Goal: Information Seeking & Learning: Learn about a topic

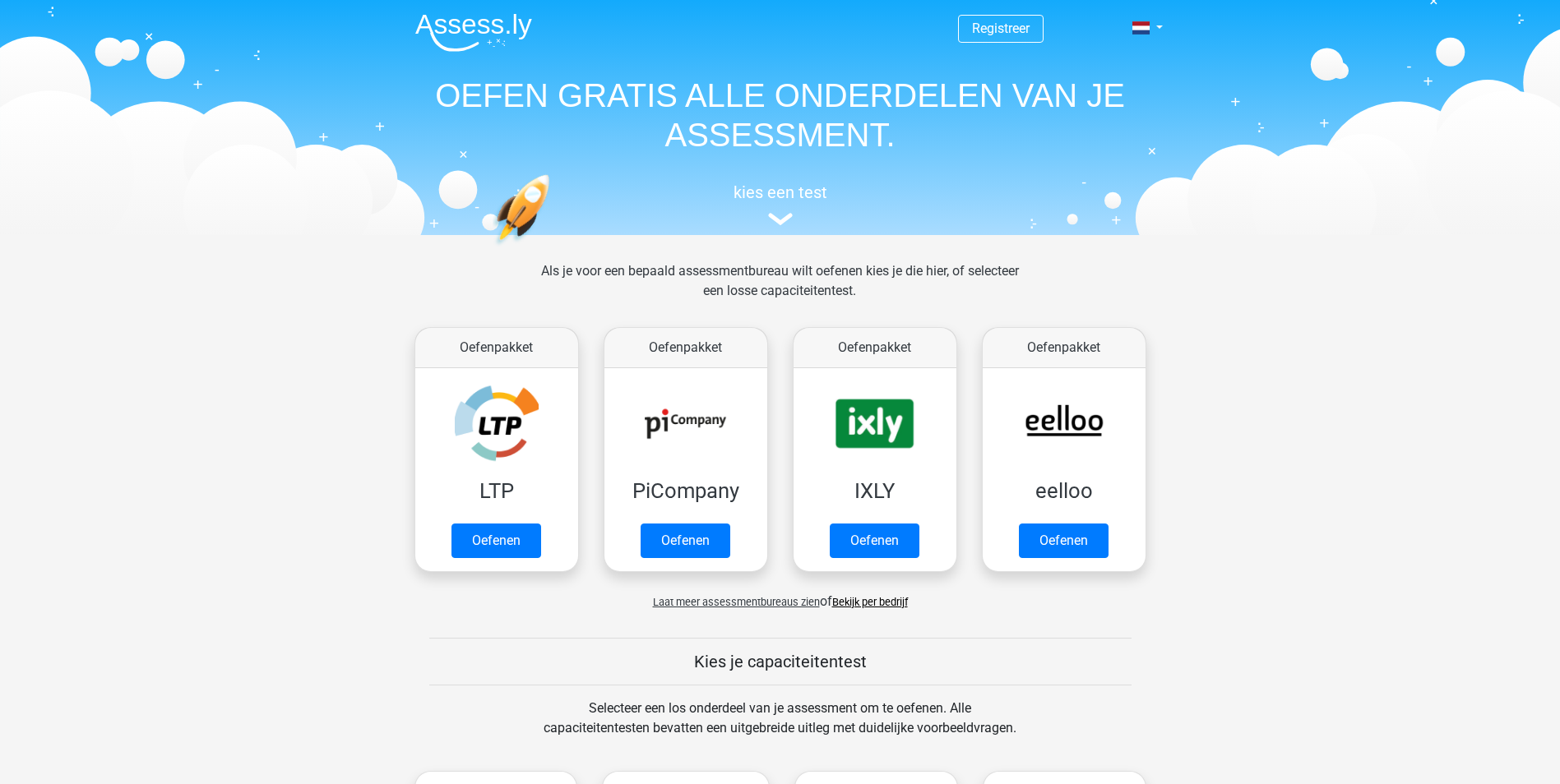
click at [713, 598] on span "Laat meer assessmentbureaus zien" at bounding box center [736, 602] width 166 height 13
click at [0, 0] on div "Oefenpakket Advanced Oefenen" at bounding box center [0, 0] width 0 height 0
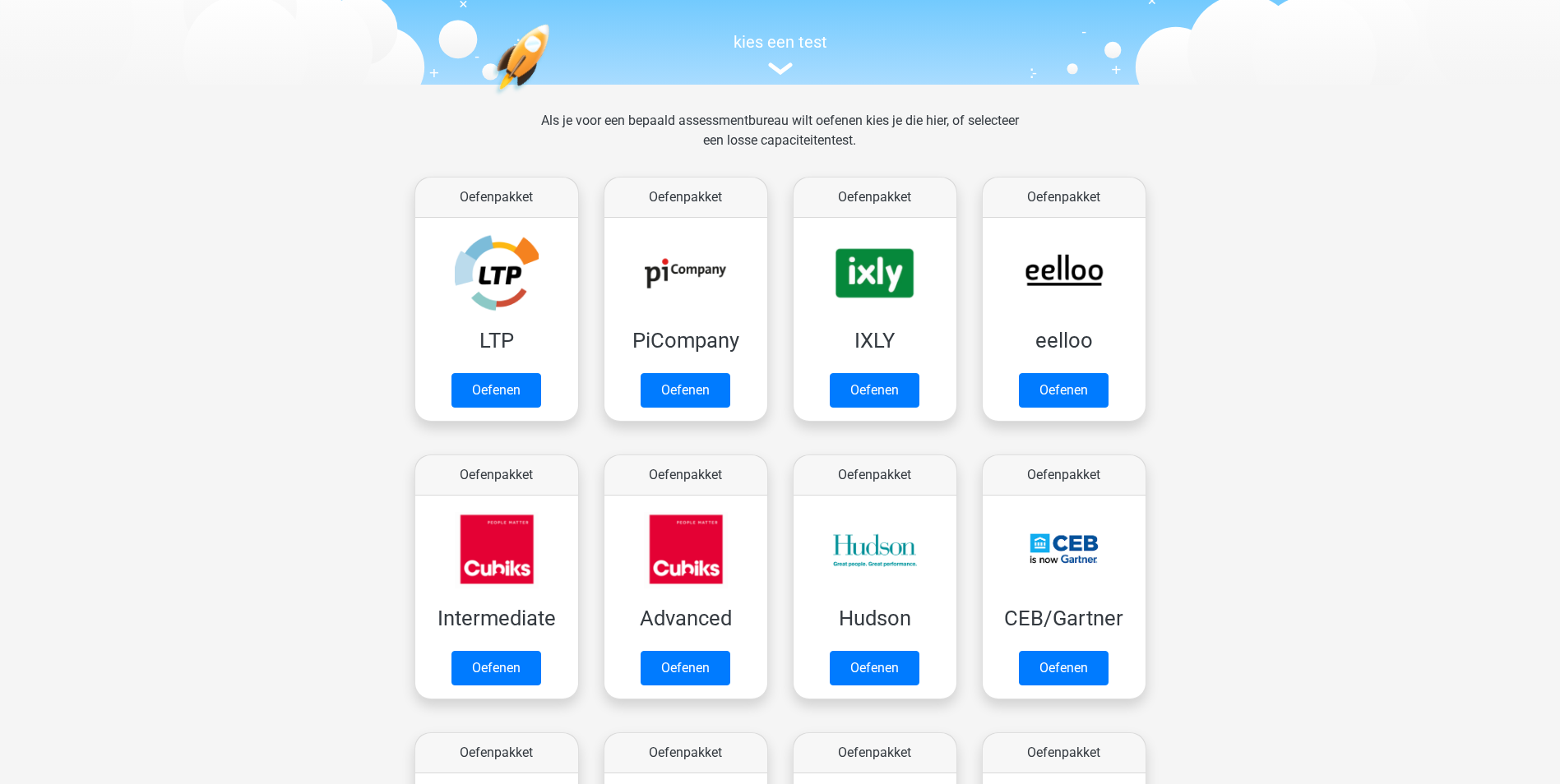
scroll to position [165, 0]
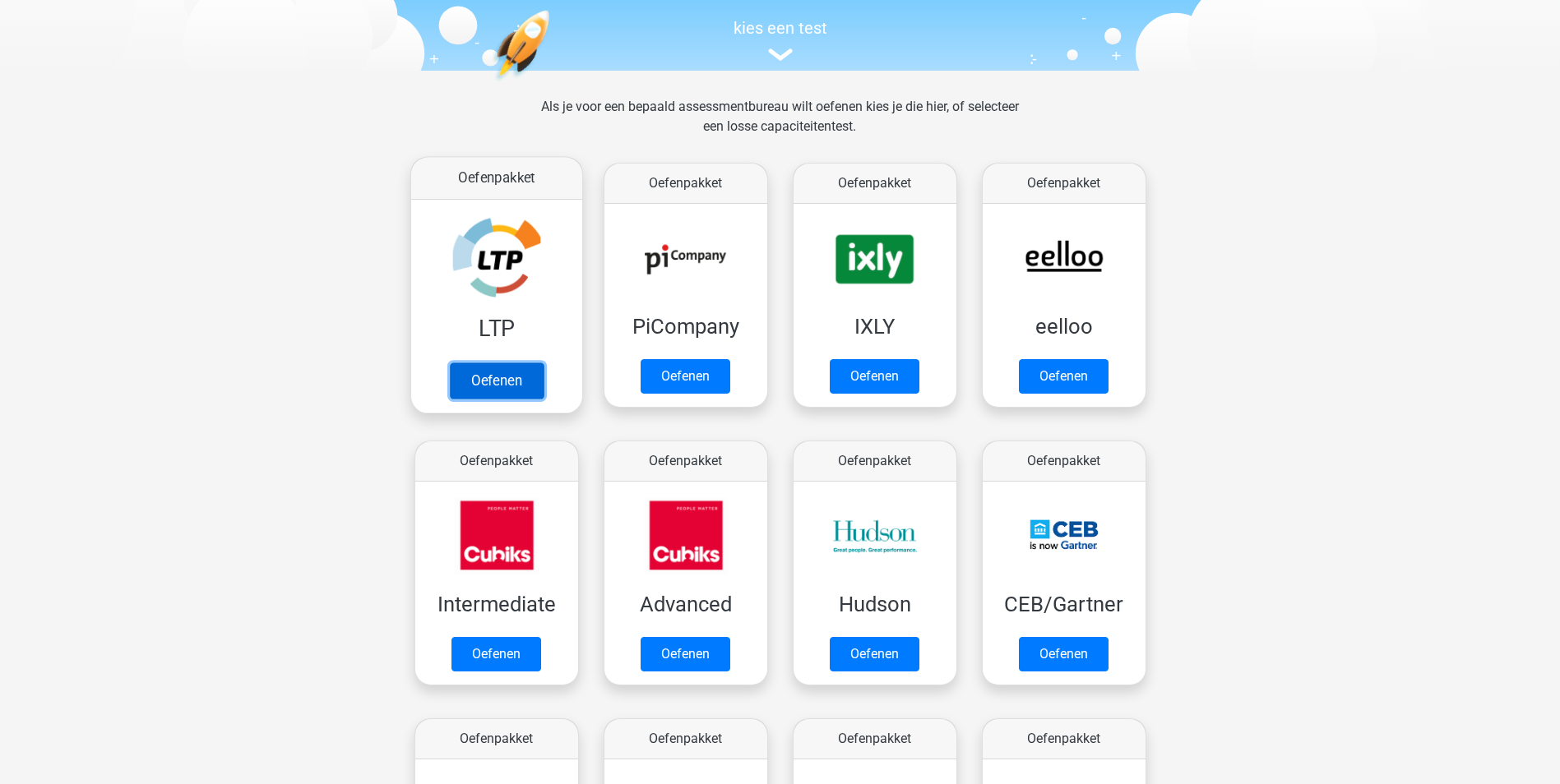
click at [507, 386] on link "Oefenen" at bounding box center [496, 381] width 94 height 36
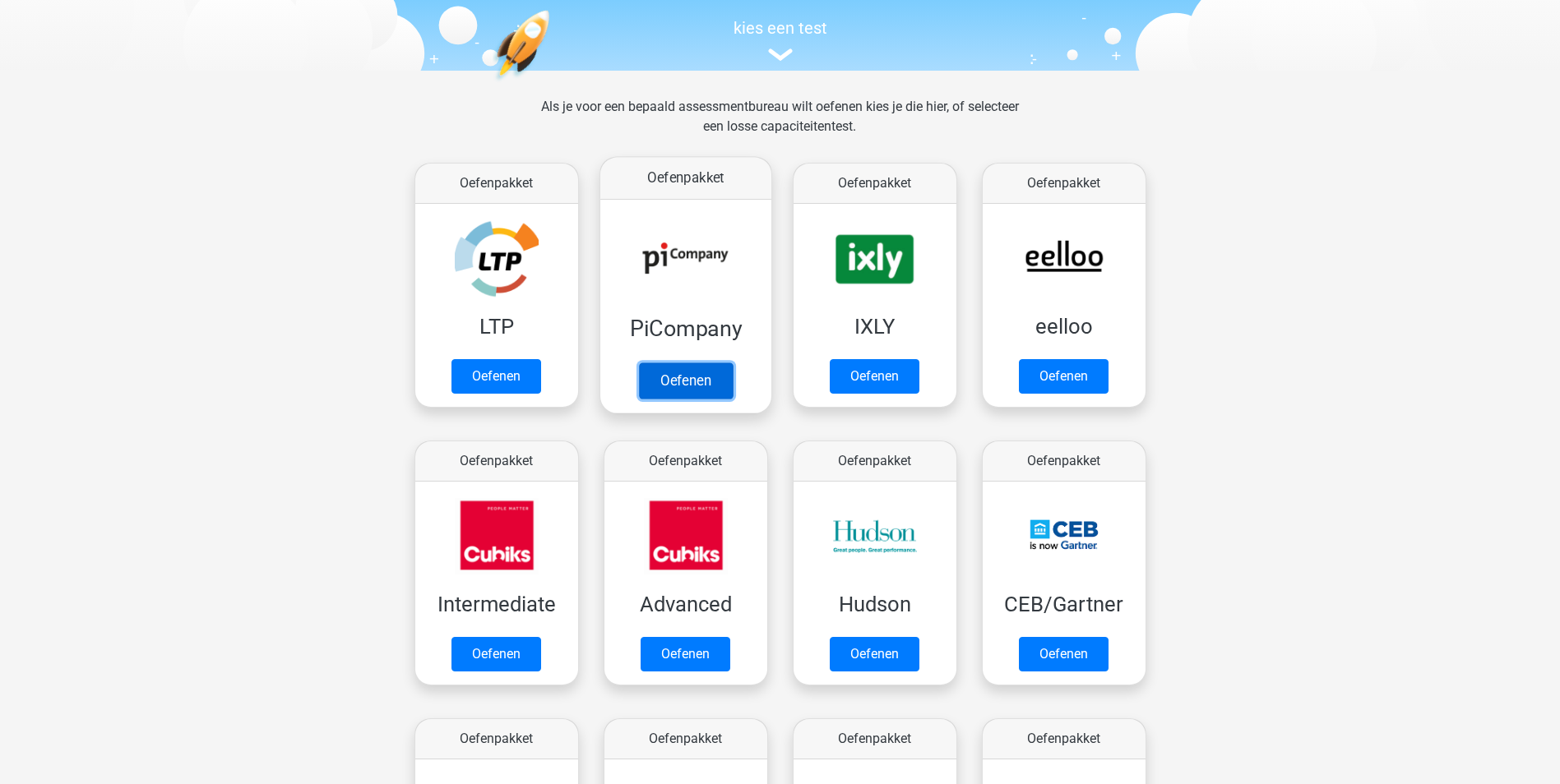
click at [705, 369] on link "Oefenen" at bounding box center [684, 381] width 94 height 36
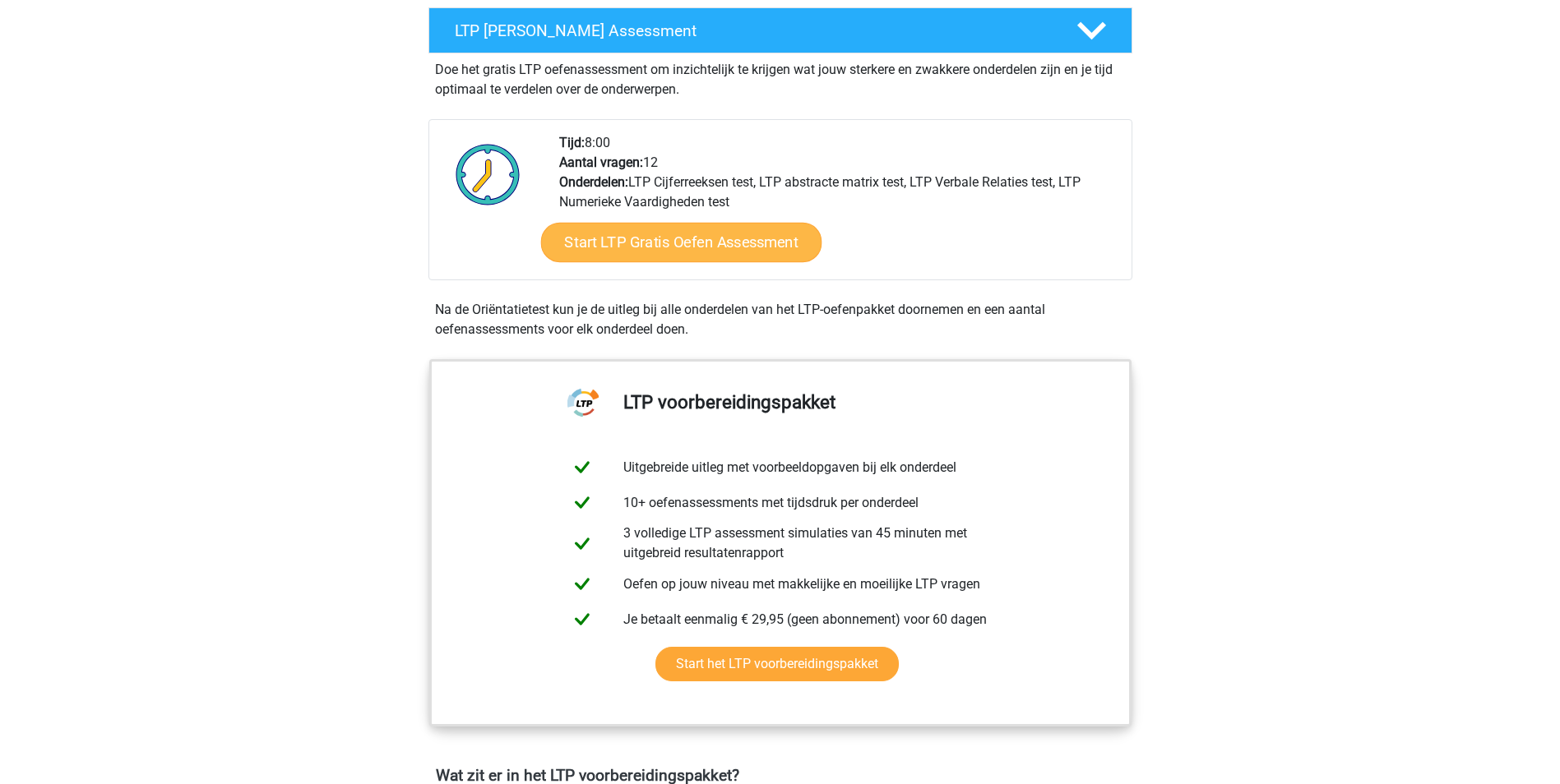
scroll to position [329, 0]
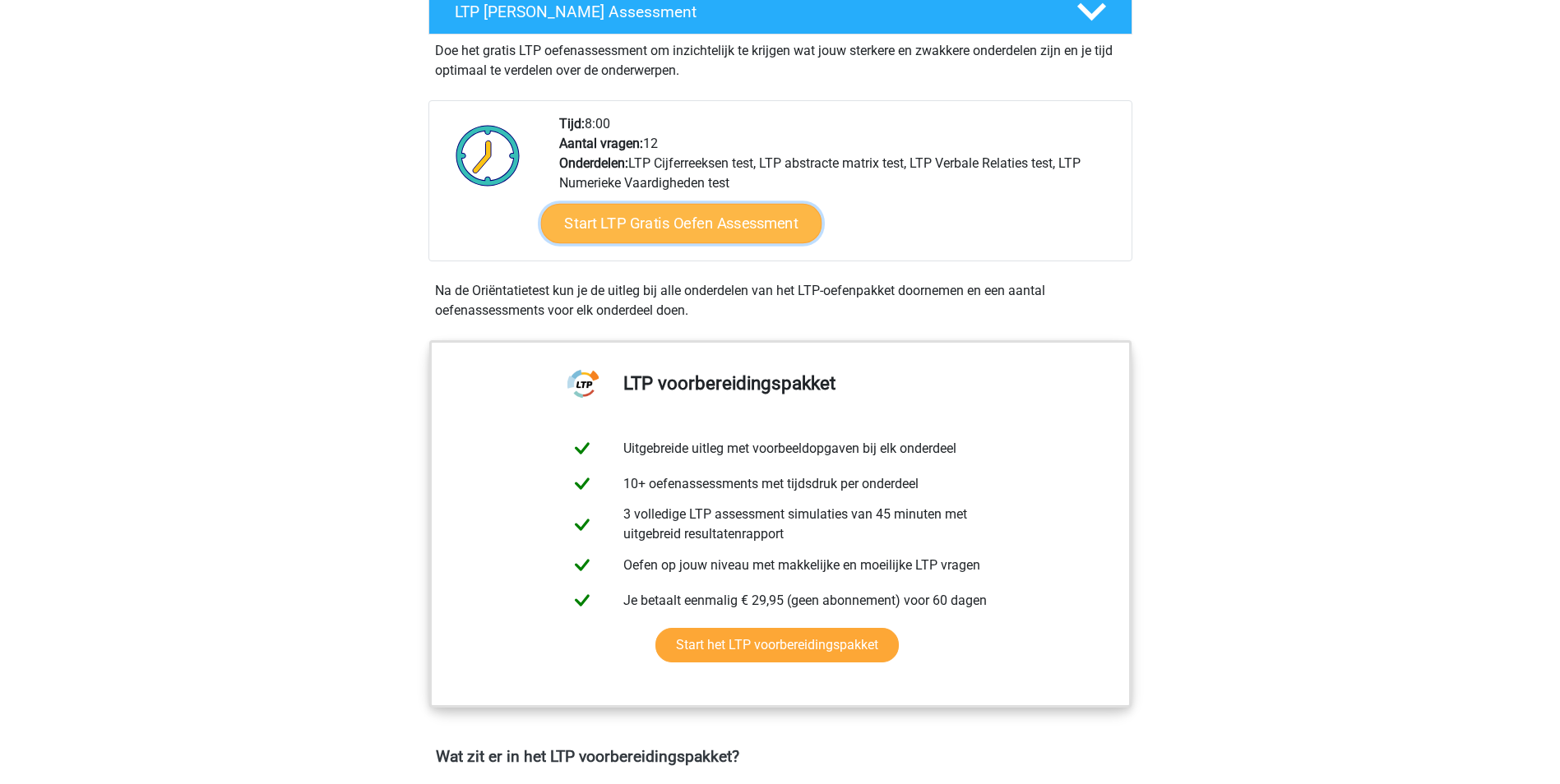
click at [676, 227] on link "Start LTP Gratis Oefen Assessment" at bounding box center [680, 223] width 281 height 39
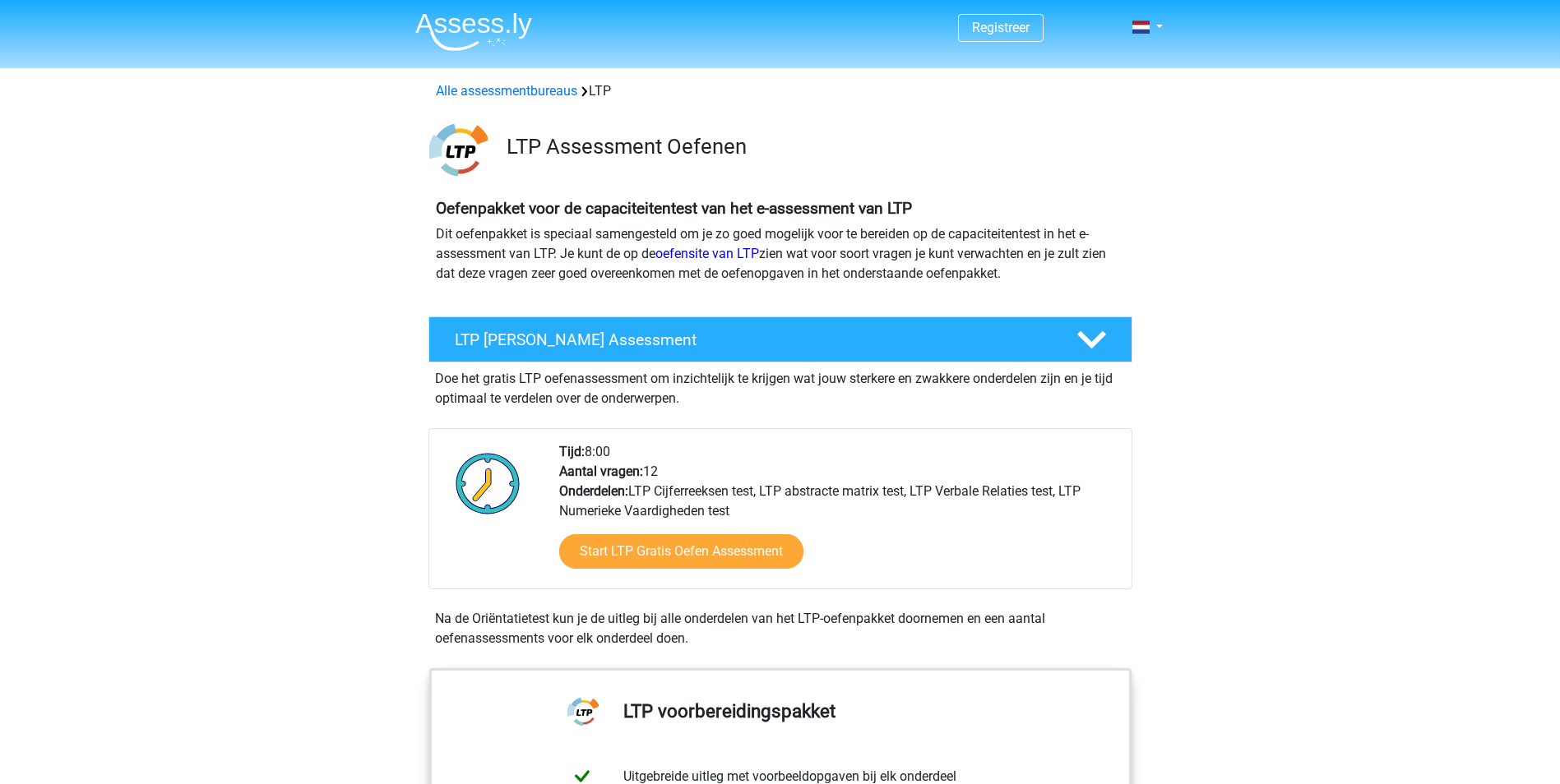
scroll to position [0, 0]
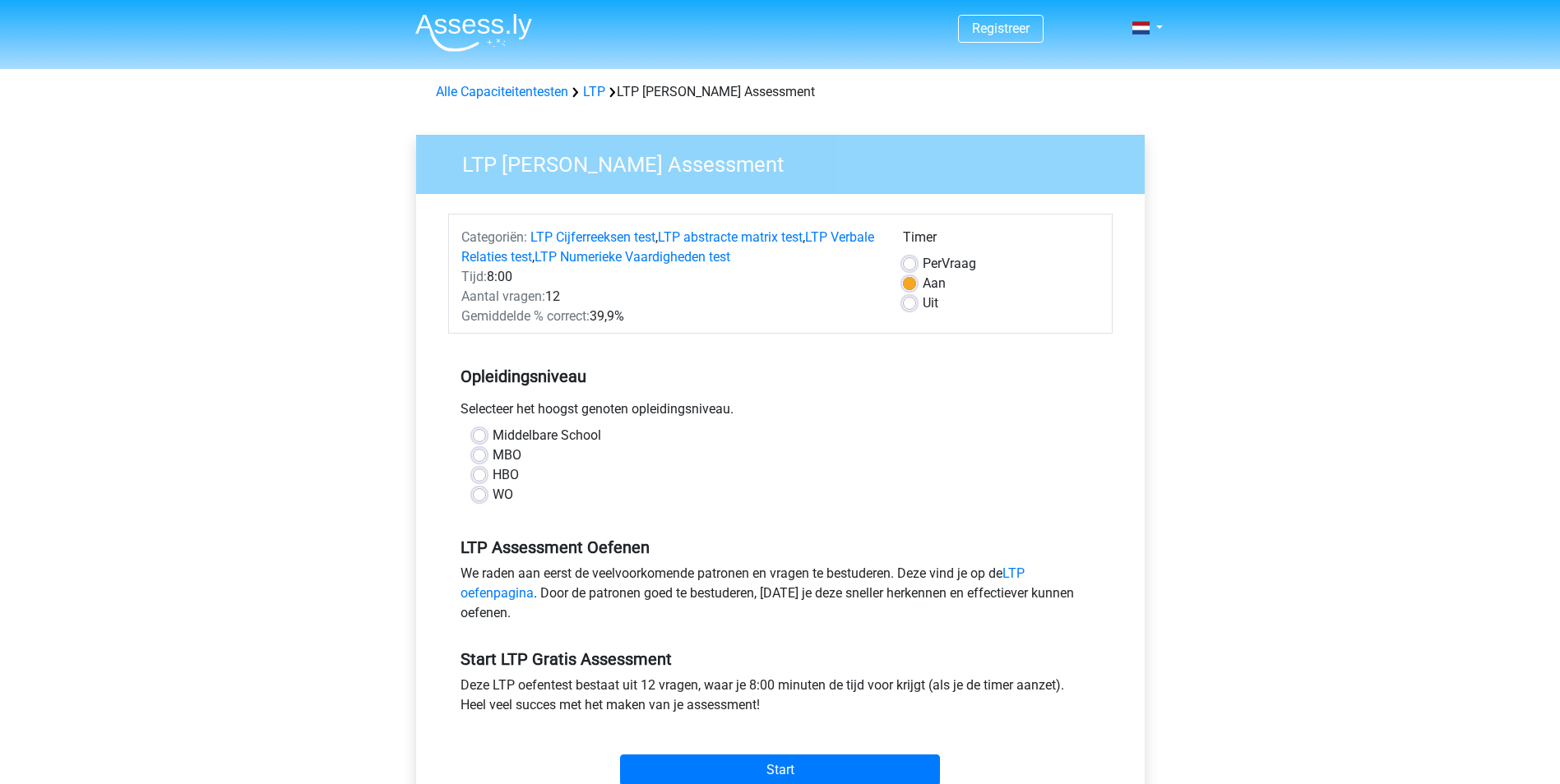
click at [494, 457] on label "MBO" at bounding box center [507, 456] width 29 height 20
click at [486, 457] on input "MBO" at bounding box center [479, 454] width 13 height 16
radio input "true"
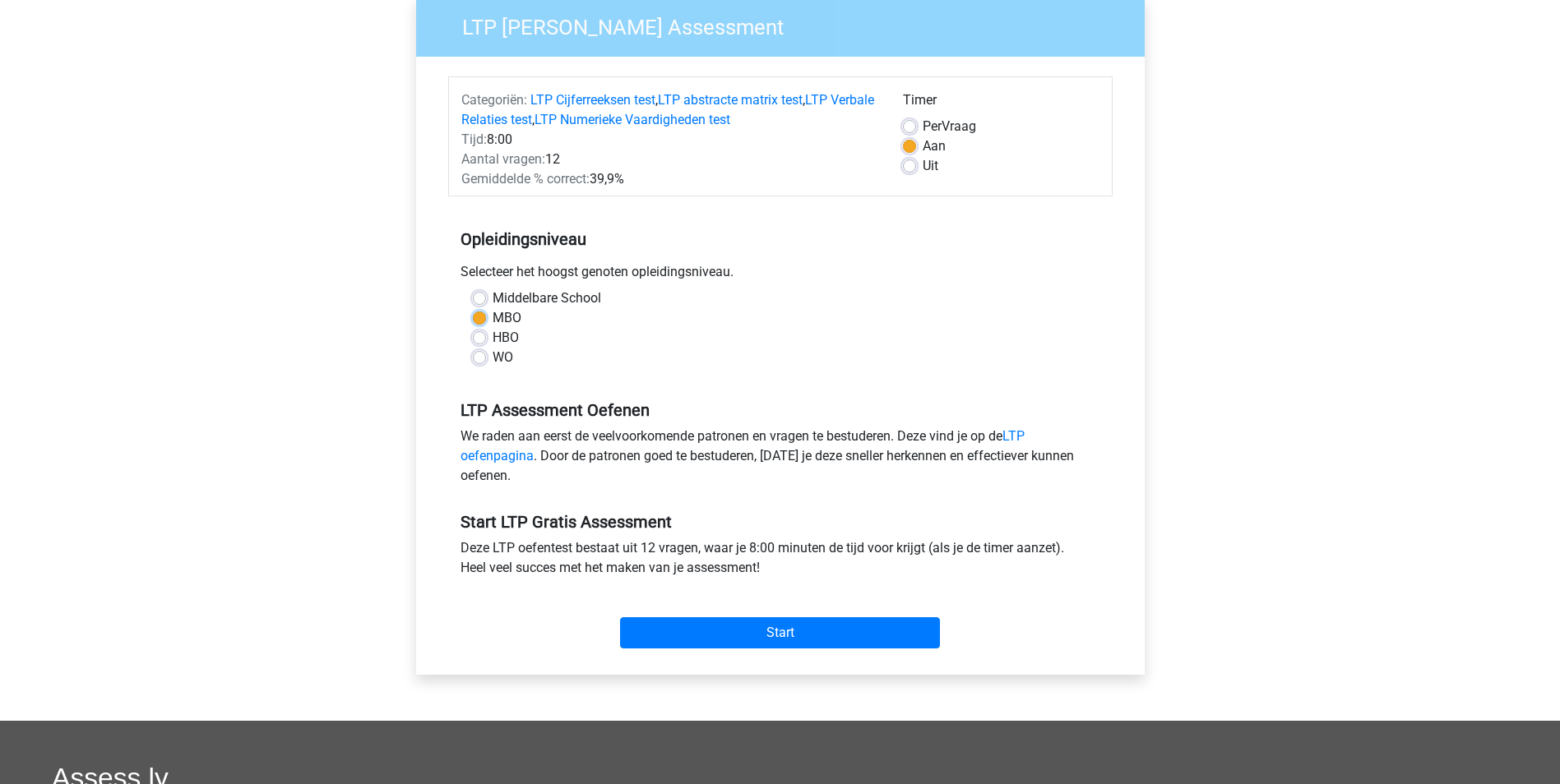
scroll to position [165, 0]
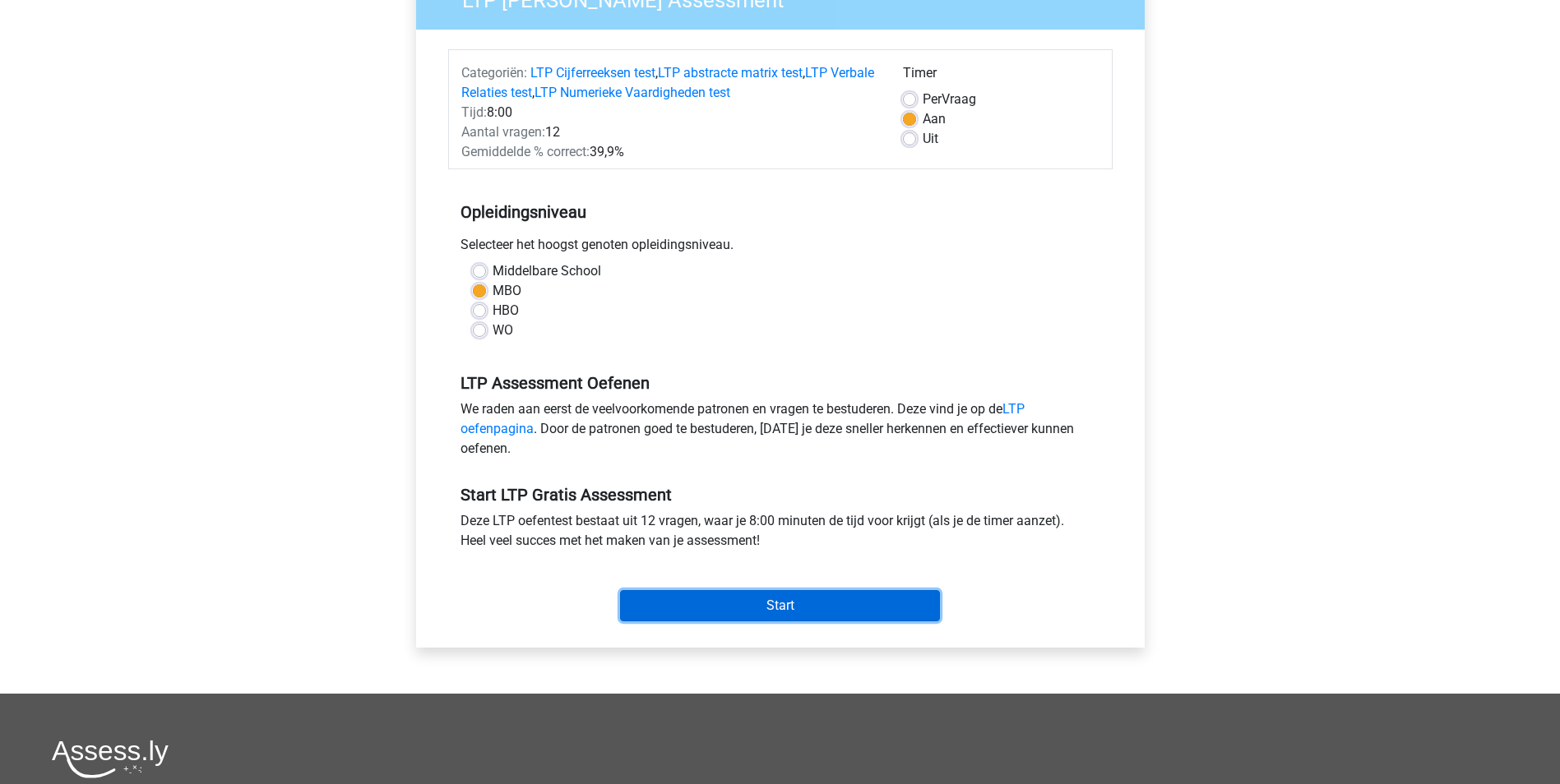
click at [781, 595] on input "Start" at bounding box center [780, 606] width 320 height 31
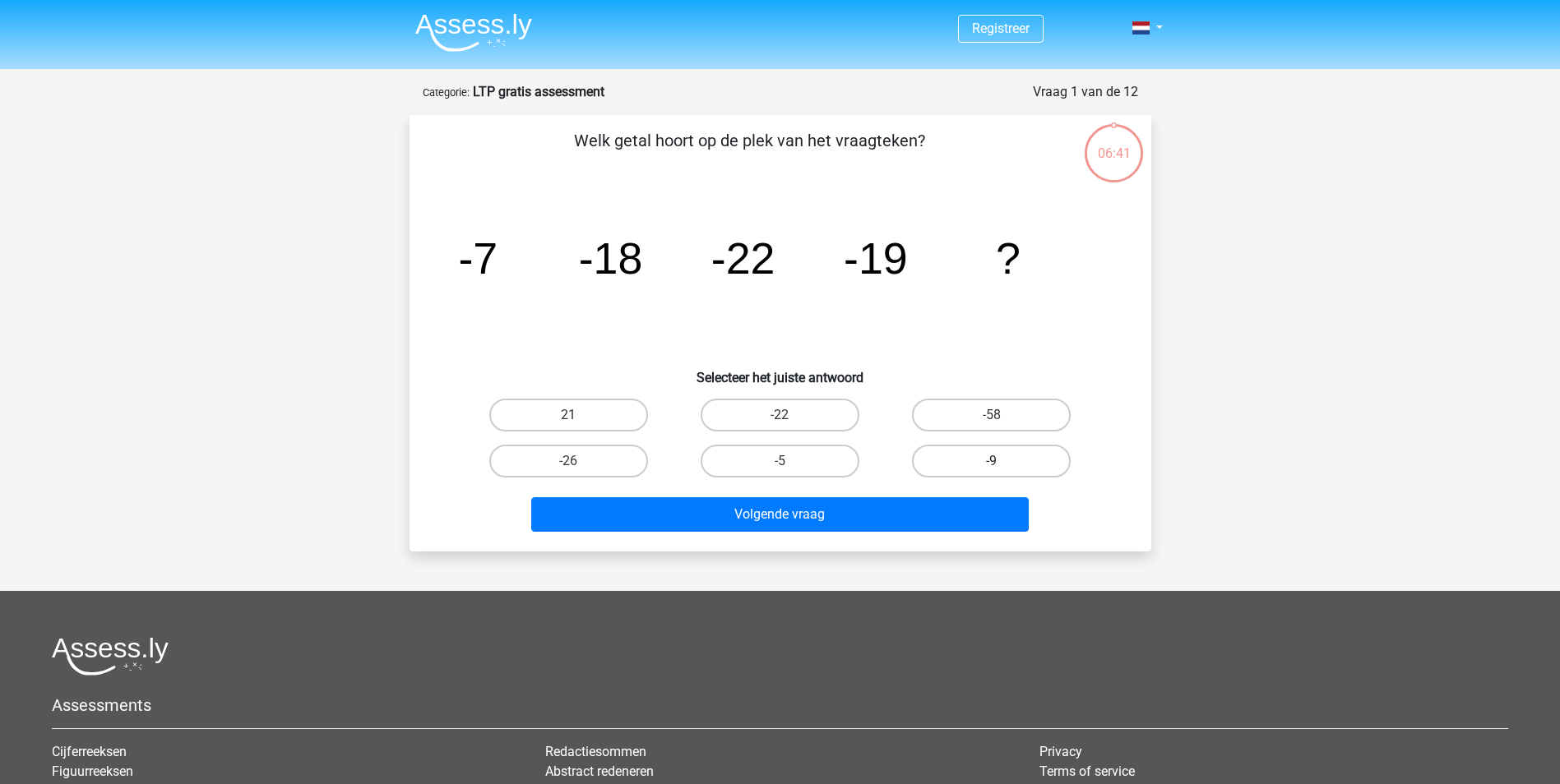
click at [993, 457] on label "-9" at bounding box center [991, 461] width 158 height 33
click at [993, 461] on input "-9" at bounding box center [997, 467] width 11 height 11
radio input "true"
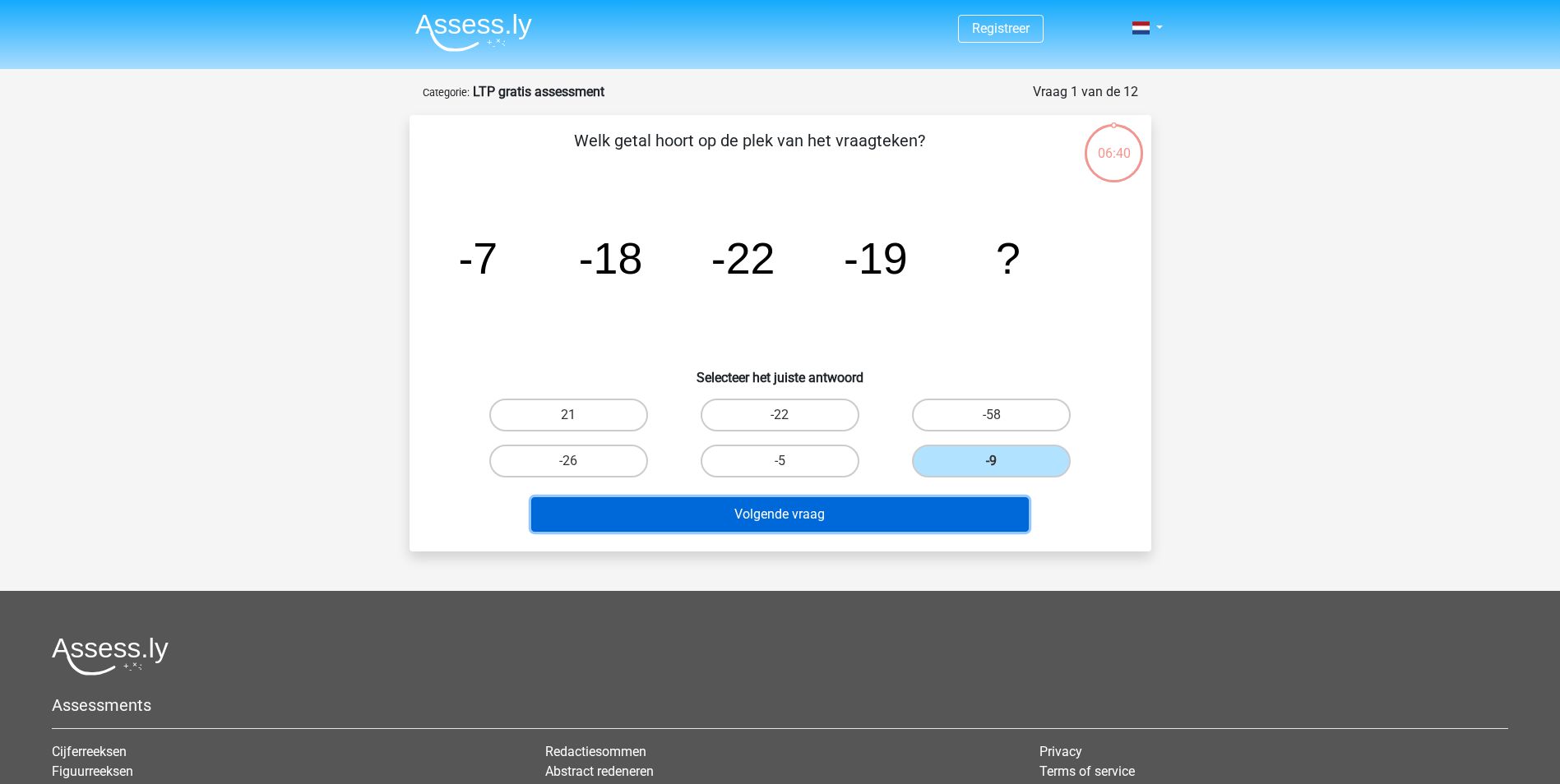
click at [821, 508] on button "Volgende vraag" at bounding box center [780, 515] width 498 height 35
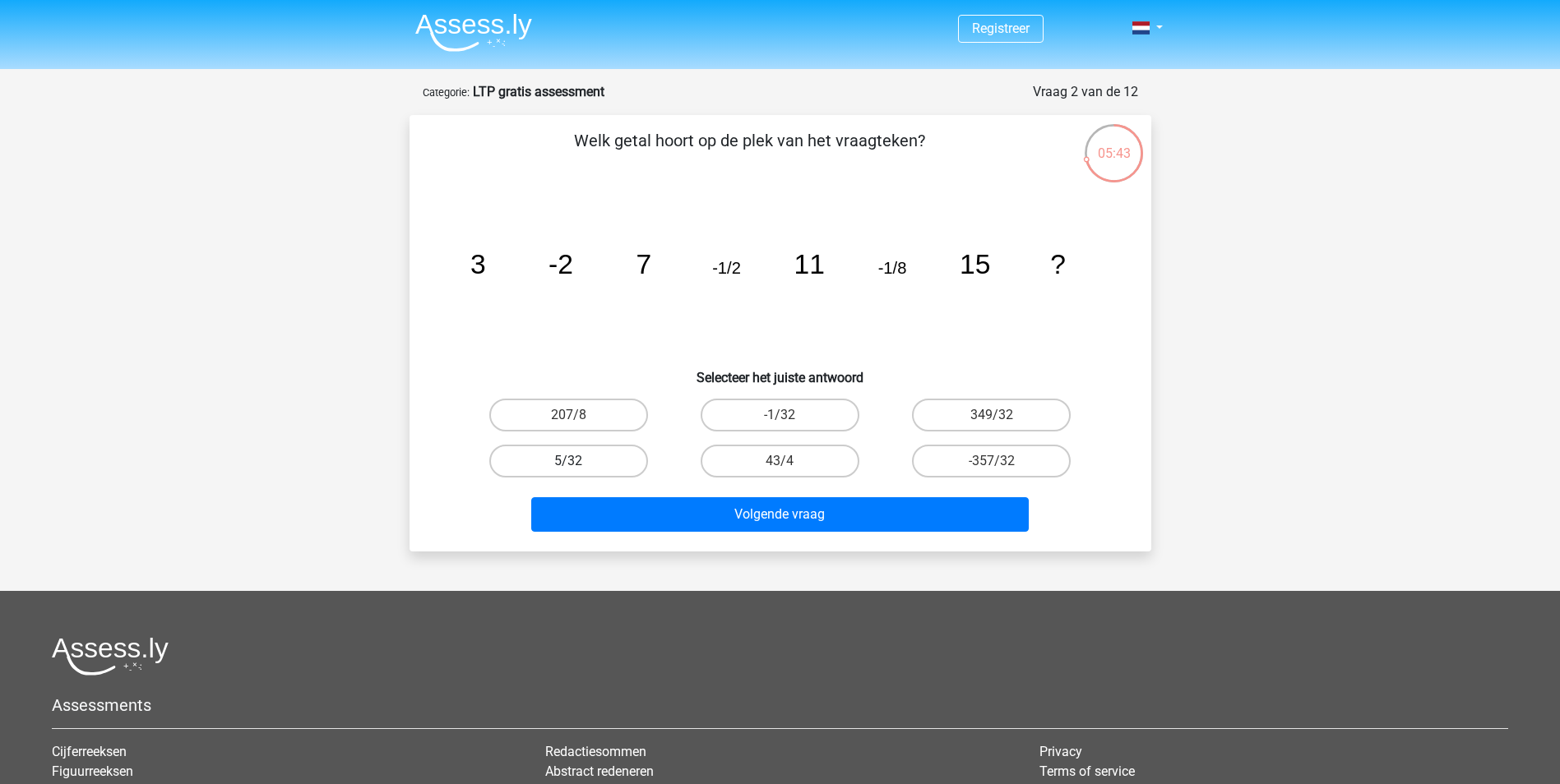
click at [584, 462] on label "5/32" at bounding box center [569, 461] width 158 height 33
click at [579, 462] on input "5/32" at bounding box center [574, 467] width 11 height 11
radio input "true"
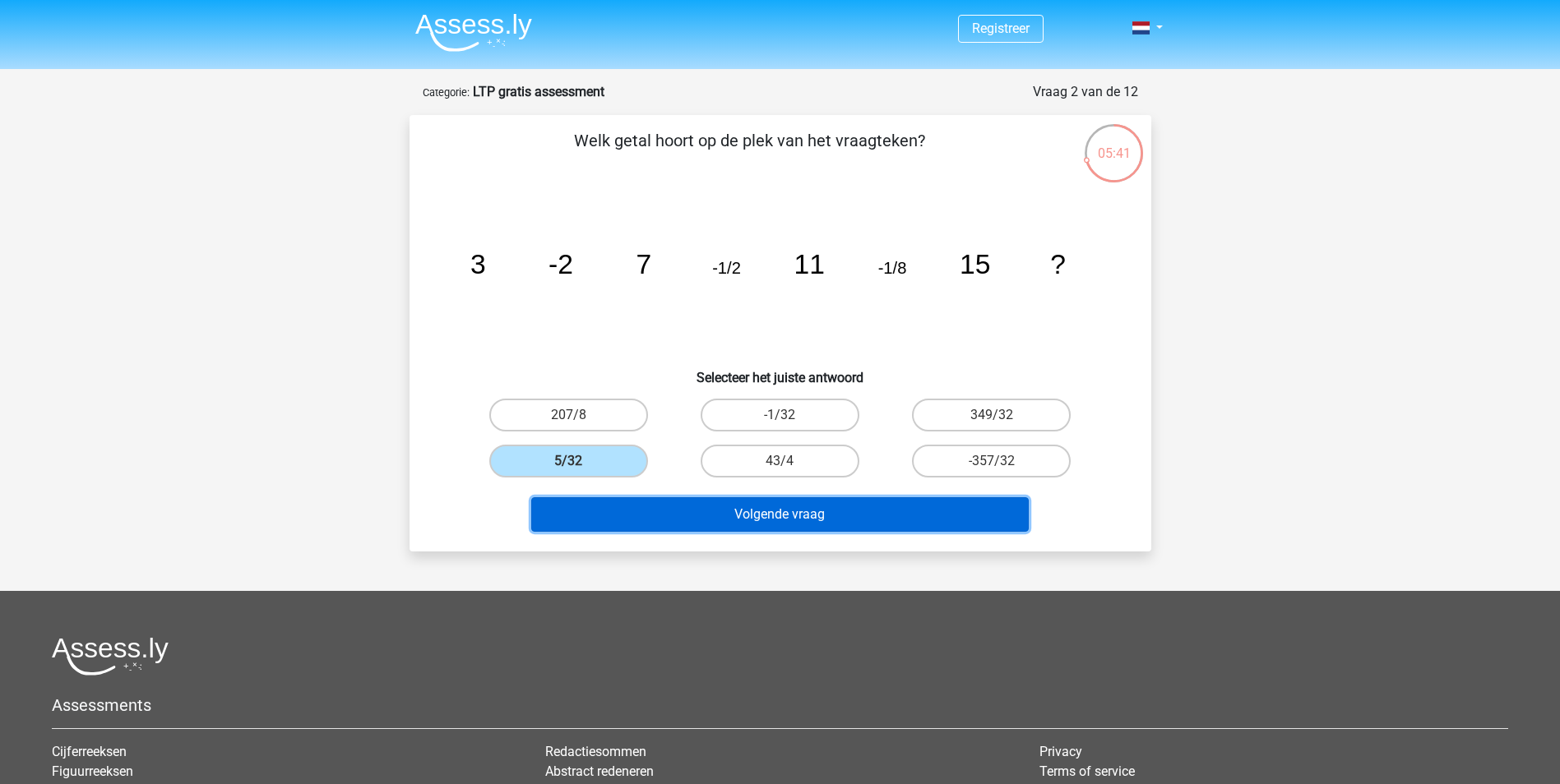
click at [689, 513] on button "Volgende vraag" at bounding box center [780, 515] width 498 height 35
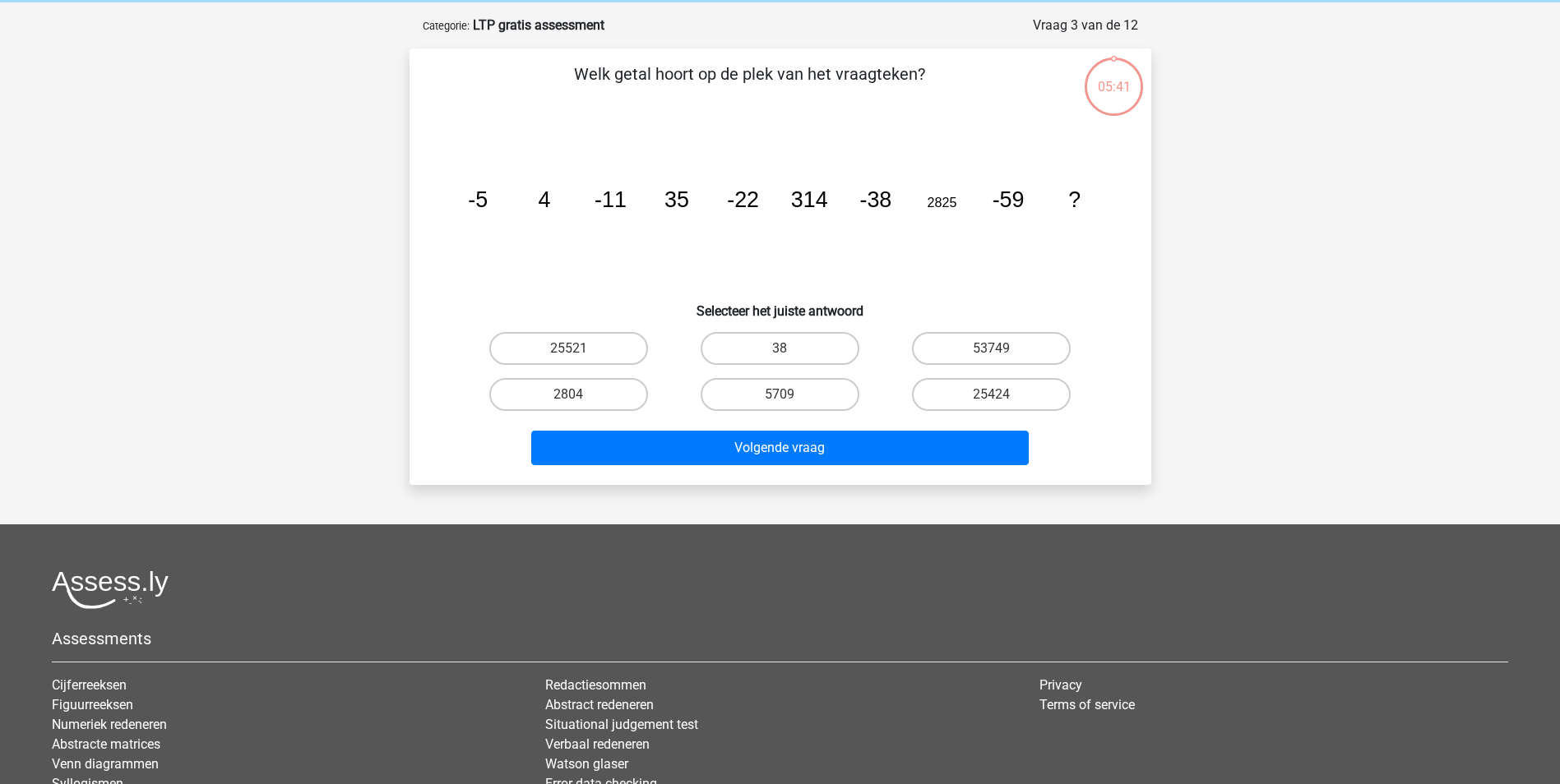
scroll to position [82, 0]
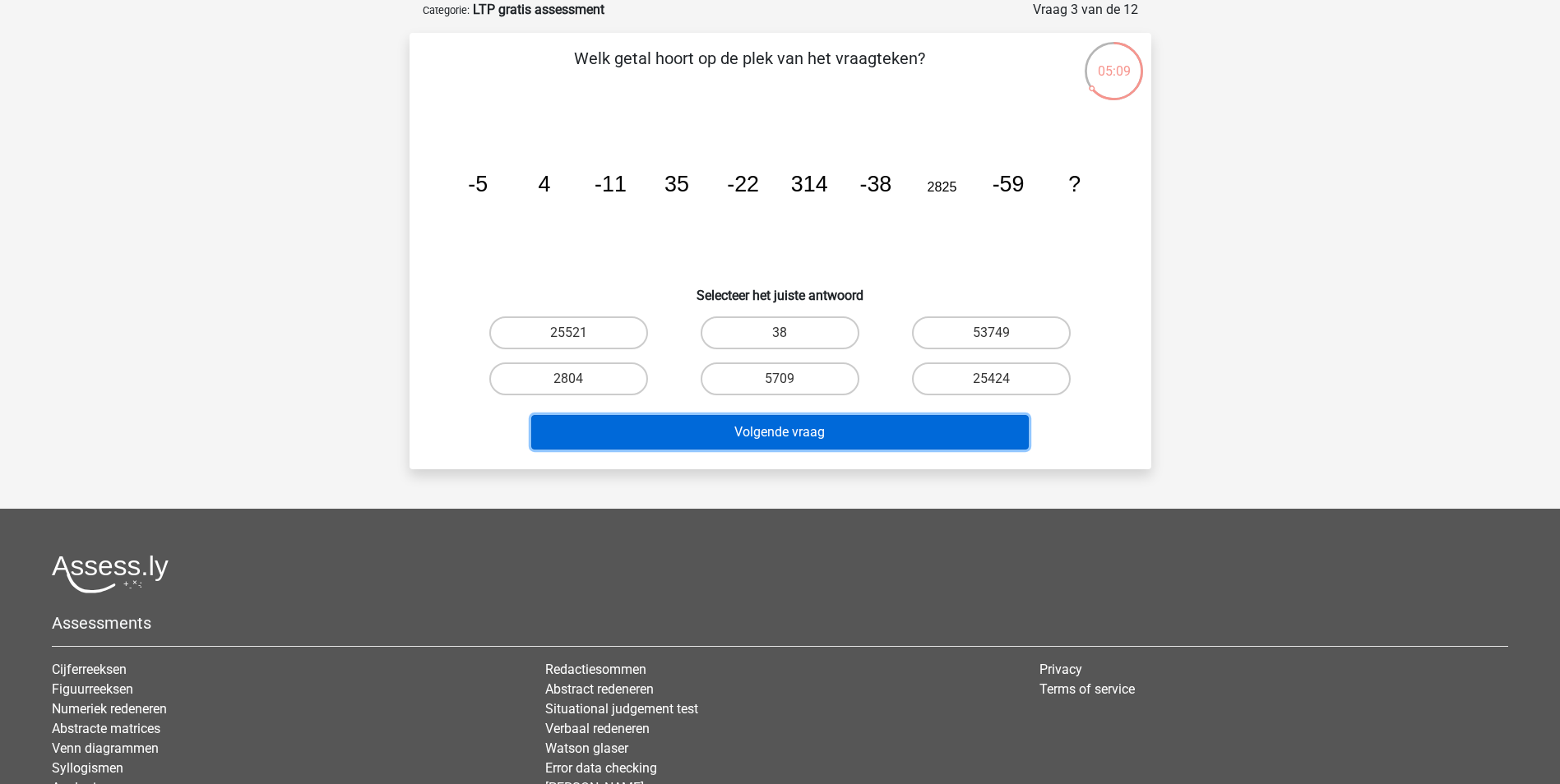
click at [809, 424] on button "Volgende vraag" at bounding box center [780, 432] width 498 height 35
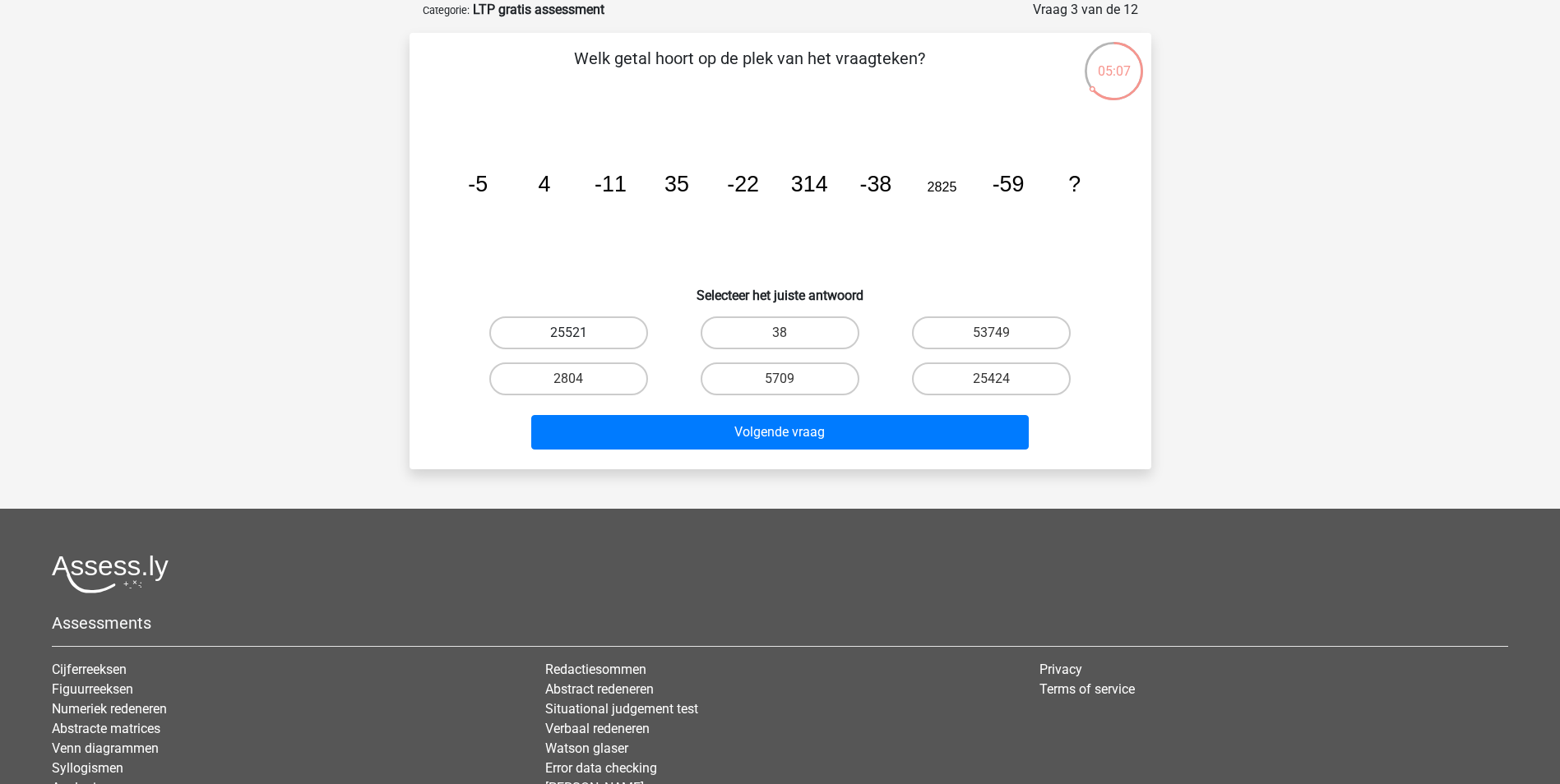
click at [603, 339] on label "25521" at bounding box center [569, 333] width 158 height 33
click at [579, 339] on input "25521" at bounding box center [574, 338] width 11 height 11
radio input "true"
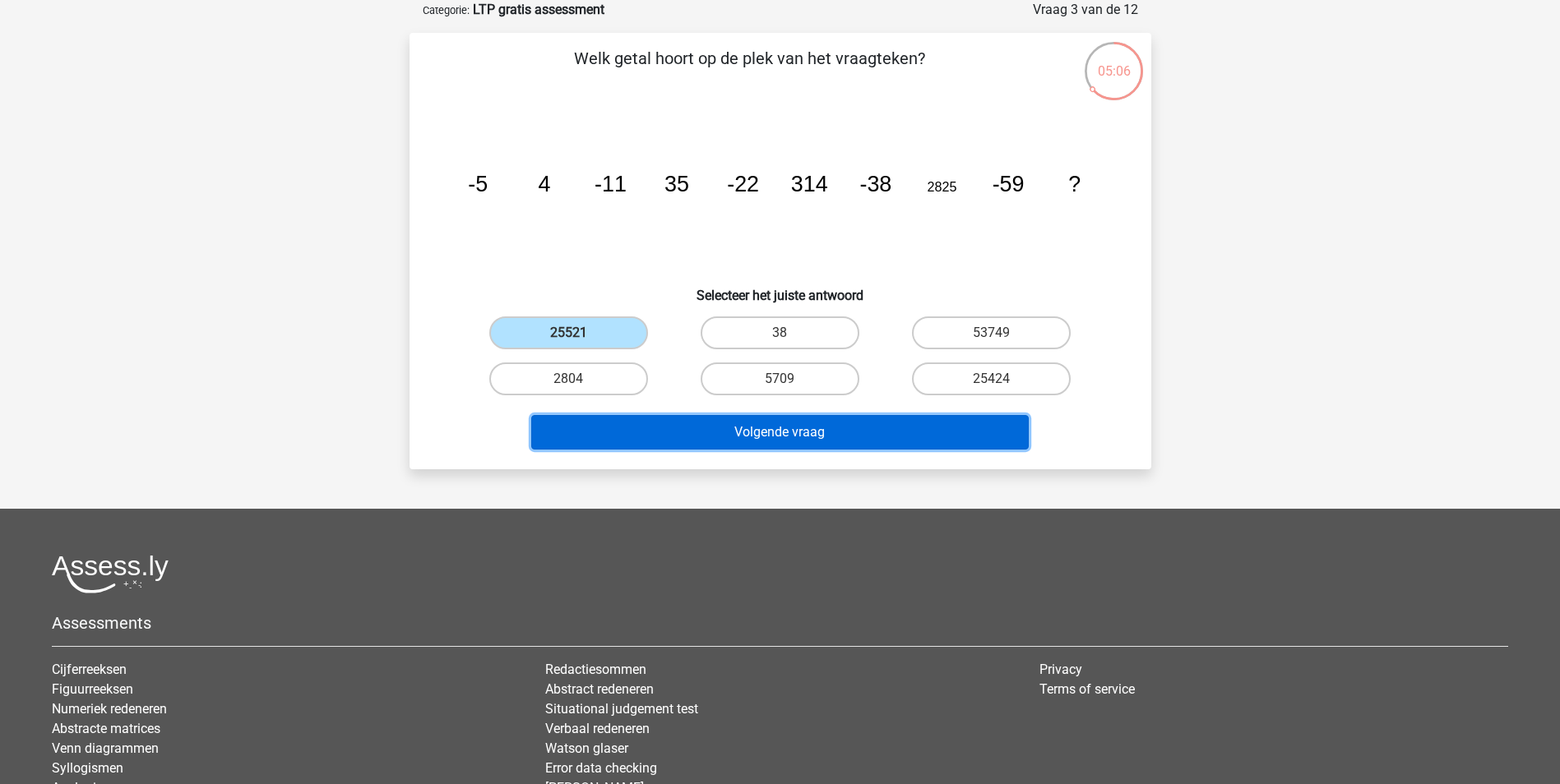
click at [698, 445] on button "Volgende vraag" at bounding box center [780, 432] width 498 height 35
drag, startPoint x: 796, startPoint y: 440, endPoint x: 727, endPoint y: 397, distance: 81.3
click at [793, 440] on button "Volgende vraag" at bounding box center [780, 432] width 498 height 35
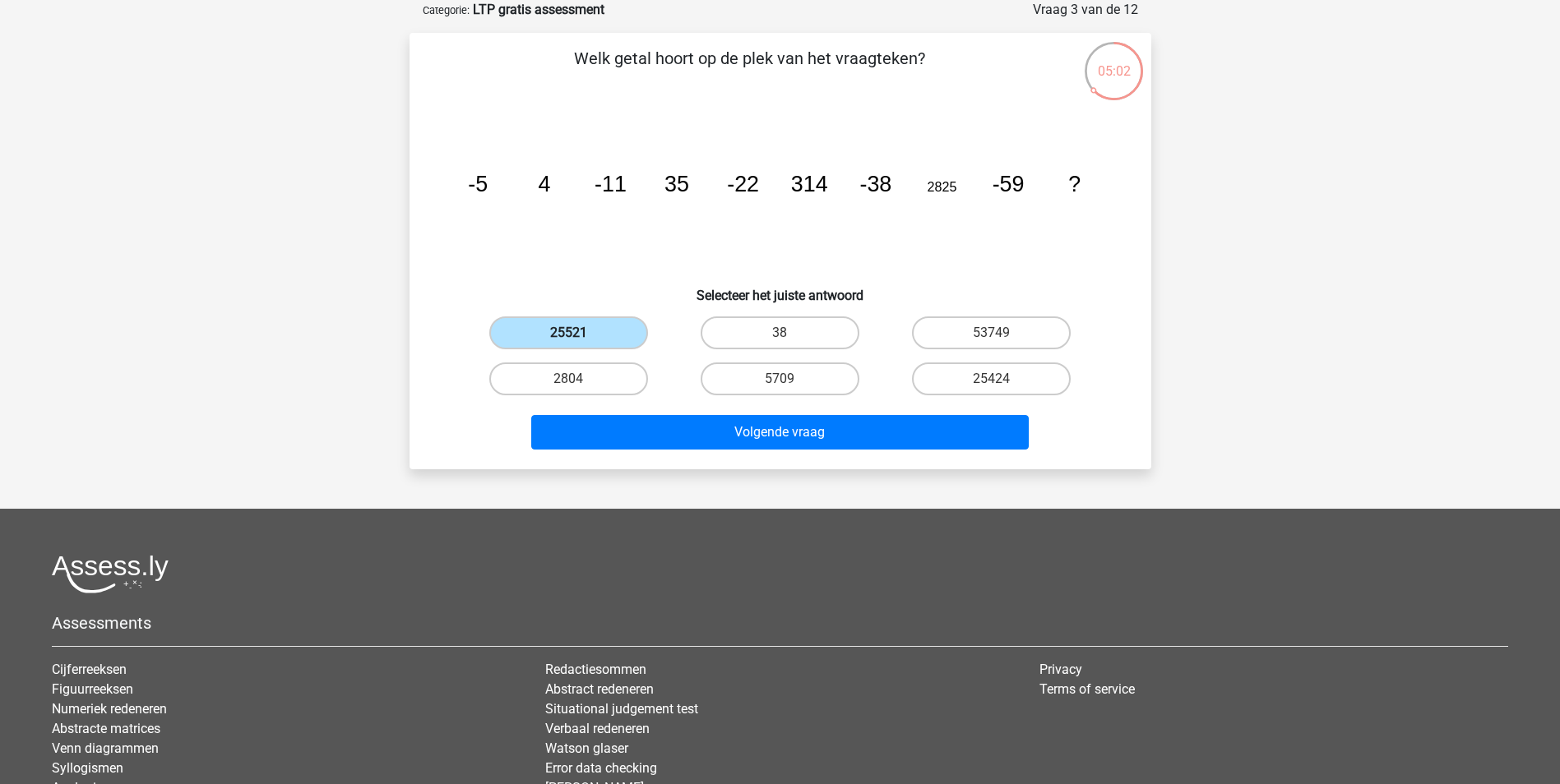
click at [585, 322] on label "25521" at bounding box center [569, 333] width 158 height 33
click at [579, 333] on input "25521" at bounding box center [574, 338] width 11 height 11
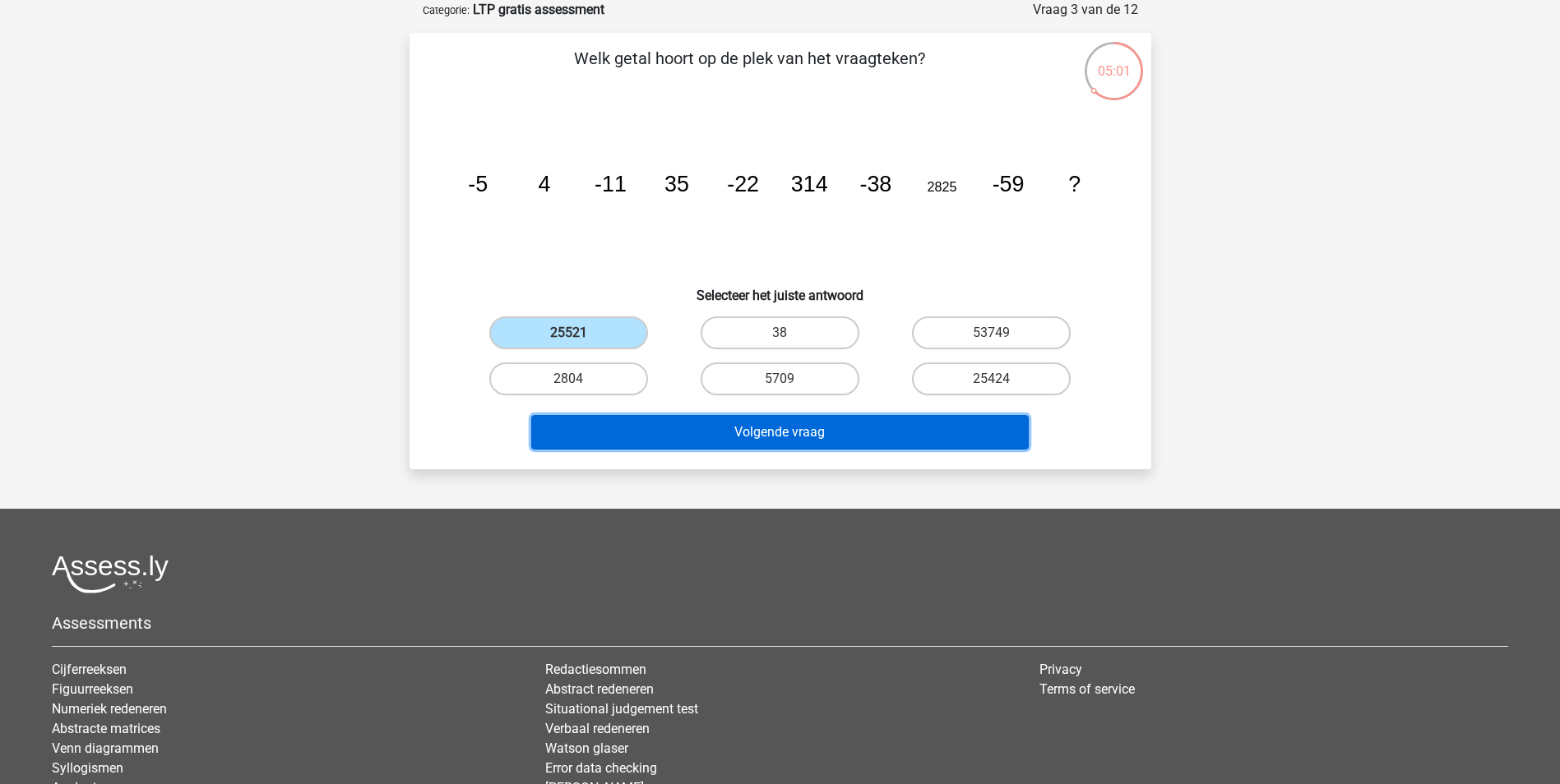
click at [755, 436] on button "Volgende vraag" at bounding box center [780, 432] width 498 height 35
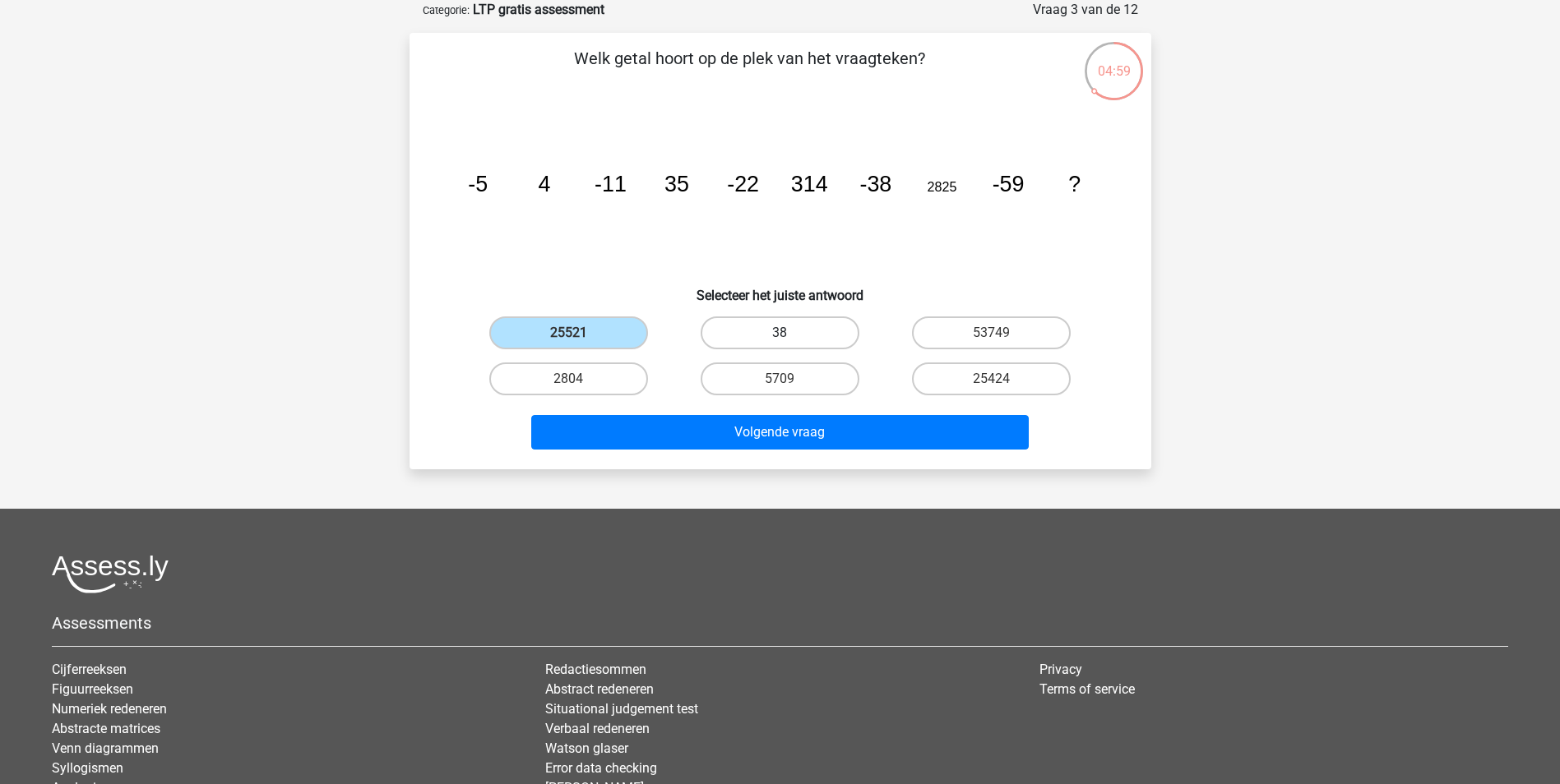
click at [737, 335] on label "38" at bounding box center [780, 333] width 158 height 33
click at [780, 335] on input "38" at bounding box center [785, 338] width 11 height 11
radio input "true"
click at [791, 382] on label "5709" at bounding box center [780, 379] width 158 height 33
click at [790, 382] on input "5709" at bounding box center [785, 385] width 11 height 11
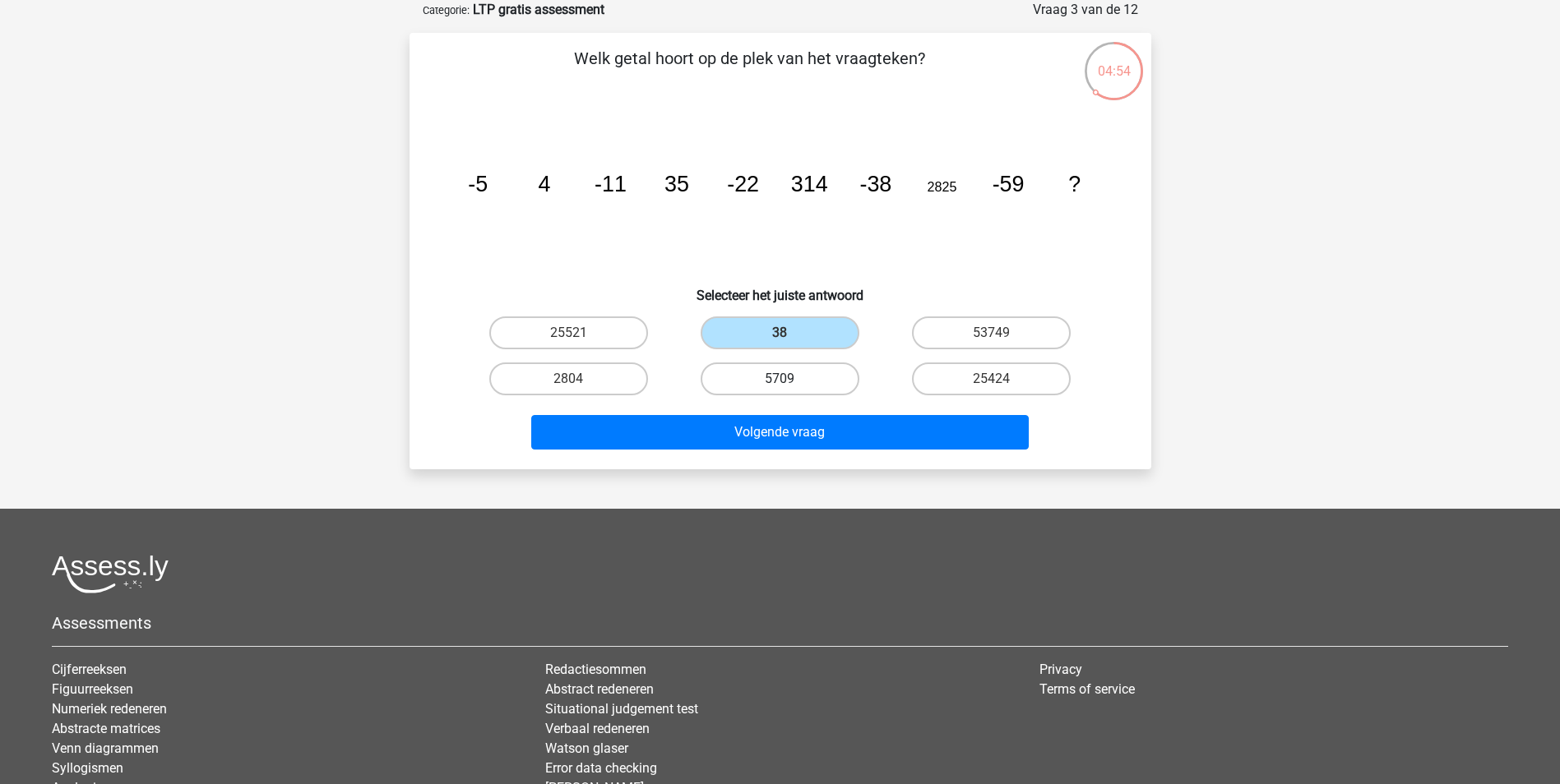
radio input "true"
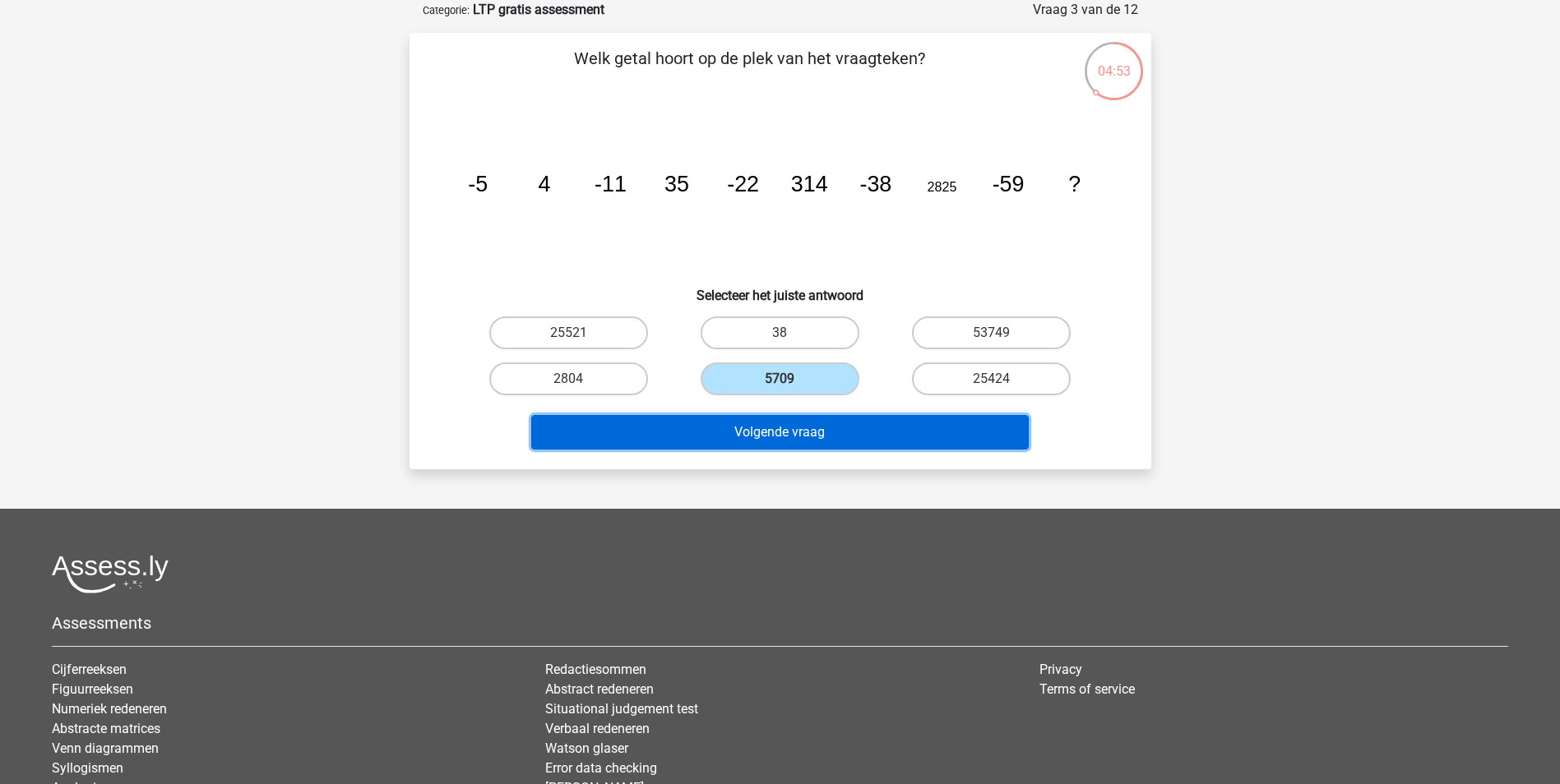
click at [789, 428] on button "Volgende vraag" at bounding box center [780, 432] width 498 height 35
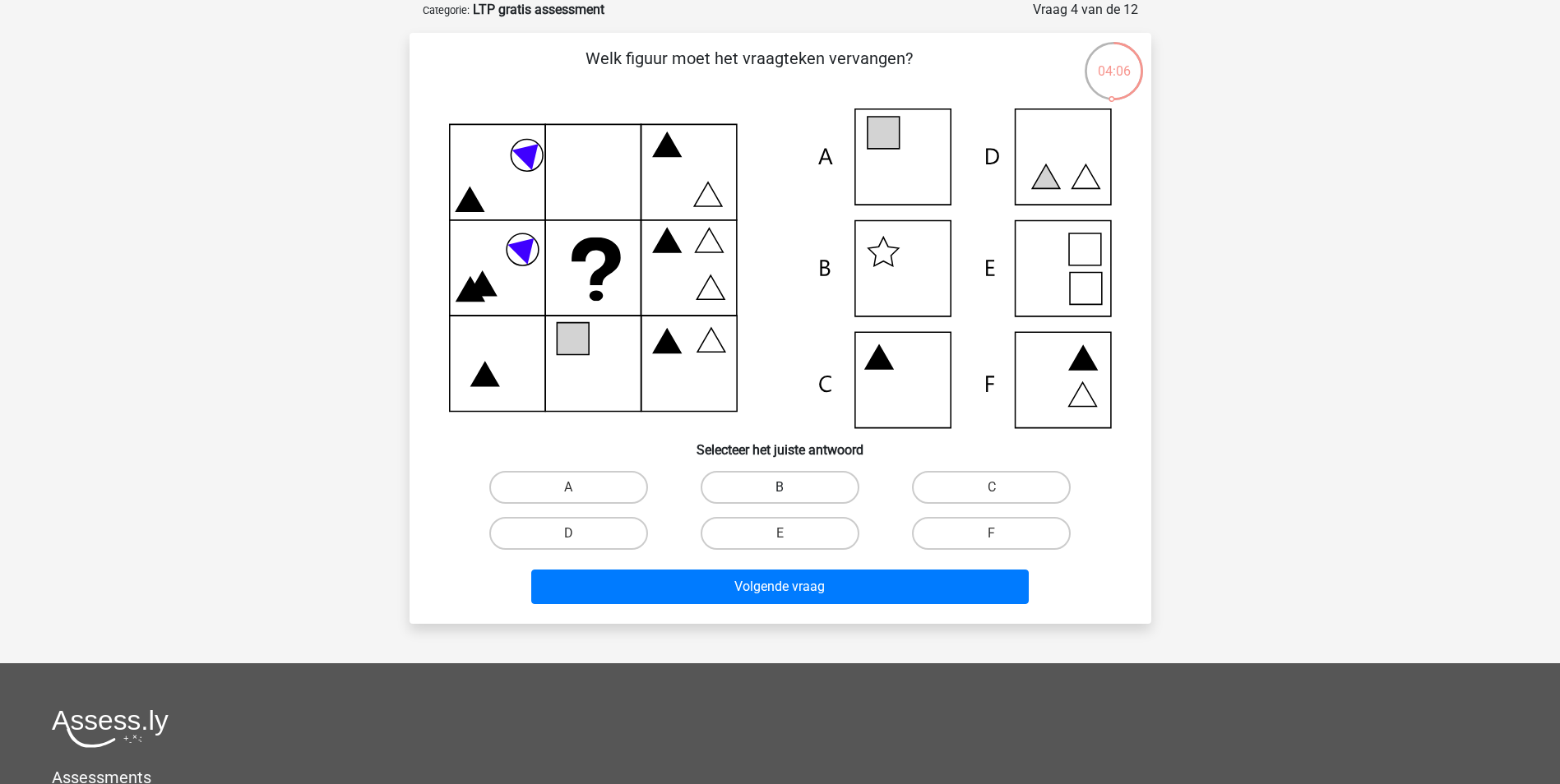
click at [783, 477] on label "B" at bounding box center [780, 487] width 158 height 33
click at [783, 487] on input "B" at bounding box center [785, 493] width 11 height 11
radio input "true"
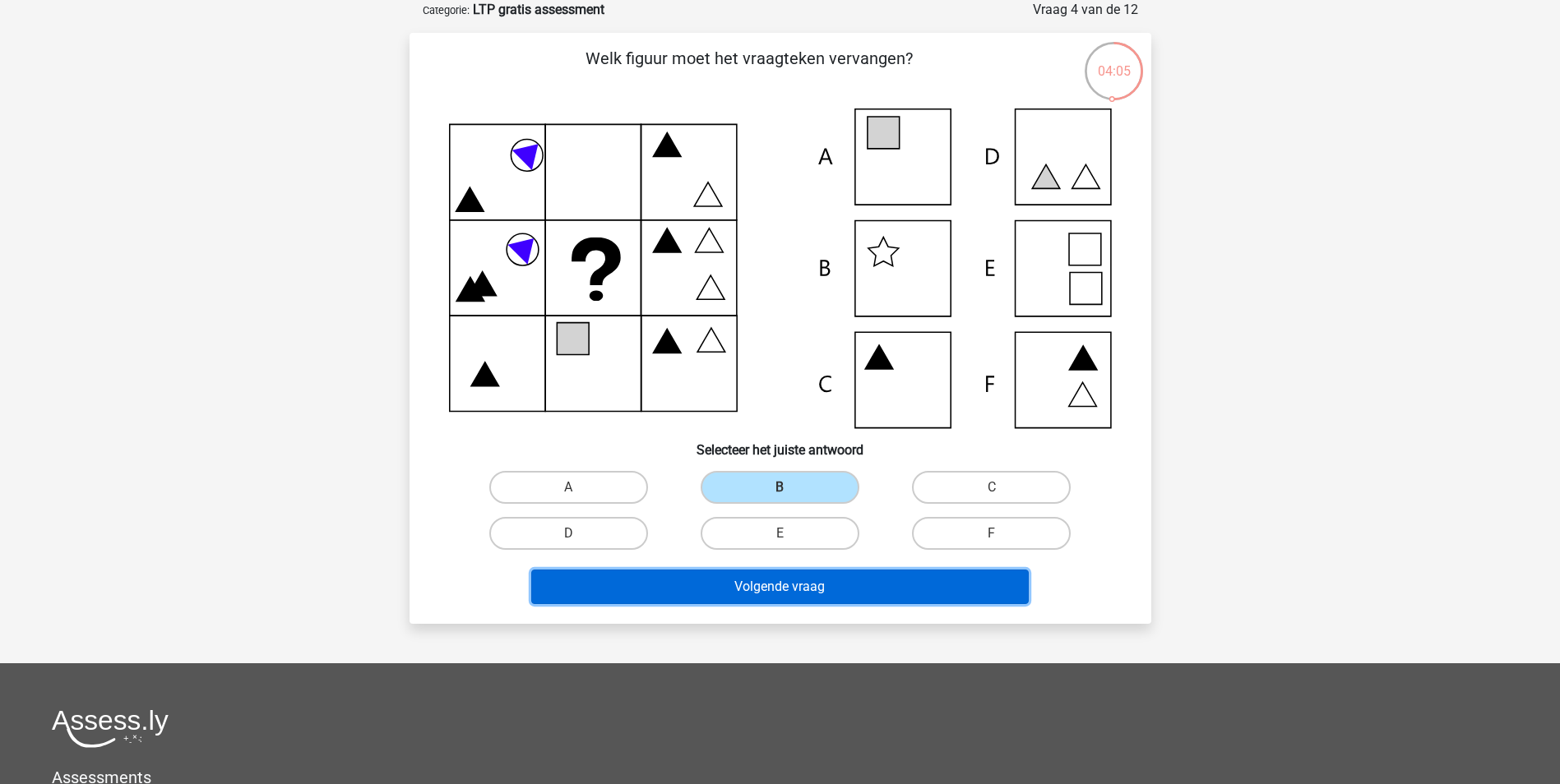
click at [793, 598] on button "Volgende vraag" at bounding box center [780, 587] width 498 height 35
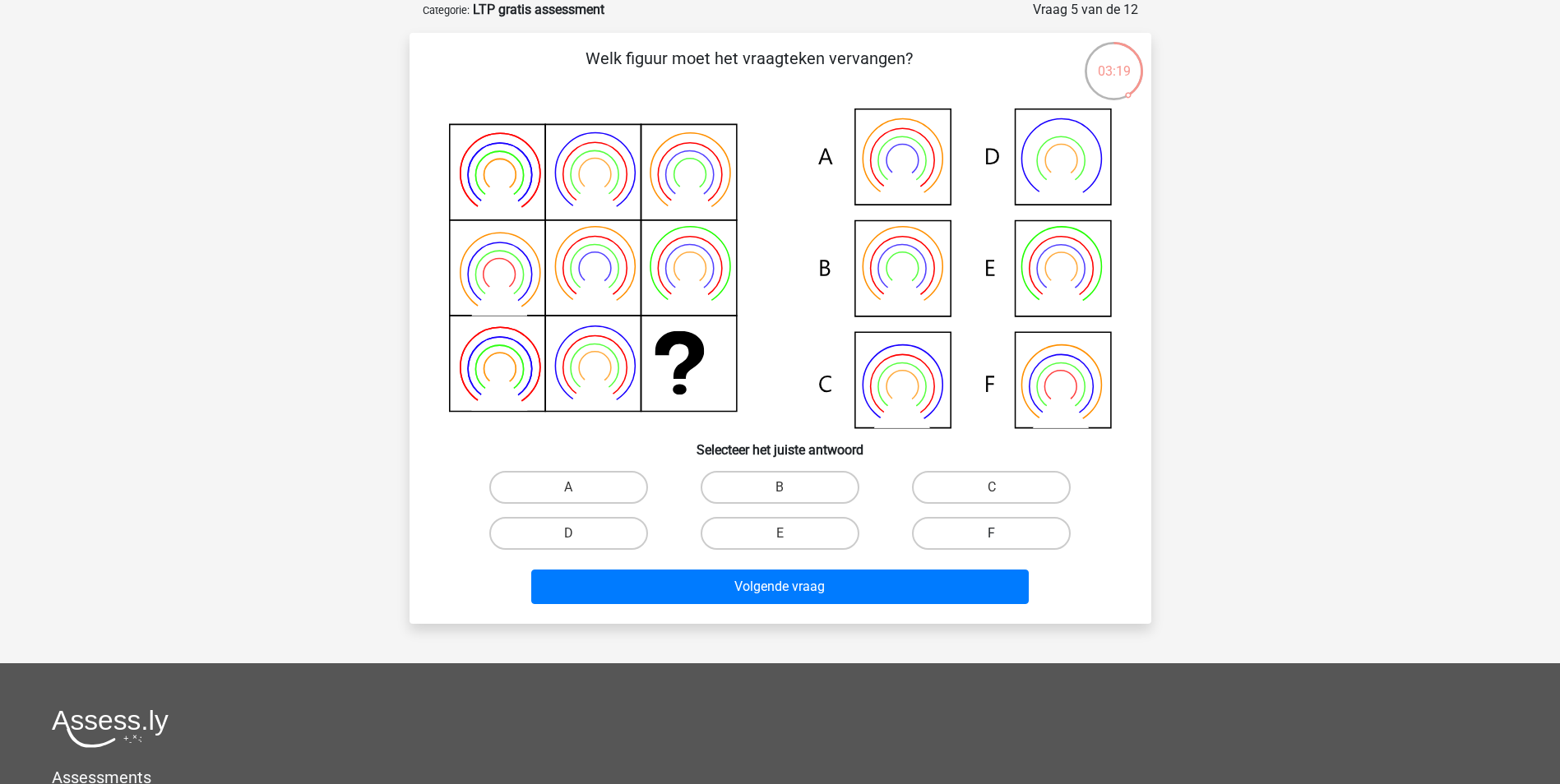
click at [948, 535] on label "F" at bounding box center [991, 534] width 158 height 33
click at [991, 535] on input "F" at bounding box center [997, 539] width 11 height 11
radio input "true"
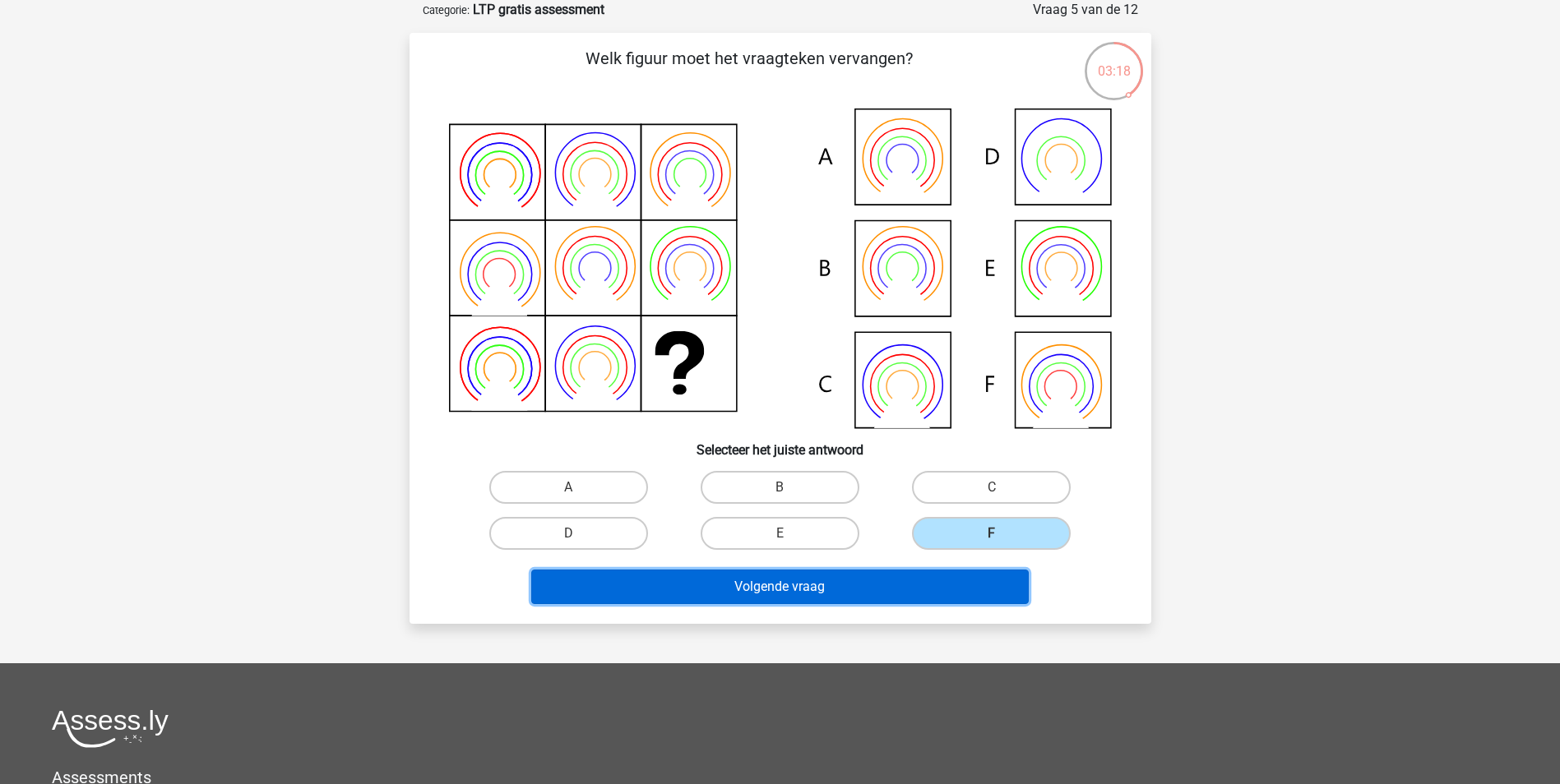
click at [932, 583] on button "Volgende vraag" at bounding box center [780, 587] width 498 height 35
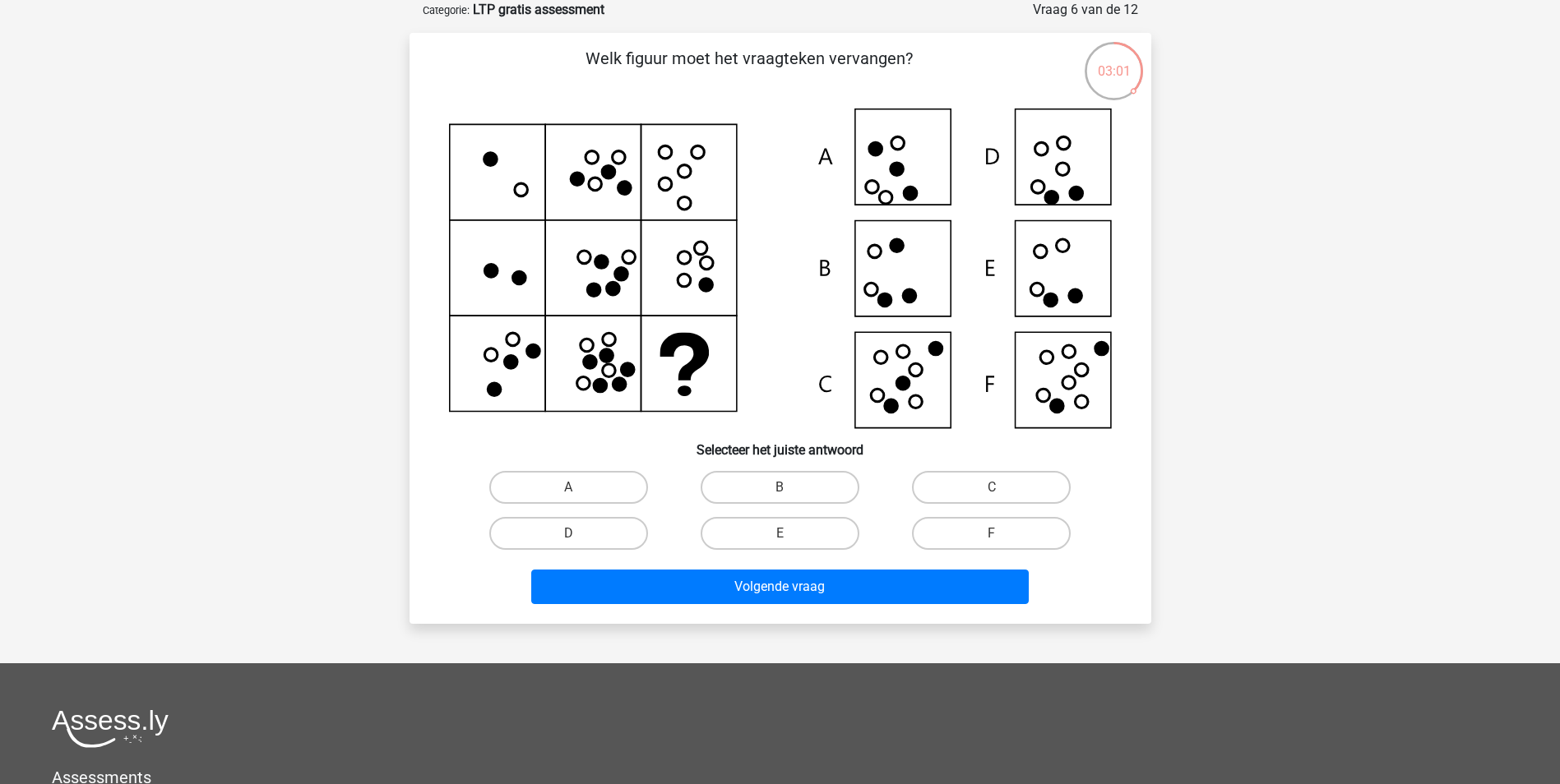
click at [783, 487] on input "B" at bounding box center [785, 493] width 11 height 11
radio input "true"
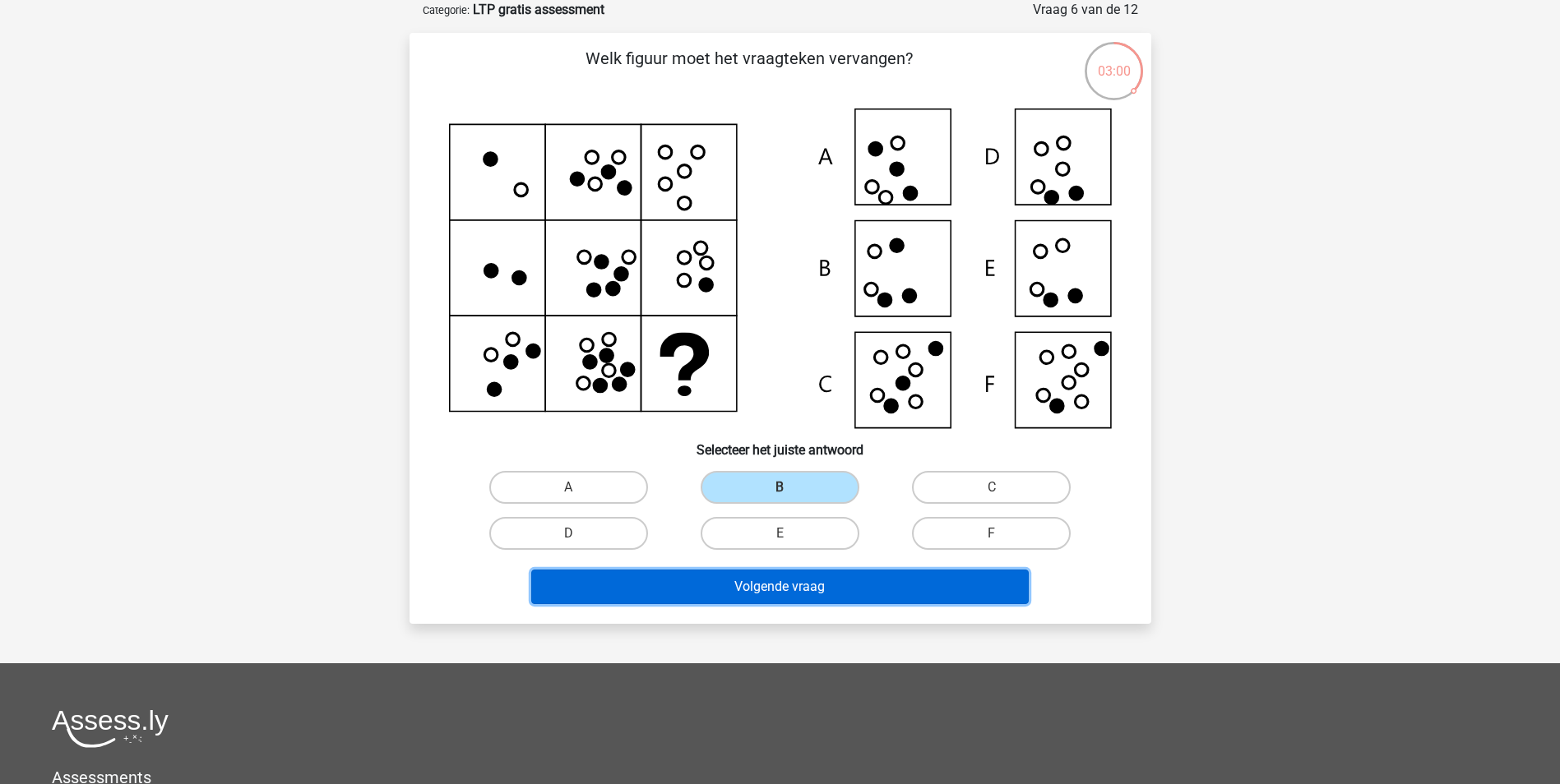
click at [820, 582] on button "Volgende vraag" at bounding box center [780, 587] width 498 height 35
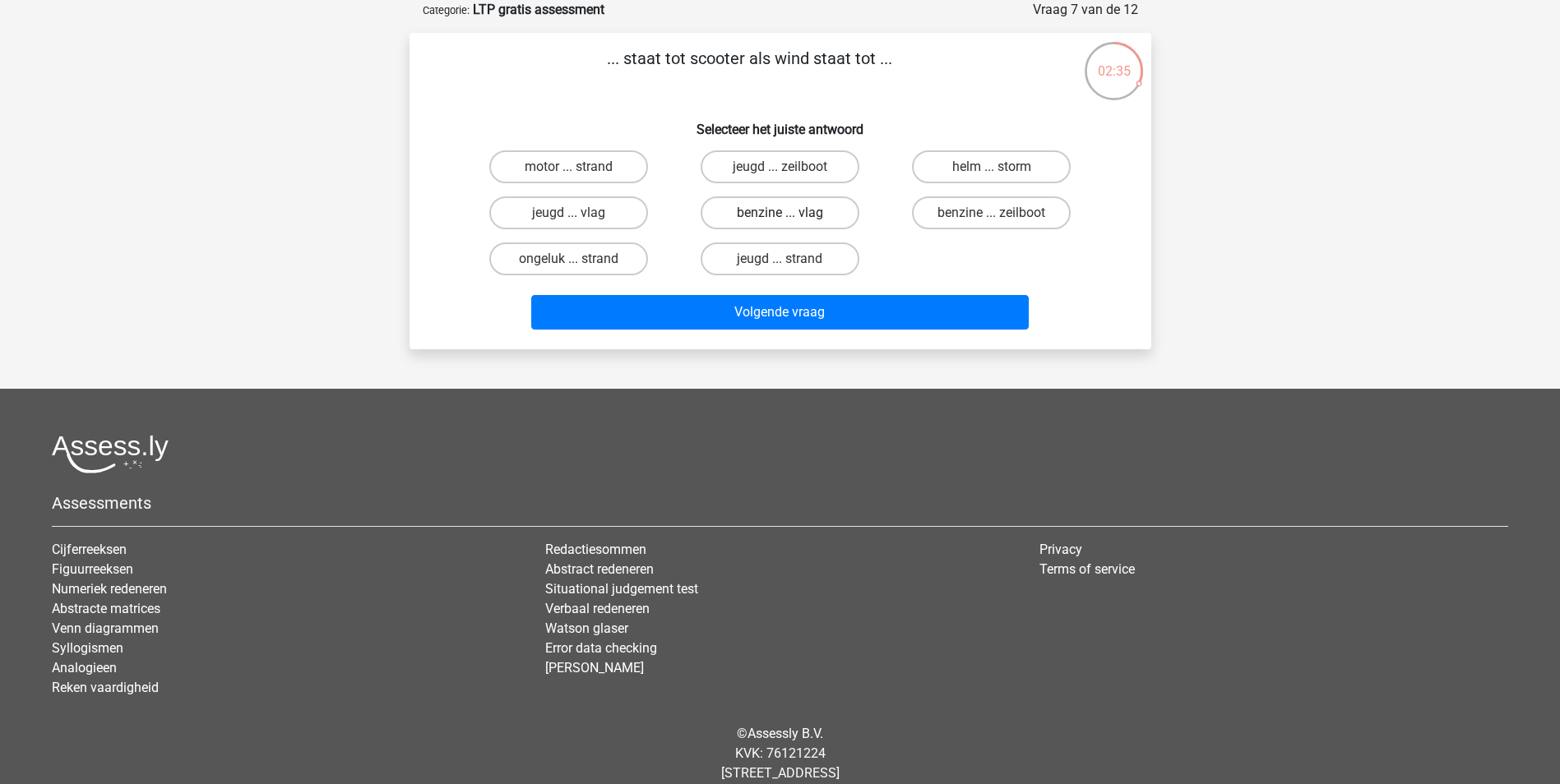
click at [769, 213] on label "benzine ... vlag" at bounding box center [780, 213] width 158 height 33
click at [780, 213] on input "benzine ... vlag" at bounding box center [785, 218] width 11 height 11
radio input "true"
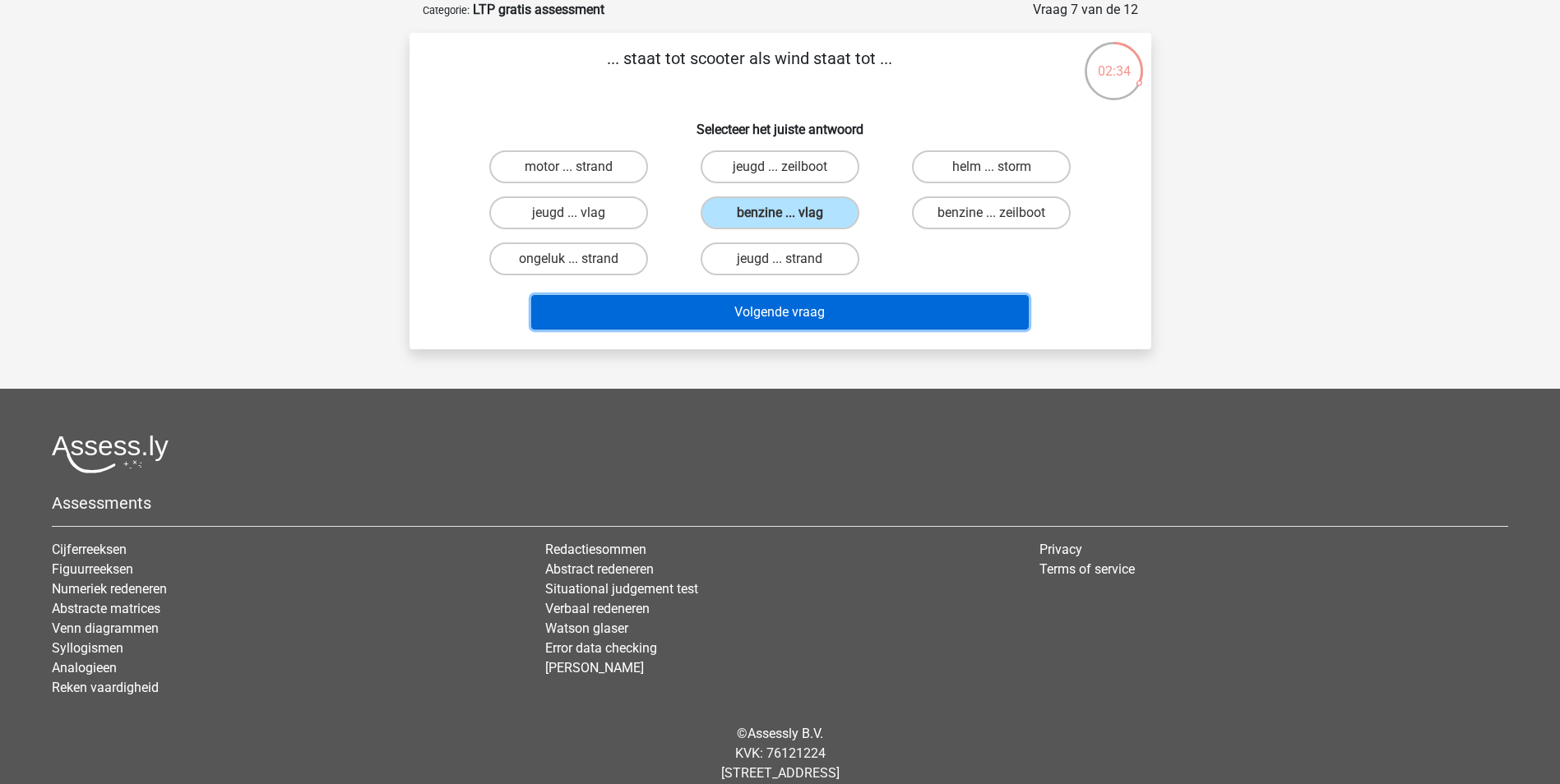
click at [735, 317] on button "Volgende vraag" at bounding box center [780, 313] width 498 height 35
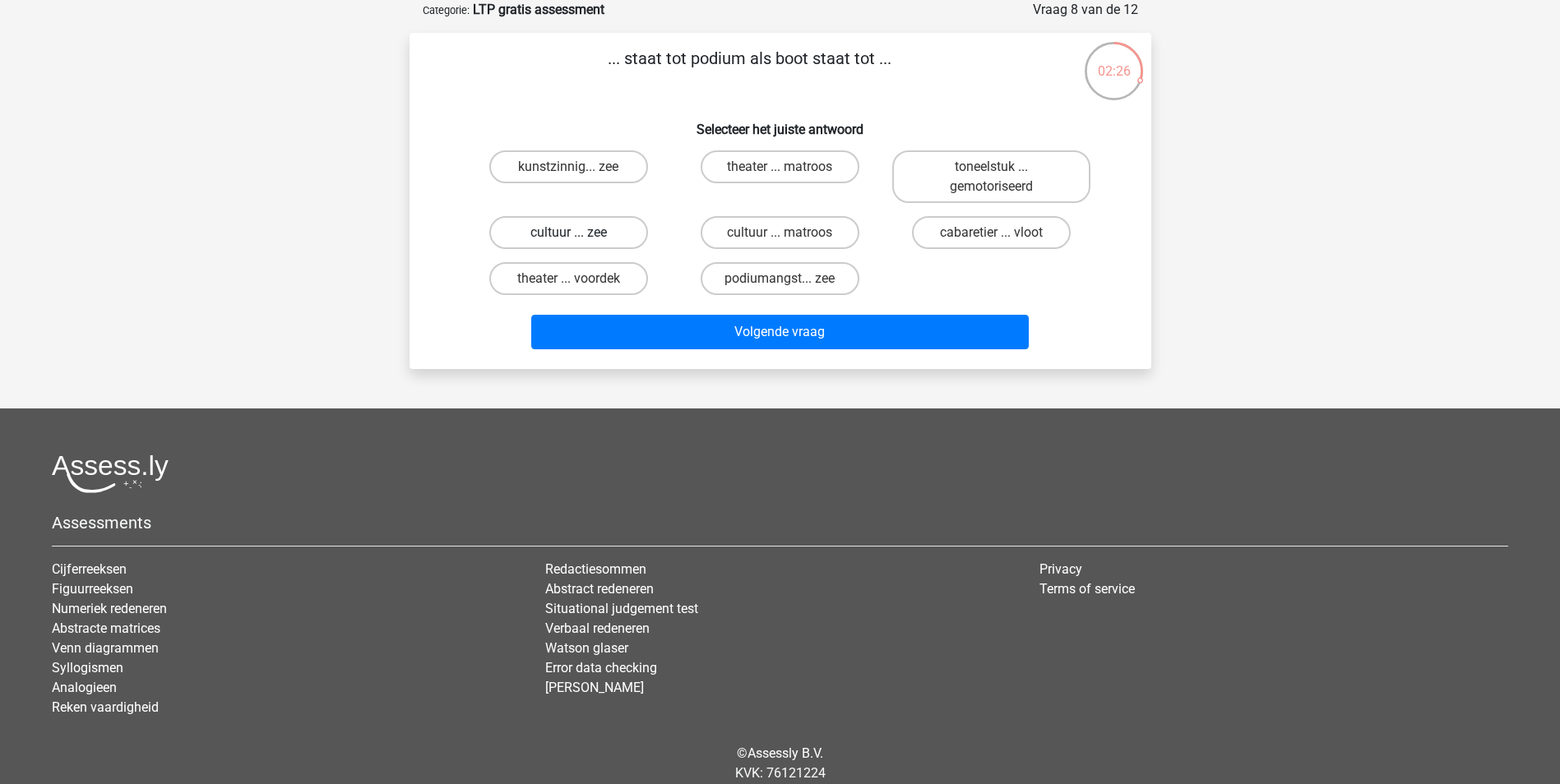
click at [557, 233] on label "cultuur ... zee" at bounding box center [569, 233] width 158 height 33
click at [569, 233] on input "cultuur ... zee" at bounding box center [574, 238] width 11 height 11
radio input "true"
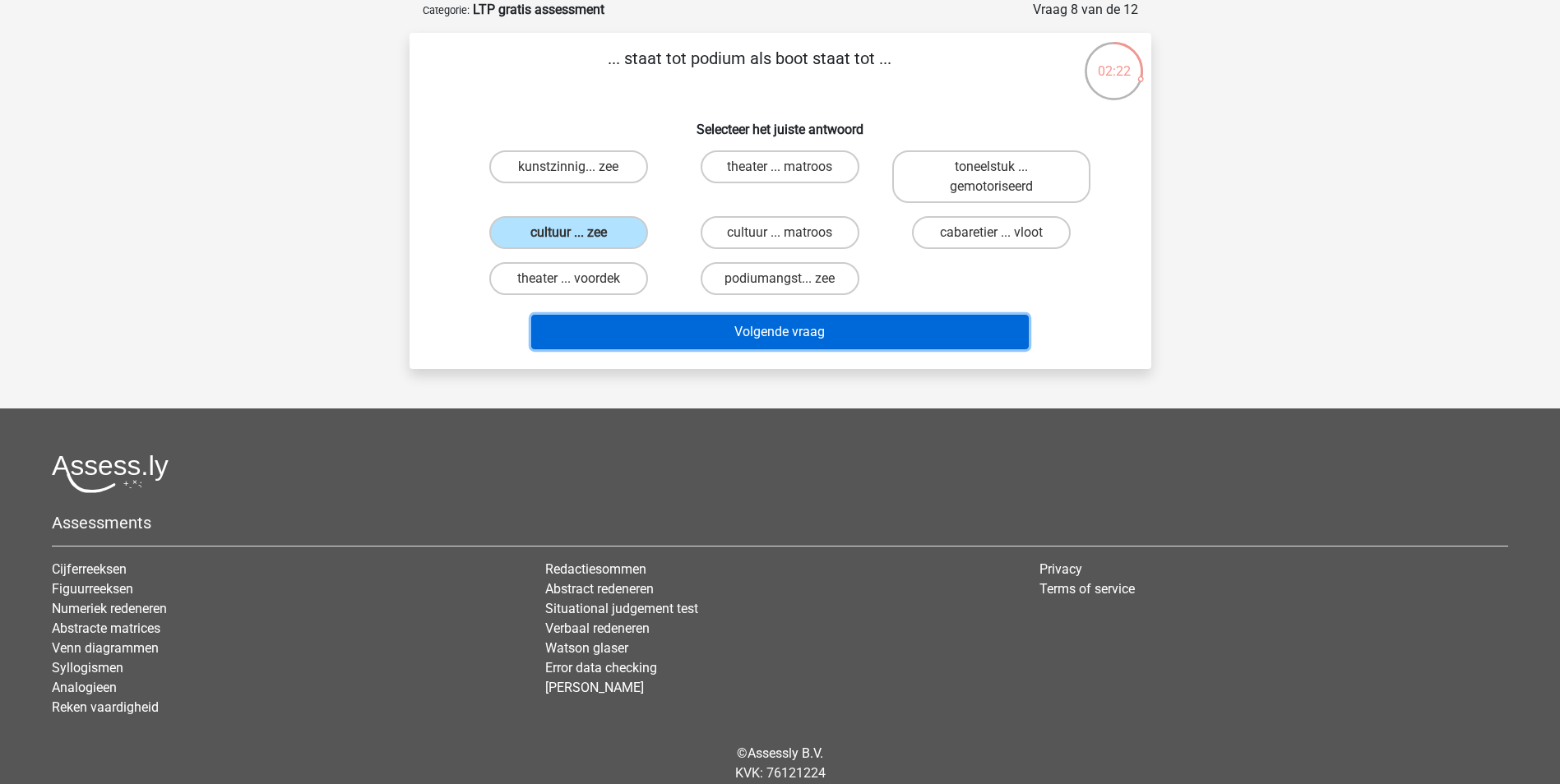
click at [734, 328] on button "Volgende vraag" at bounding box center [780, 332] width 498 height 35
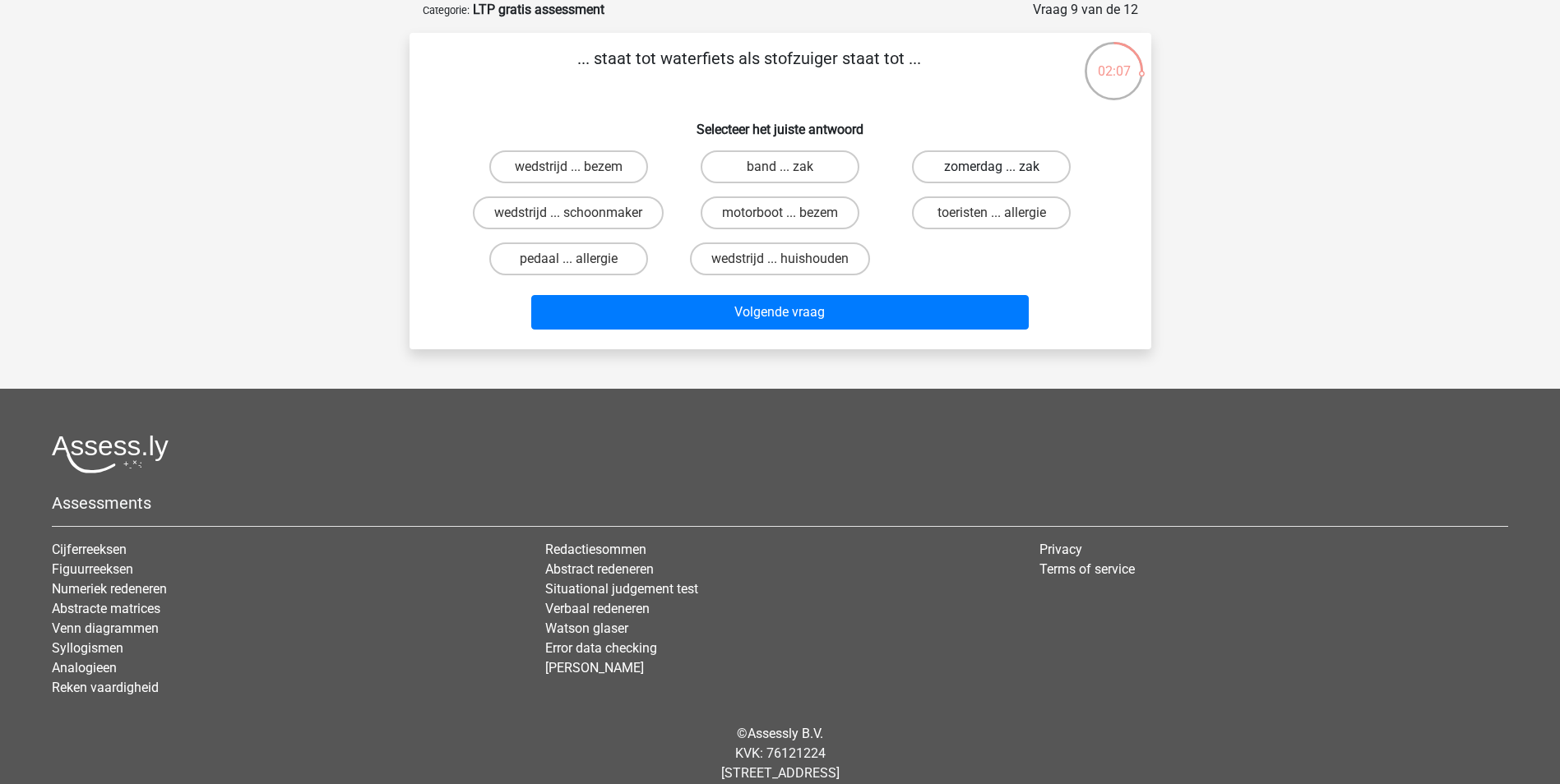
click at [971, 164] on label "zomerdag ... zak" at bounding box center [991, 166] width 158 height 33
click at [991, 166] on input "zomerdag ... zak" at bounding box center [997, 172] width 11 height 11
radio input "true"
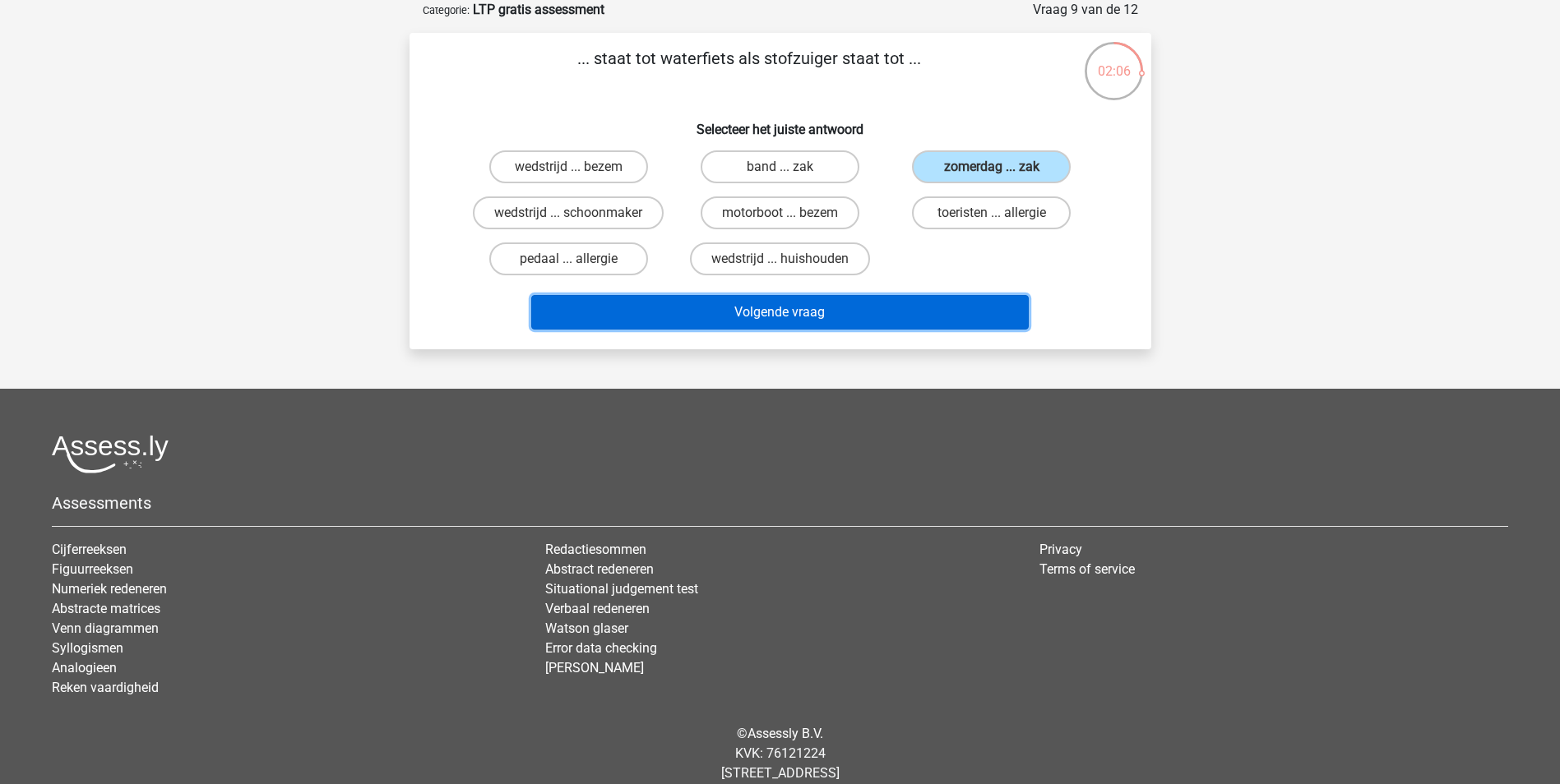
click at [810, 311] on button "Volgende vraag" at bounding box center [780, 313] width 498 height 35
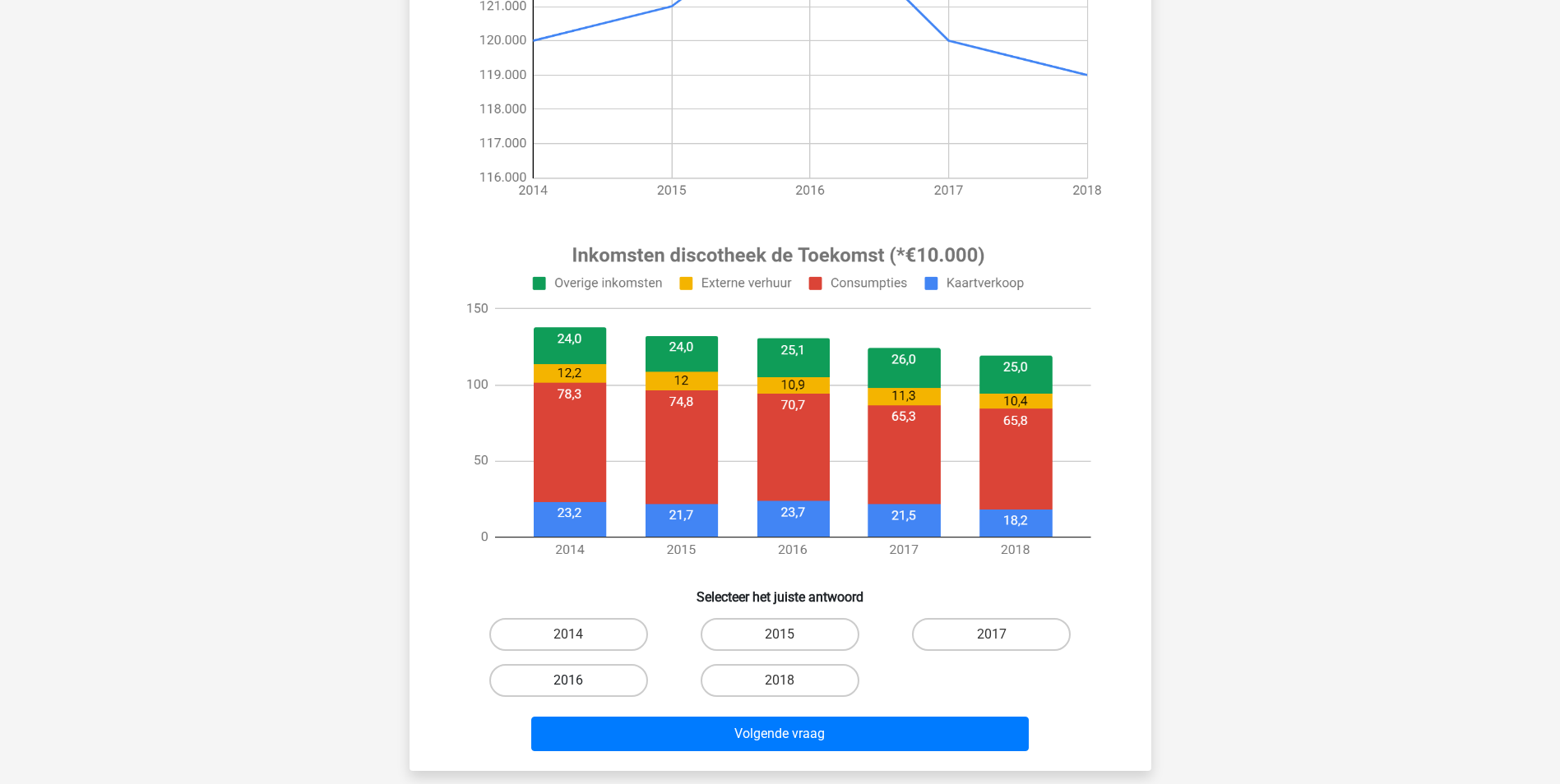
scroll to position [411, 0]
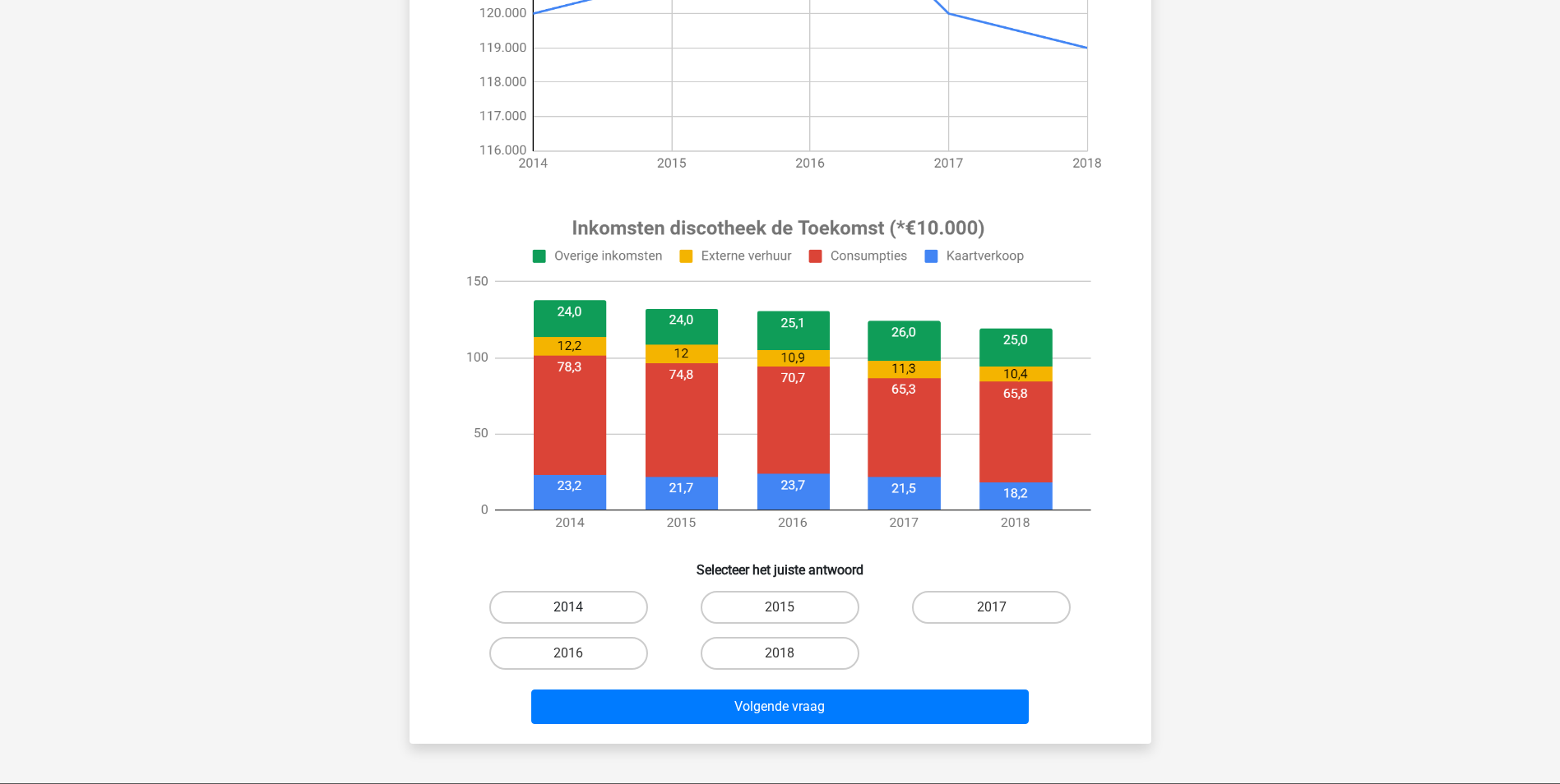
click at [569, 604] on label "2014" at bounding box center [569, 608] width 158 height 33
click at [569, 608] on input "2014" at bounding box center [574, 613] width 11 height 11
radio input "true"
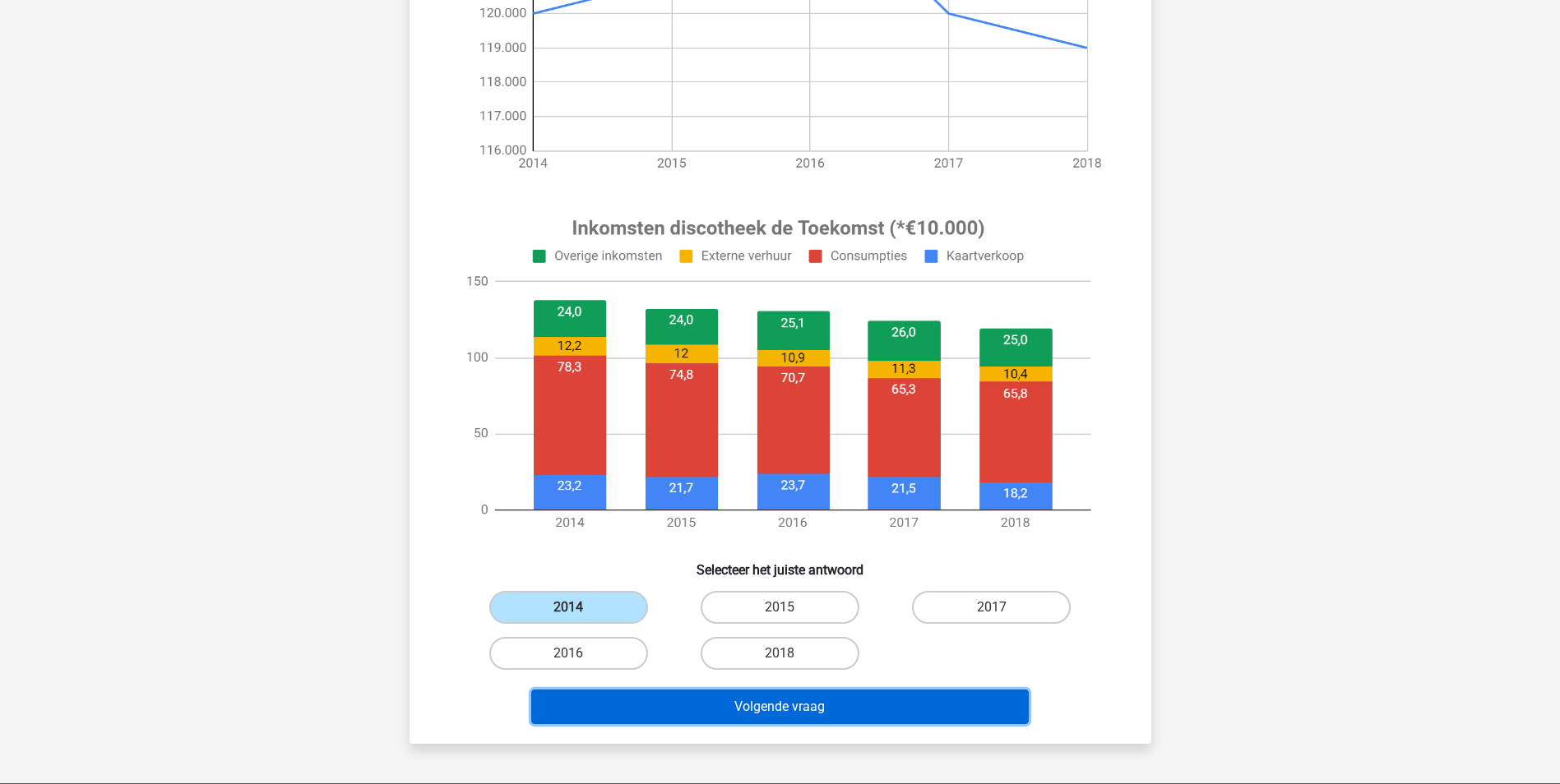
click at [762, 709] on button "Volgende vraag" at bounding box center [780, 707] width 498 height 35
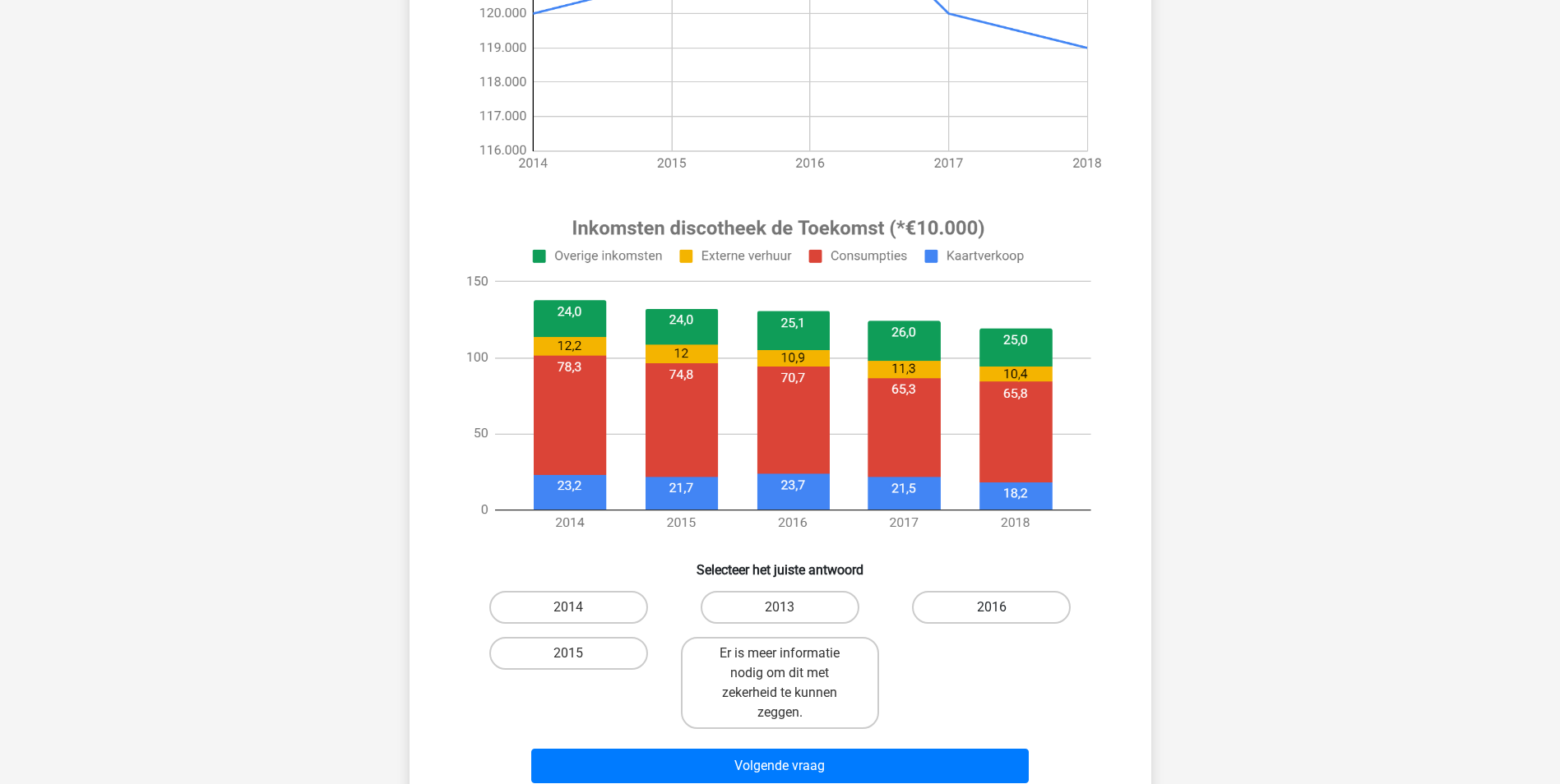
click at [1007, 608] on label "2016" at bounding box center [991, 608] width 158 height 33
click at [1002, 608] on input "2016" at bounding box center [997, 613] width 11 height 11
radio input "true"
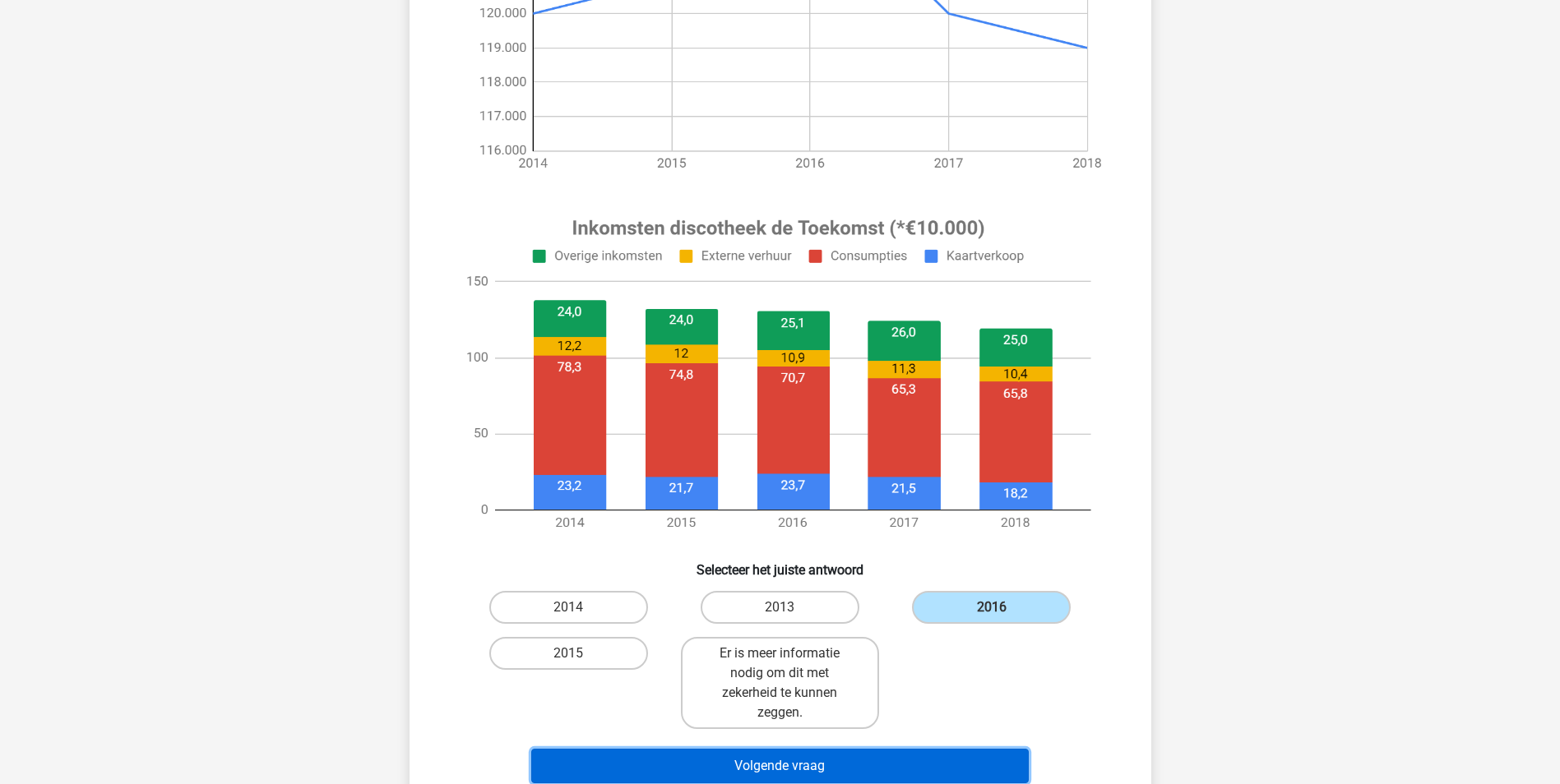
click at [916, 772] on button "Volgende vraag" at bounding box center [780, 766] width 498 height 35
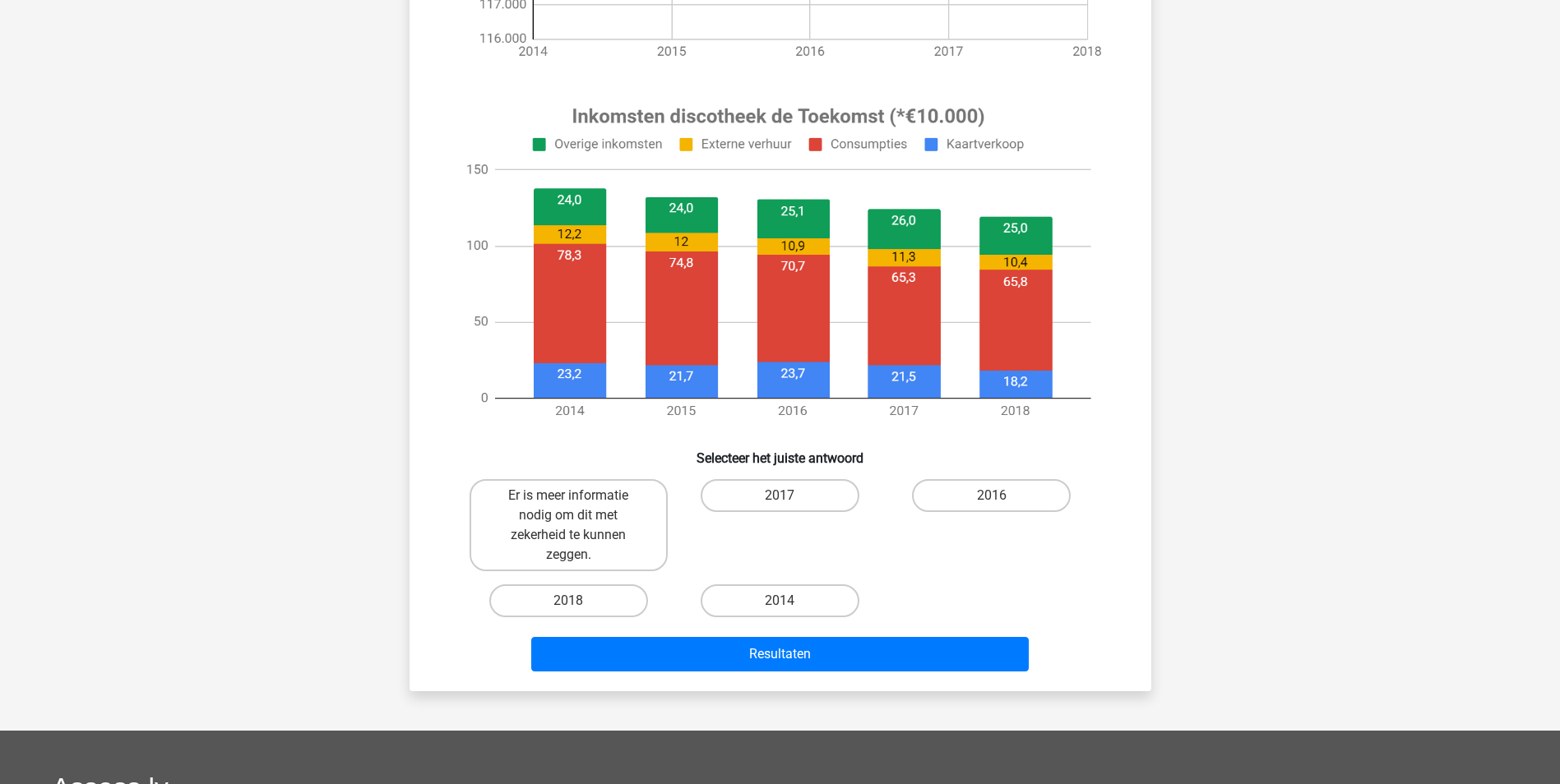
scroll to position [576, 0]
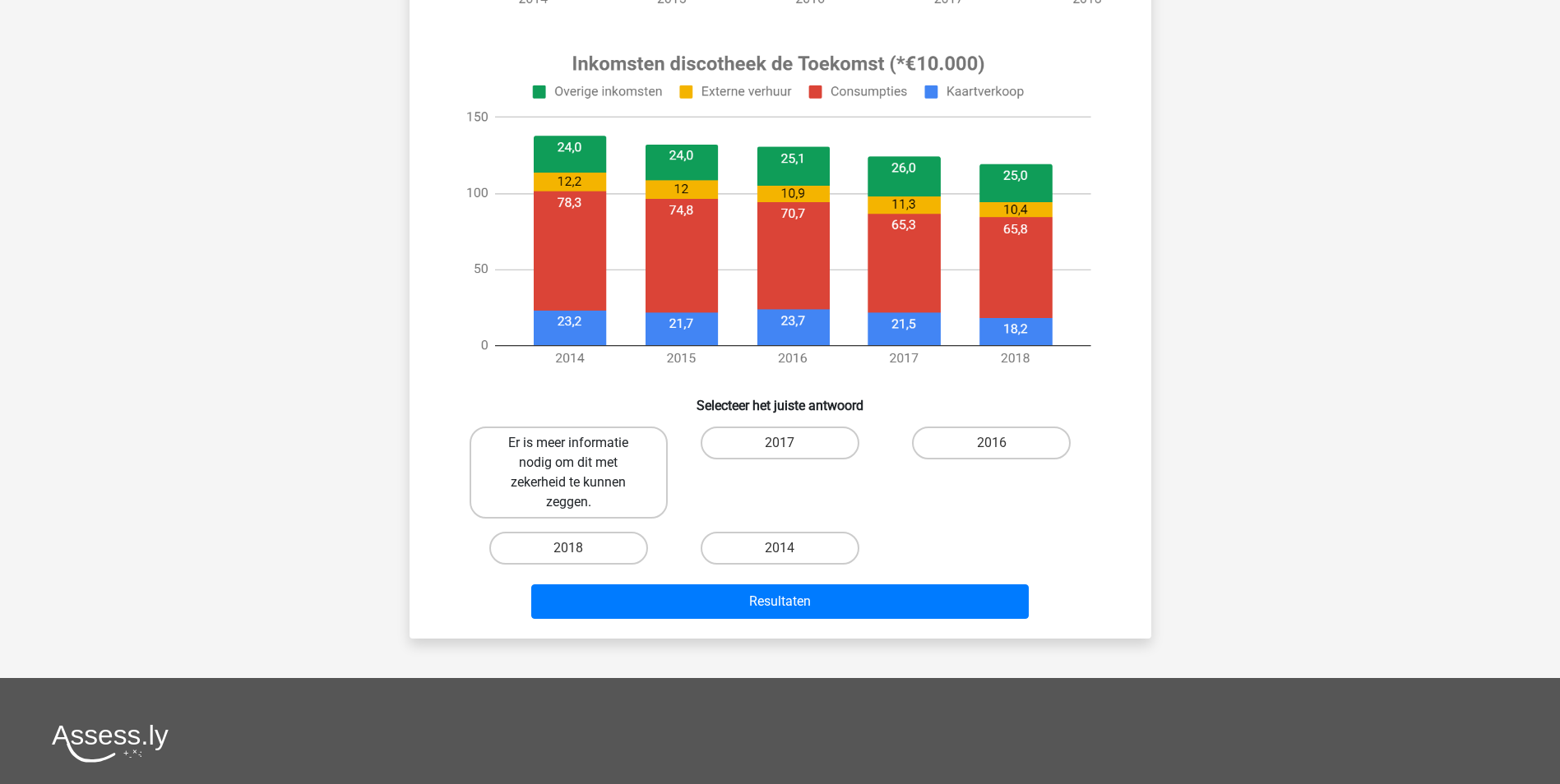
drag, startPoint x: 610, startPoint y: 425, endPoint x: 610, endPoint y: 445, distance: 20.0
click at [610, 426] on div "Er is meer informatie nodig om dit met zekerheid te kunnen zeggen." at bounding box center [569, 473] width 211 height 106
click at [611, 453] on label "Er is meer informatie nodig om dit met zekerheid te kunnen zeggen." at bounding box center [569, 472] width 198 height 92
click at [579, 453] on input "Er is meer informatie nodig om dit met zekerheid te kunnen zeggen." at bounding box center [574, 448] width 11 height 11
radio input "true"
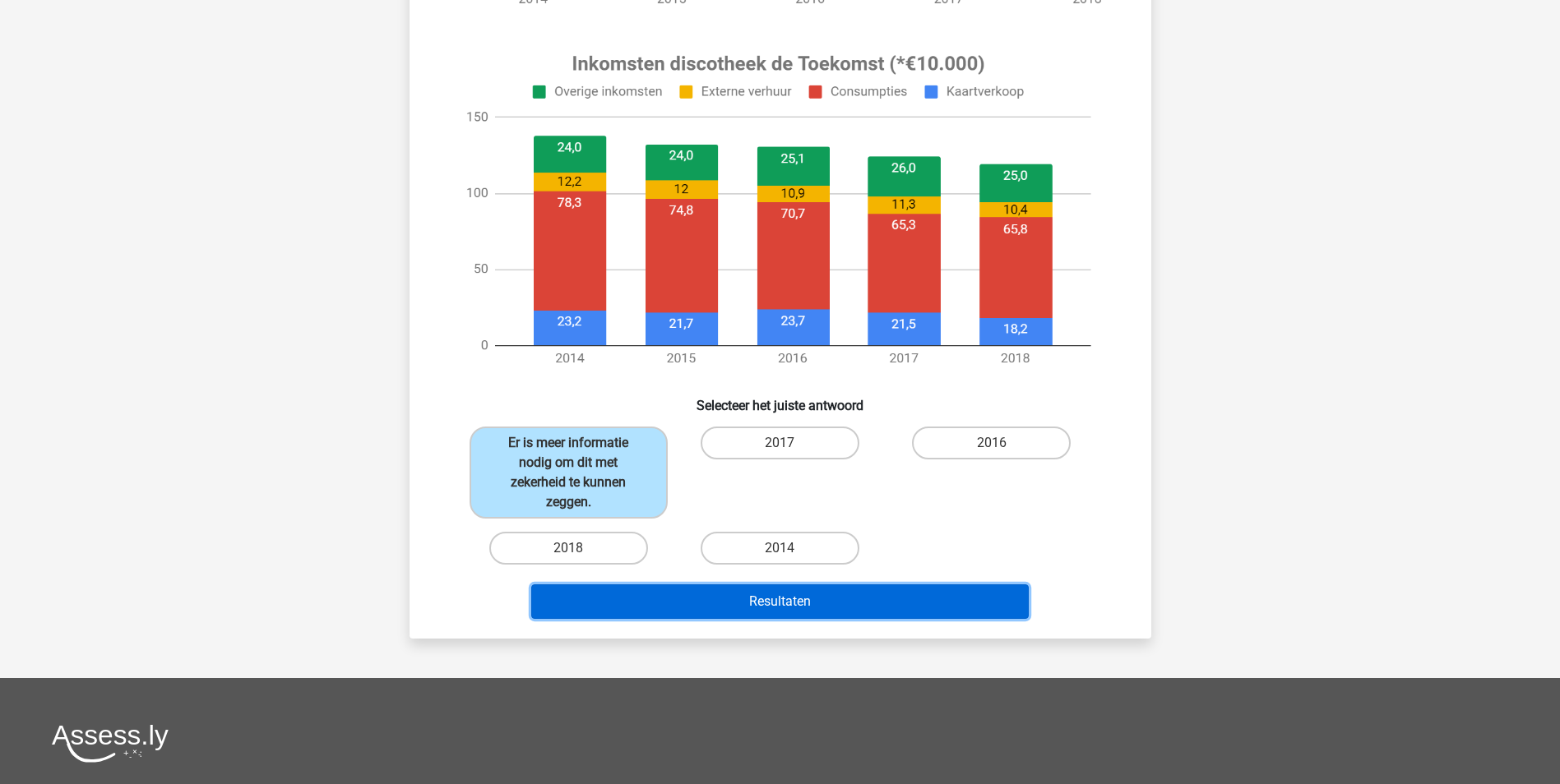
click at [763, 606] on button "Resultaten" at bounding box center [780, 602] width 498 height 35
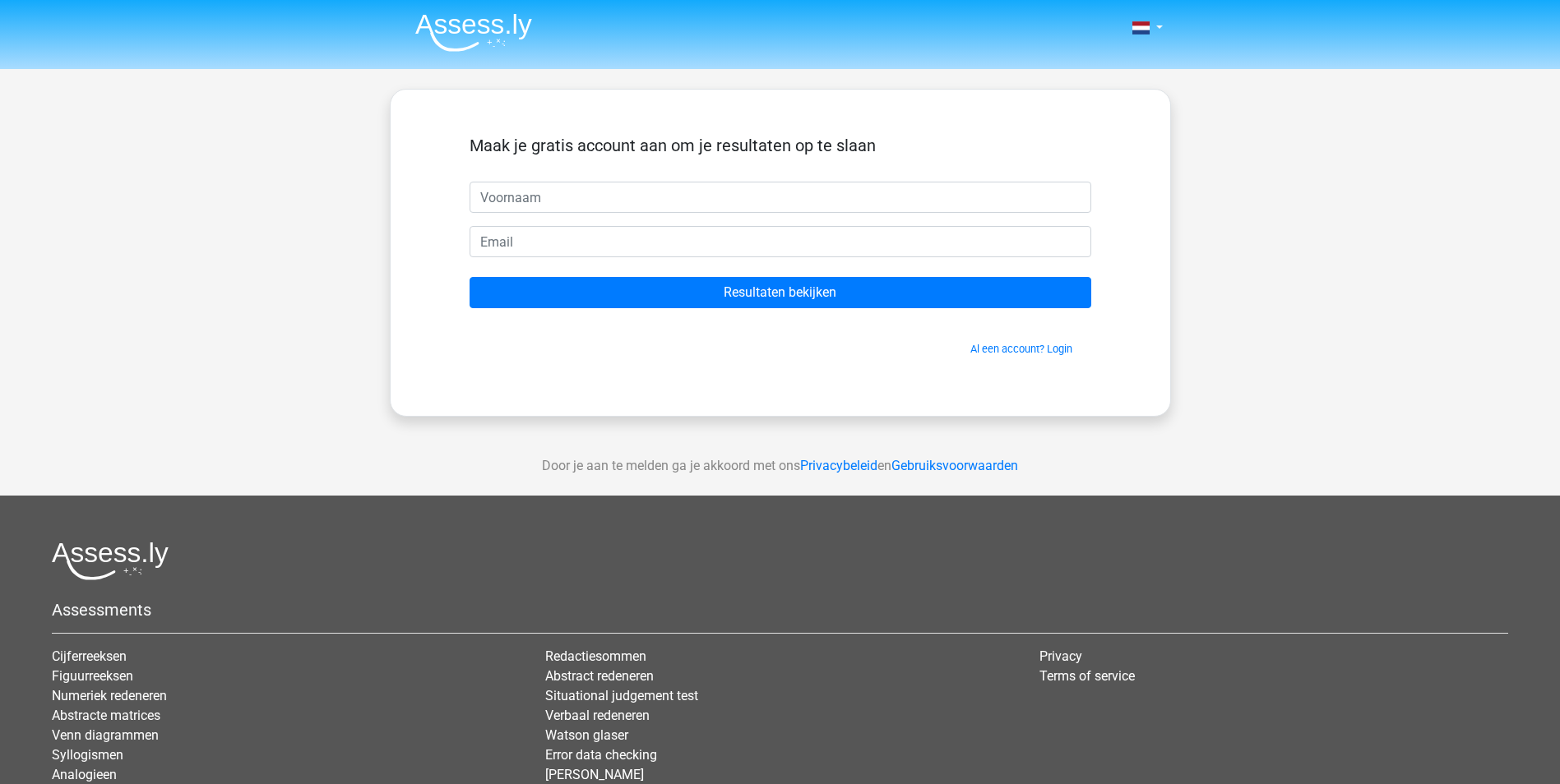
click at [713, 194] on input "text" at bounding box center [780, 197] width 621 height 31
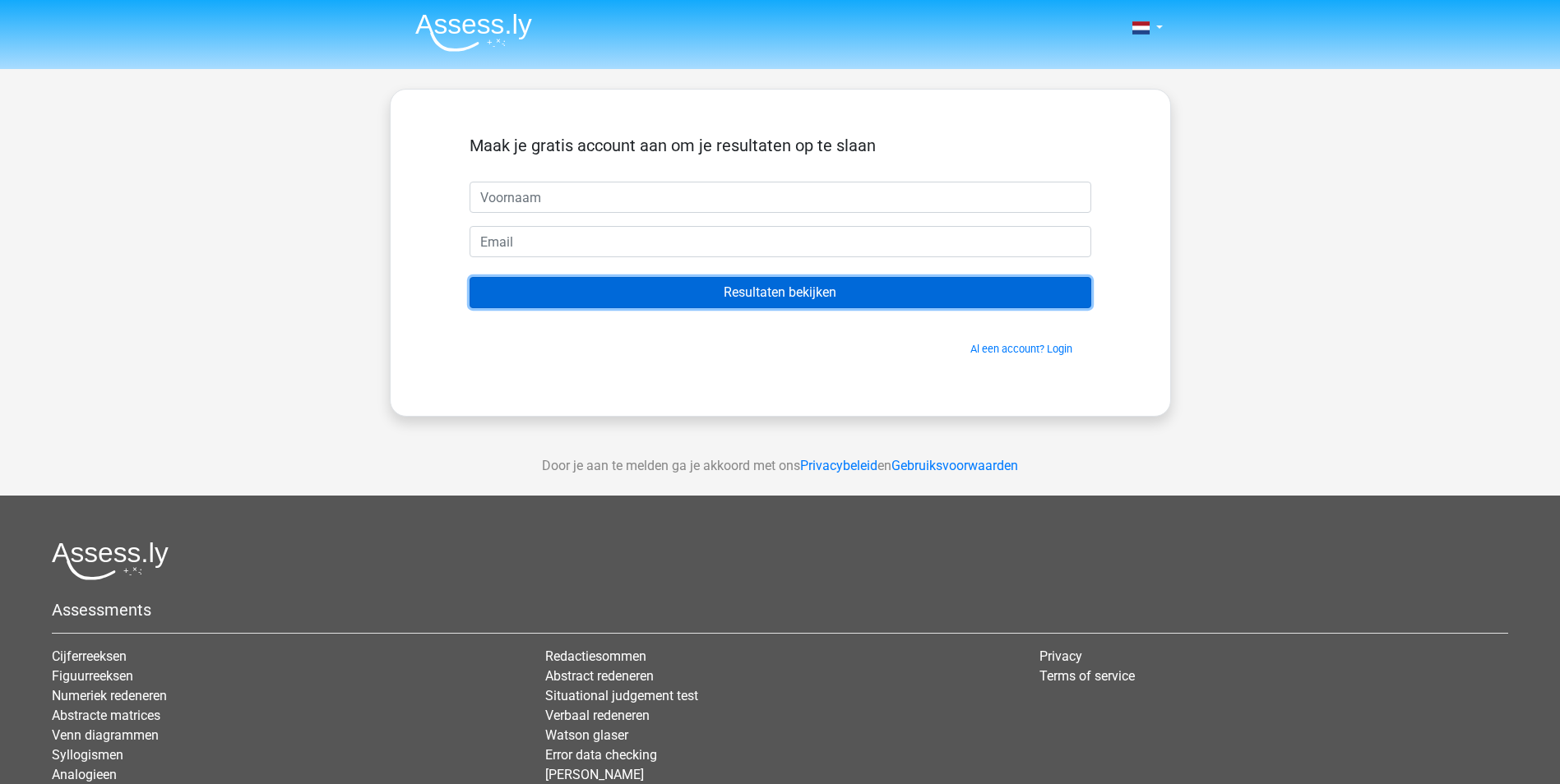
click at [752, 286] on input "Resultaten bekijken" at bounding box center [780, 293] width 621 height 31
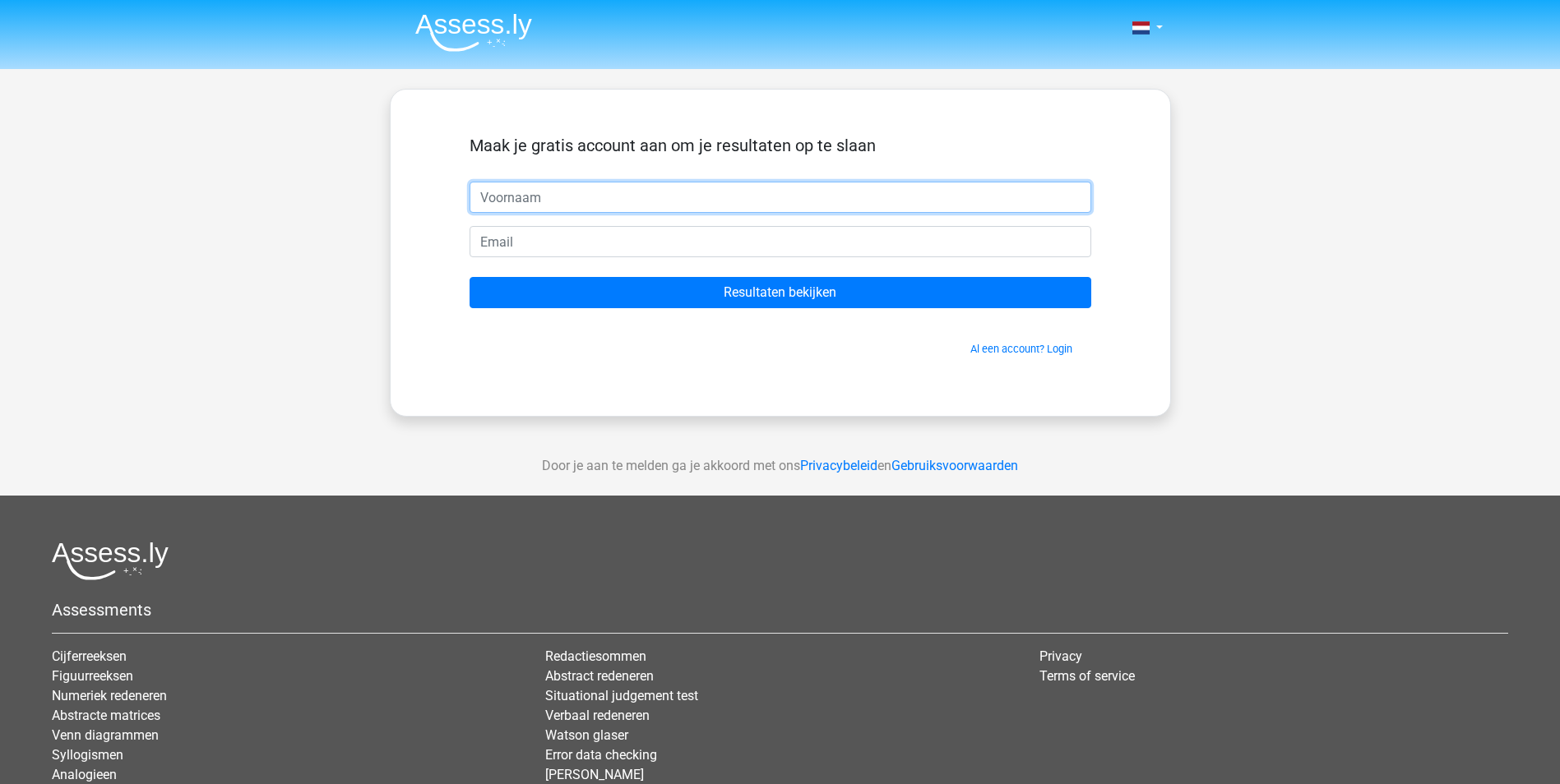
click at [699, 199] on input "text" at bounding box center [780, 197] width 621 height 31
type input "Ria"
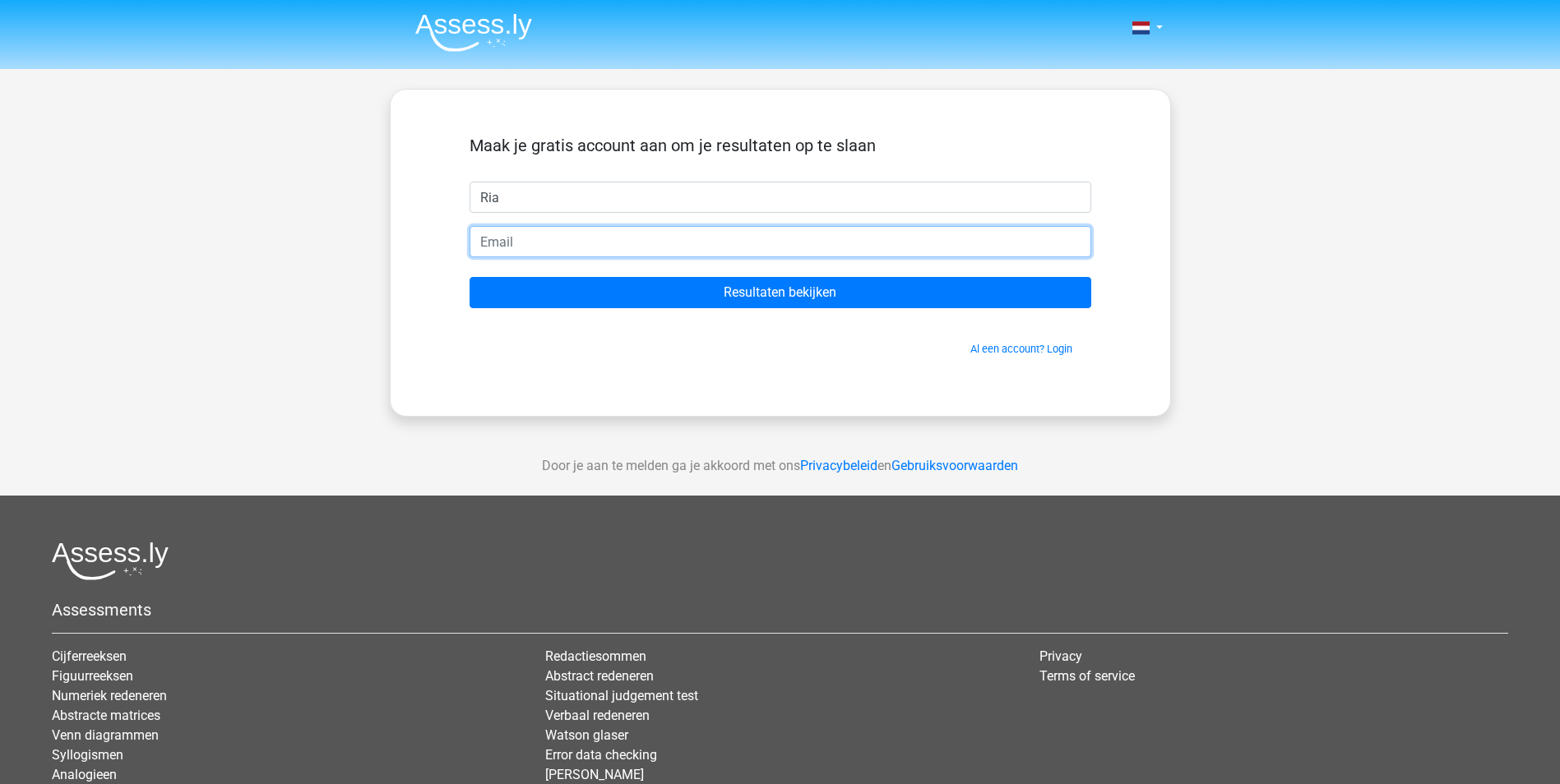
click at [616, 232] on input "email" at bounding box center [780, 242] width 621 height 31
type input "f"
type input "[EMAIL_ADDRESS][DOMAIN_NAME]"
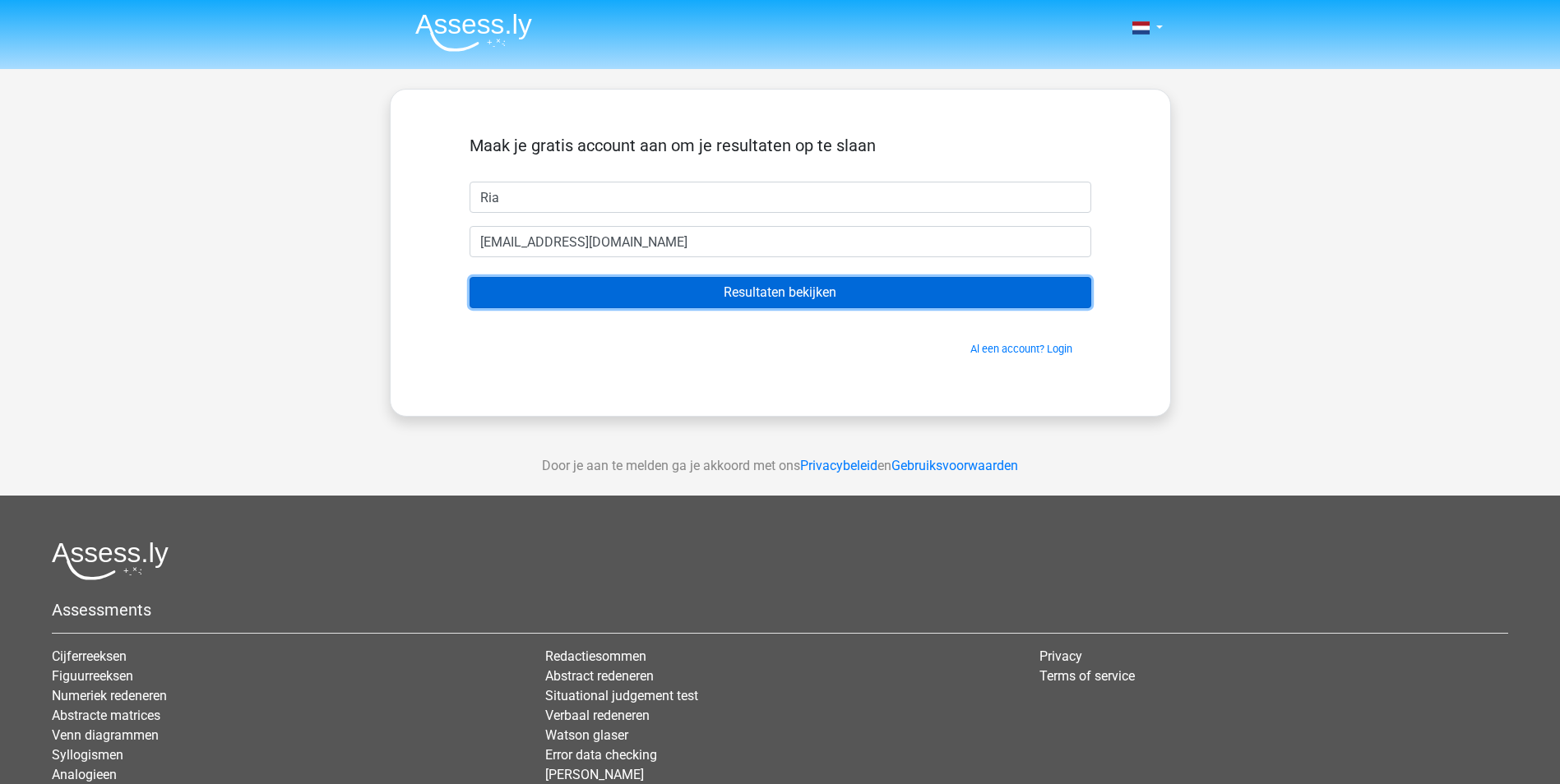
click at [656, 290] on input "Resultaten bekijken" at bounding box center [780, 293] width 621 height 31
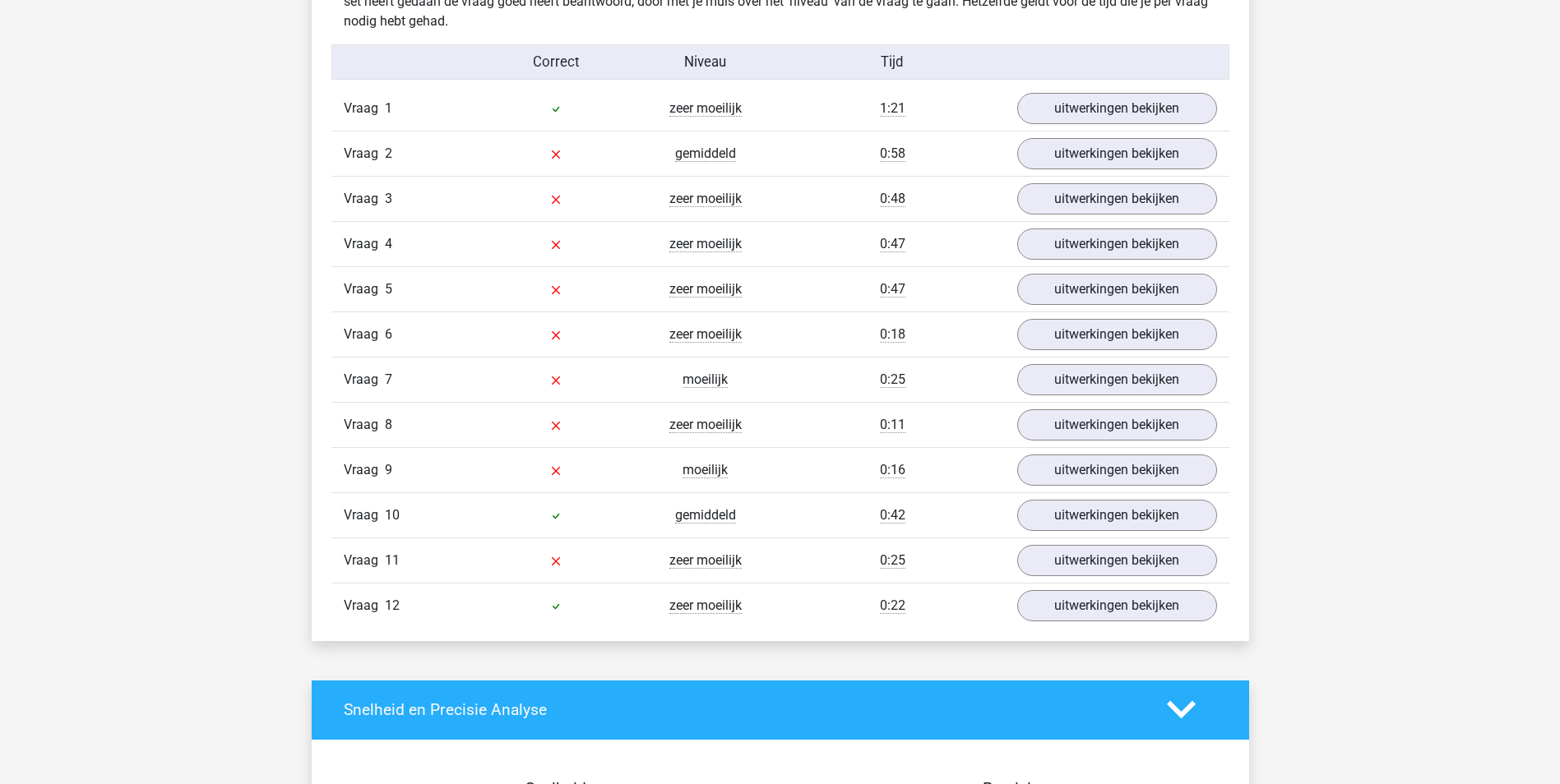
scroll to position [1726, 0]
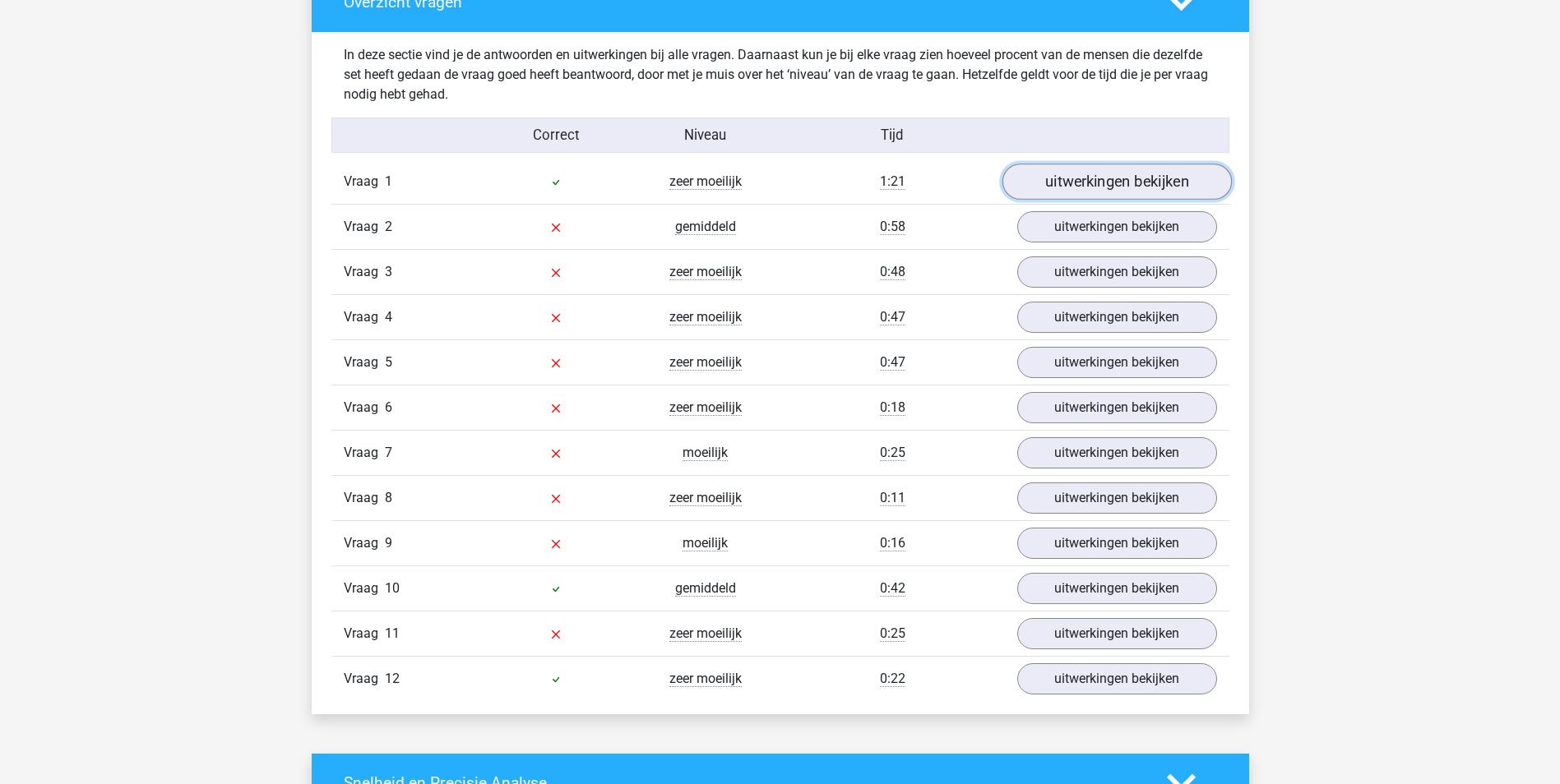
click at [1139, 180] on link "uitwerkingen bekijken" at bounding box center [1116, 182] width 229 height 36
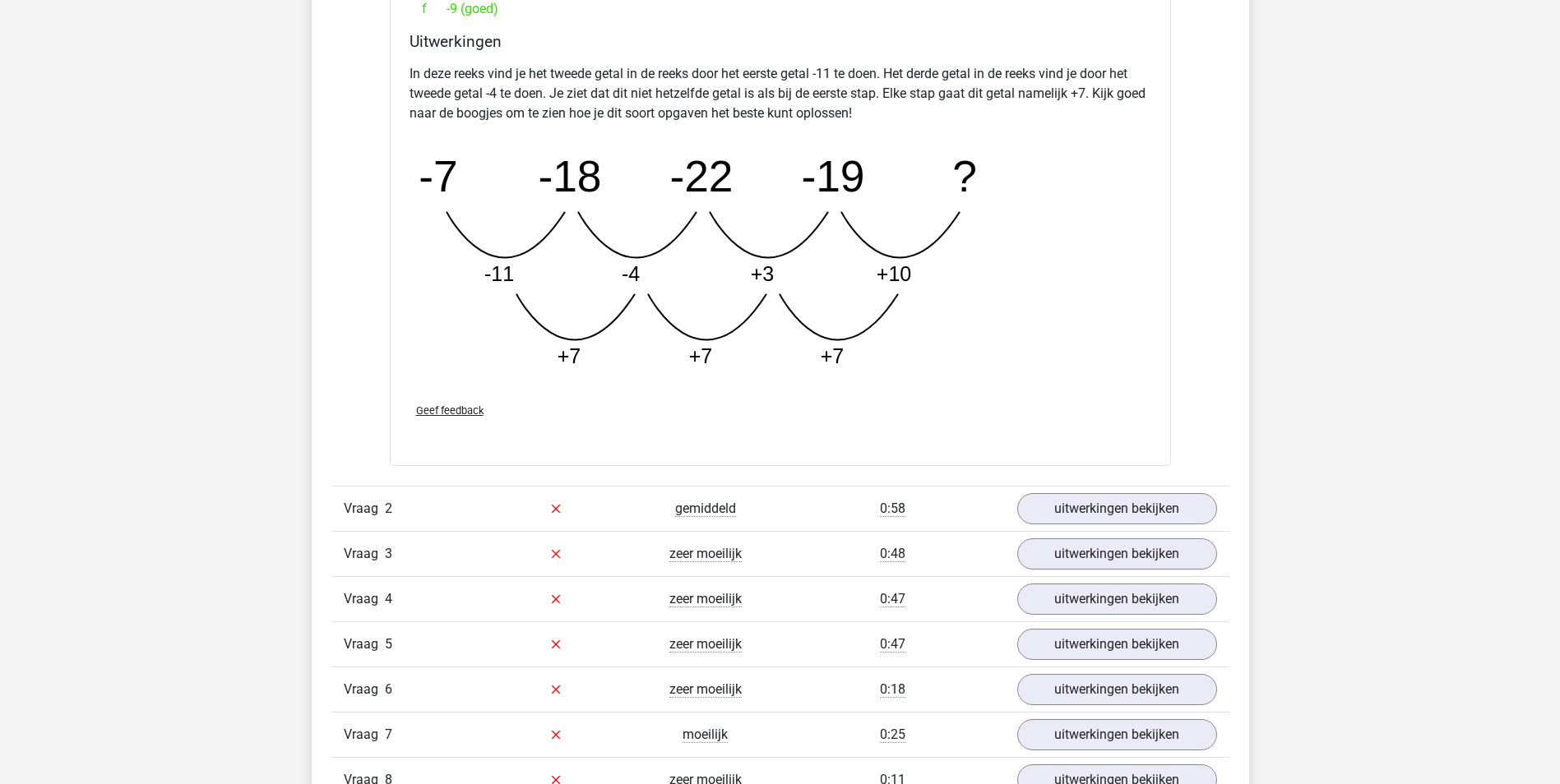
scroll to position [2302, 0]
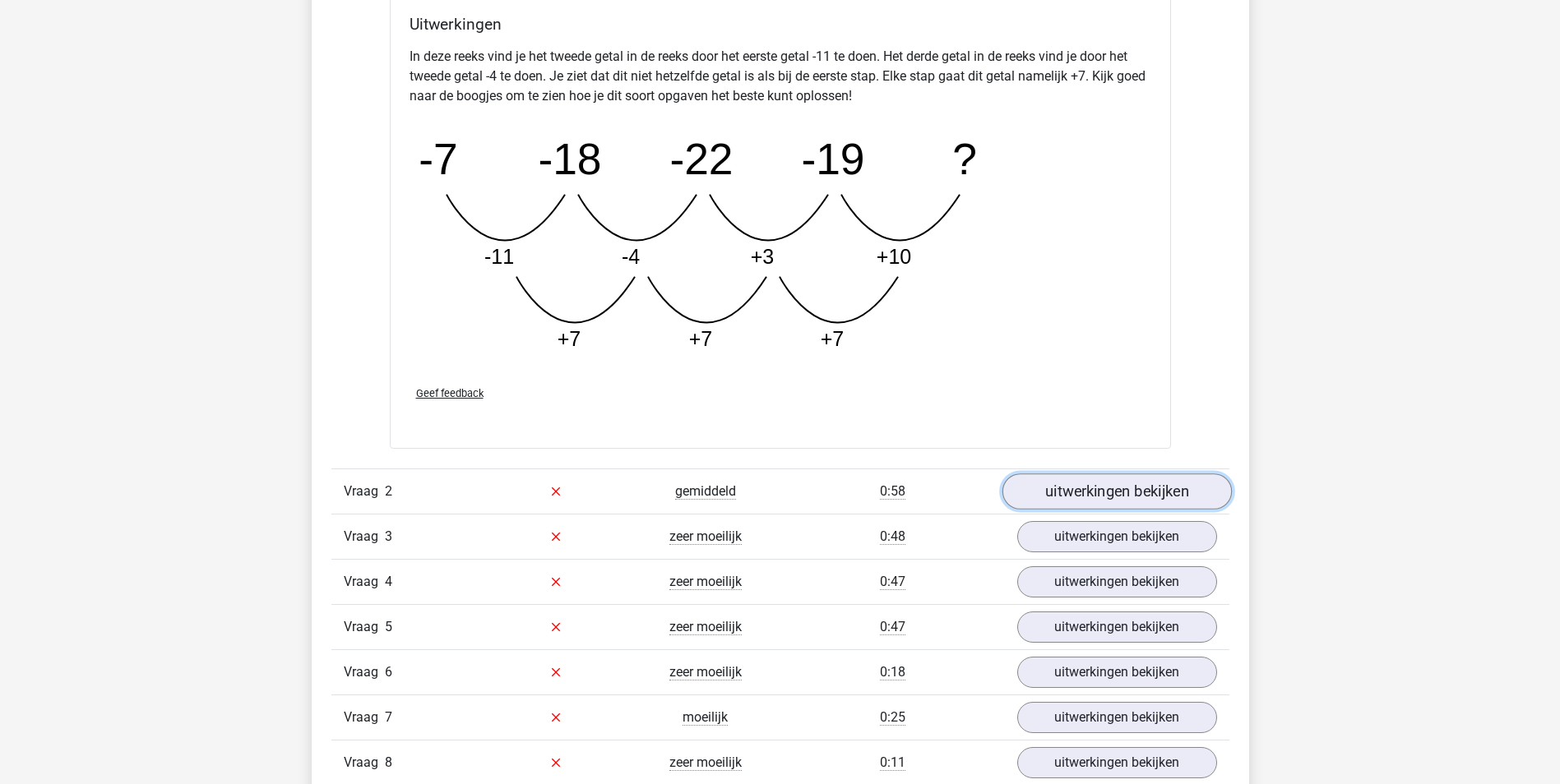
click at [1146, 493] on link "uitwerkingen bekijken" at bounding box center [1116, 492] width 229 height 36
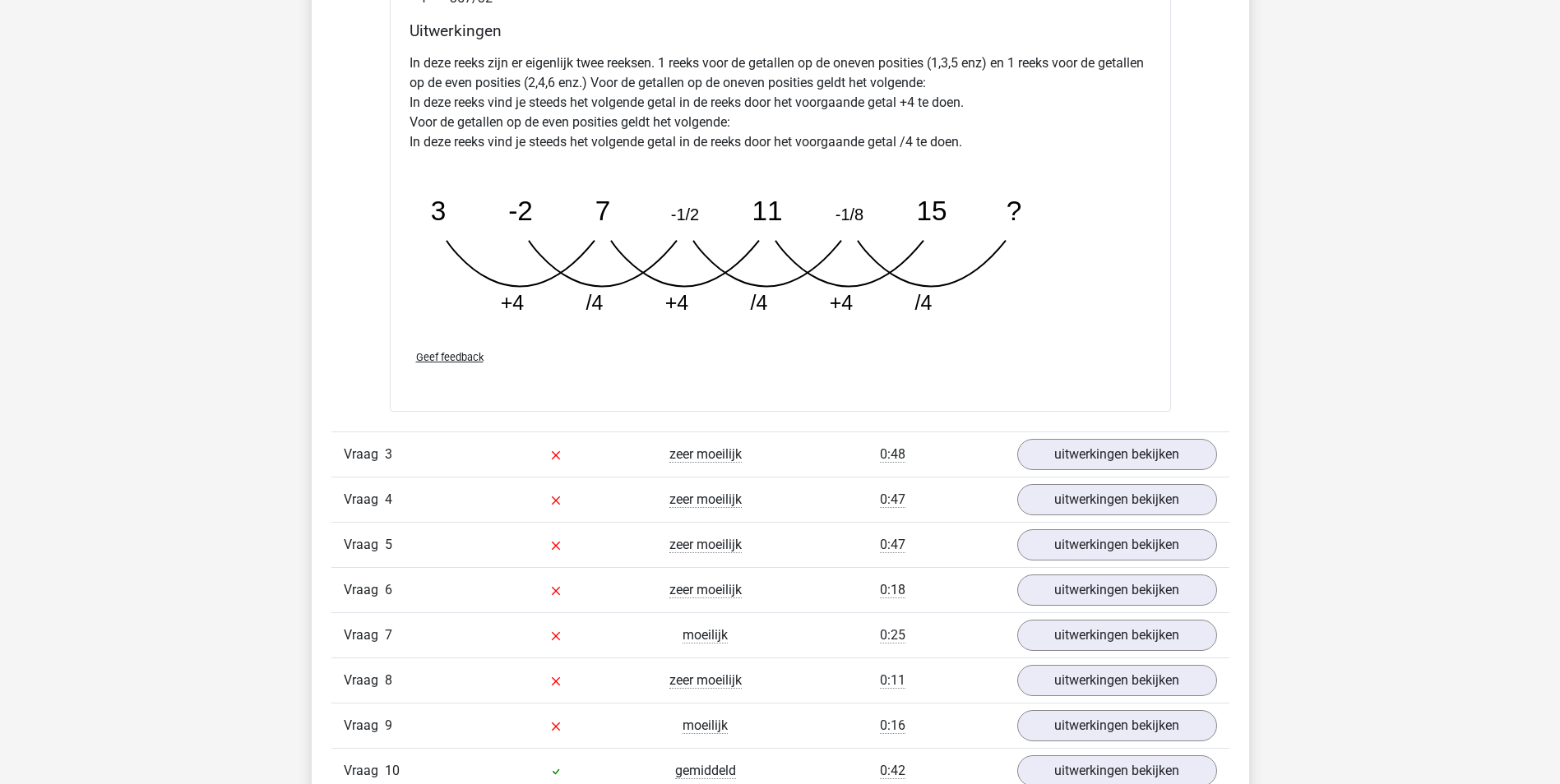
scroll to position [3206, 0]
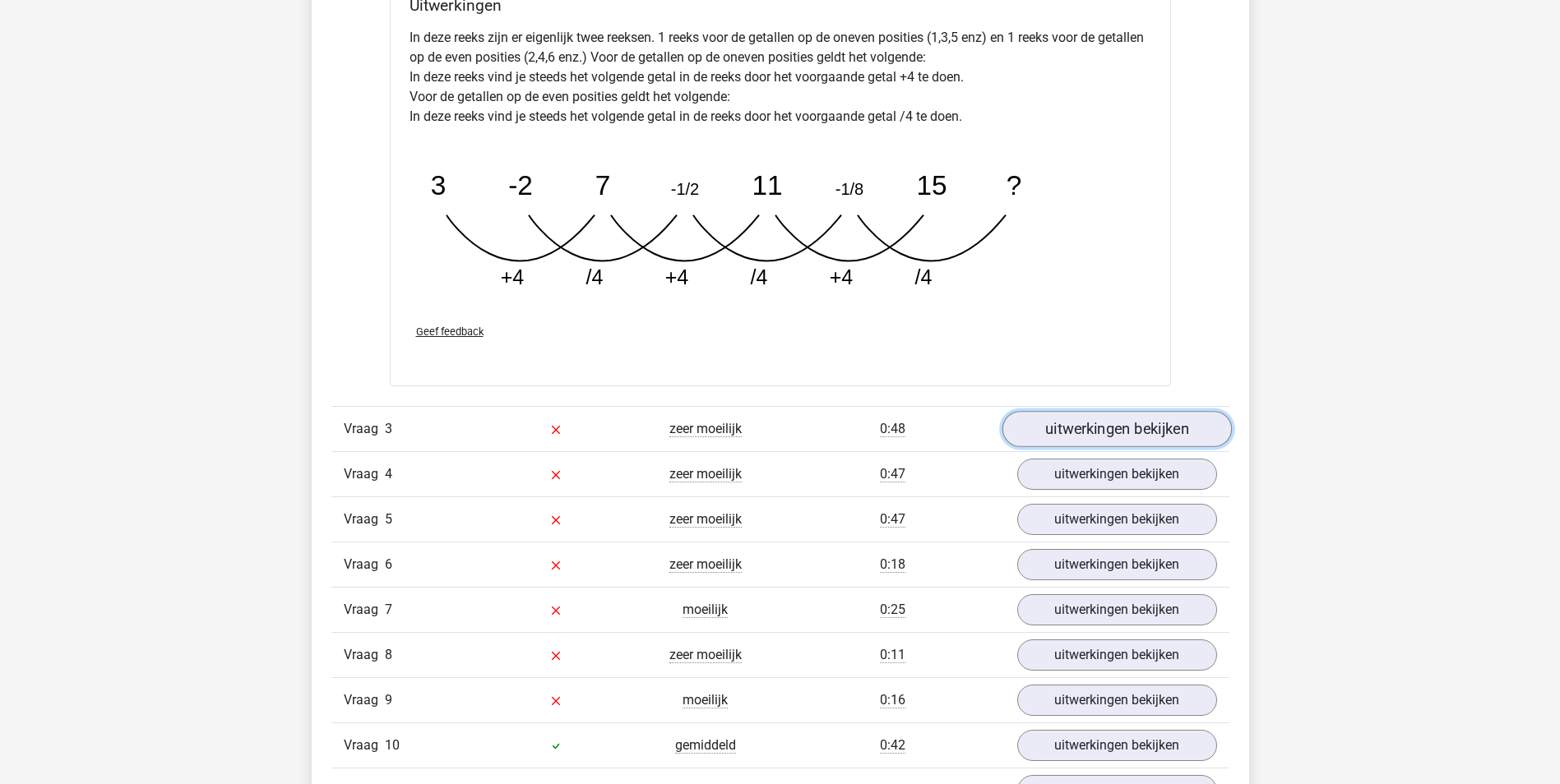
click at [1083, 432] on link "uitwerkingen bekijken" at bounding box center [1116, 430] width 229 height 36
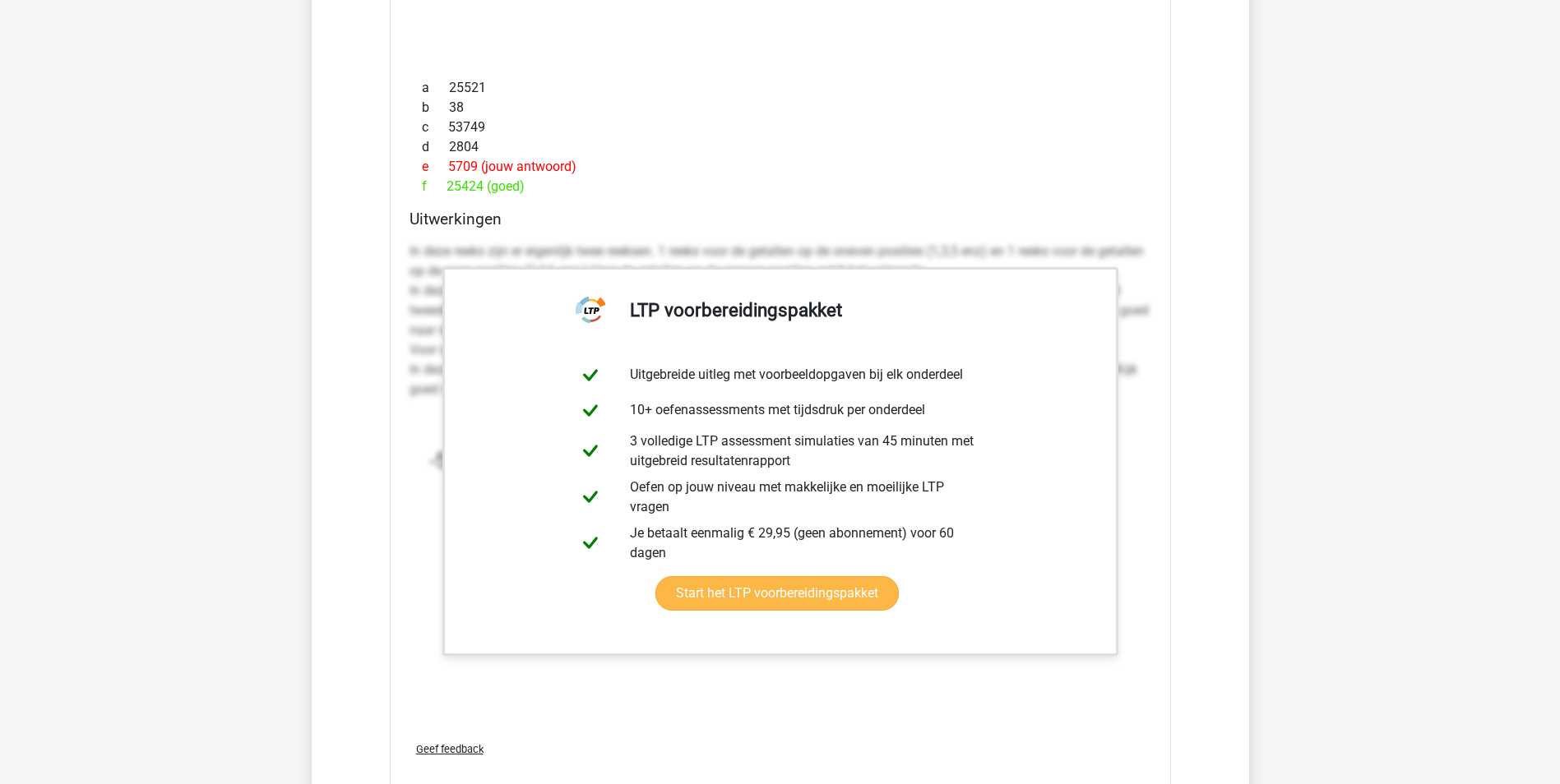
scroll to position [3864, 0]
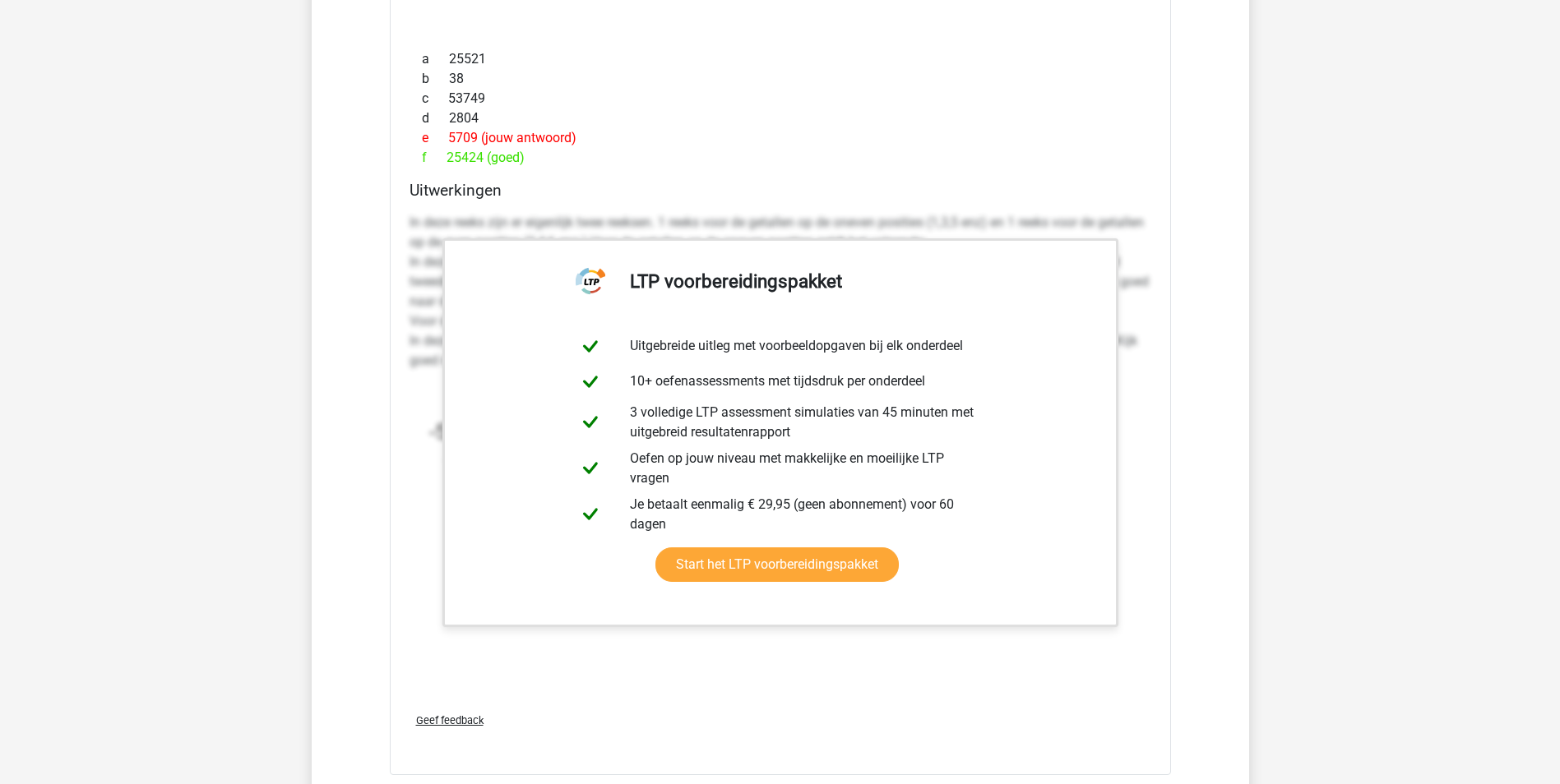
click at [608, 645] on div "In deze reeks zijn er eigenlijk twee reeksen. 1 reeks voor de getallen op de on…" at bounding box center [780, 453] width 741 height 493
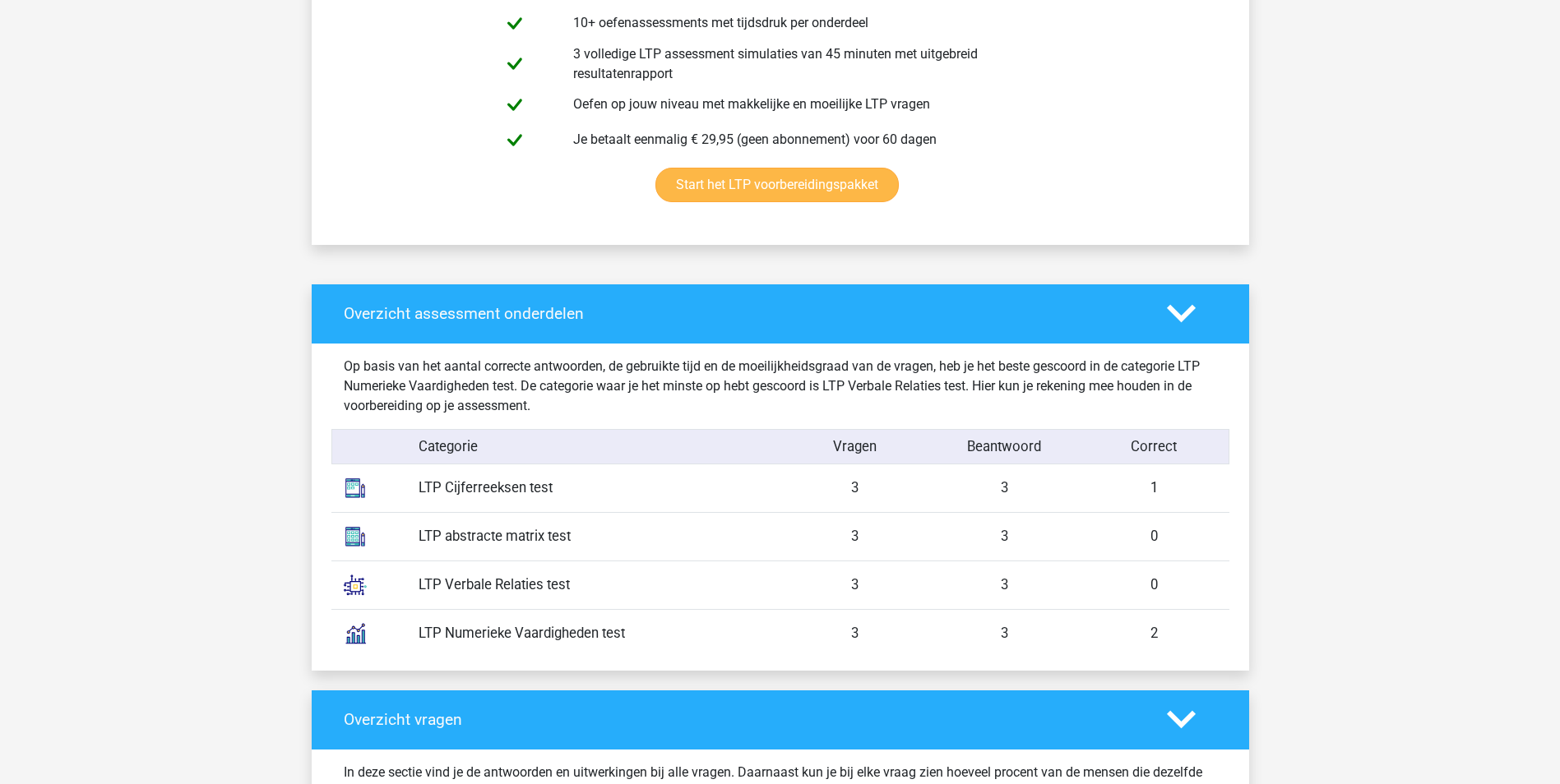
scroll to position [822, 0]
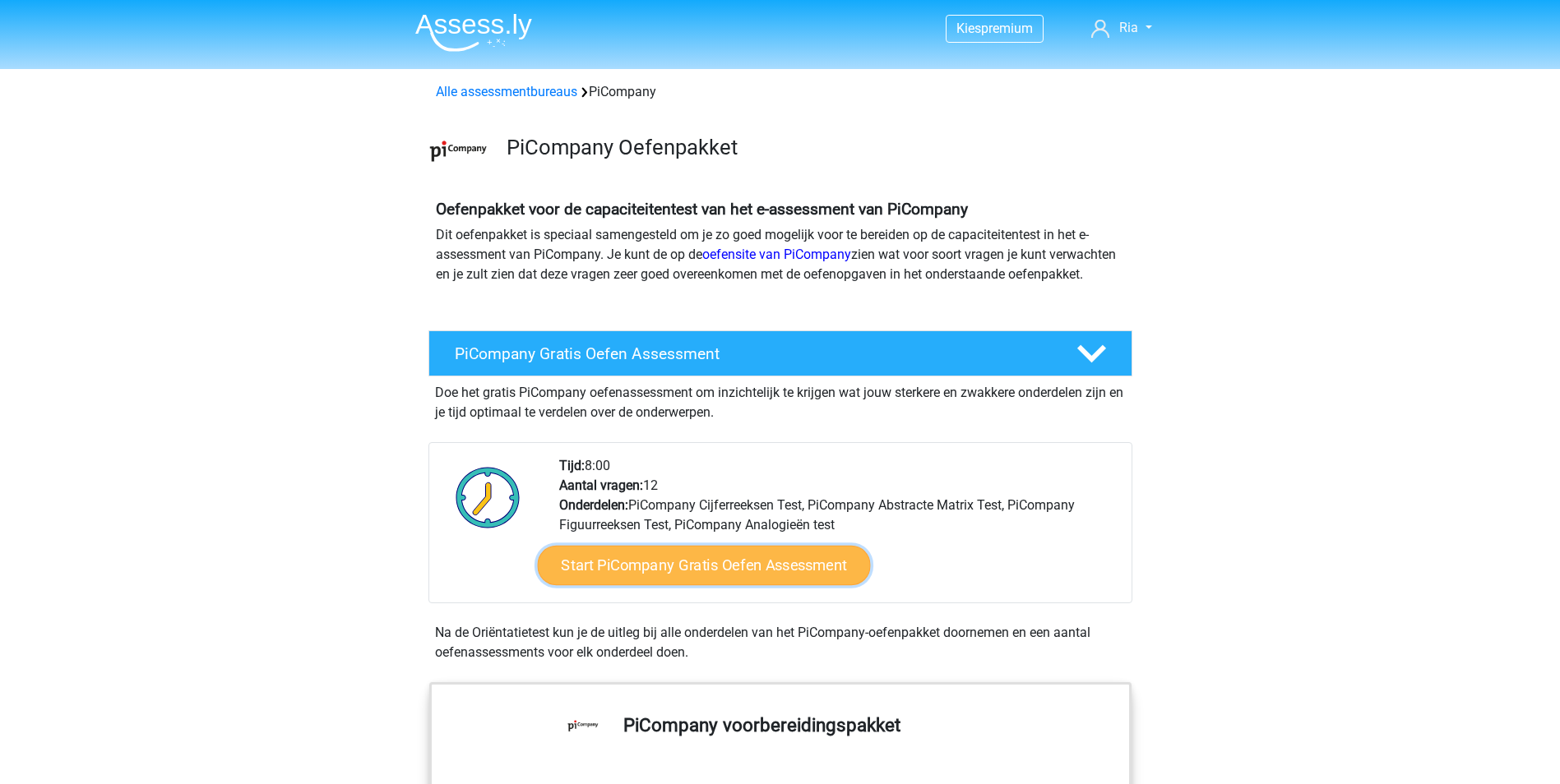
click at [728, 586] on link "Start PiCompany Gratis Oefen Assessment" at bounding box center [703, 565] width 333 height 39
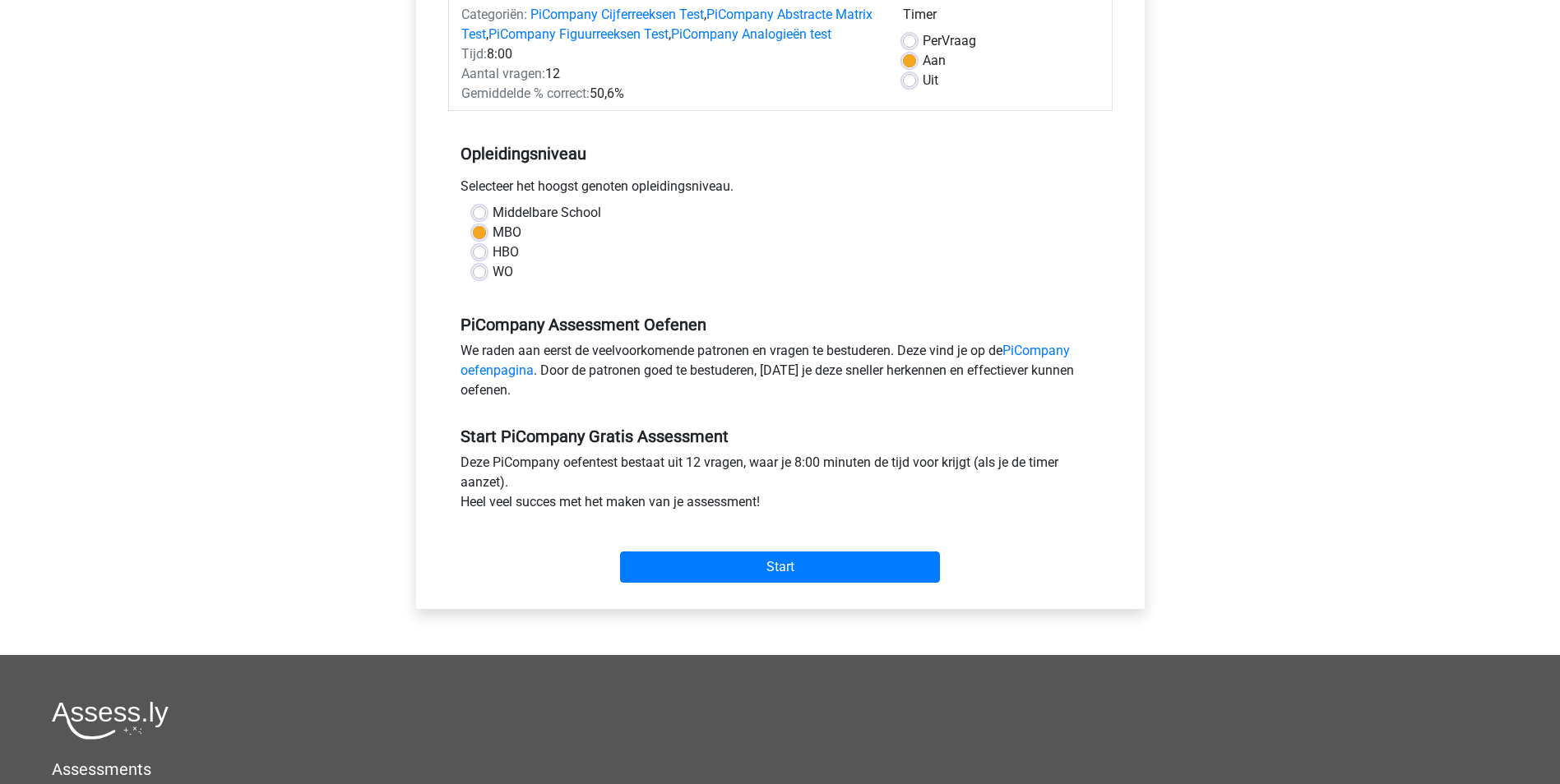
scroll to position [246, 0]
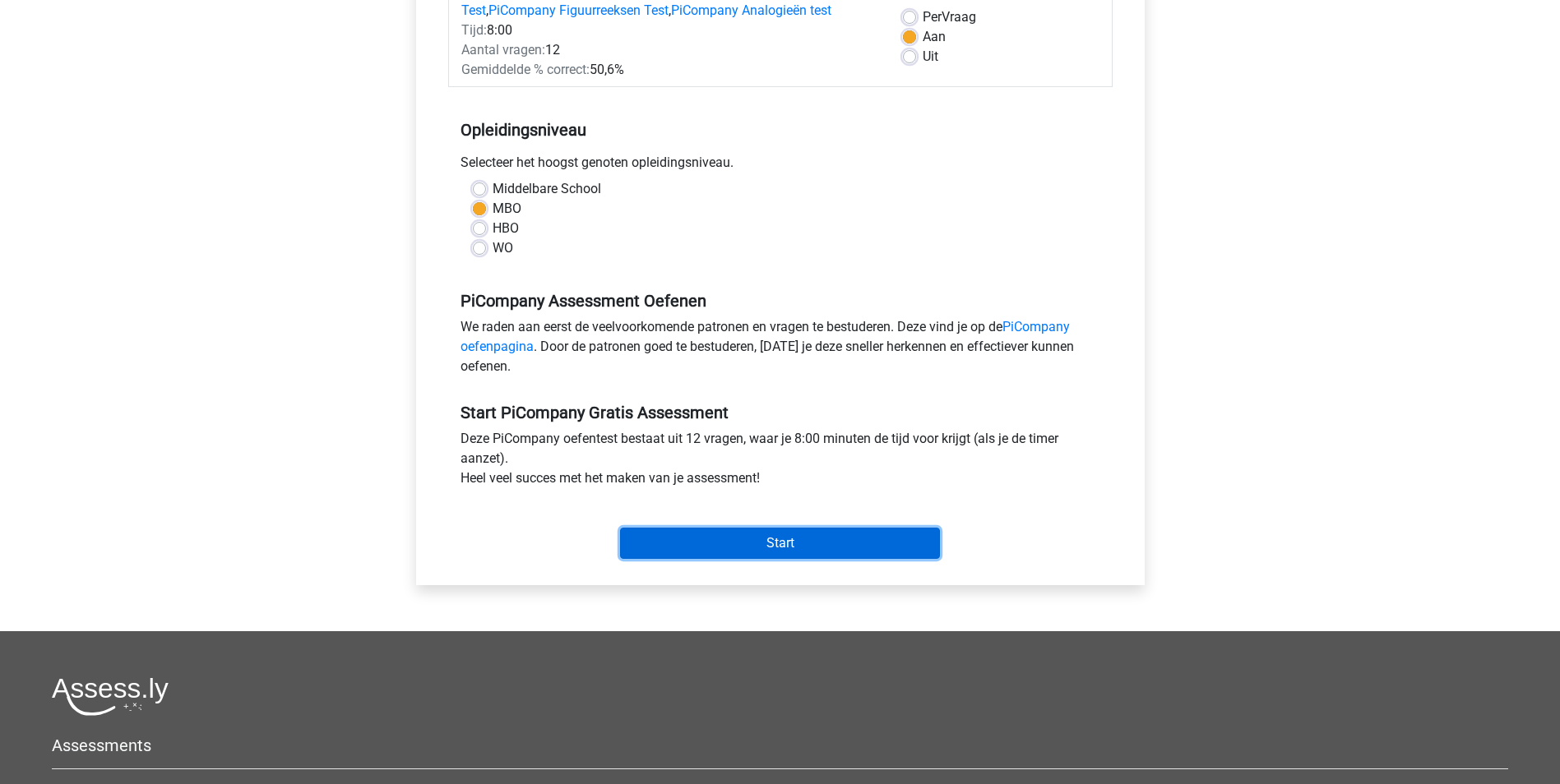
click at [711, 558] on input "Start" at bounding box center [780, 543] width 320 height 31
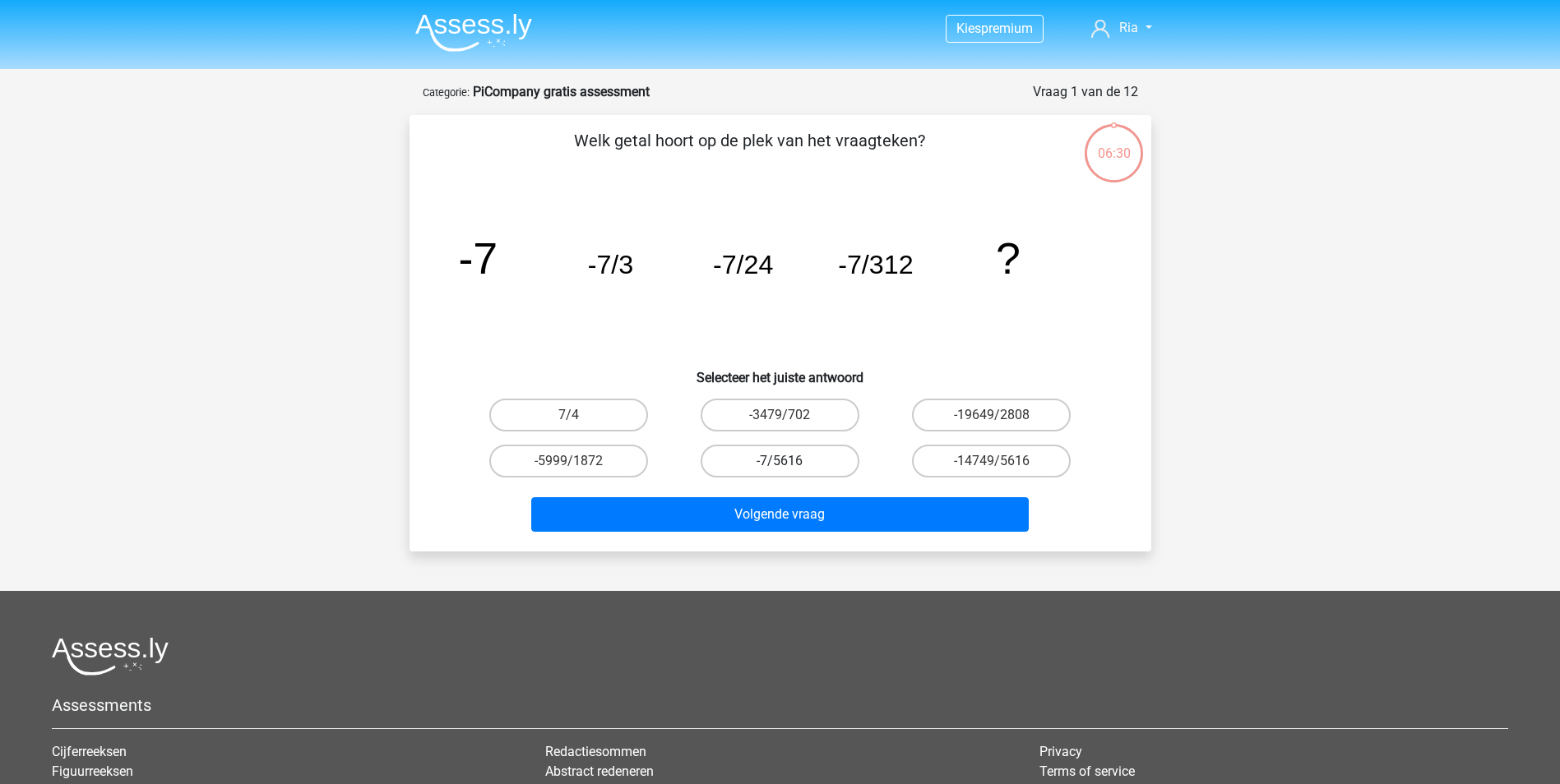
click at [798, 456] on label "-7/5616" at bounding box center [780, 461] width 158 height 33
click at [790, 461] on input "-7/5616" at bounding box center [785, 467] width 11 height 11
radio input "true"
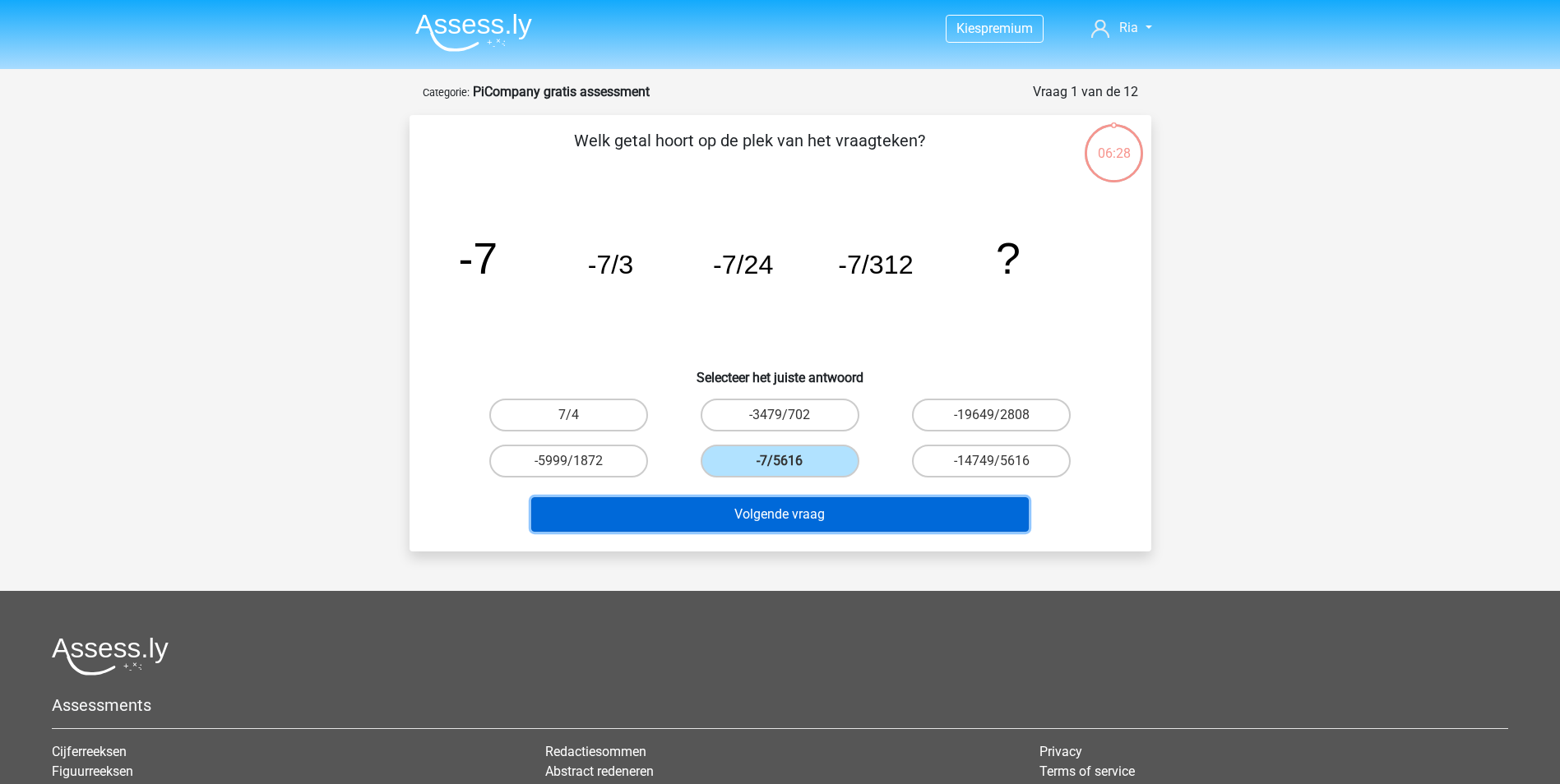
click at [768, 514] on button "Volgende vraag" at bounding box center [780, 515] width 498 height 35
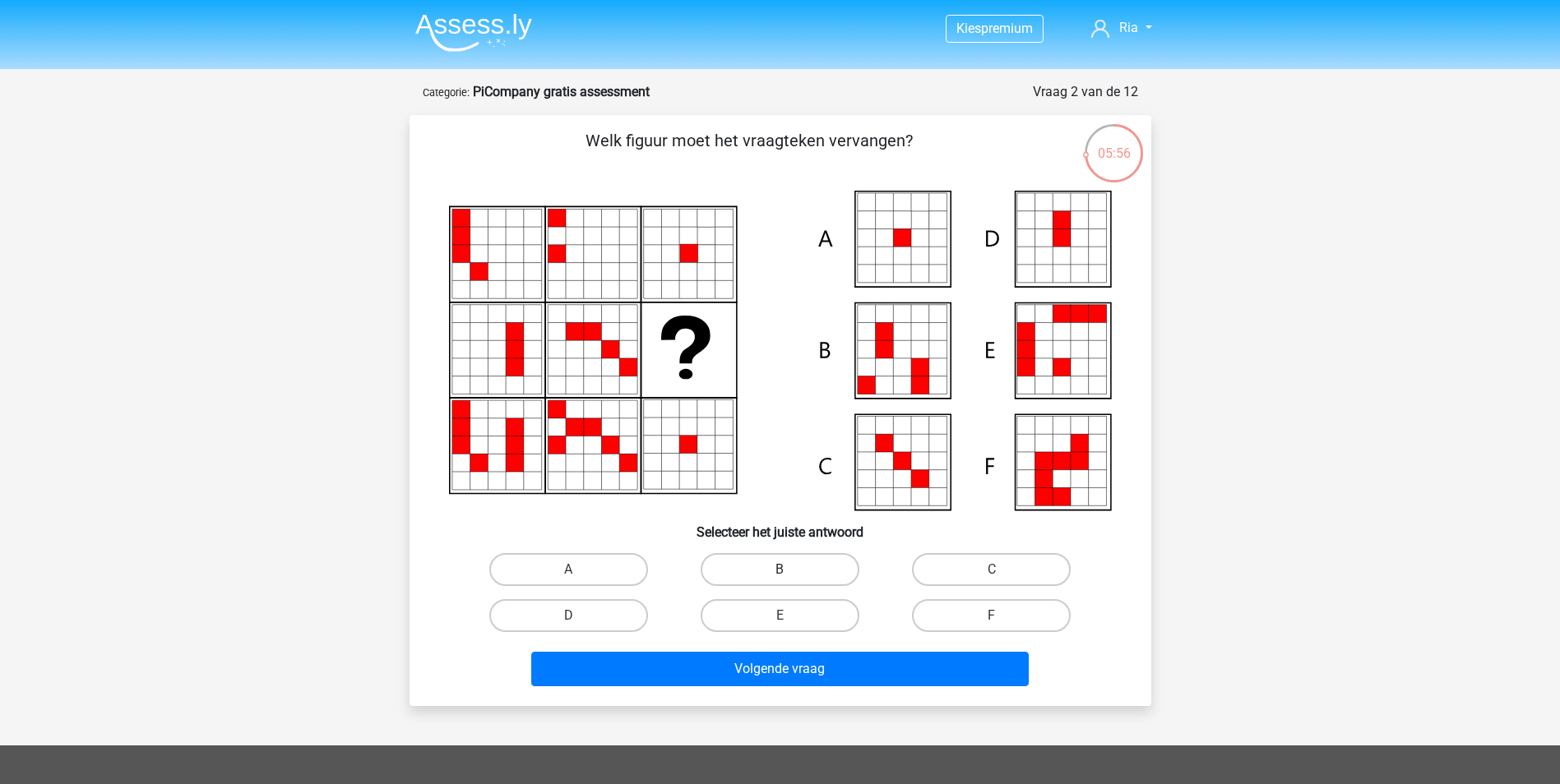
click at [766, 572] on label "B" at bounding box center [780, 569] width 158 height 33
click at [780, 572] on input "B" at bounding box center [785, 575] width 11 height 11
radio input "true"
click at [553, 561] on label "A" at bounding box center [569, 569] width 158 height 33
click at [569, 569] on input "A" at bounding box center [574, 575] width 11 height 11
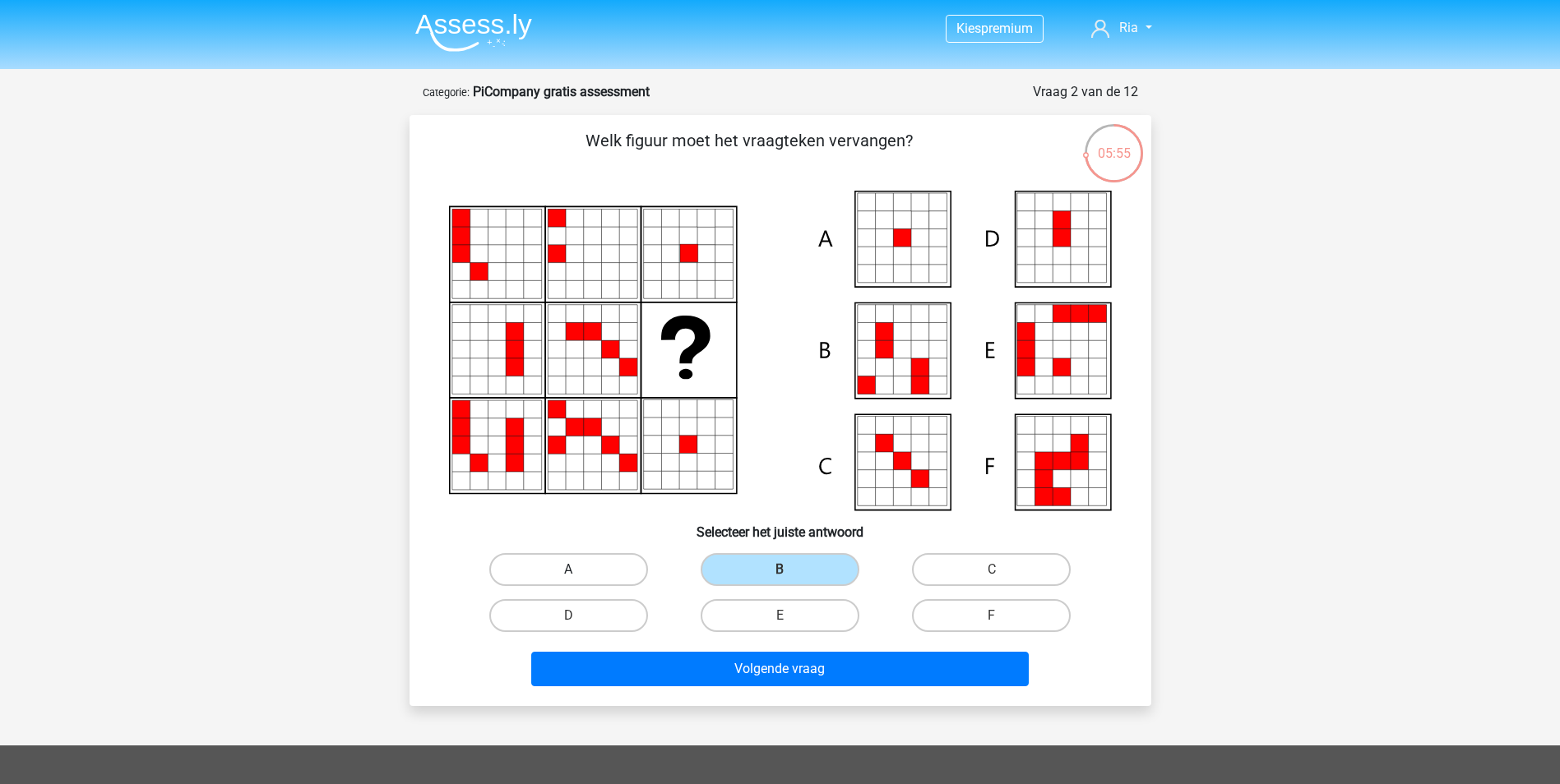
radio input "true"
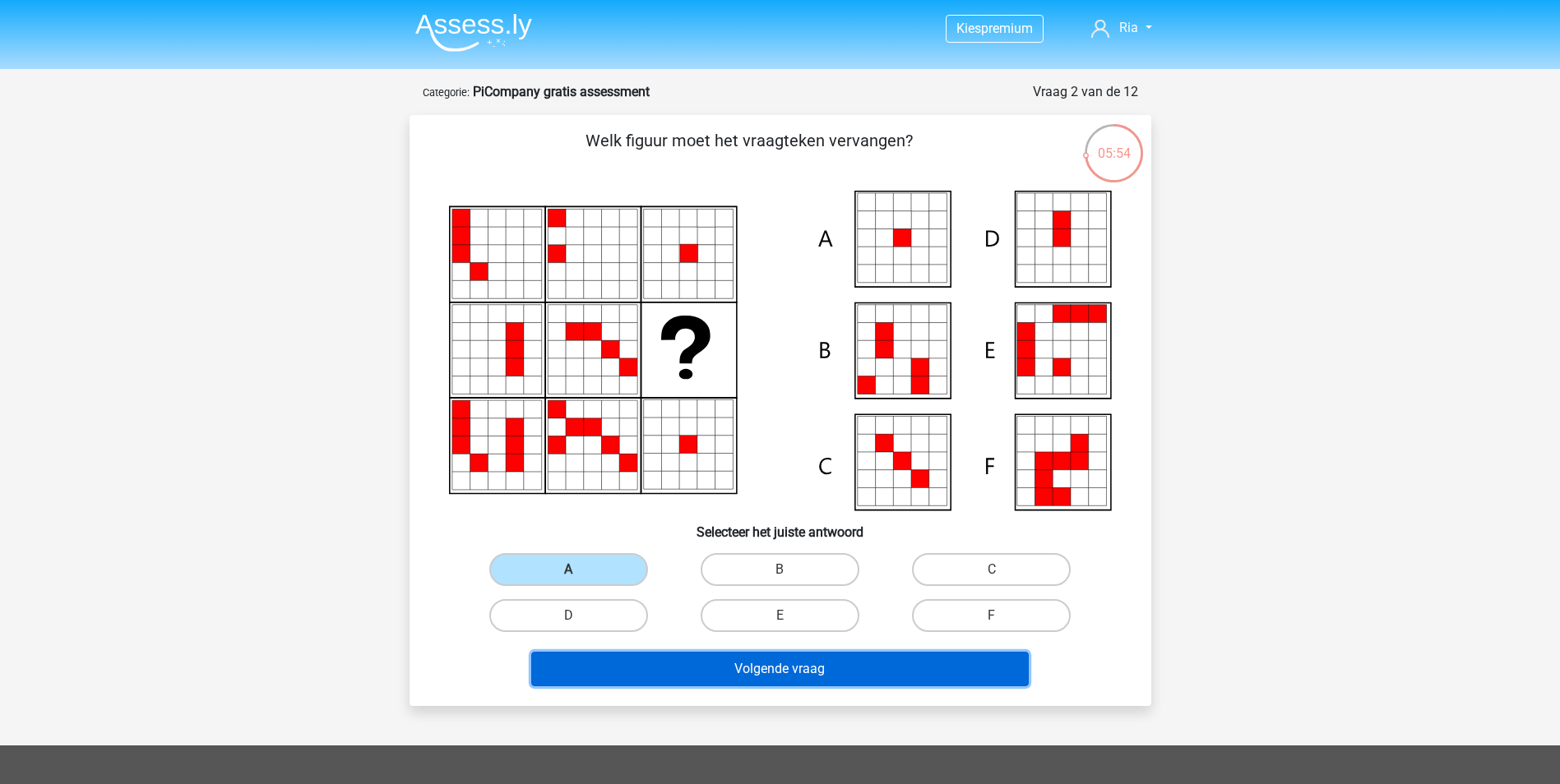
click at [694, 674] on button "Volgende vraag" at bounding box center [780, 669] width 498 height 35
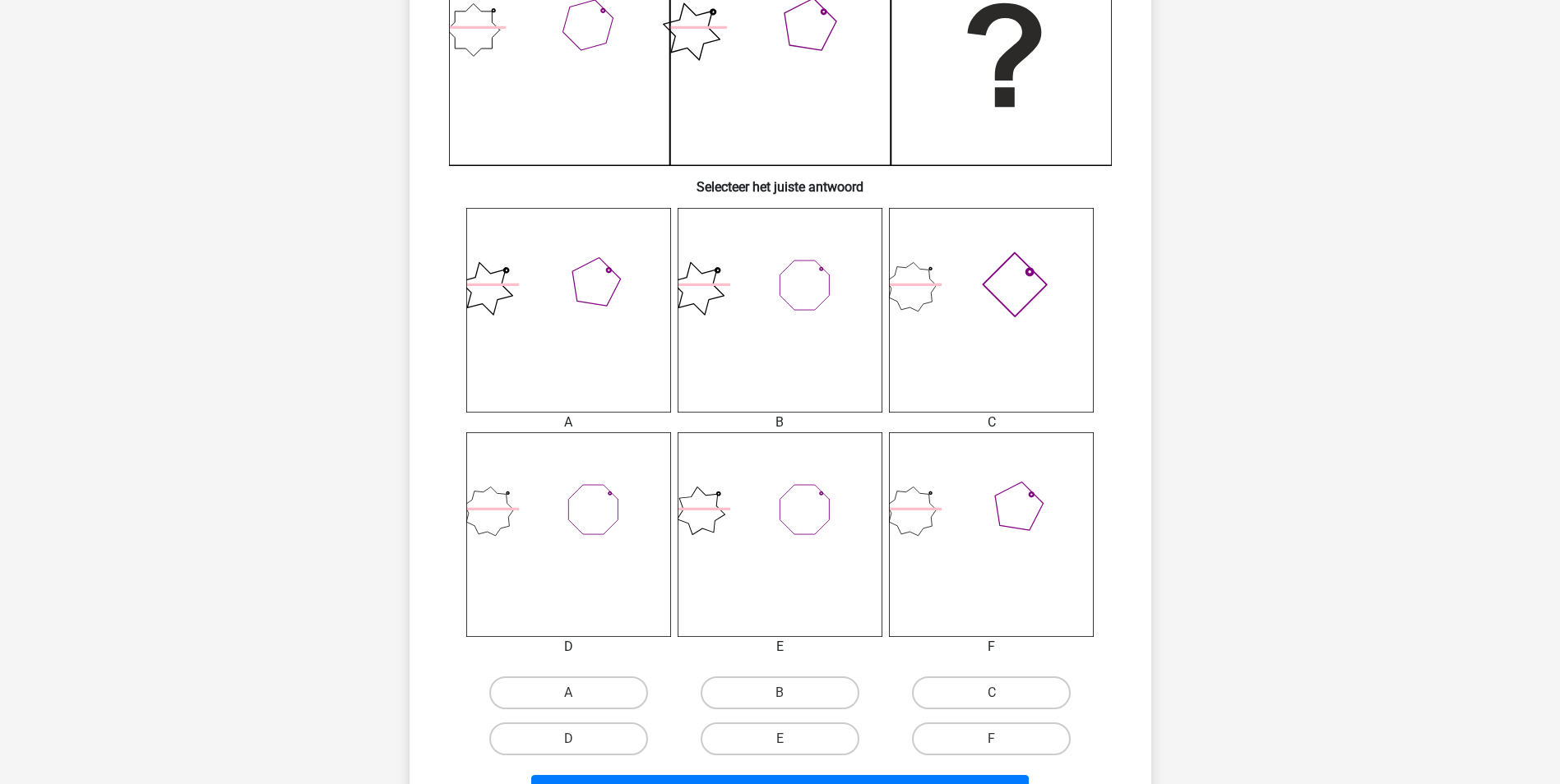
scroll to position [493, 0]
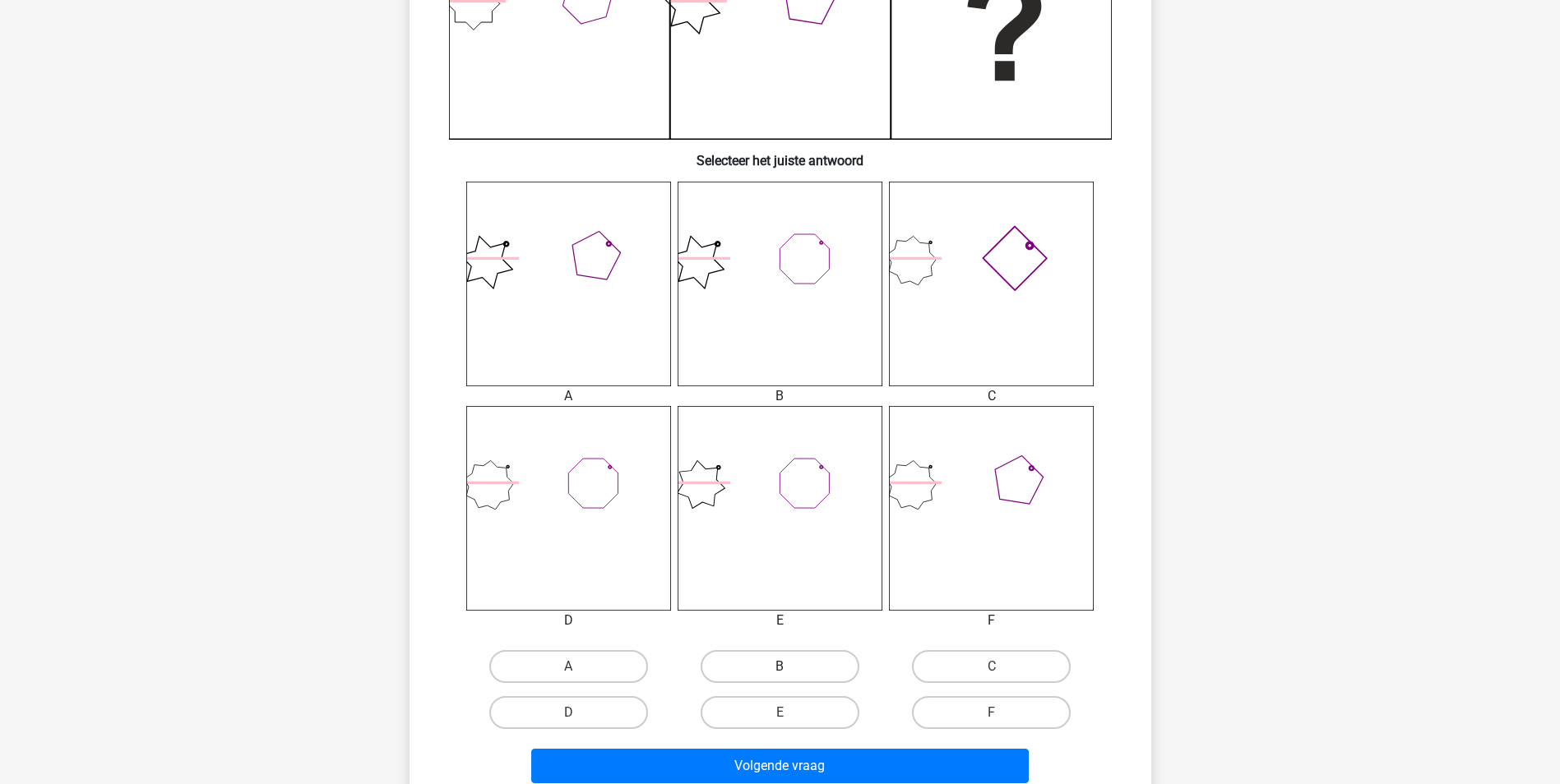
click at [817, 661] on label "B" at bounding box center [780, 667] width 158 height 33
click at [790, 667] on input "B" at bounding box center [785, 672] width 11 height 11
radio input "true"
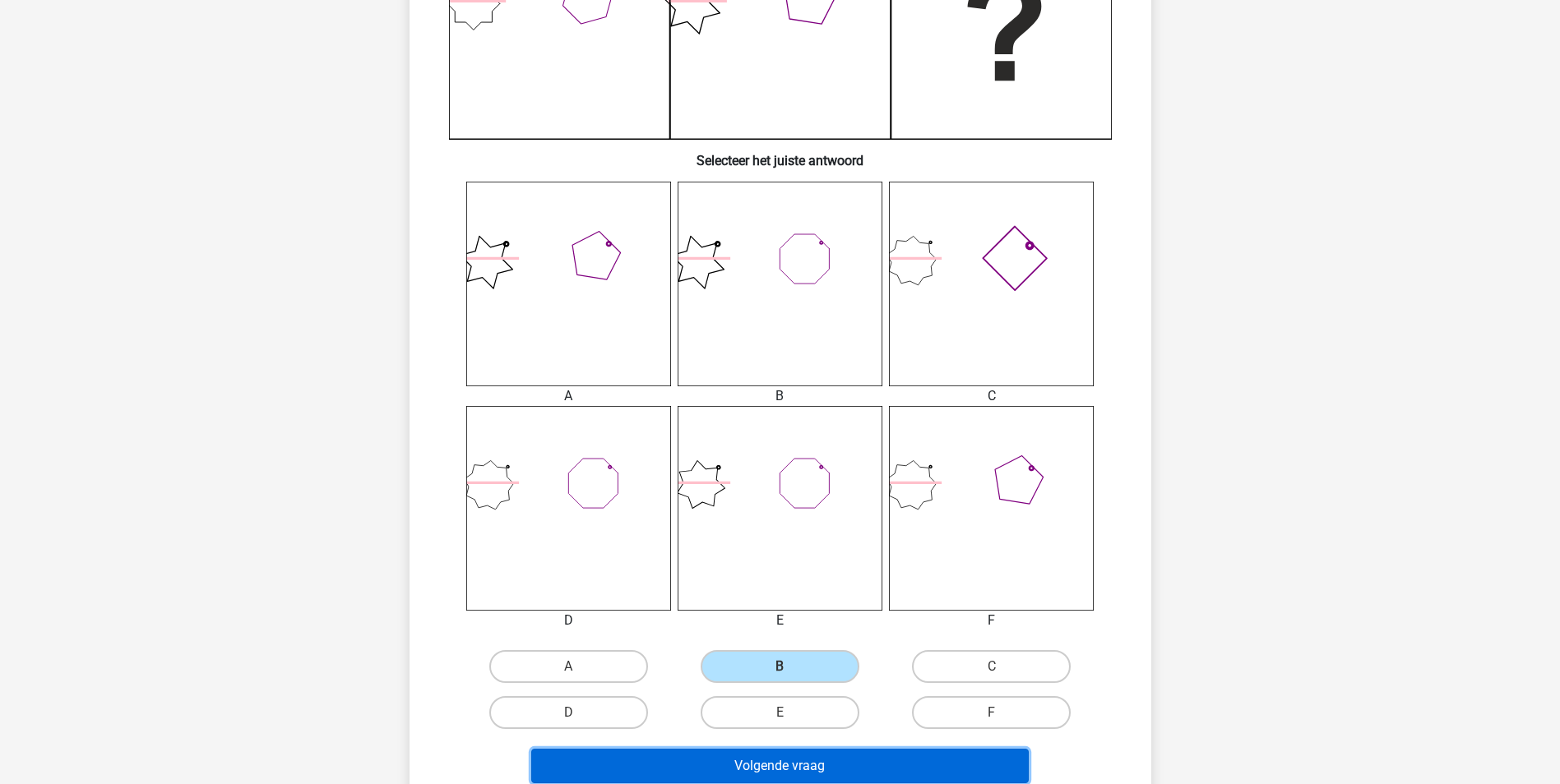
click at [770, 771] on button "Volgende vraag" at bounding box center [780, 766] width 498 height 35
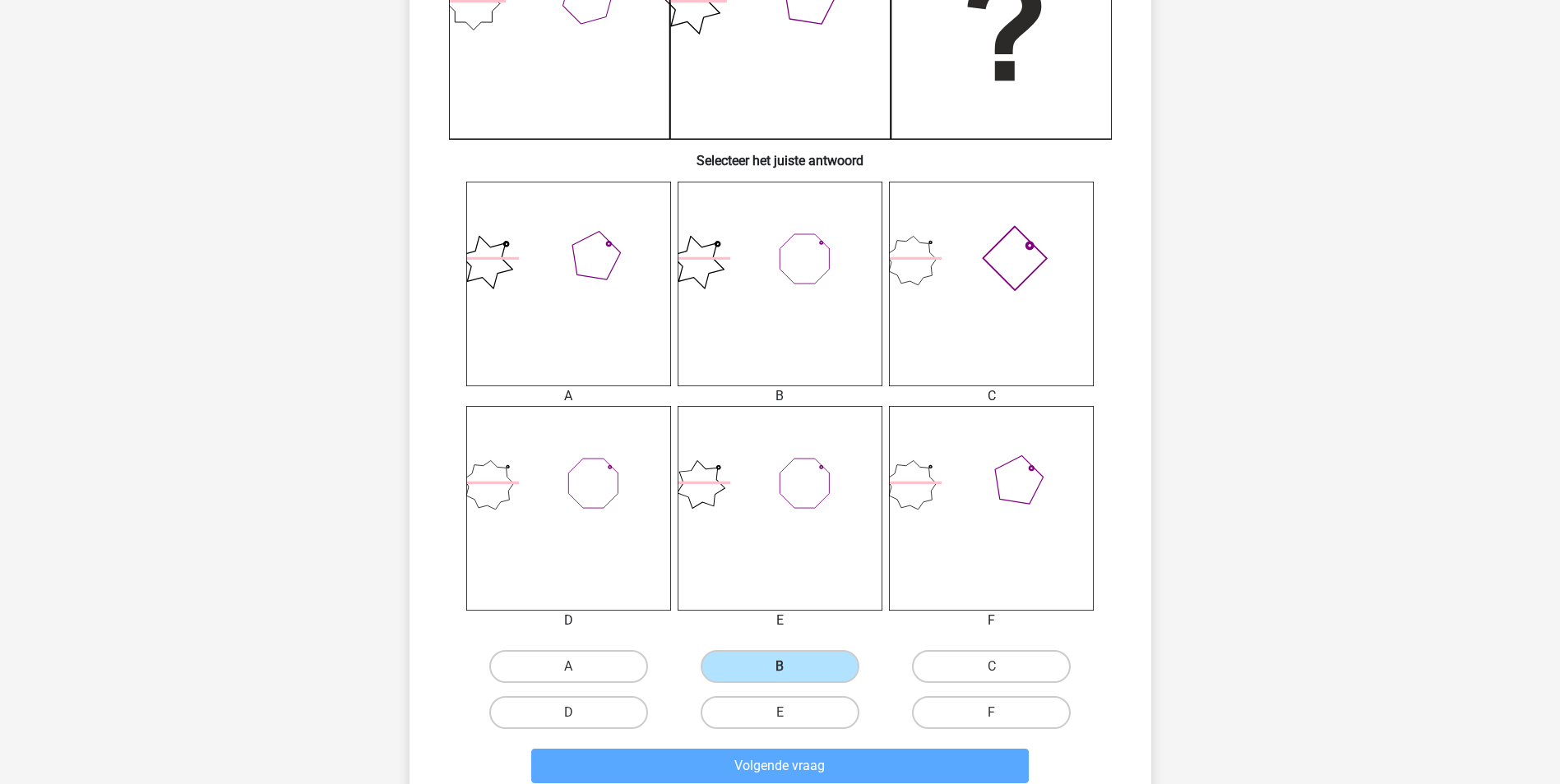
scroll to position [75, 0]
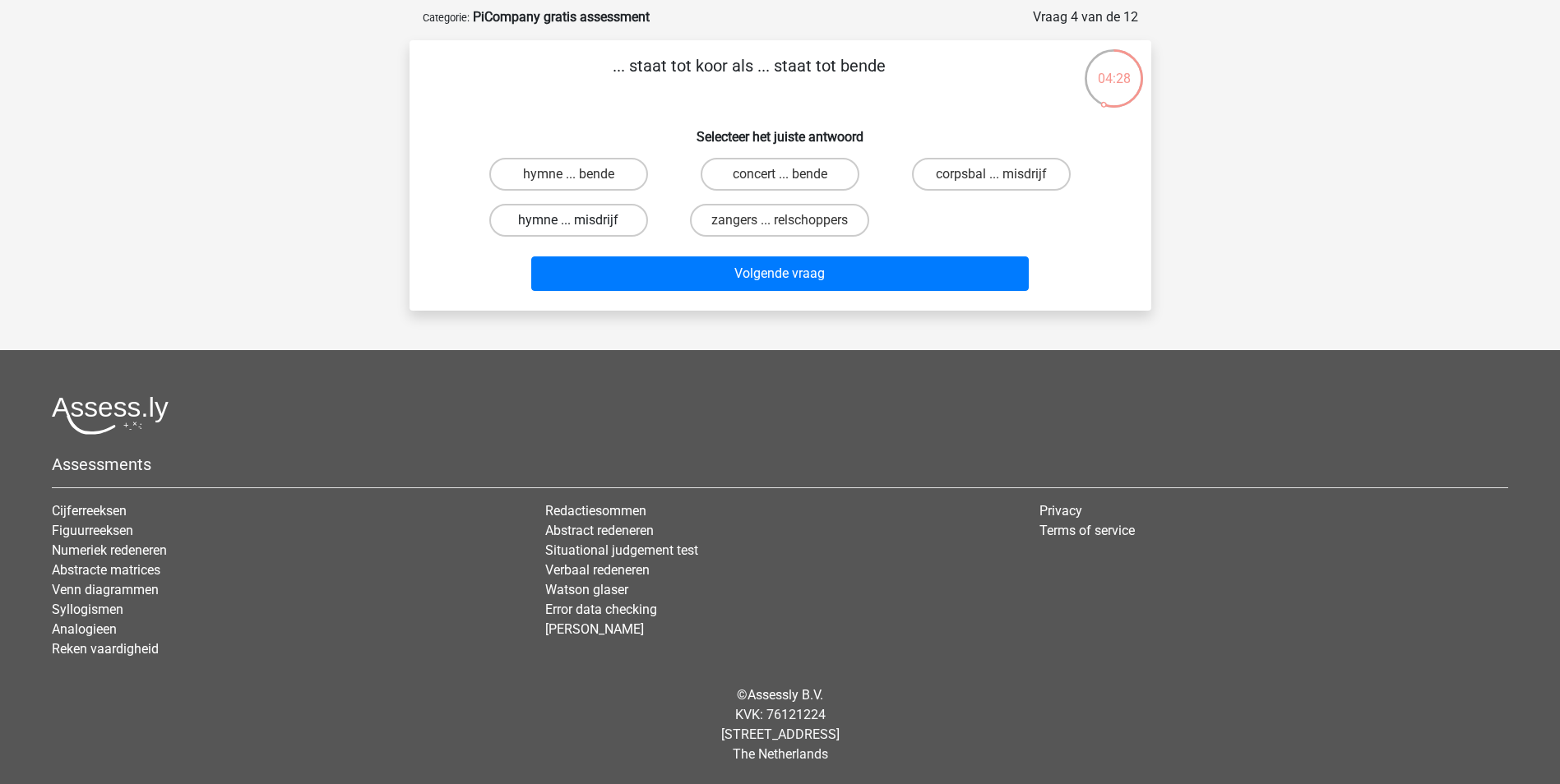
click at [597, 220] on label "hymne ... misdrijf" at bounding box center [569, 220] width 158 height 33
click at [579, 220] on input "hymne ... misdrijf" at bounding box center [574, 226] width 11 height 11
radio input "true"
click at [766, 224] on label "zangers ... relschoppers" at bounding box center [779, 220] width 179 height 33
click at [780, 224] on input "zangers ... relschoppers" at bounding box center [785, 226] width 11 height 11
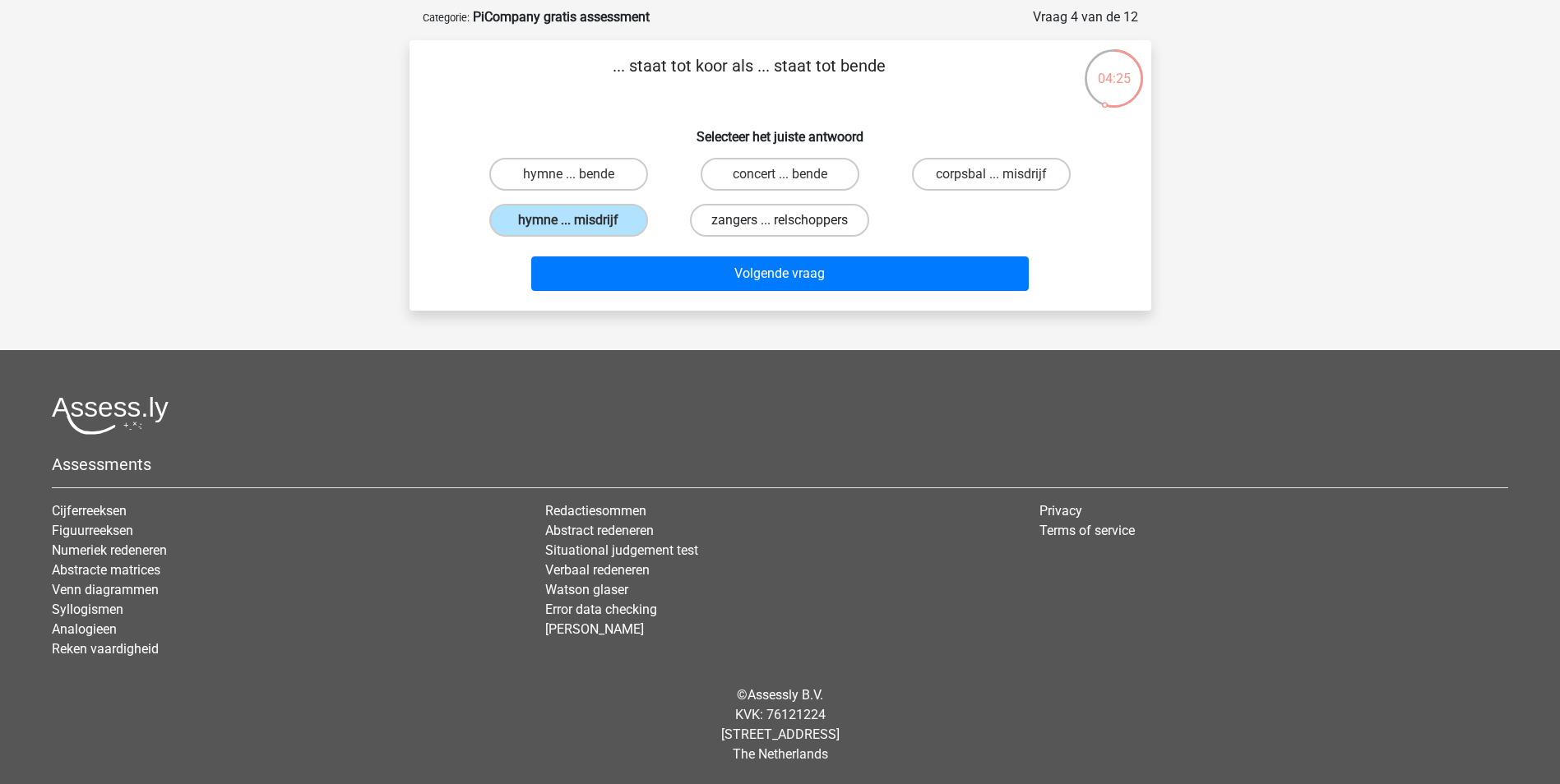
radio input "true"
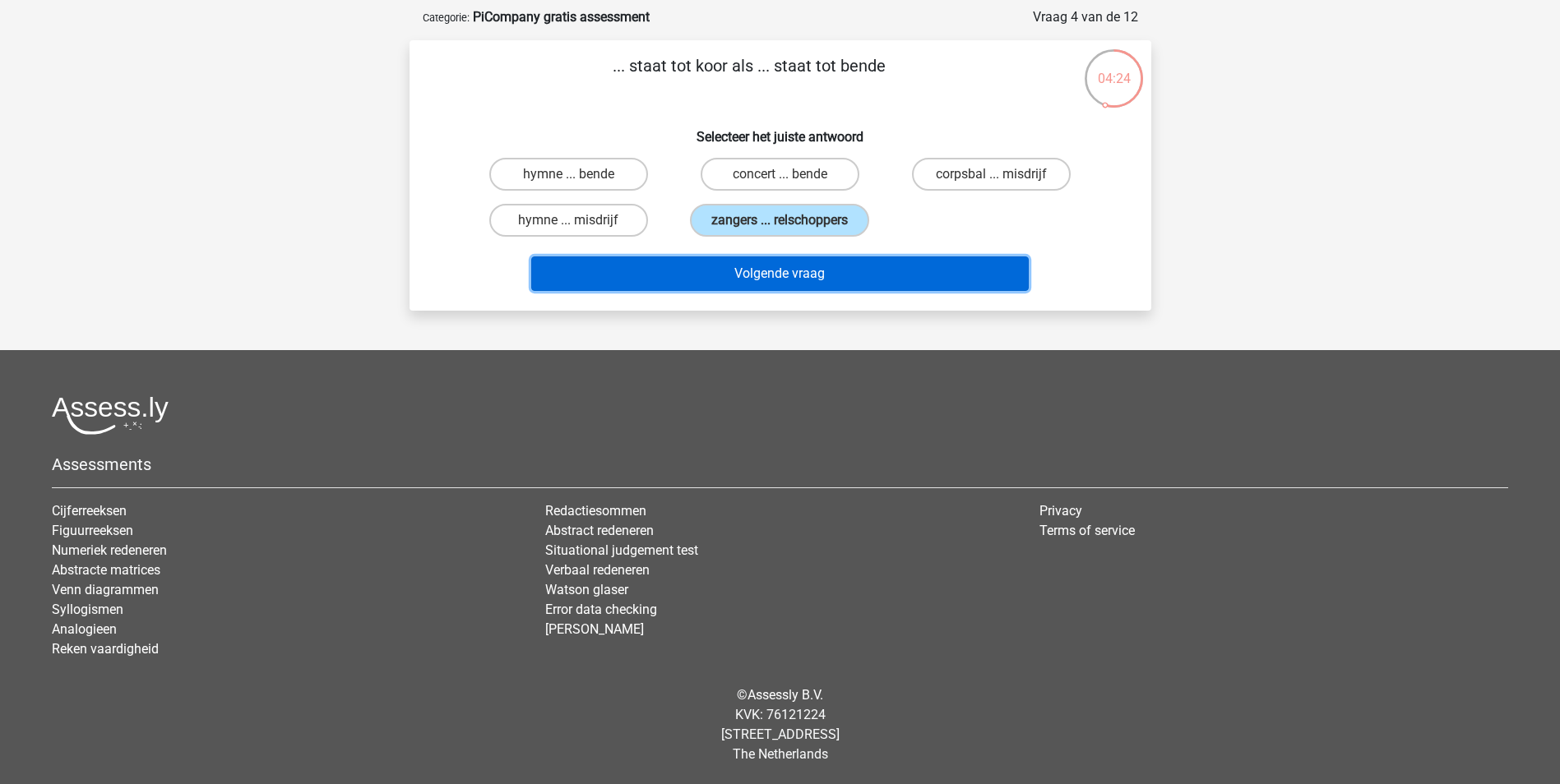
click at [768, 269] on button "Volgende vraag" at bounding box center [780, 274] width 498 height 35
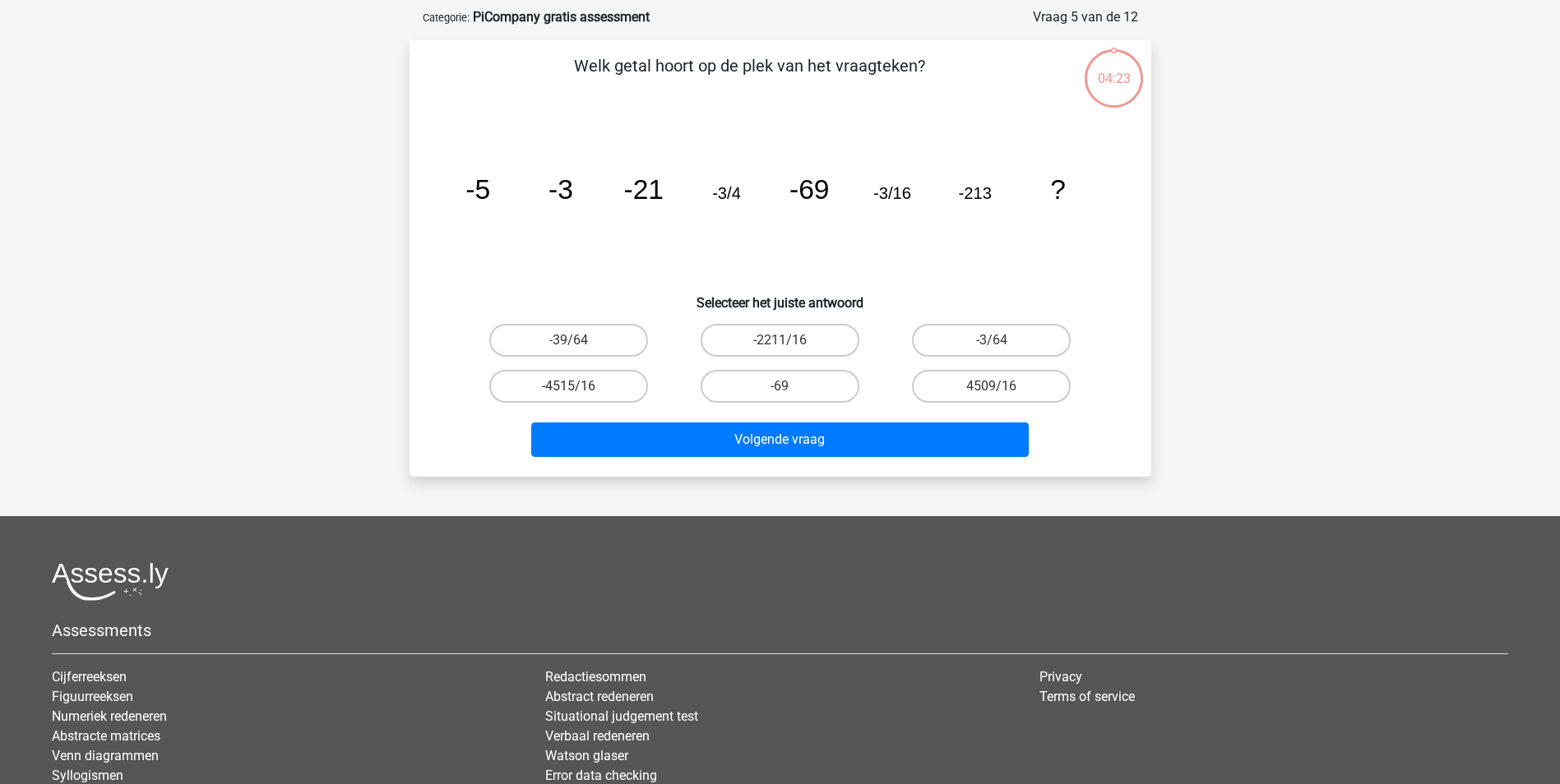
scroll to position [82, 0]
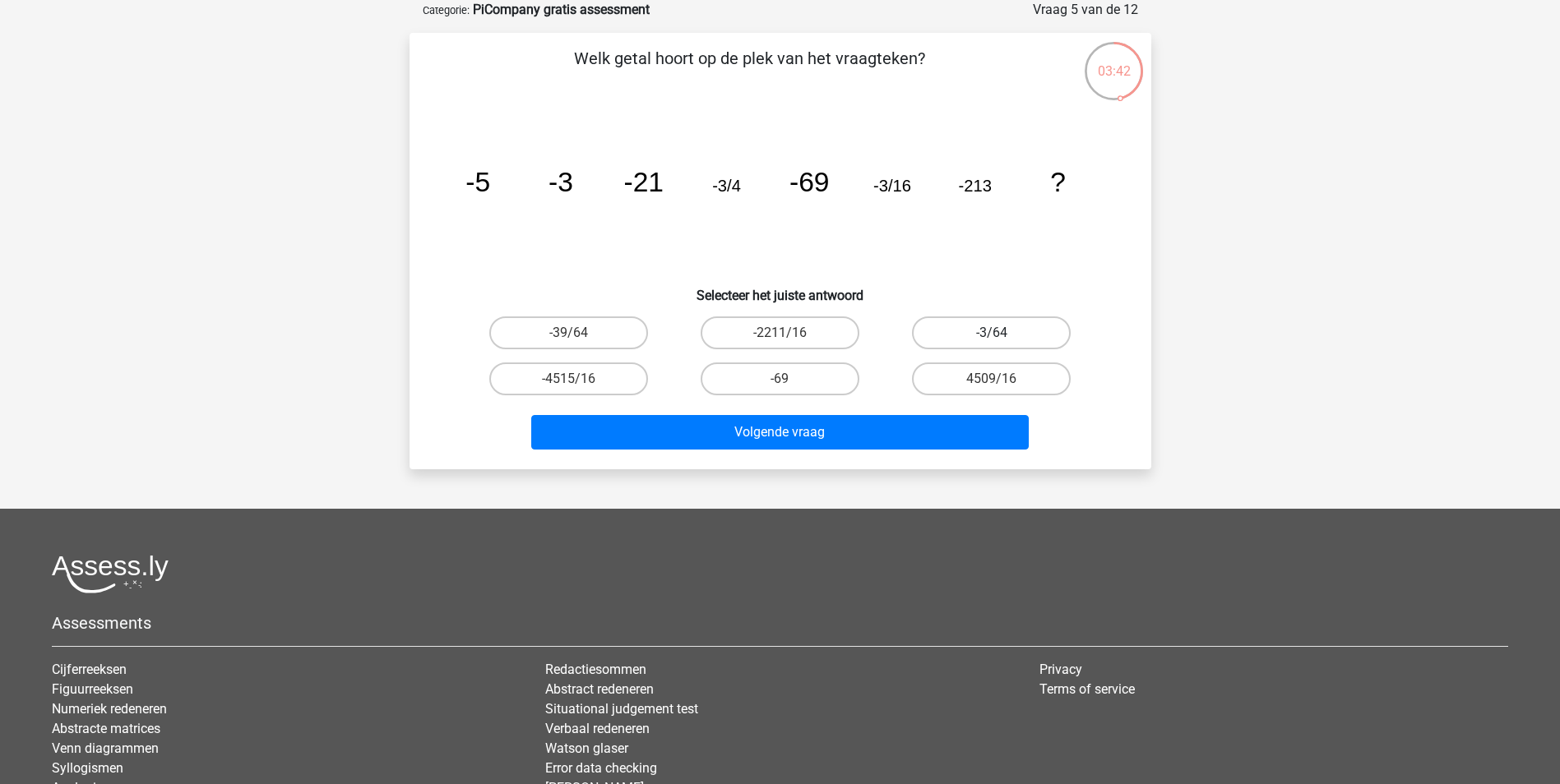
click at [1006, 329] on label "-3/64" at bounding box center [991, 333] width 158 height 33
click at [1002, 333] on input "-3/64" at bounding box center [997, 338] width 11 height 11
radio input "true"
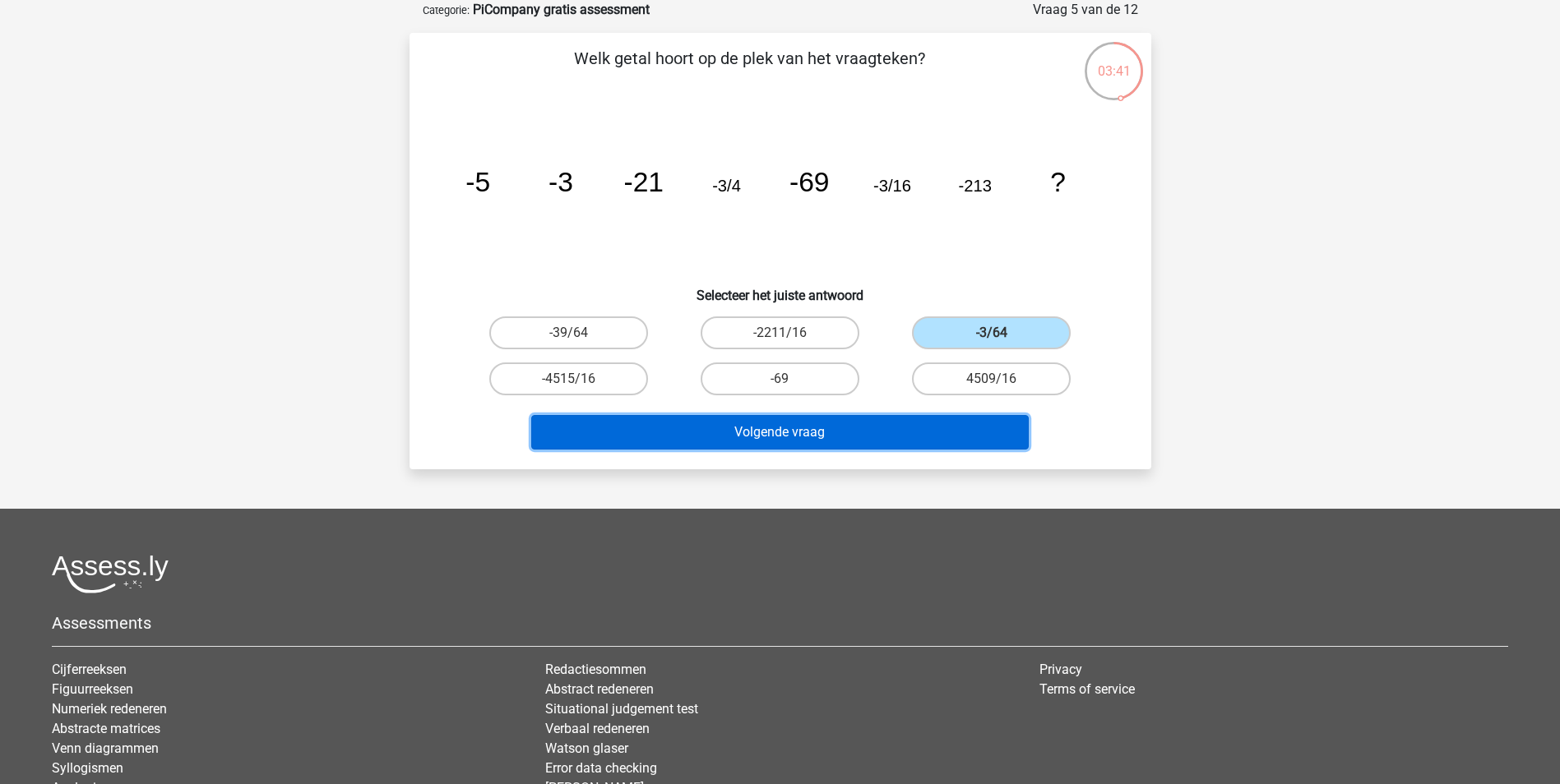
click at [893, 424] on button "Volgende vraag" at bounding box center [780, 432] width 498 height 35
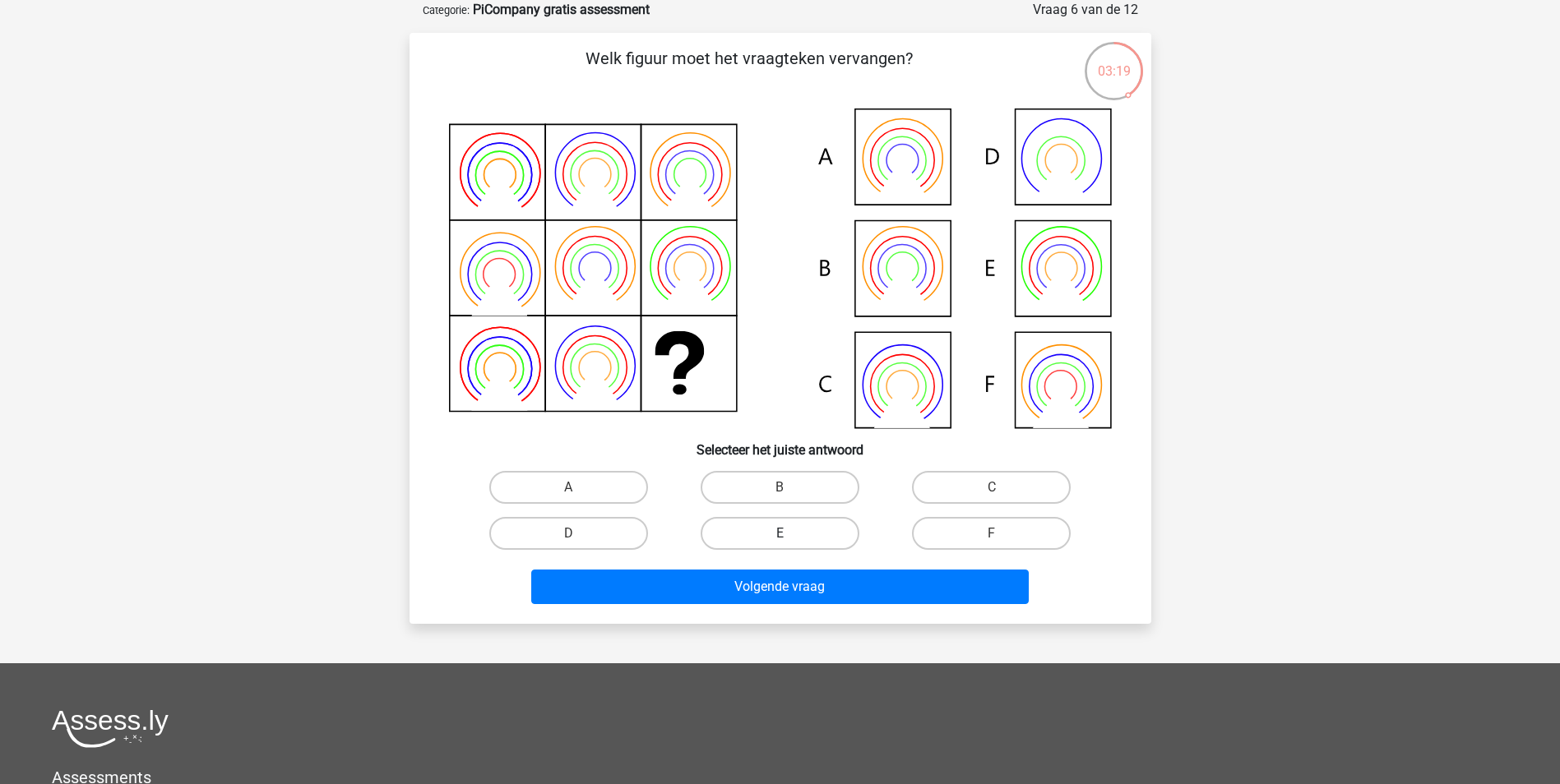
click at [798, 540] on label "E" at bounding box center [780, 534] width 158 height 33
click at [790, 540] on input "E" at bounding box center [785, 539] width 11 height 11
radio input "true"
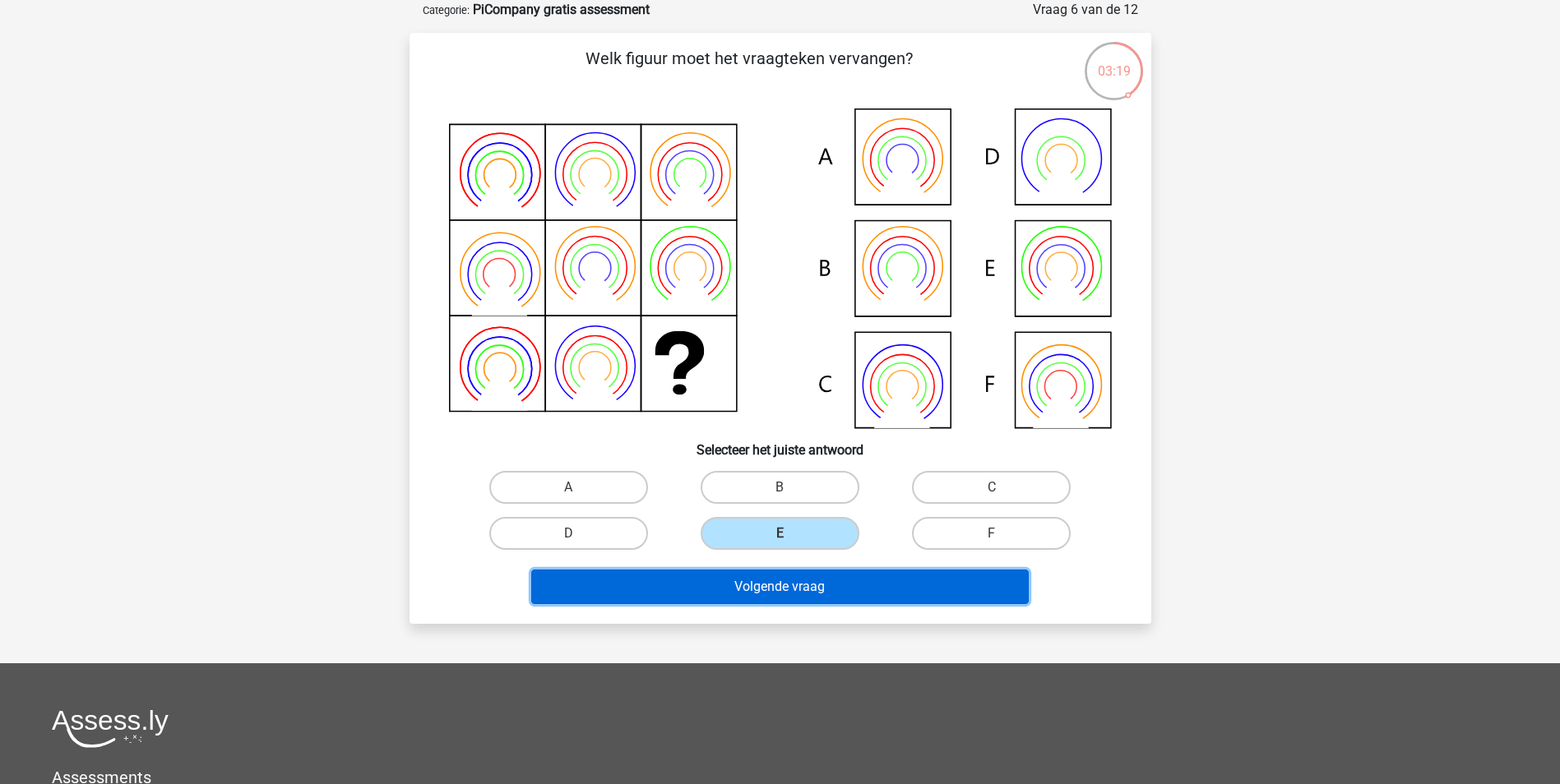
click at [791, 590] on button "Volgende vraag" at bounding box center [780, 587] width 498 height 35
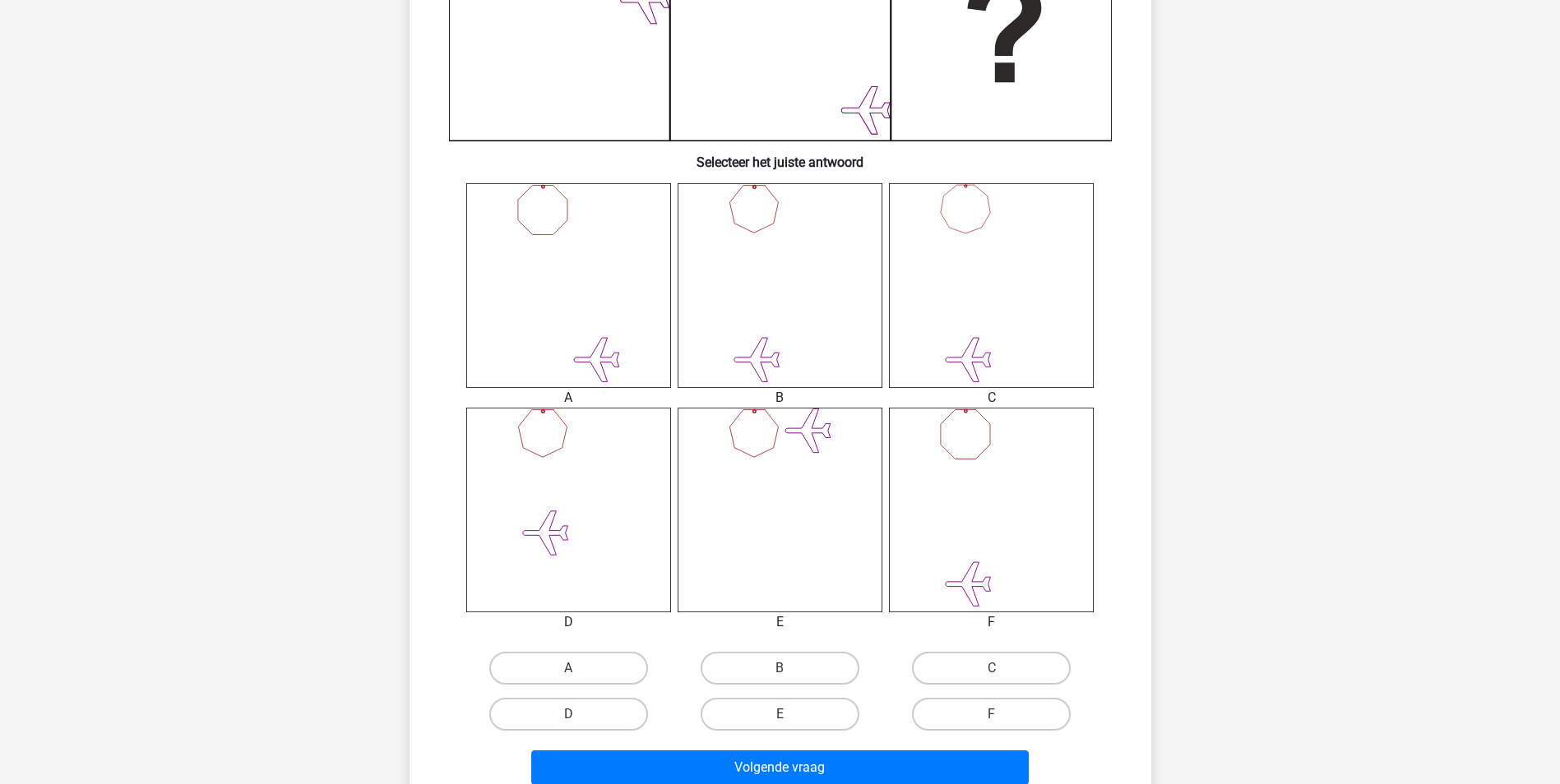
scroll to position [493, 0]
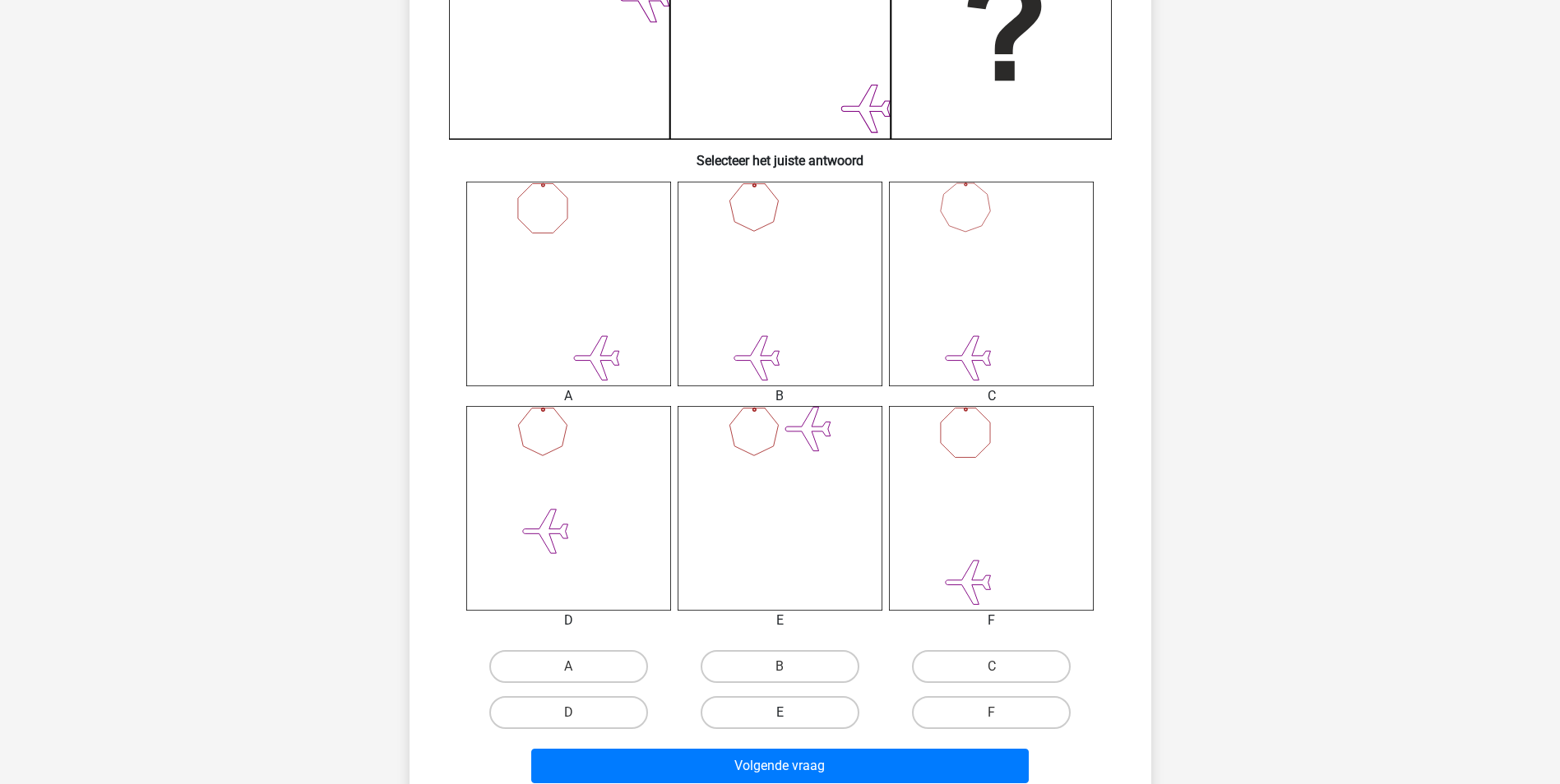
click at [787, 704] on label "E" at bounding box center [780, 713] width 158 height 33
click at [787, 713] on input "E" at bounding box center [785, 719] width 11 height 11
radio input "true"
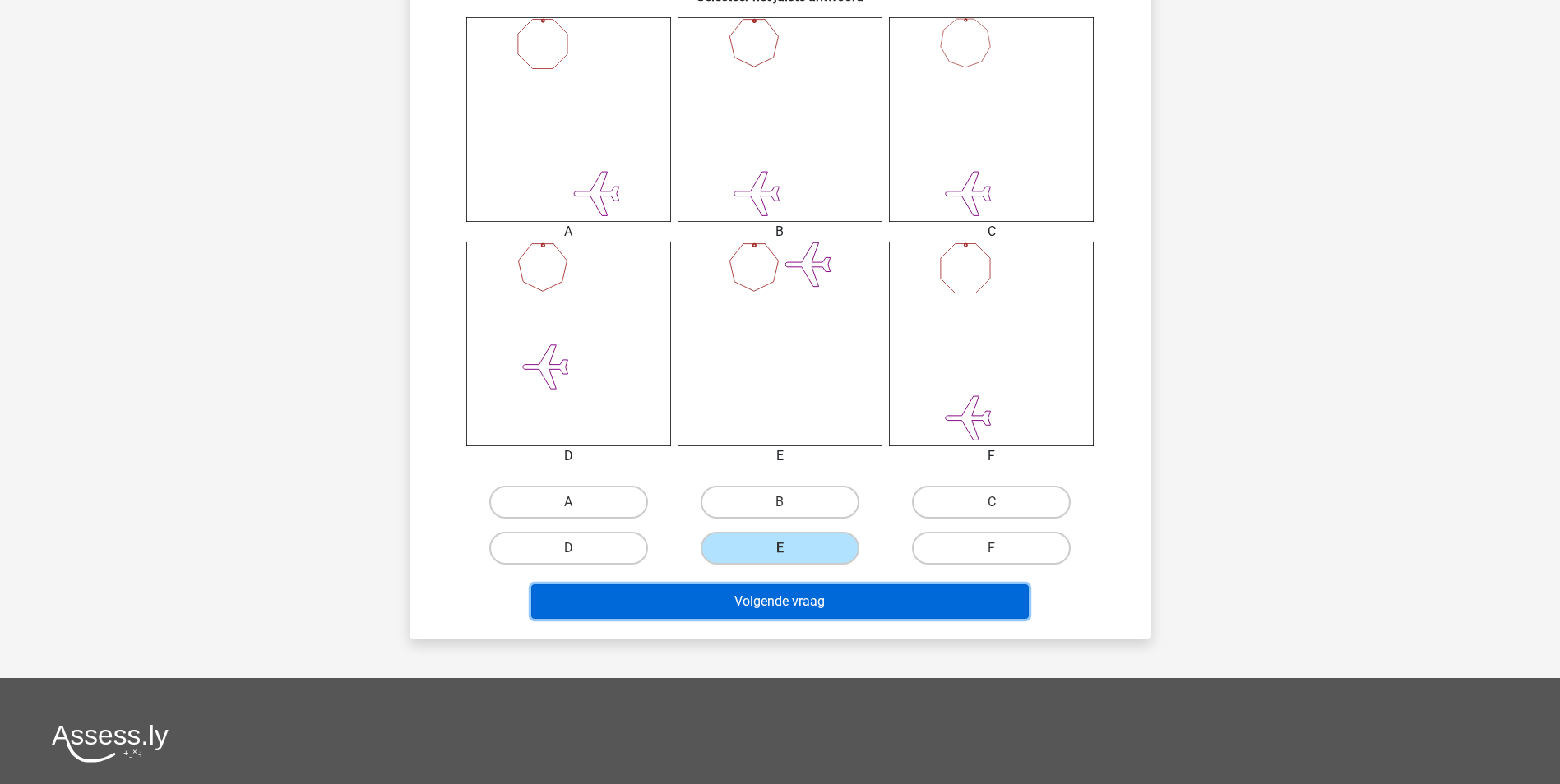
click at [796, 600] on button "Volgende vraag" at bounding box center [780, 602] width 498 height 35
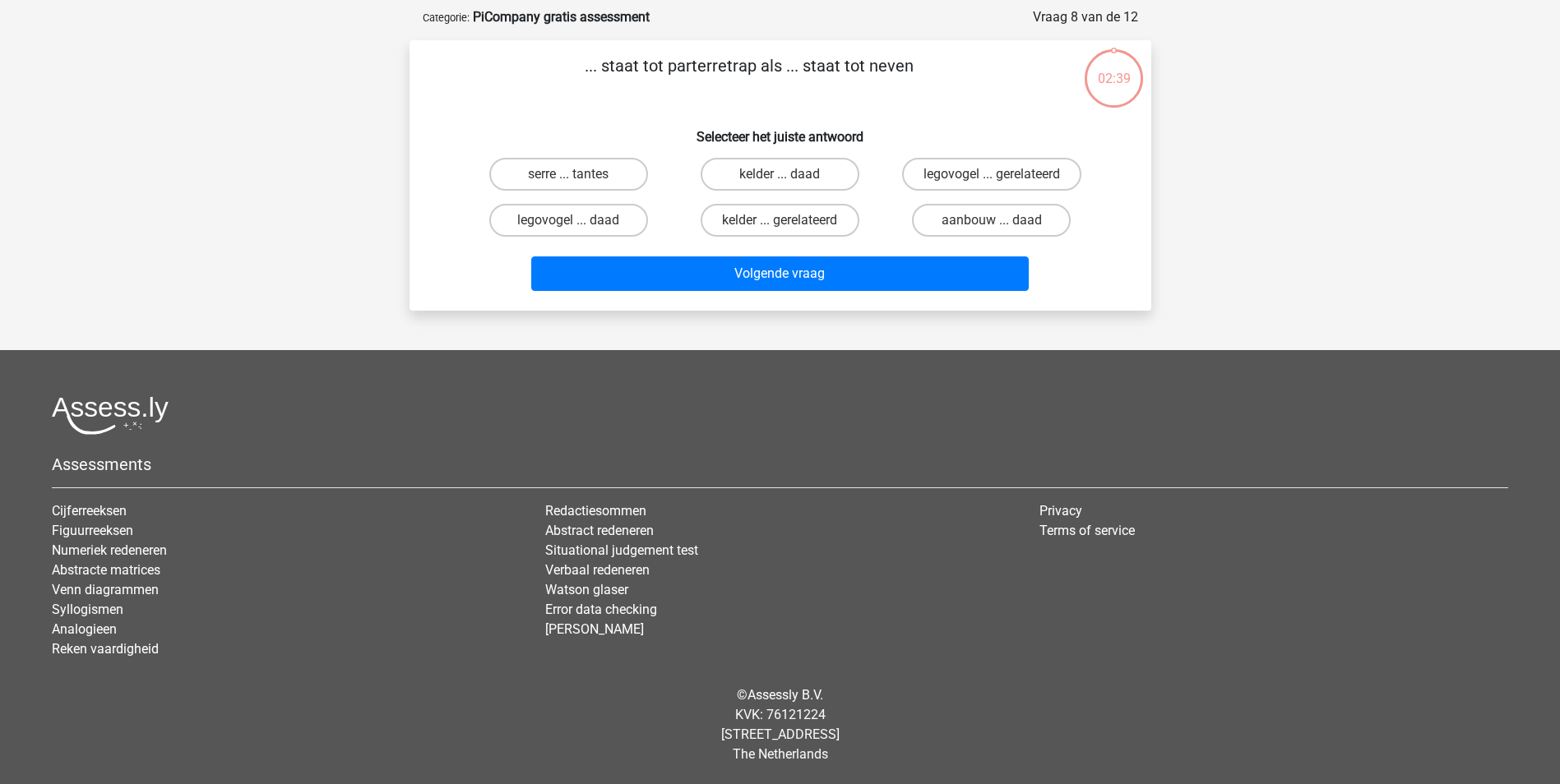
scroll to position [75, 0]
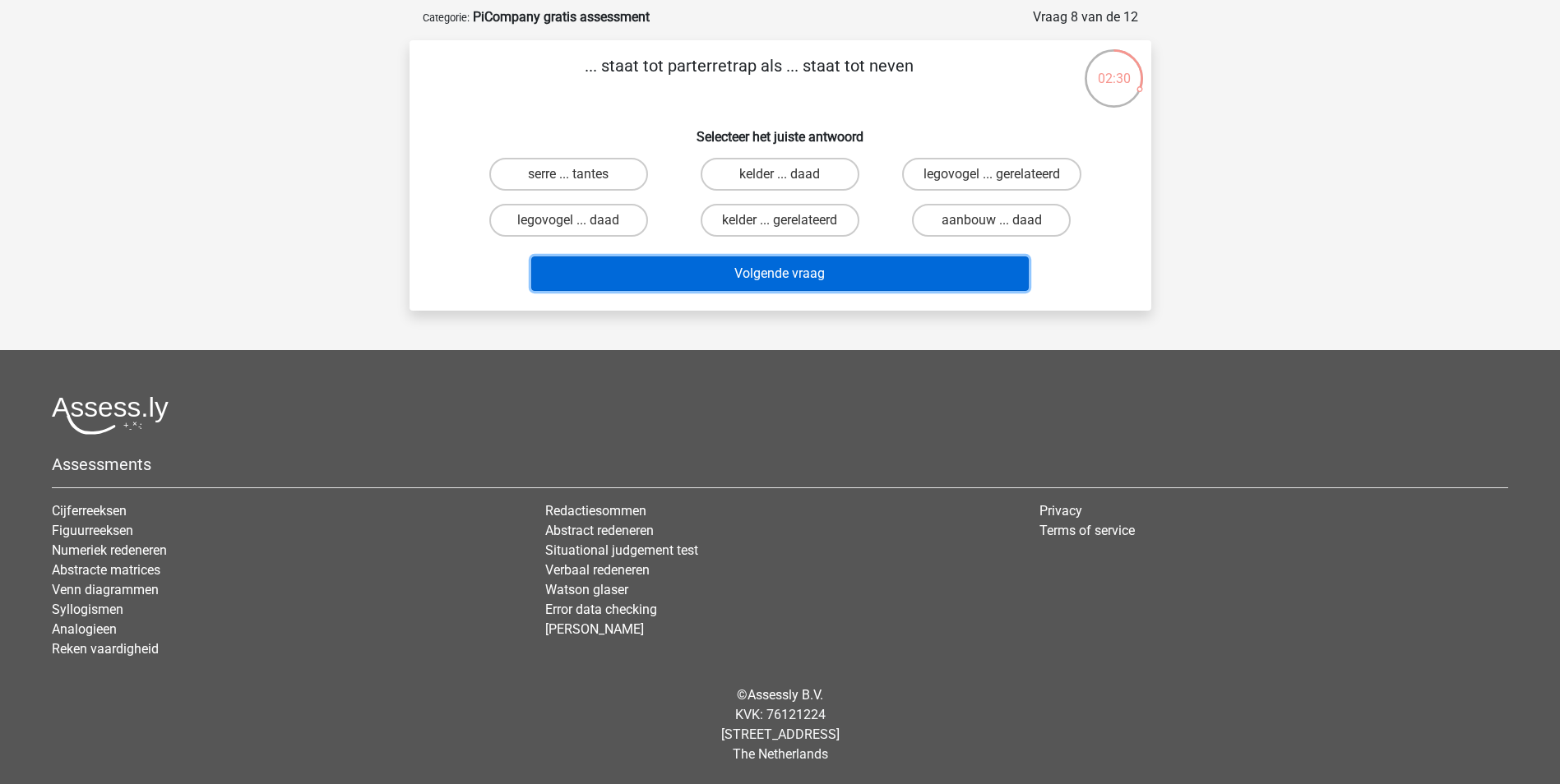
click at [830, 270] on button "Volgende vraag" at bounding box center [780, 274] width 498 height 35
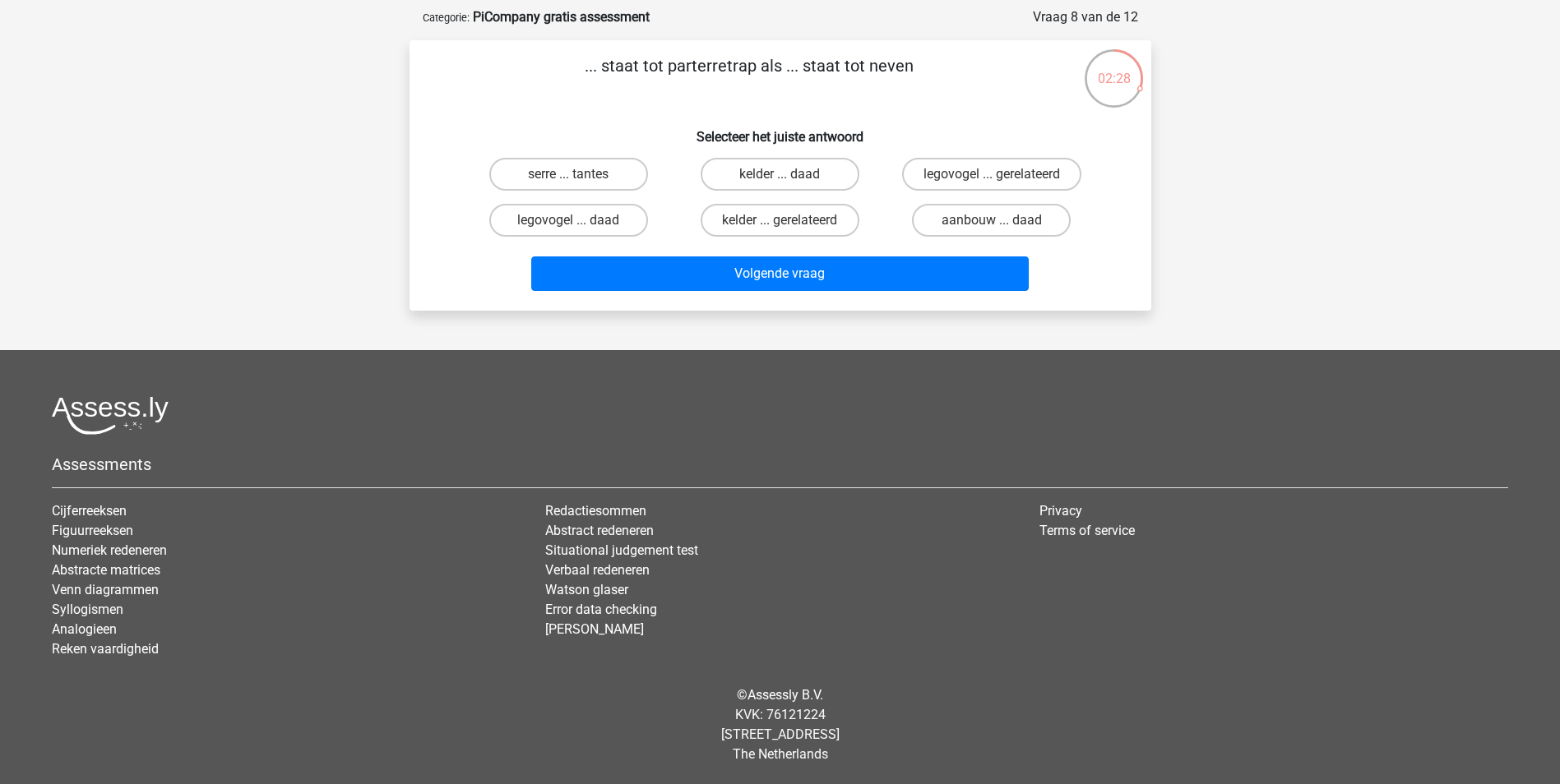
drag, startPoint x: 603, startPoint y: 172, endPoint x: 649, endPoint y: 176, distance: 46.2
click at [603, 172] on label "serre ... tantes" at bounding box center [569, 175] width 158 height 33
click at [579, 175] on input "serre ... tantes" at bounding box center [574, 180] width 11 height 11
radio input "true"
click at [591, 574] on link "Verbaal redeneren" at bounding box center [597, 569] width 105 height 15
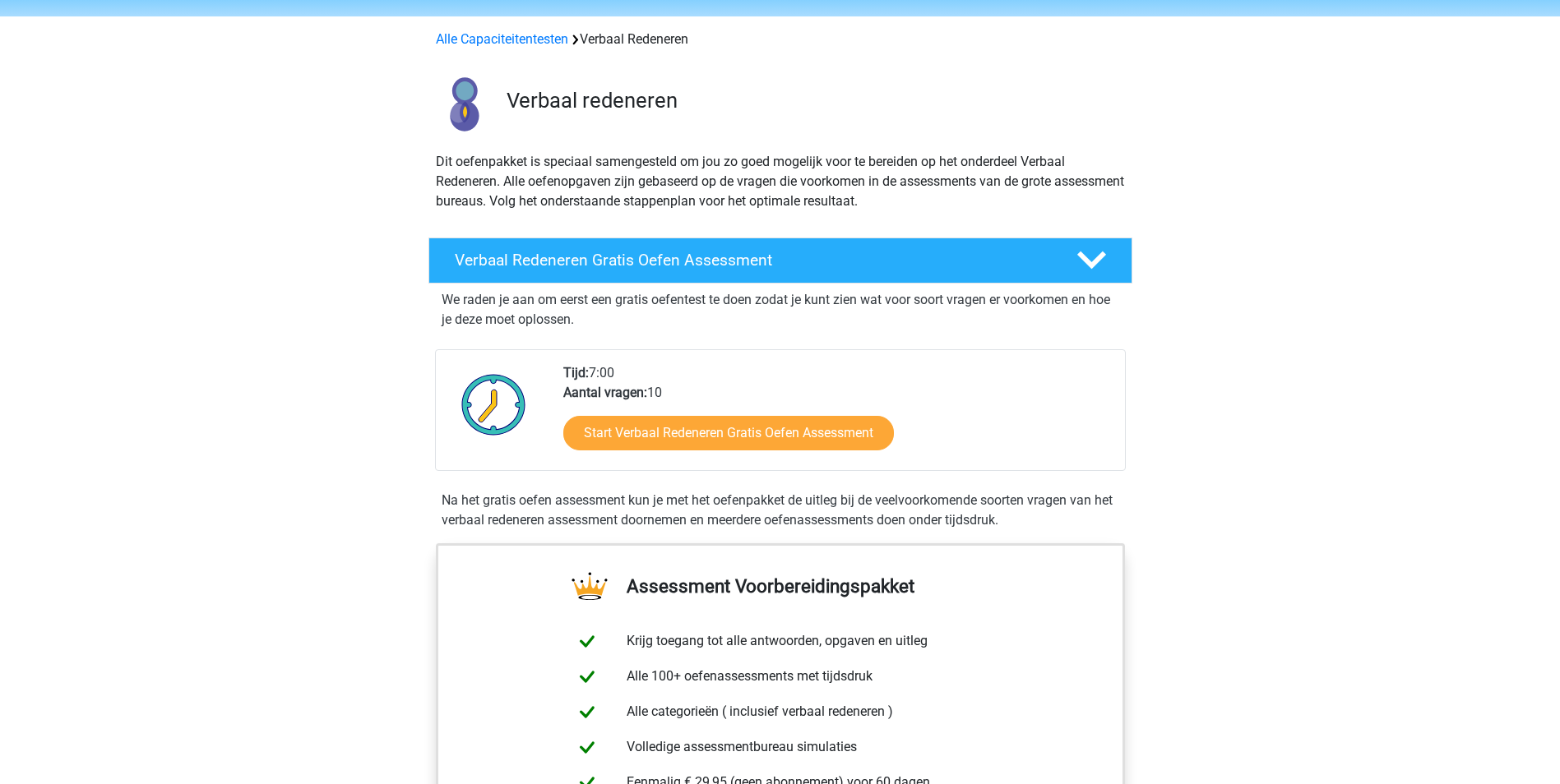
scroll to position [82, 0]
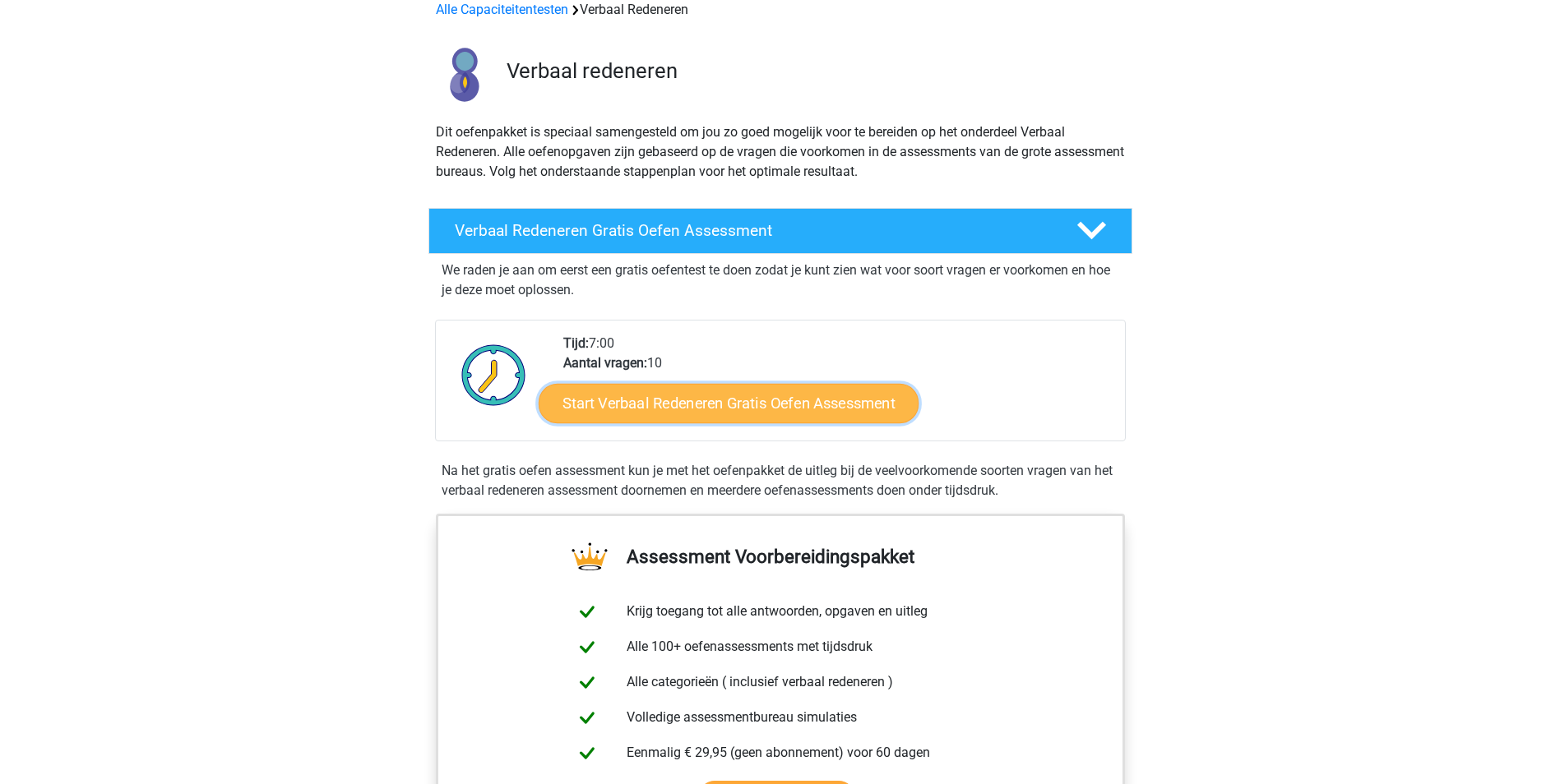
click at [738, 413] on link "Start Verbaal Redeneren Gratis Oefen Assessment" at bounding box center [729, 403] width 380 height 39
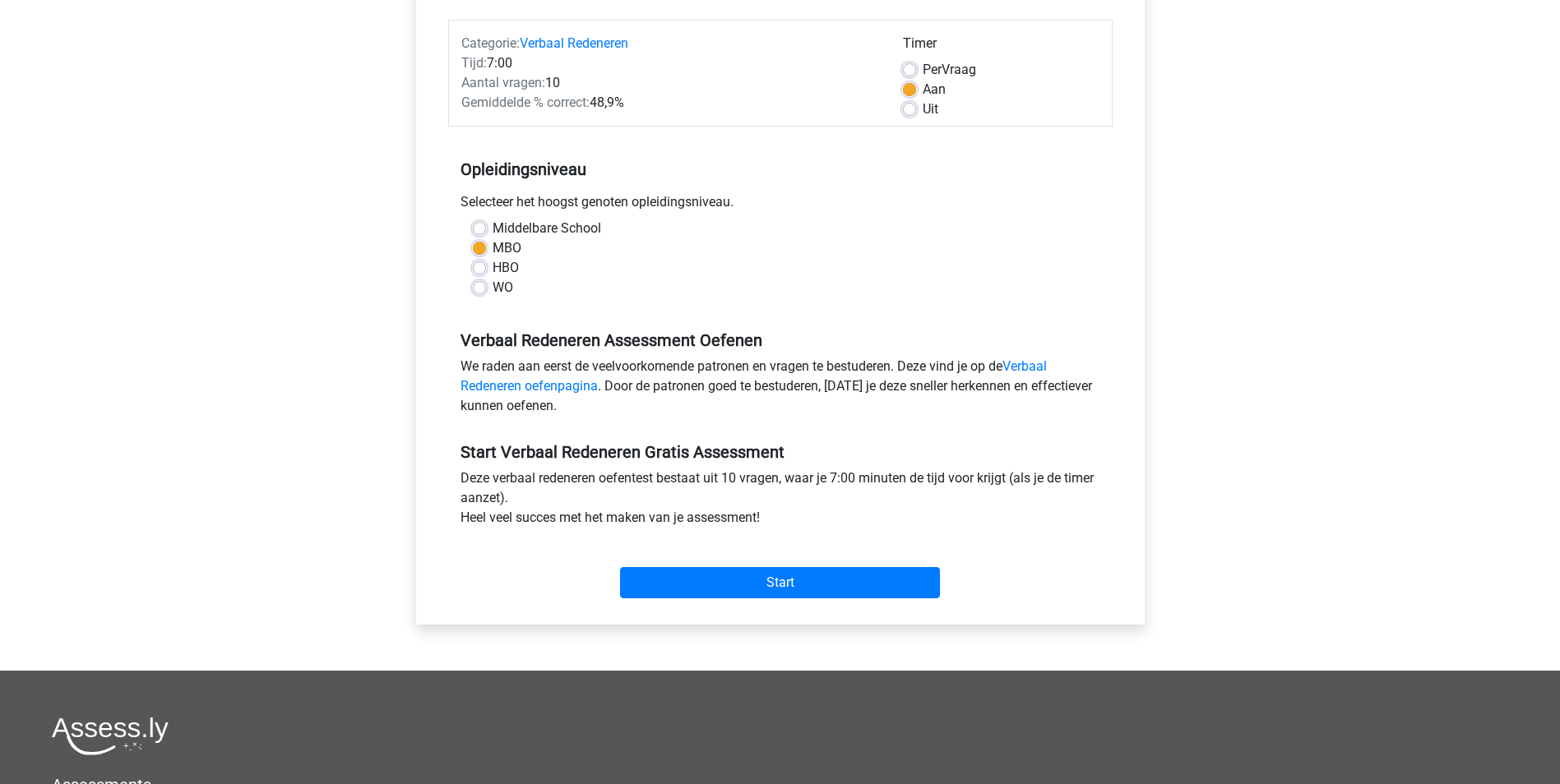
scroll to position [246, 0]
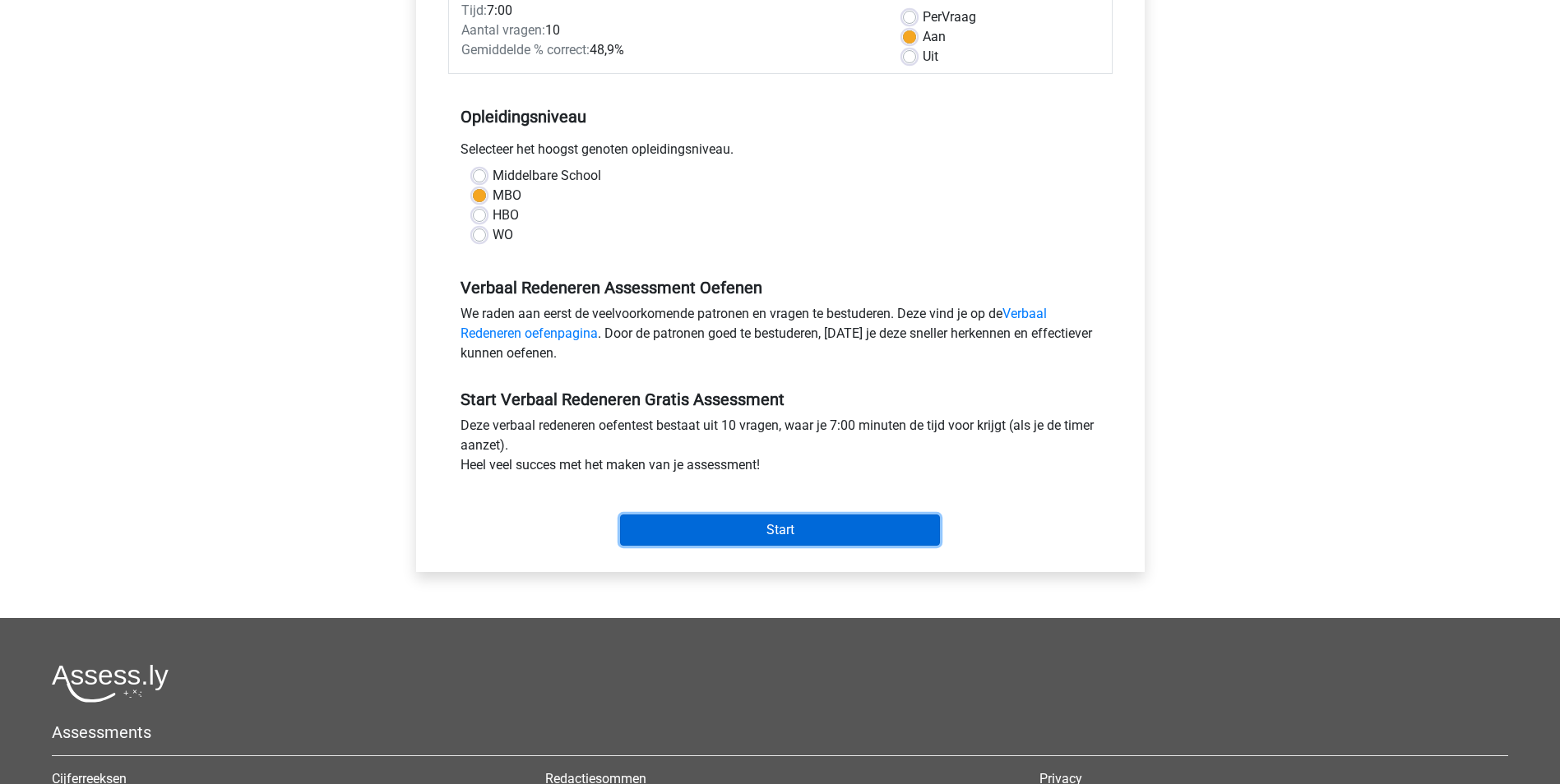
click at [752, 529] on input "Start" at bounding box center [780, 530] width 320 height 31
click at [776, 513] on div "Start" at bounding box center [780, 517] width 664 height 57
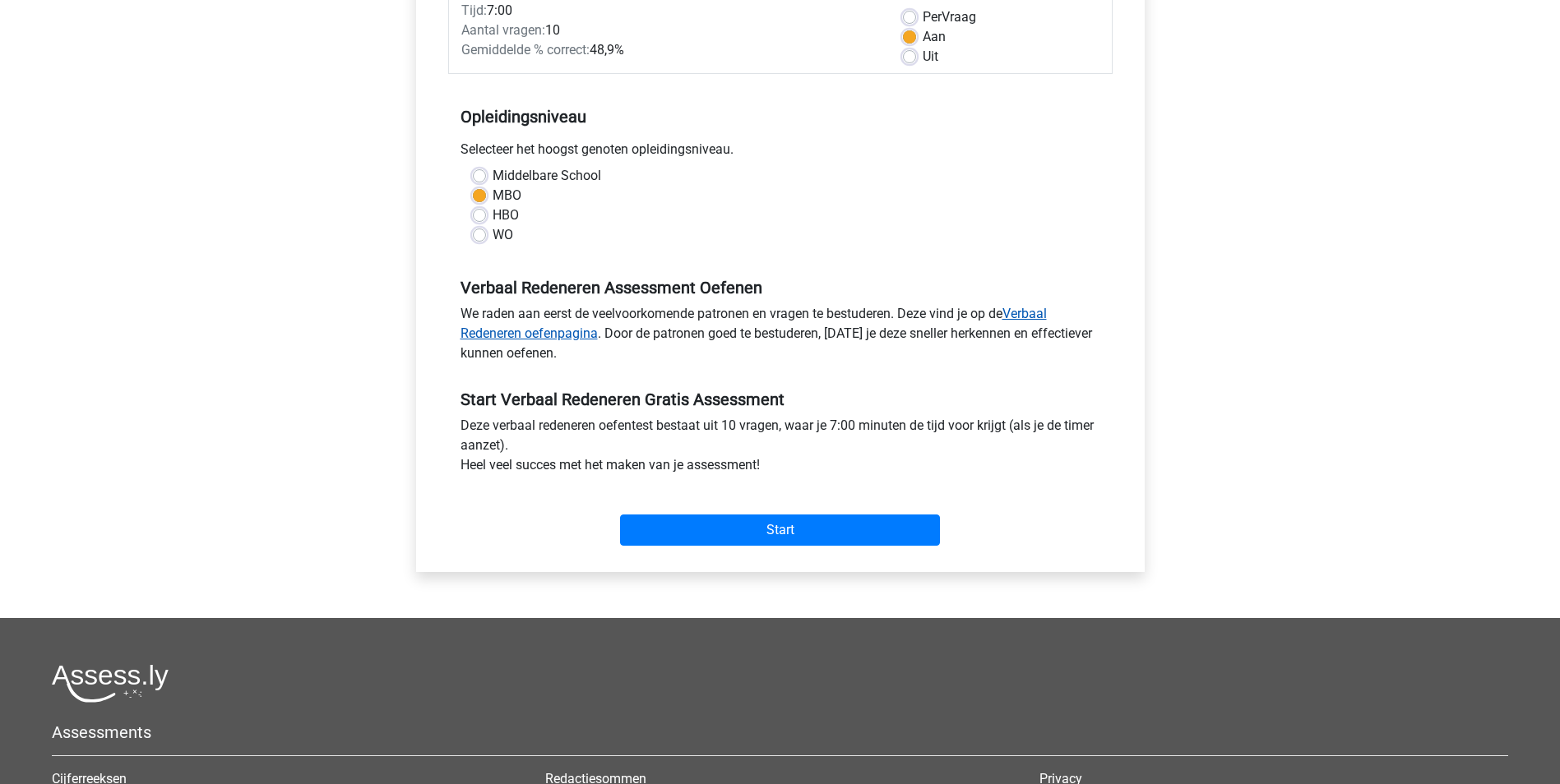
click at [578, 334] on link "Verbaal Redeneren oefenpagina" at bounding box center [753, 323] width 586 height 35
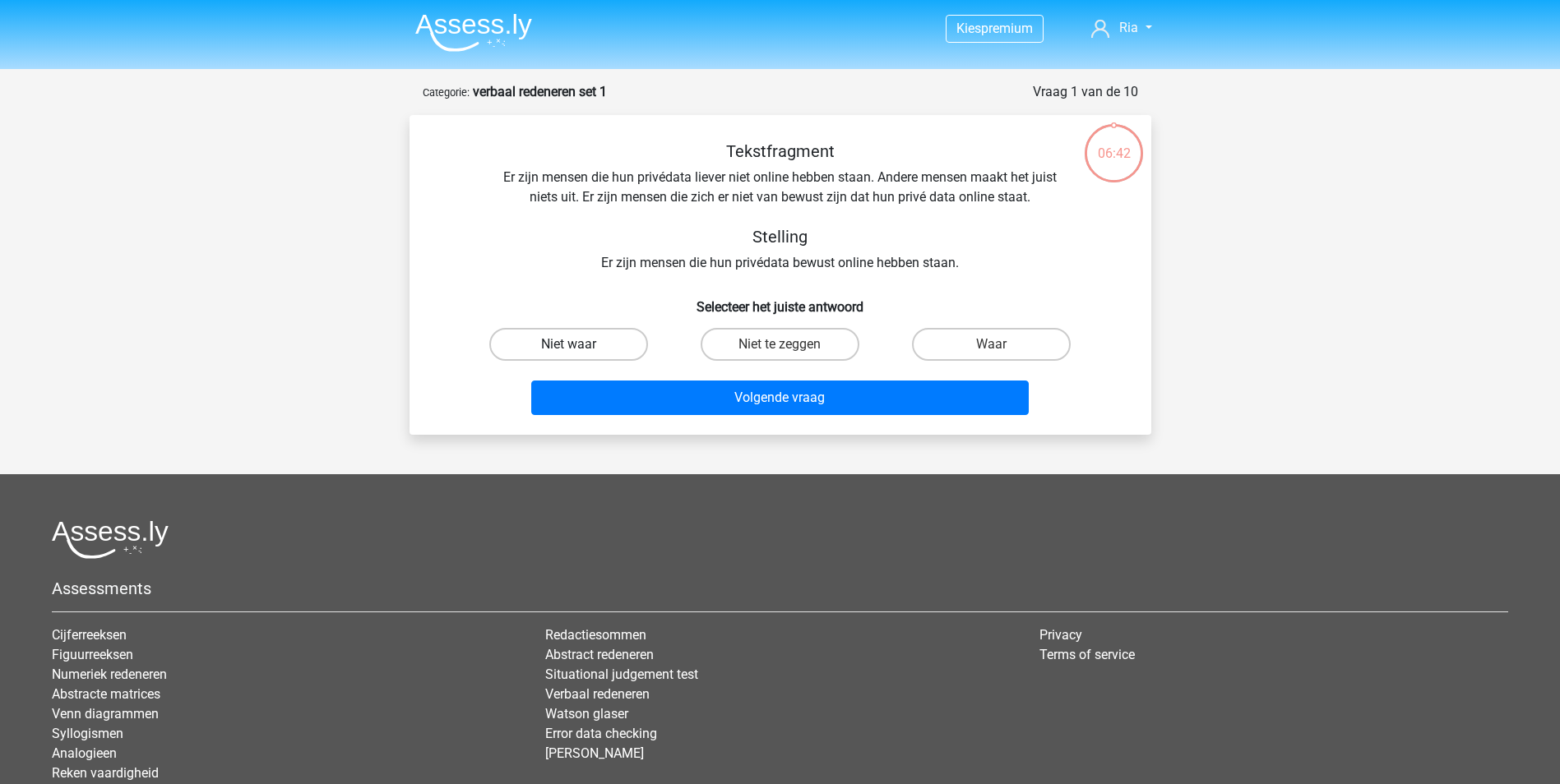
click at [605, 343] on label "Niet waar" at bounding box center [569, 345] width 158 height 33
click at [579, 345] on input "Niet waar" at bounding box center [574, 350] width 11 height 11
radio input "true"
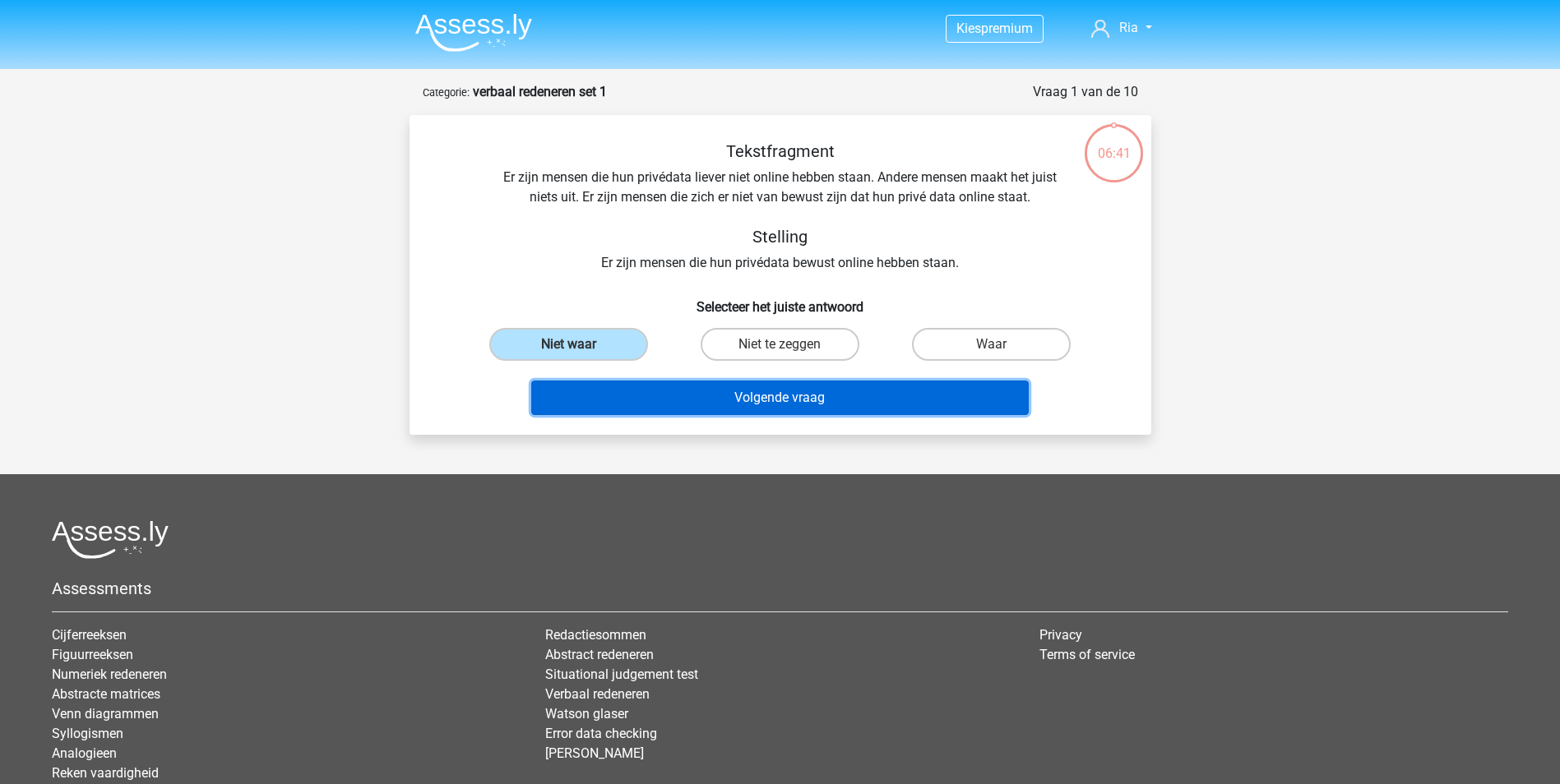
click at [724, 401] on button "Volgende vraag" at bounding box center [780, 398] width 498 height 35
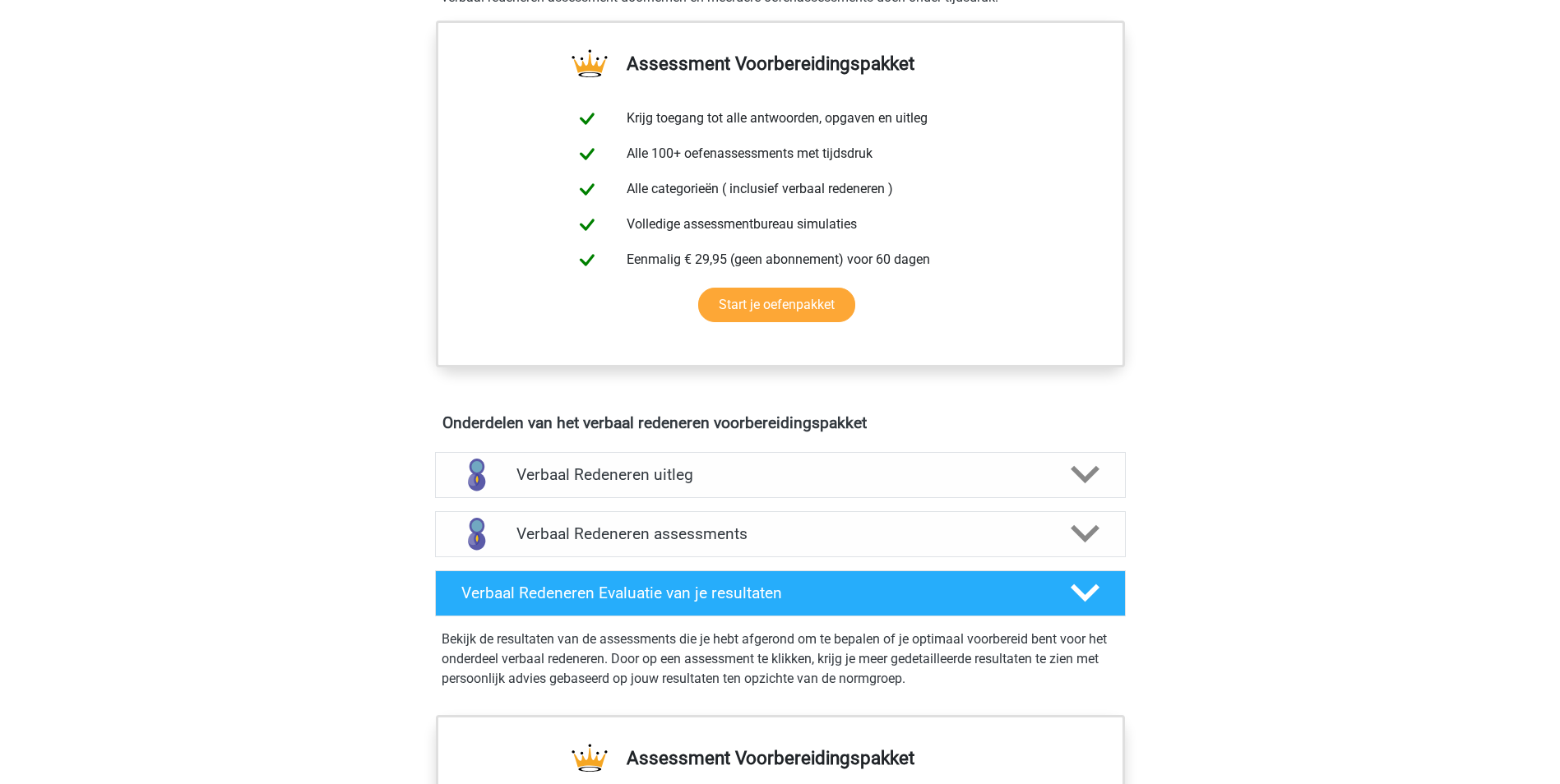
scroll to position [658, 0]
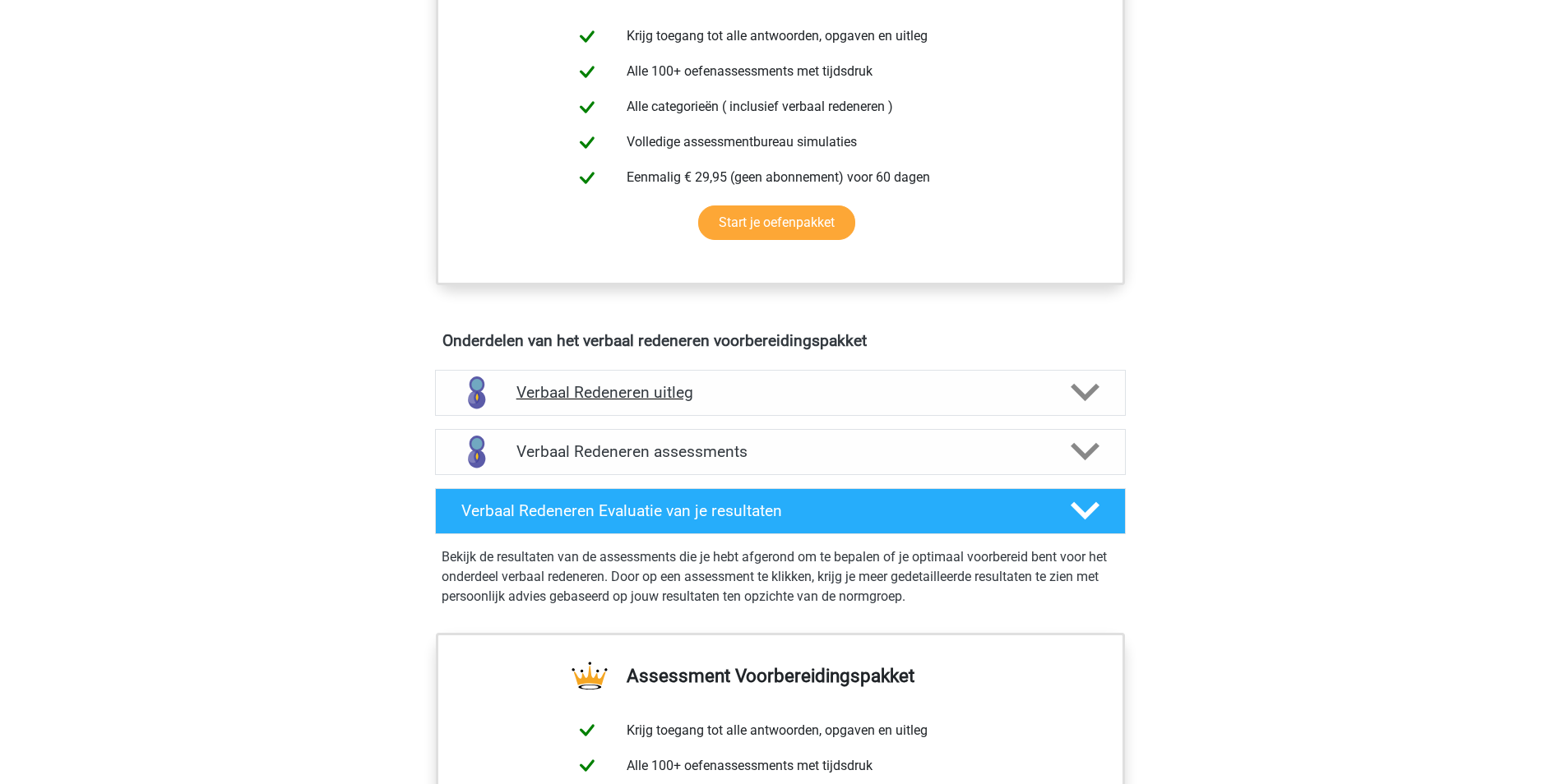
click at [736, 393] on h4 "Verbaal Redeneren uitleg" at bounding box center [780, 392] width 528 height 19
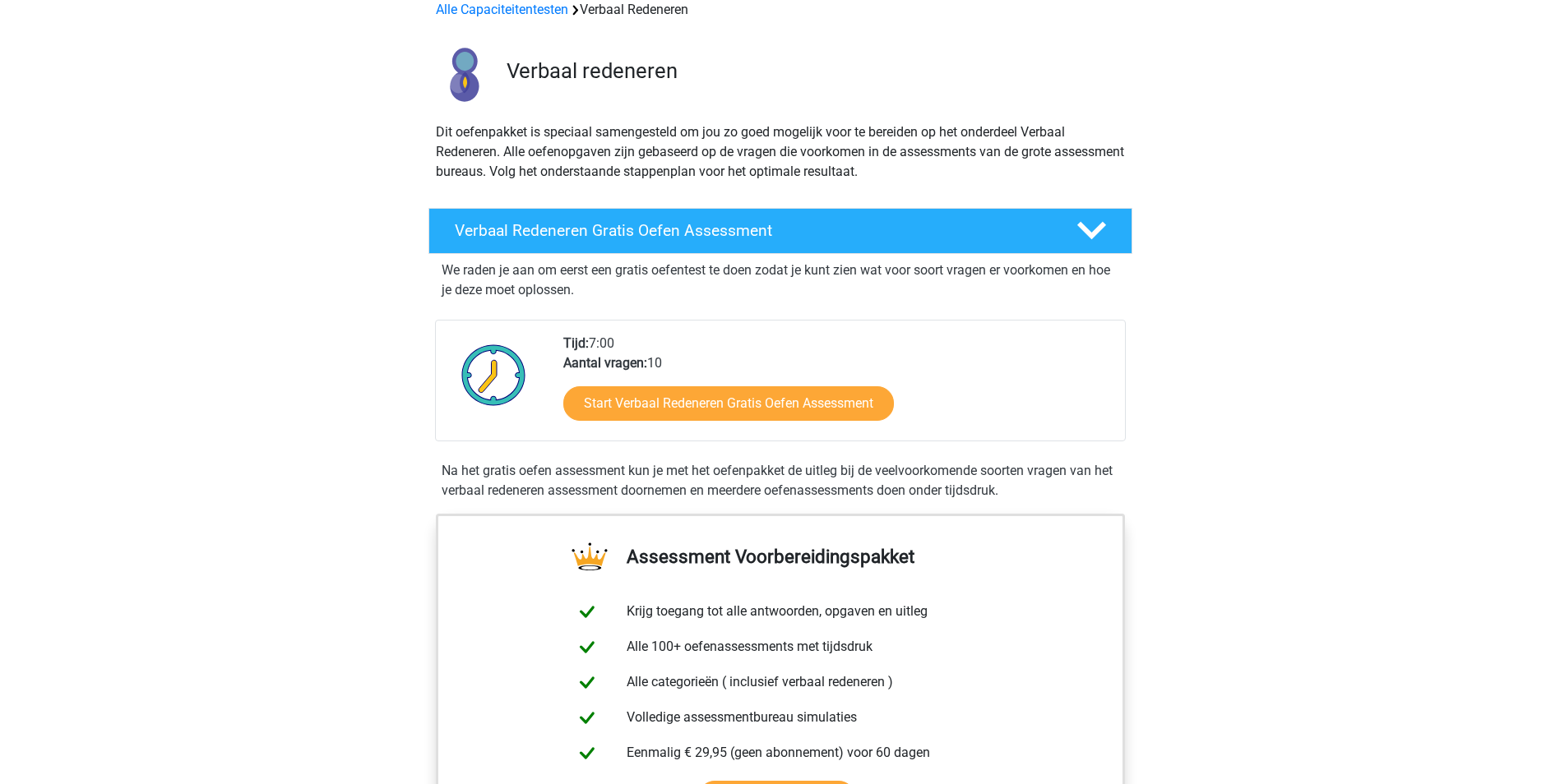
scroll to position [0, 0]
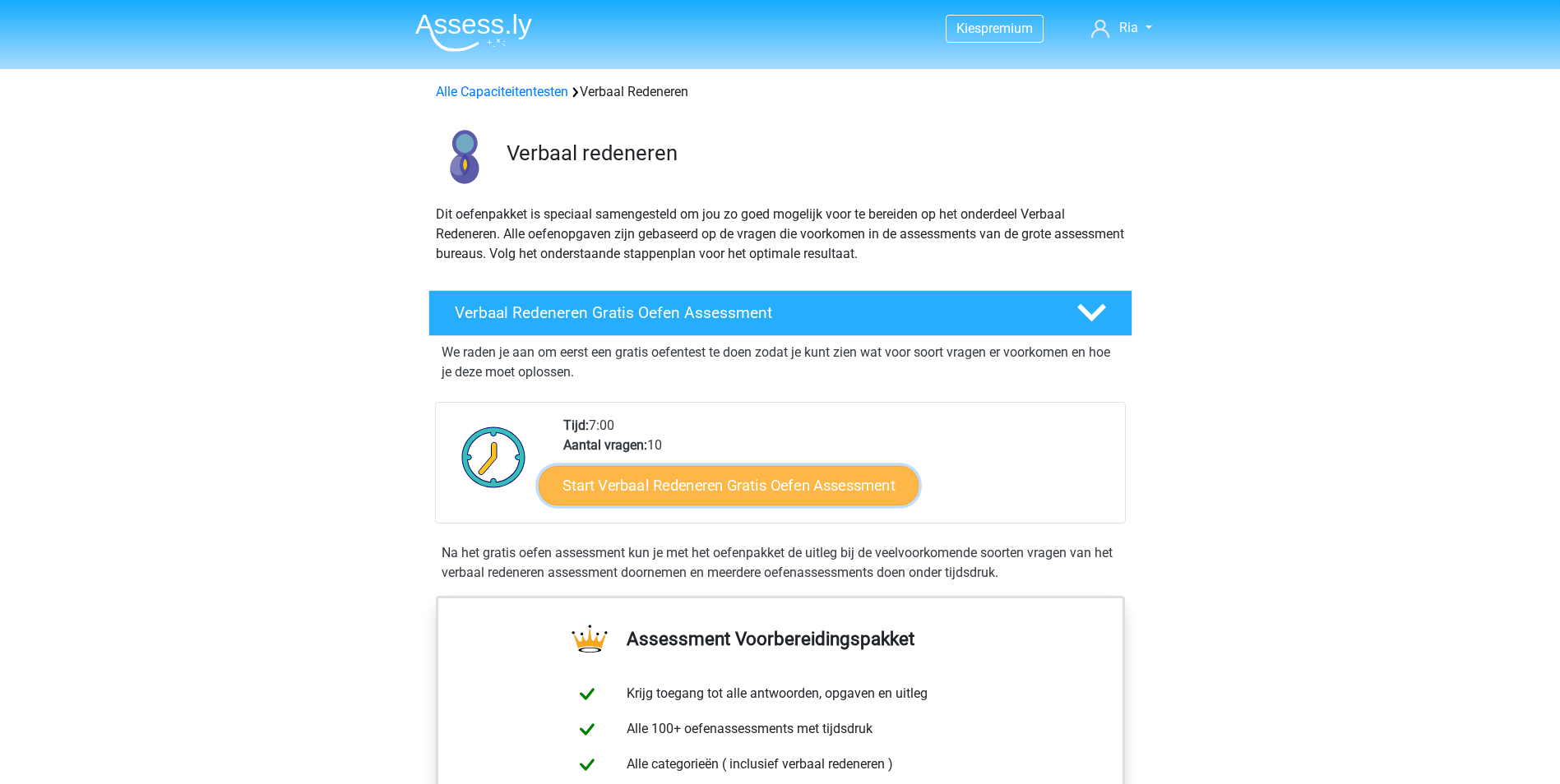
click at [714, 489] on link "Start Verbaal Redeneren Gratis Oefen Assessment" at bounding box center [729, 486] width 380 height 39
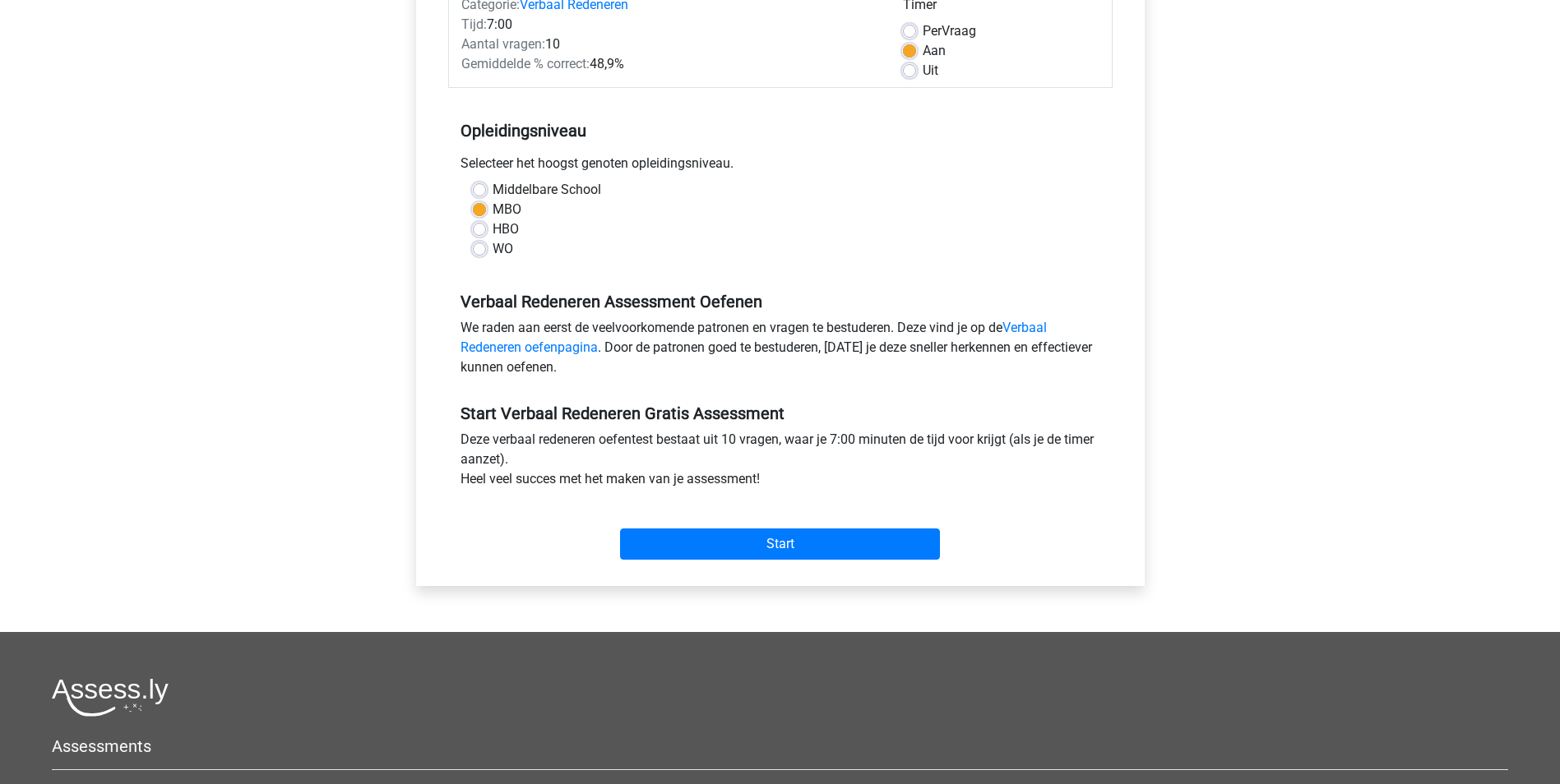
scroll to position [246, 0]
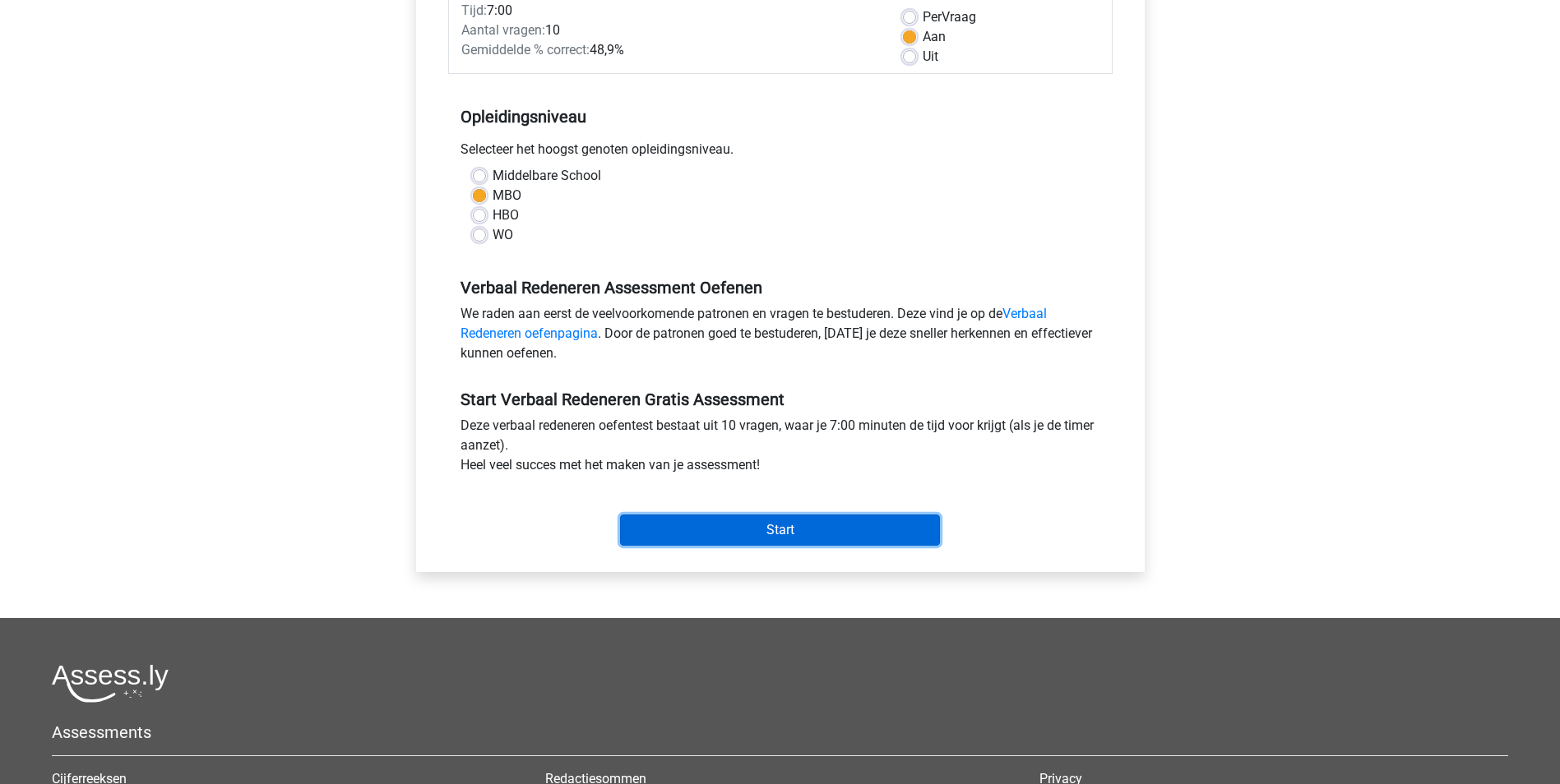
click at [697, 531] on input "Start" at bounding box center [780, 530] width 320 height 31
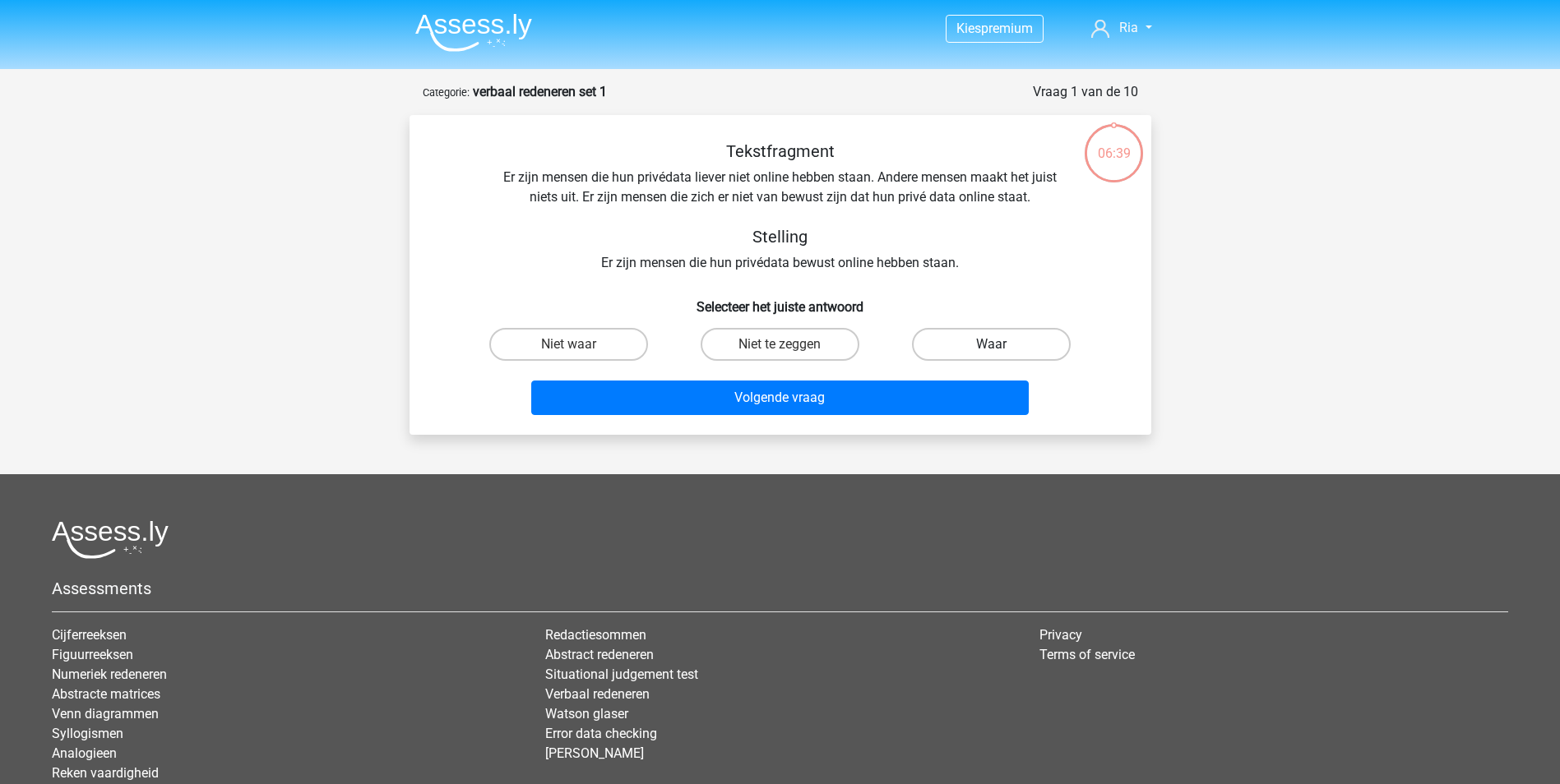
click at [975, 345] on label "Waar" at bounding box center [991, 345] width 158 height 33
click at [991, 345] on input "Waar" at bounding box center [997, 350] width 11 height 11
radio input "true"
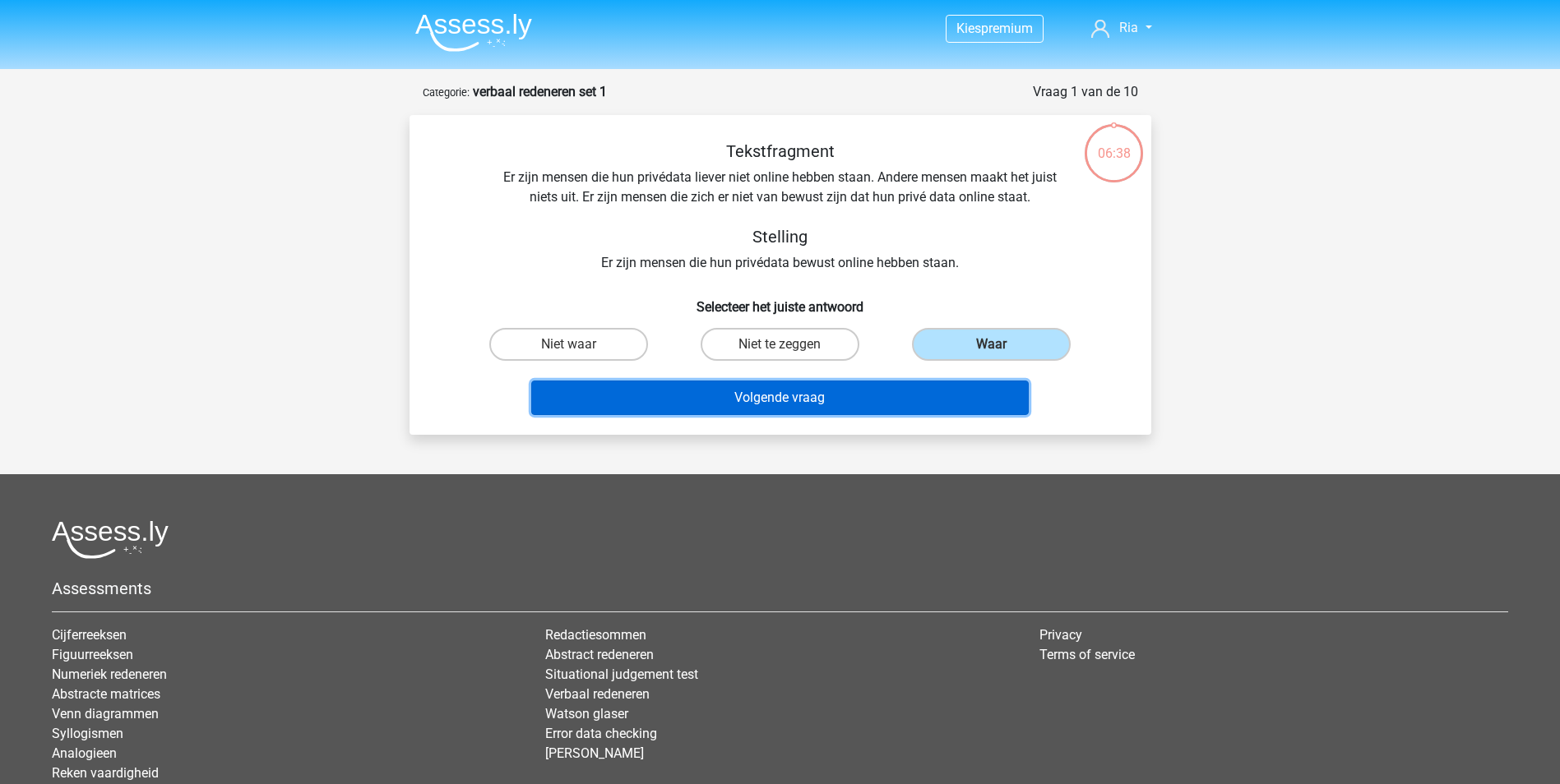
click at [894, 396] on button "Volgende vraag" at bounding box center [780, 398] width 498 height 35
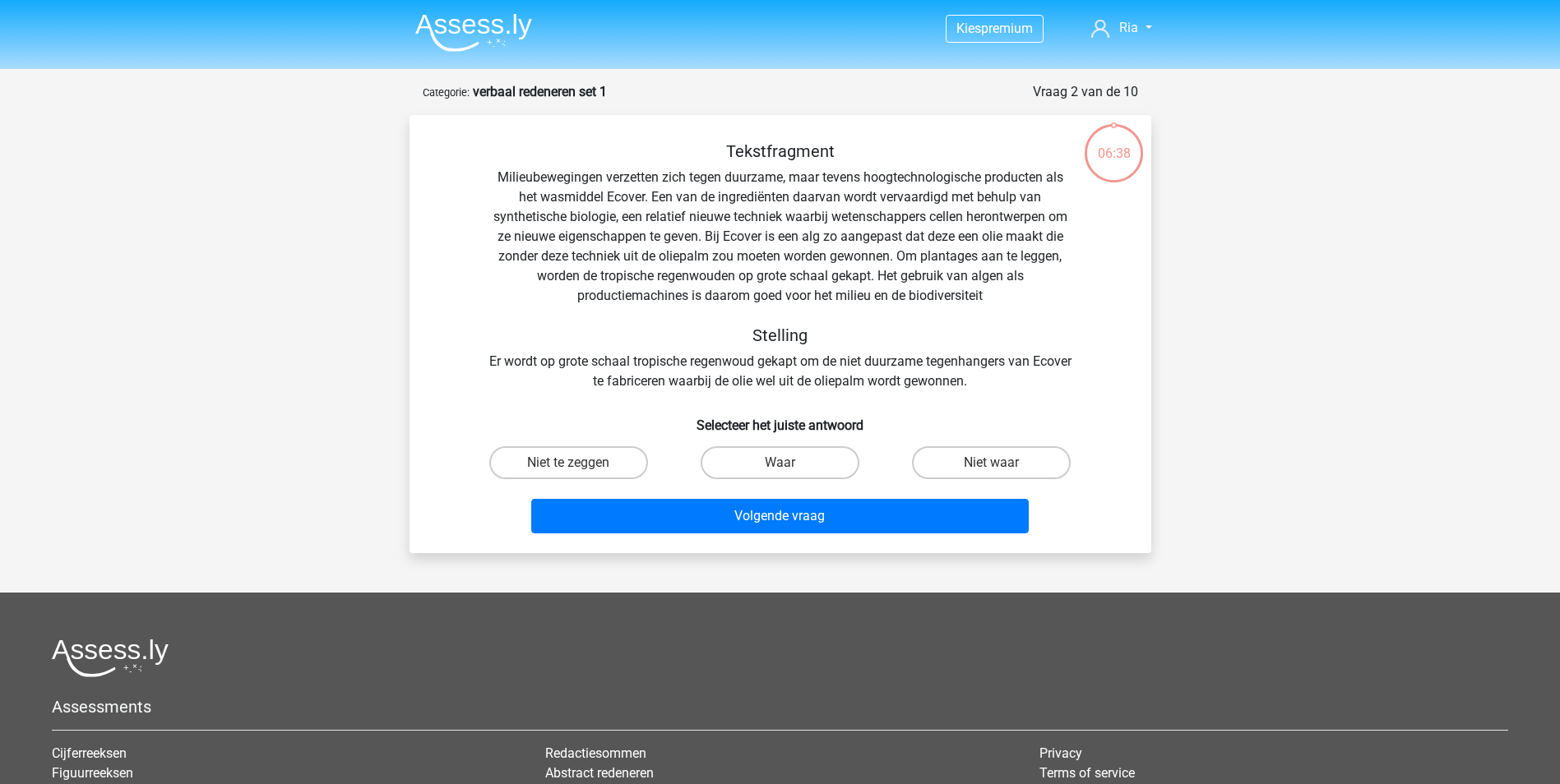
scroll to position [82, 0]
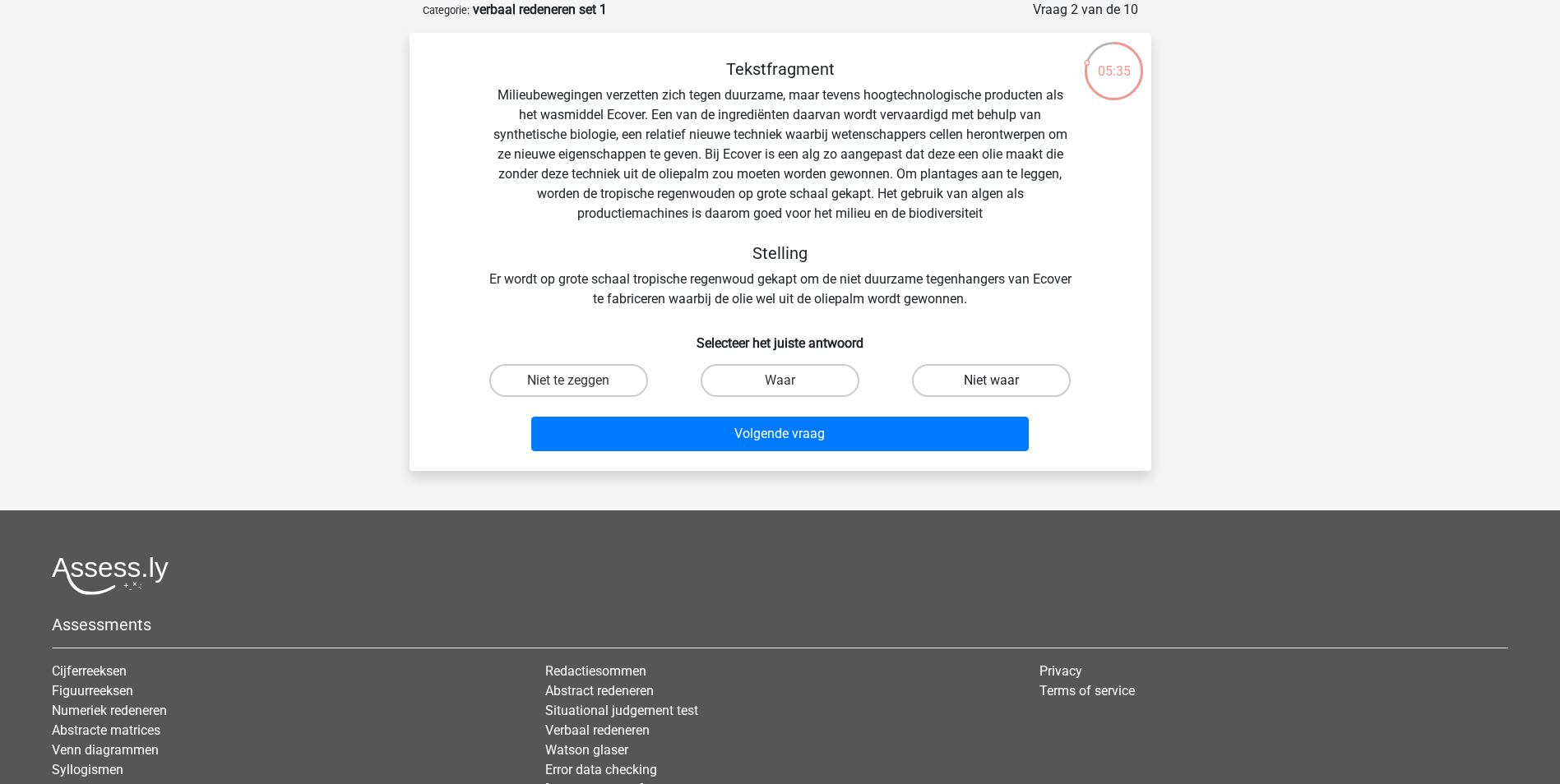
click at [1002, 367] on label "Niet waar" at bounding box center [991, 380] width 158 height 33
click at [1002, 381] on input "Niet waar" at bounding box center [997, 387] width 11 height 11
radio input "true"
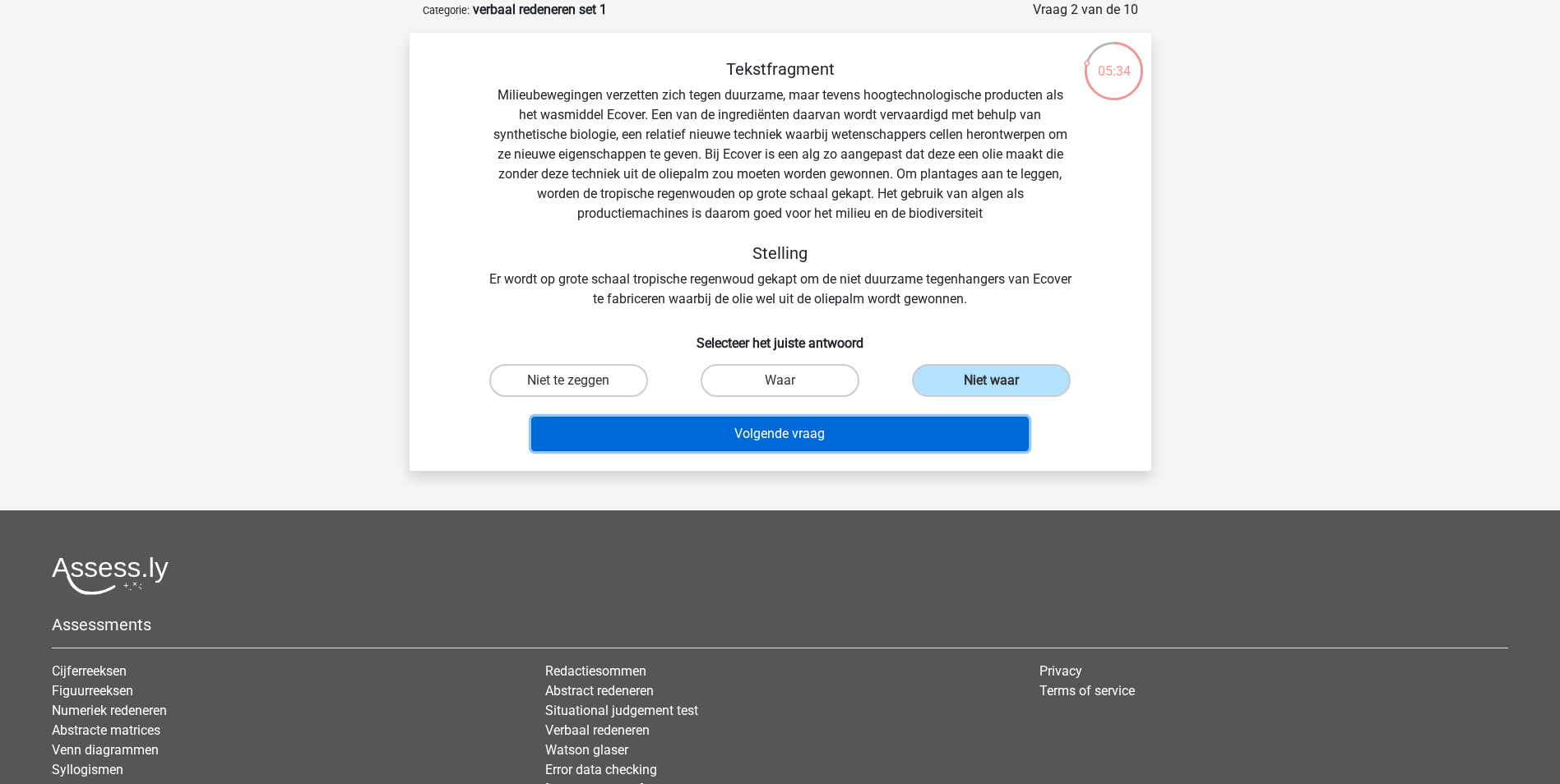
click at [908, 421] on button "Volgende vraag" at bounding box center [780, 434] width 498 height 35
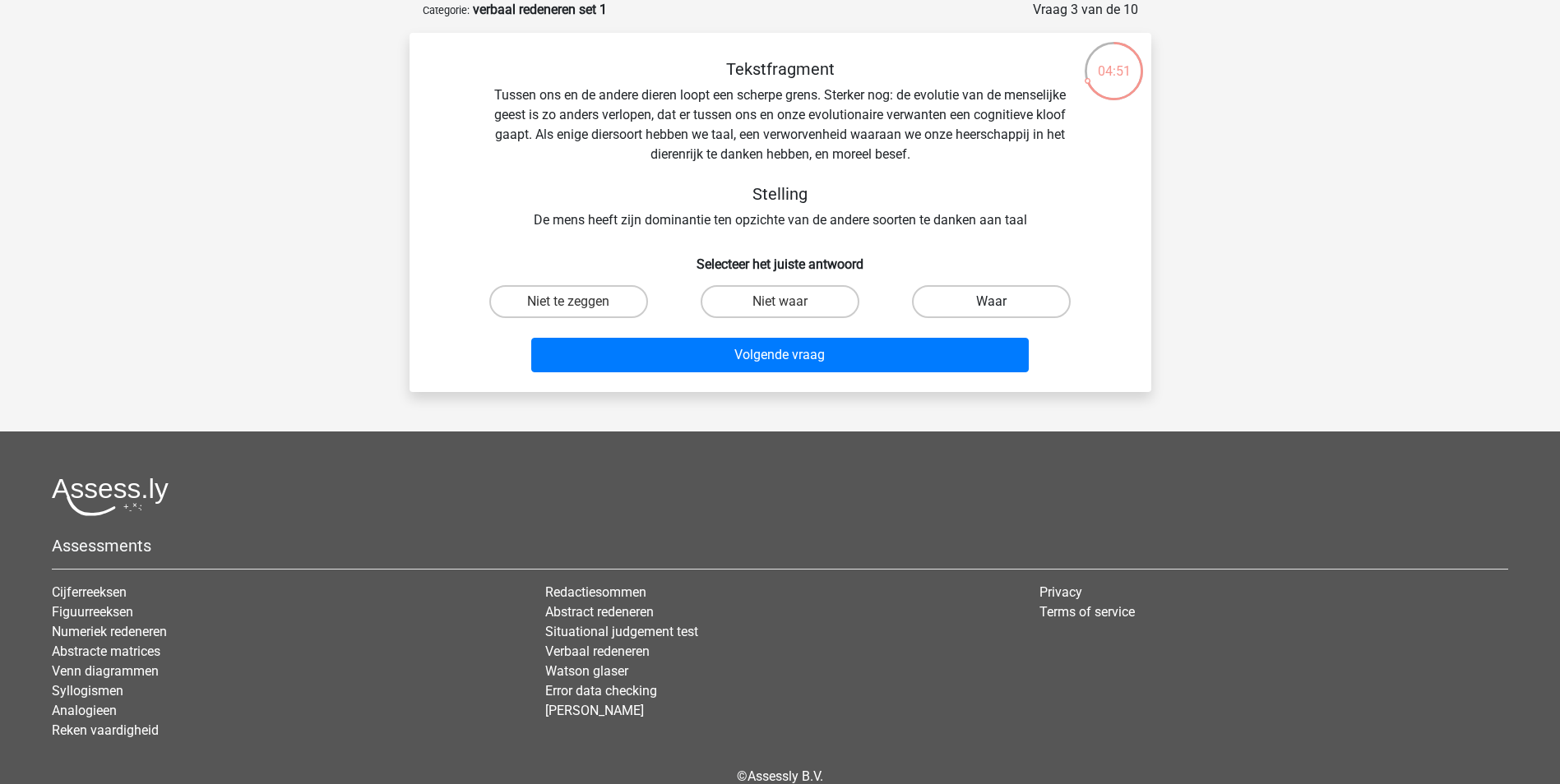
click at [1016, 301] on label "Waar" at bounding box center [991, 302] width 158 height 33
click at [1002, 302] on input "Waar" at bounding box center [997, 307] width 11 height 11
radio input "true"
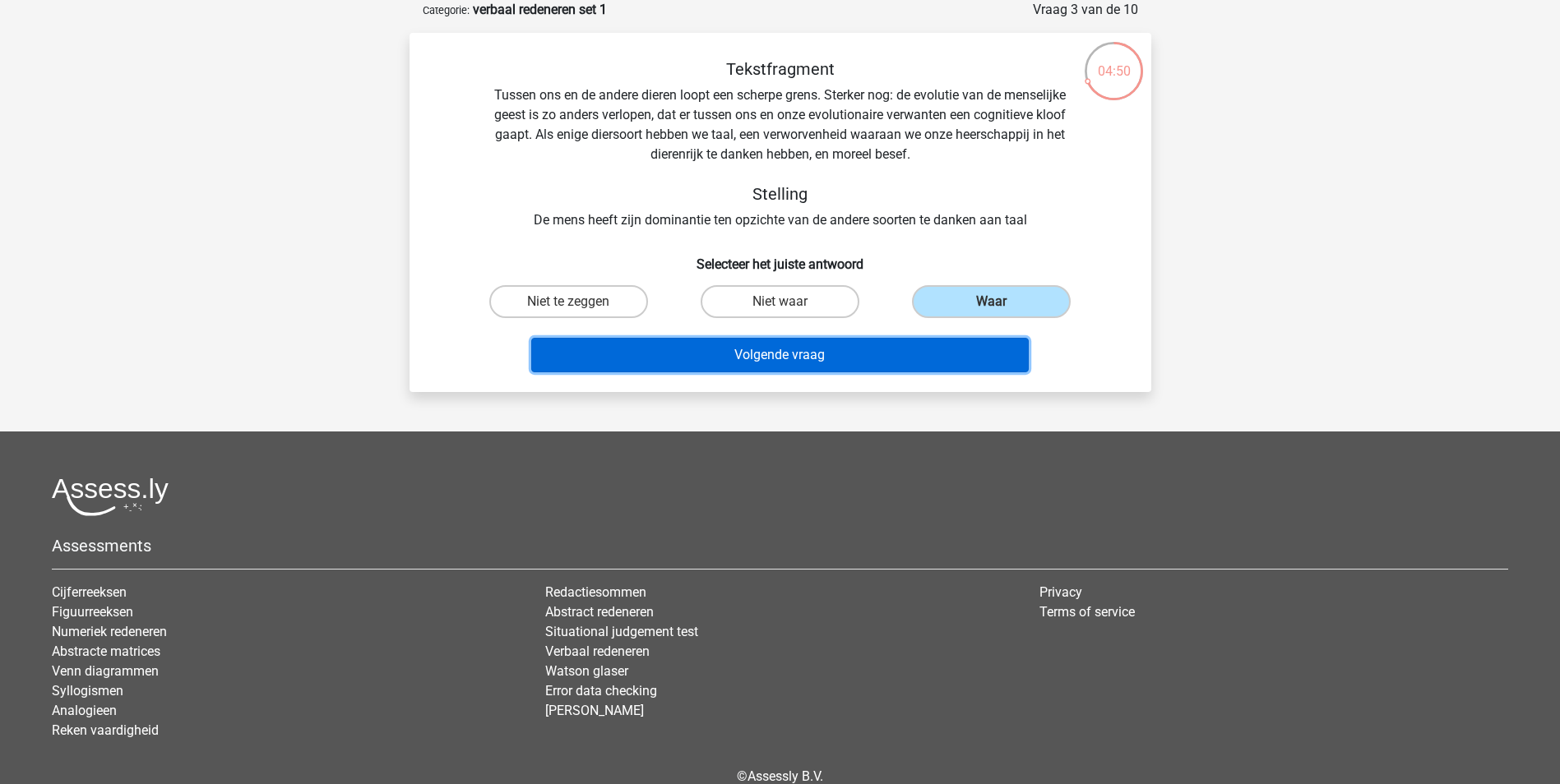
click at [869, 361] on button "Volgende vraag" at bounding box center [780, 356] width 498 height 35
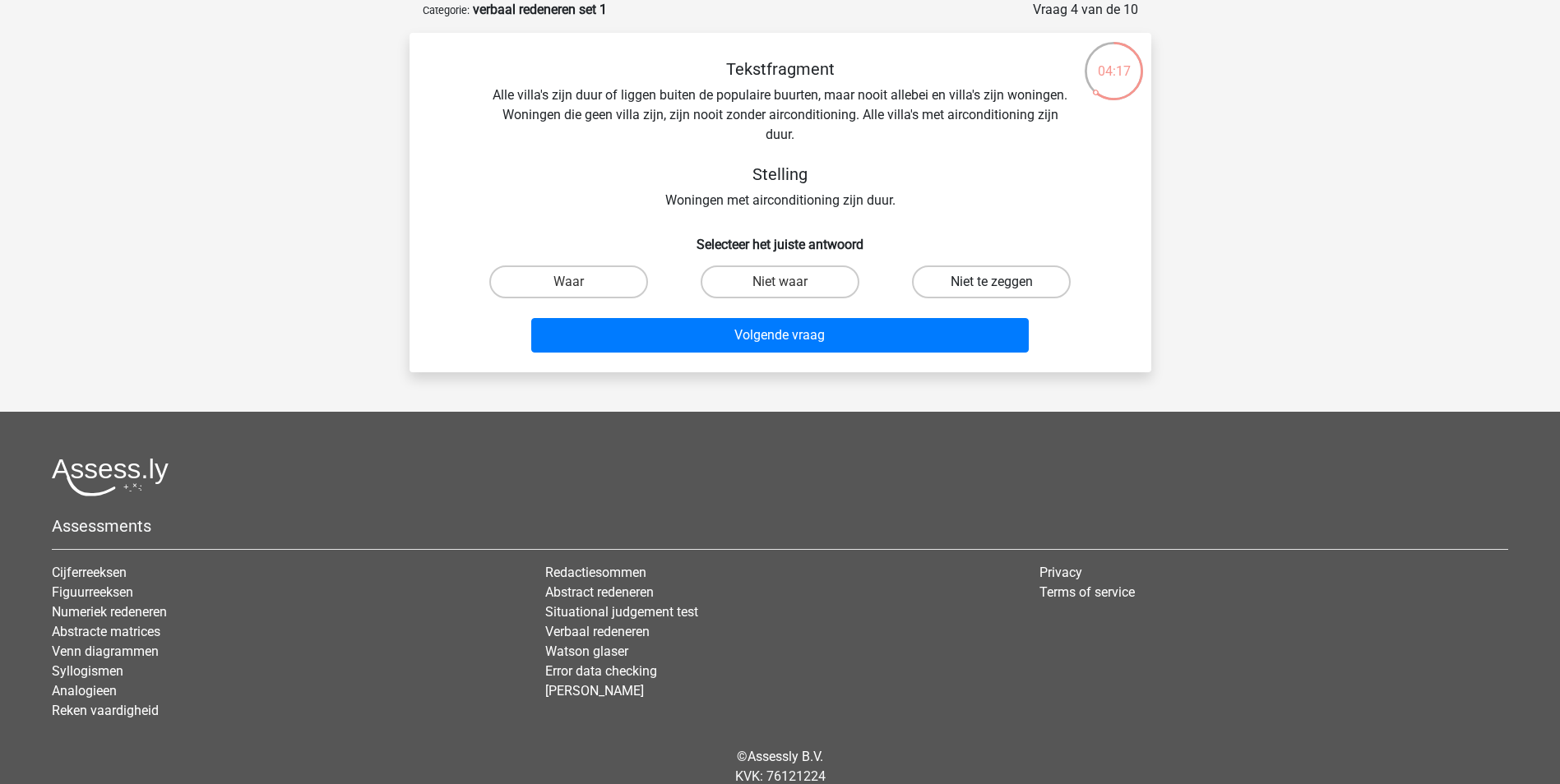
click at [1014, 282] on label "Niet te zeggen" at bounding box center [991, 282] width 158 height 33
click at [1002, 282] on input "Niet te zeggen" at bounding box center [997, 287] width 11 height 11
radio input "true"
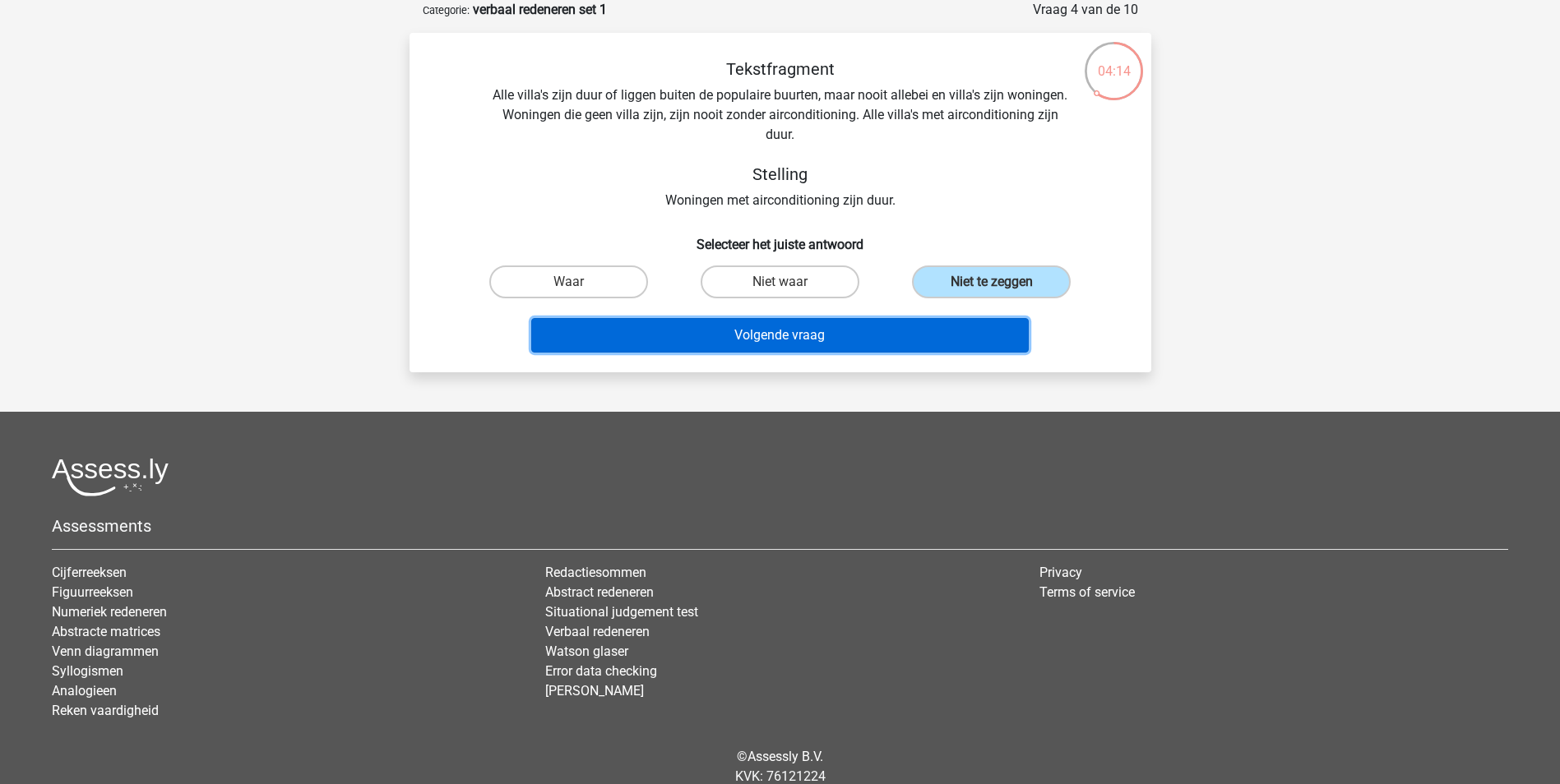
click at [825, 331] on button "Volgende vraag" at bounding box center [780, 336] width 498 height 35
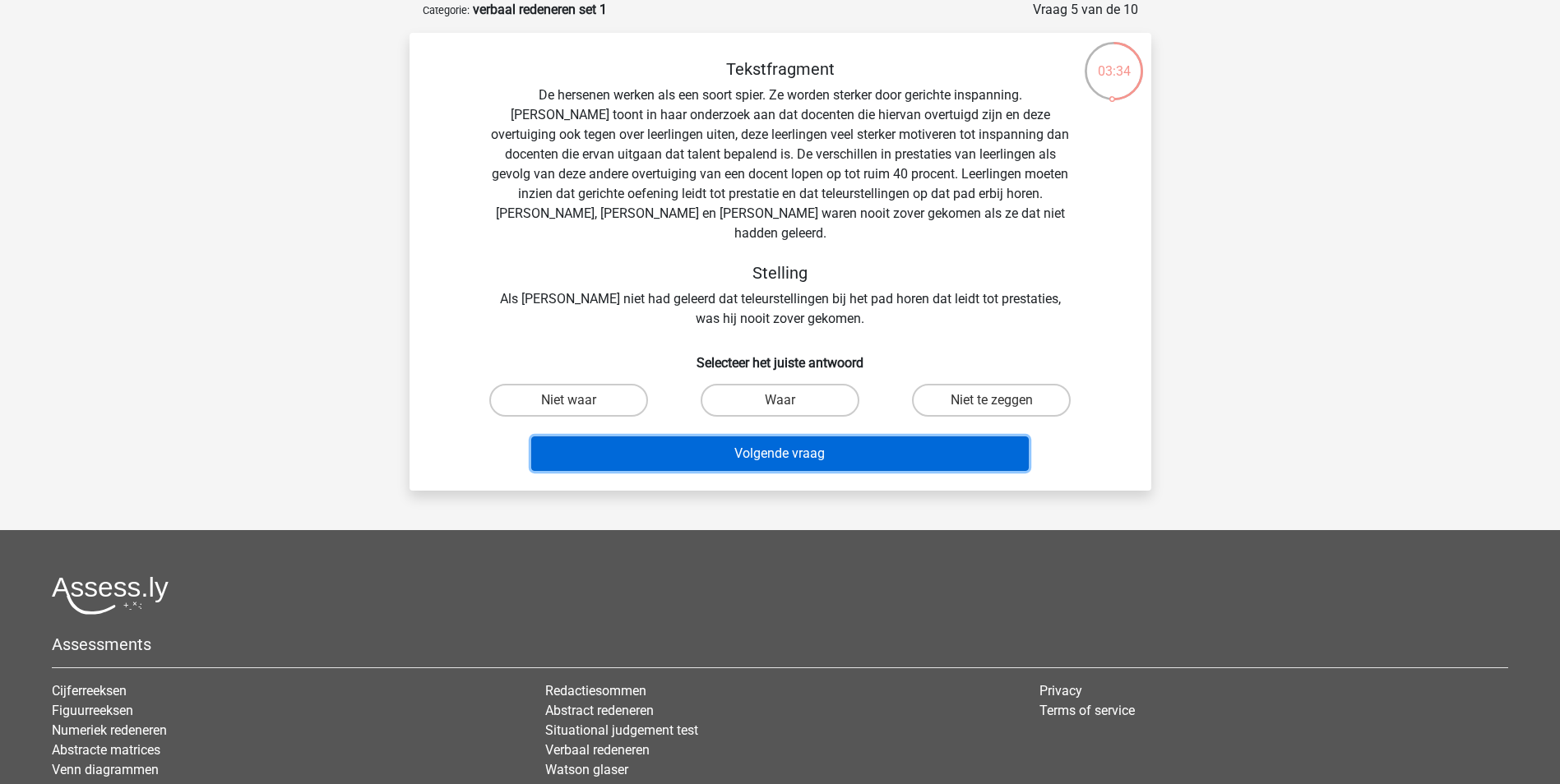
click at [760, 437] on button "Volgende vraag" at bounding box center [780, 454] width 498 height 35
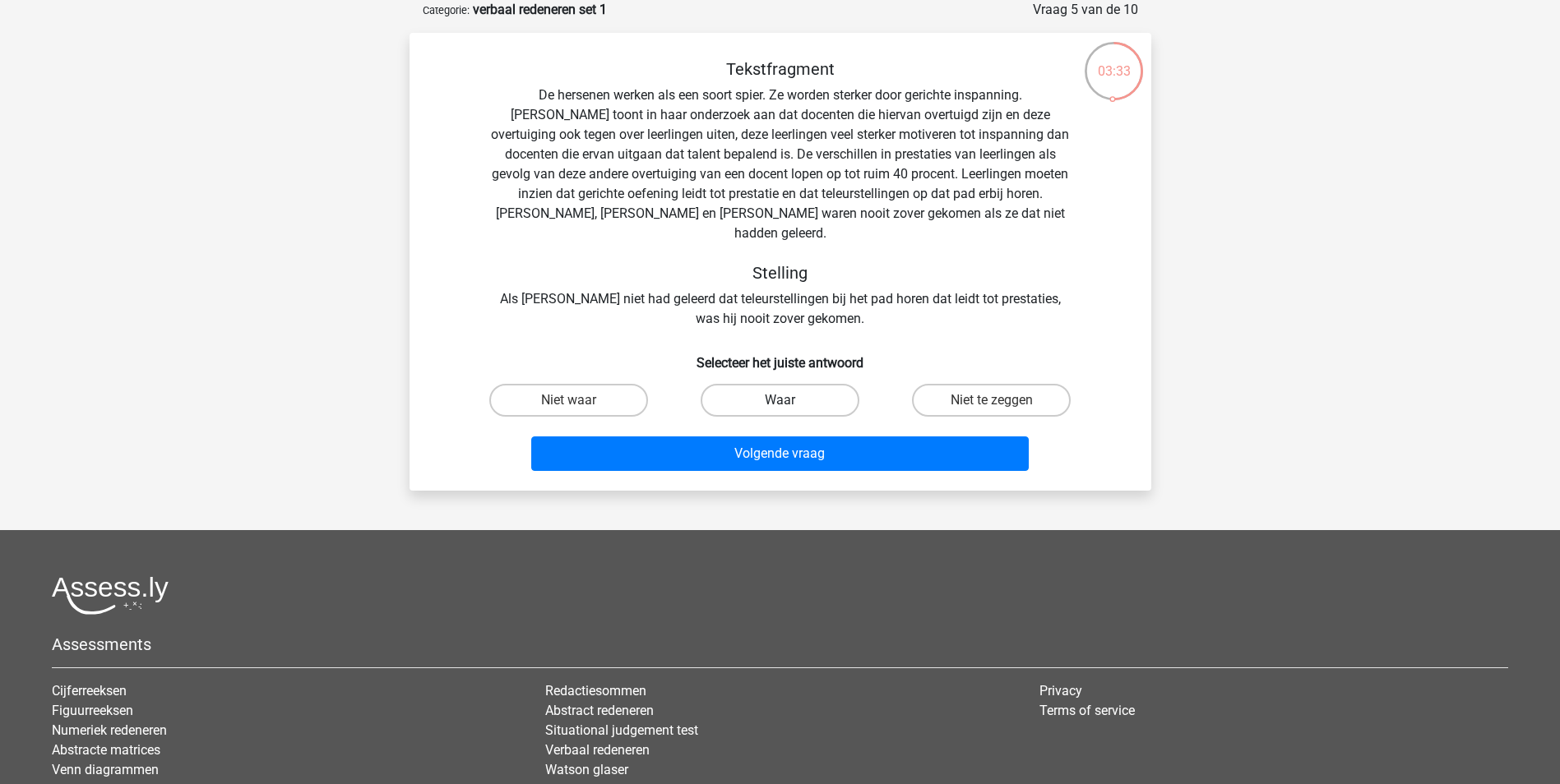
click at [760, 384] on label "Waar" at bounding box center [780, 400] width 158 height 33
click at [780, 400] on input "Waar" at bounding box center [785, 406] width 11 height 11
radio input "true"
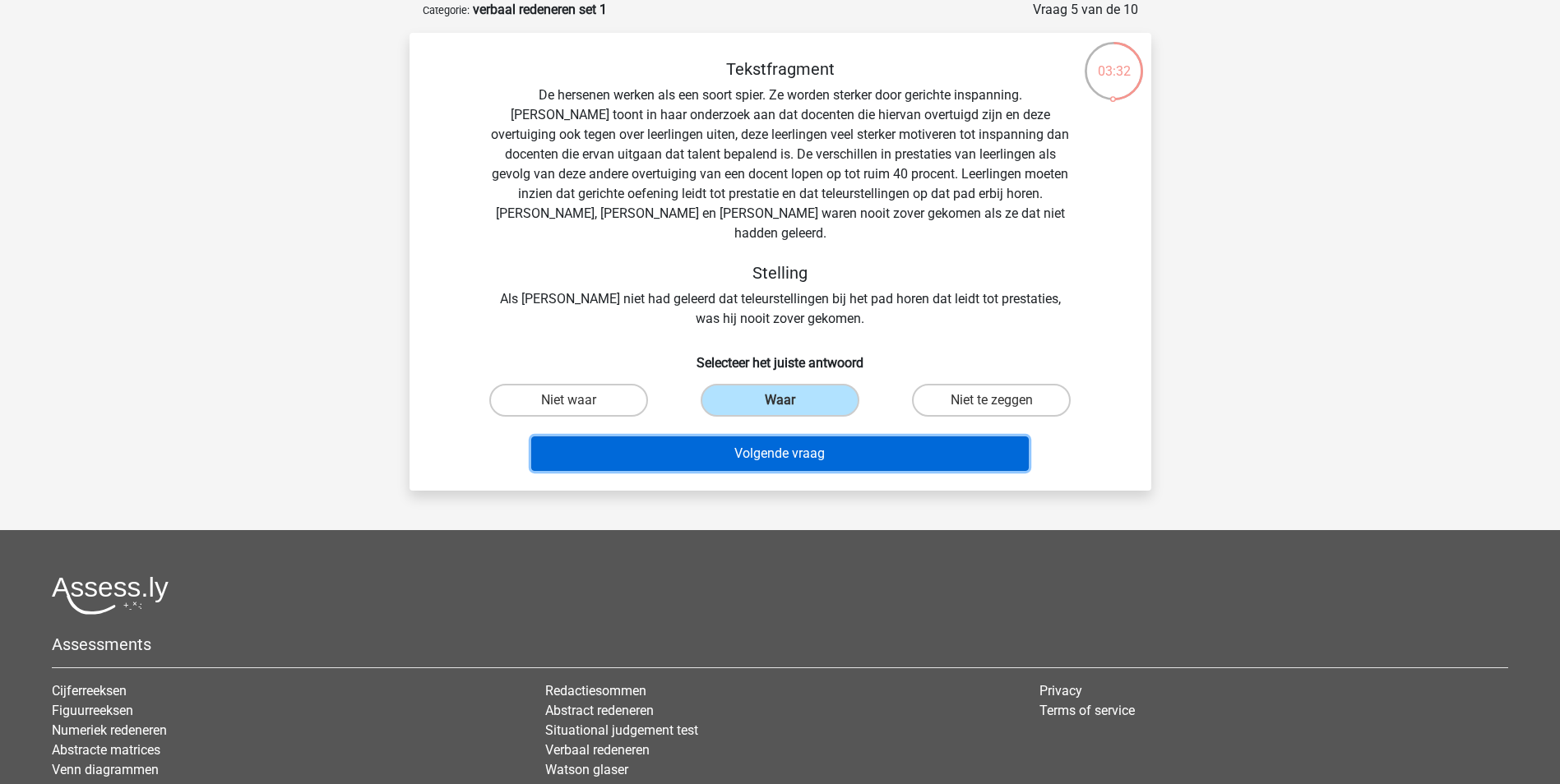
click at [757, 437] on button "Volgende vraag" at bounding box center [780, 454] width 498 height 35
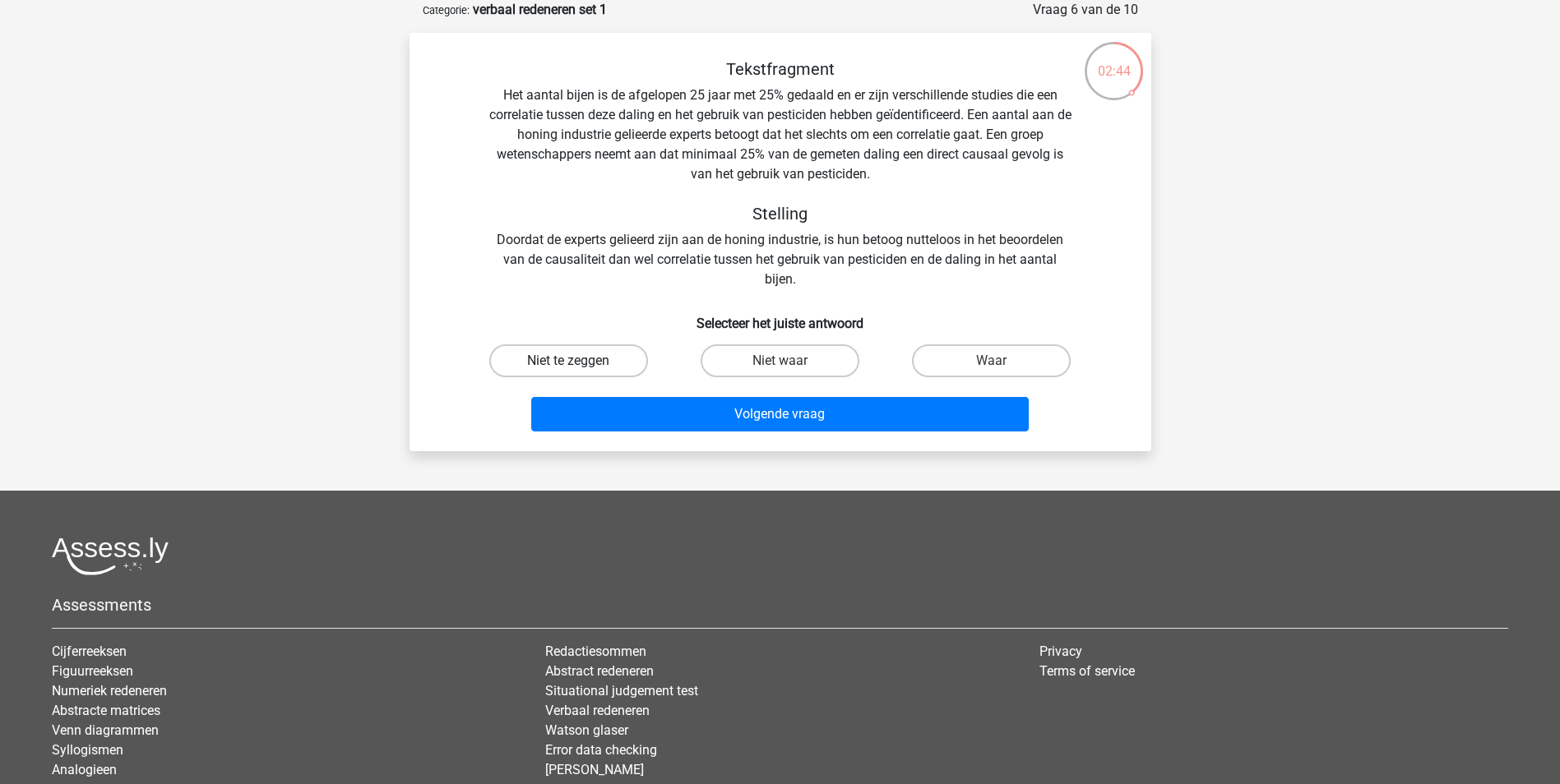
click at [586, 363] on label "Niet te zeggen" at bounding box center [569, 361] width 158 height 33
click at [579, 363] on input "Niet te zeggen" at bounding box center [574, 367] width 11 height 11
radio input "true"
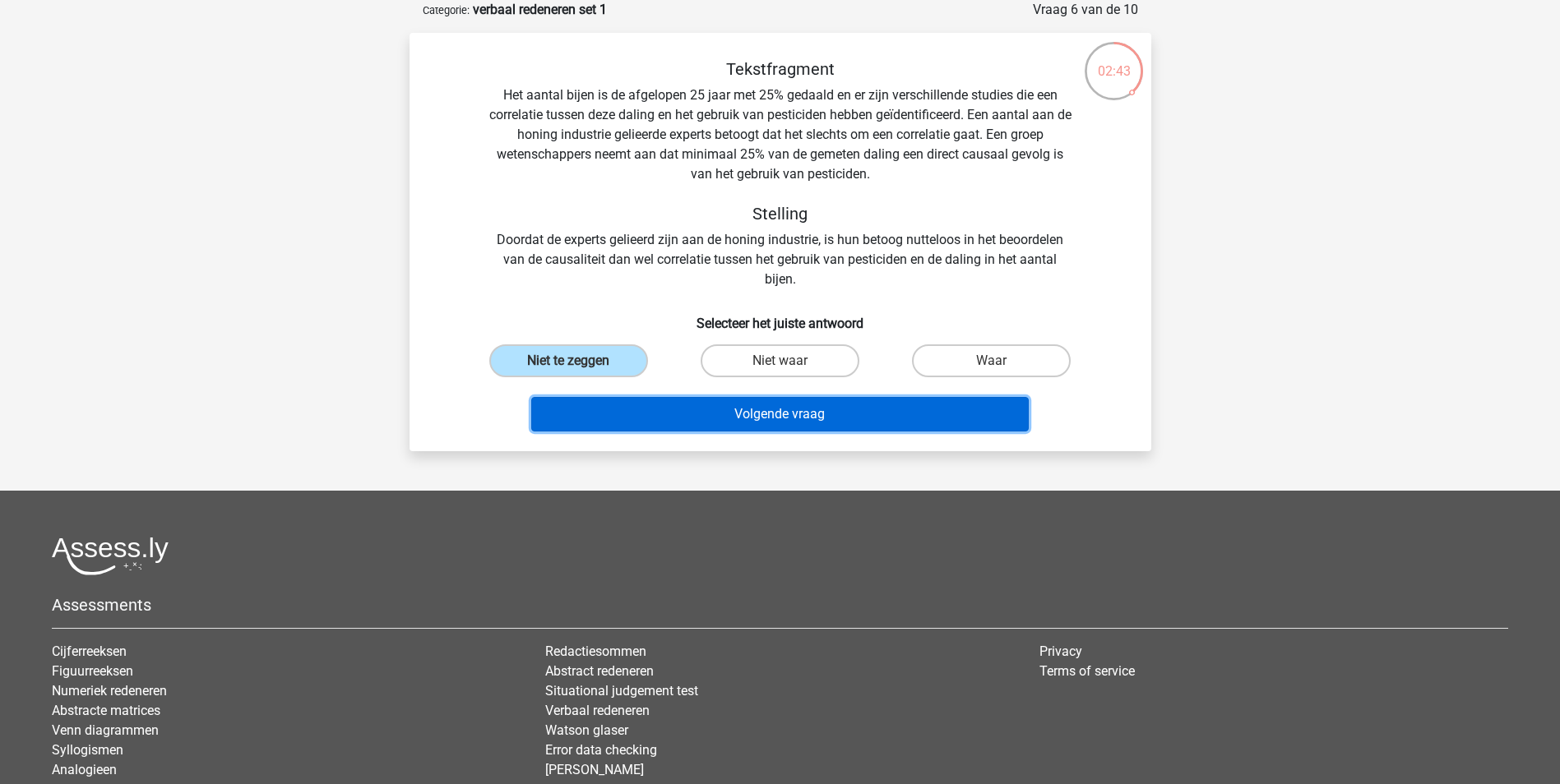
click at [769, 420] on button "Volgende vraag" at bounding box center [780, 415] width 498 height 35
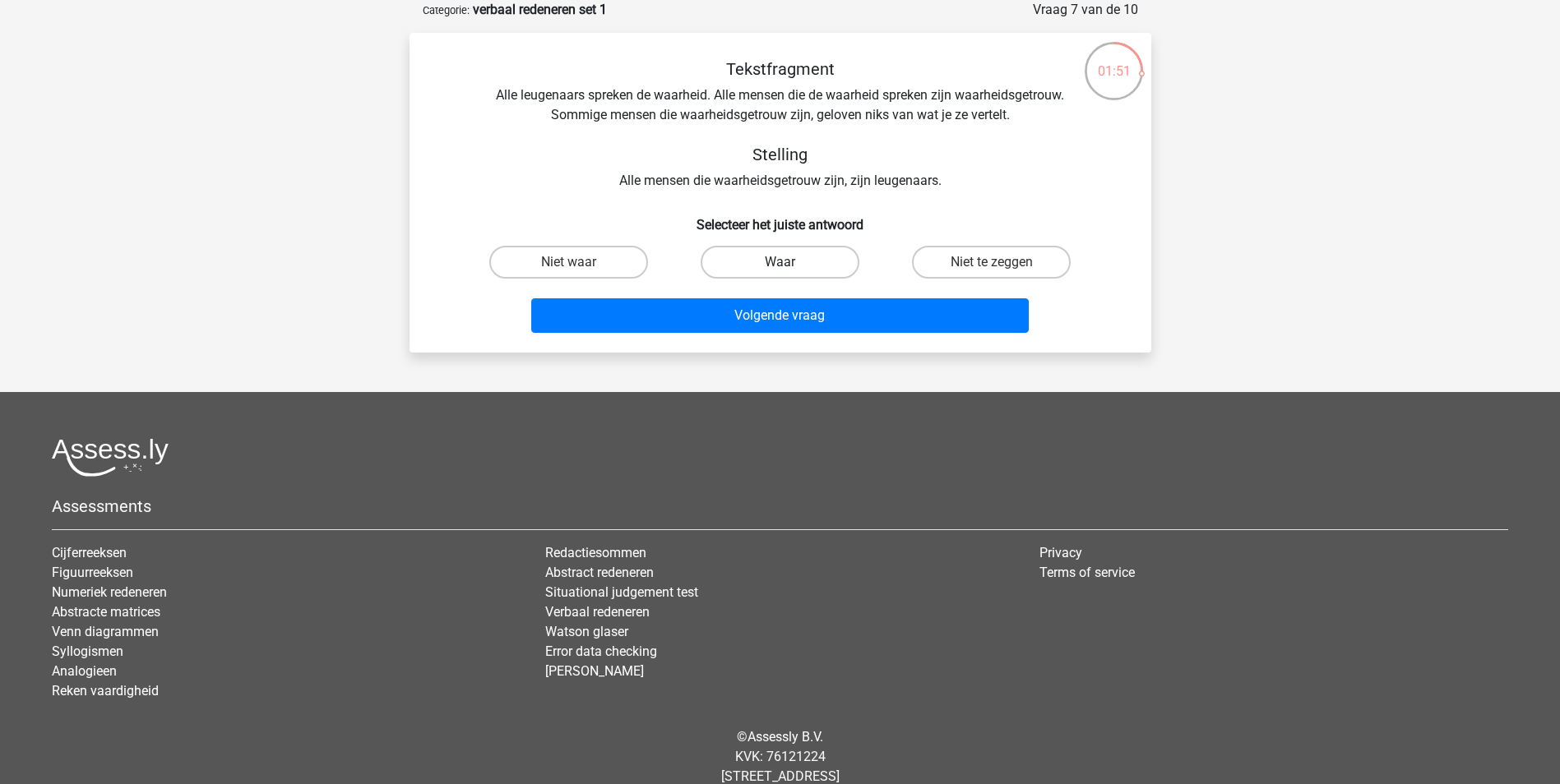
click at [780, 261] on label "Waar" at bounding box center [780, 262] width 158 height 33
click at [780, 262] on input "Waar" at bounding box center [785, 267] width 11 height 11
radio input "true"
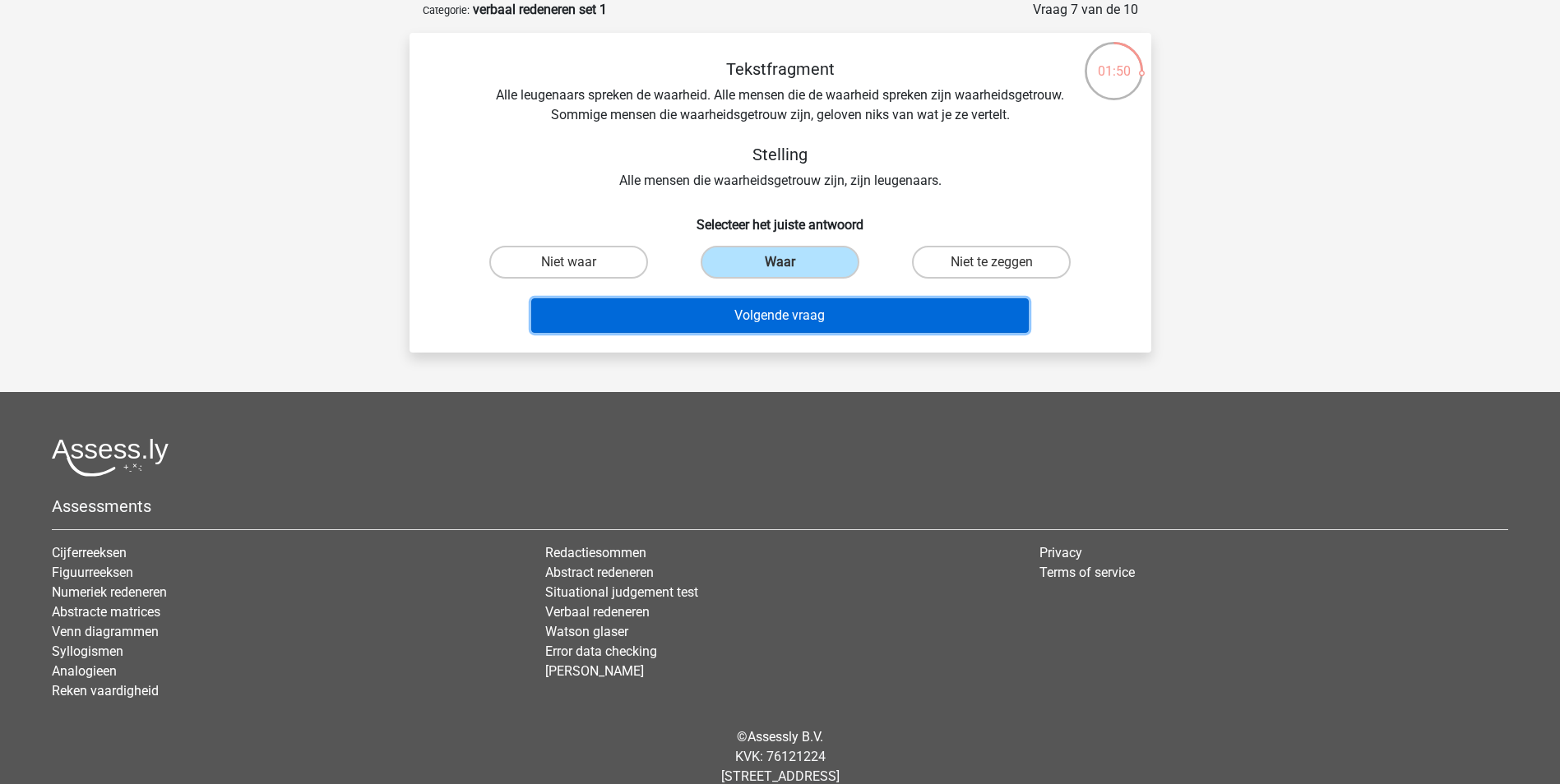
click at [794, 312] on button "Volgende vraag" at bounding box center [780, 316] width 498 height 35
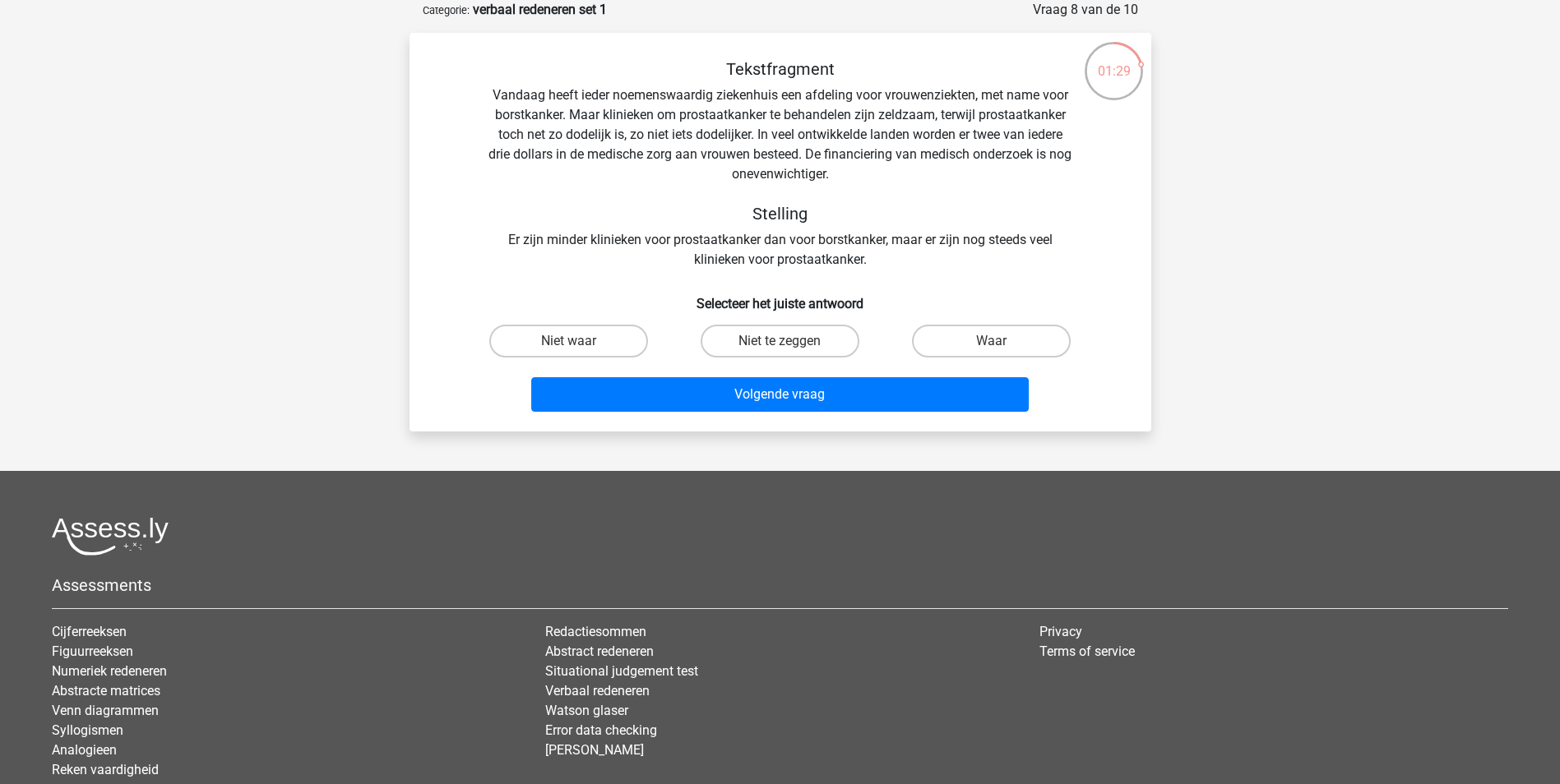
scroll to position [0, 0]
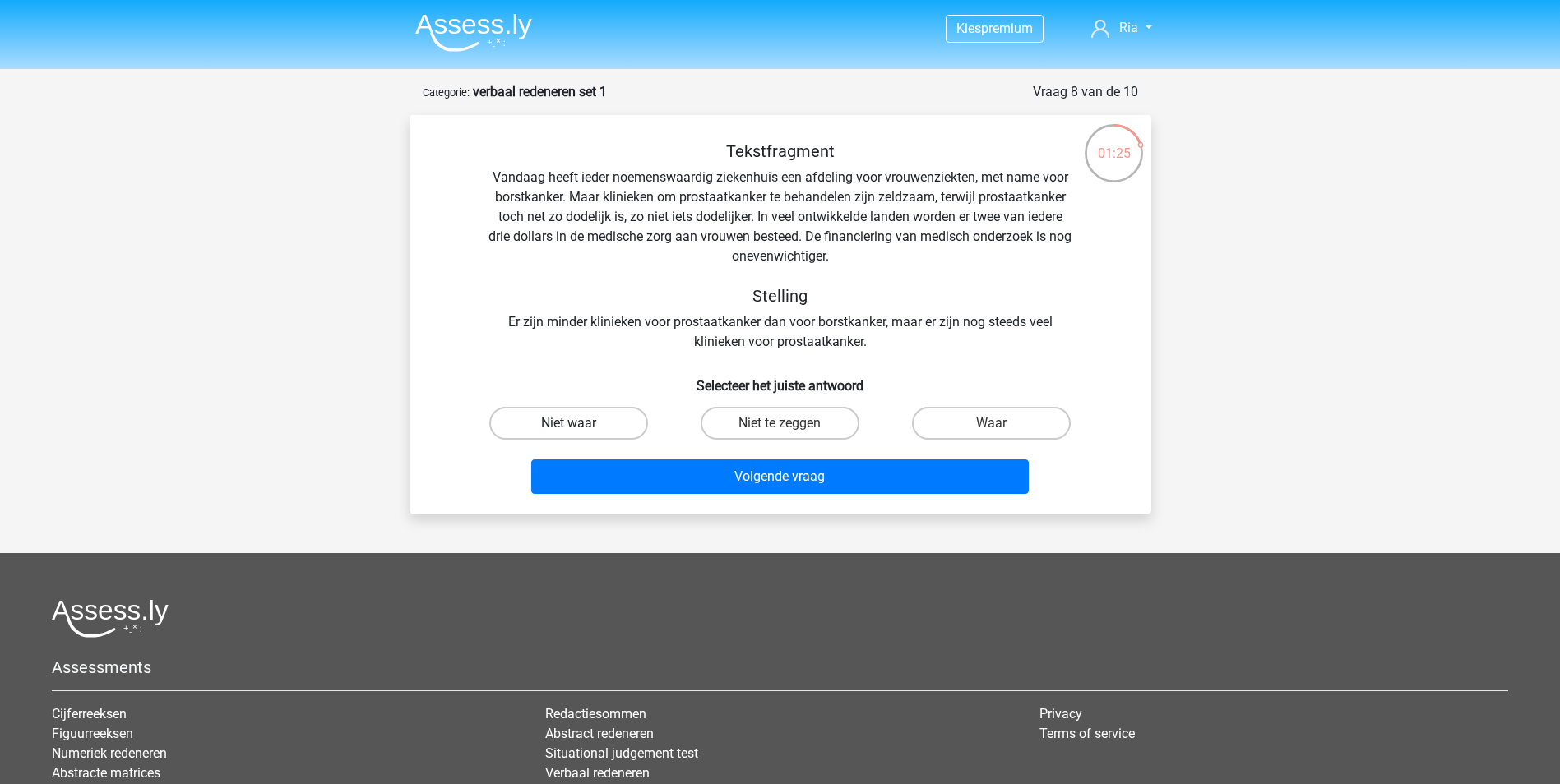
click at [576, 414] on label "Niet waar" at bounding box center [569, 423] width 158 height 33
click at [576, 424] on input "Niet waar" at bounding box center [574, 429] width 11 height 11
radio input "true"
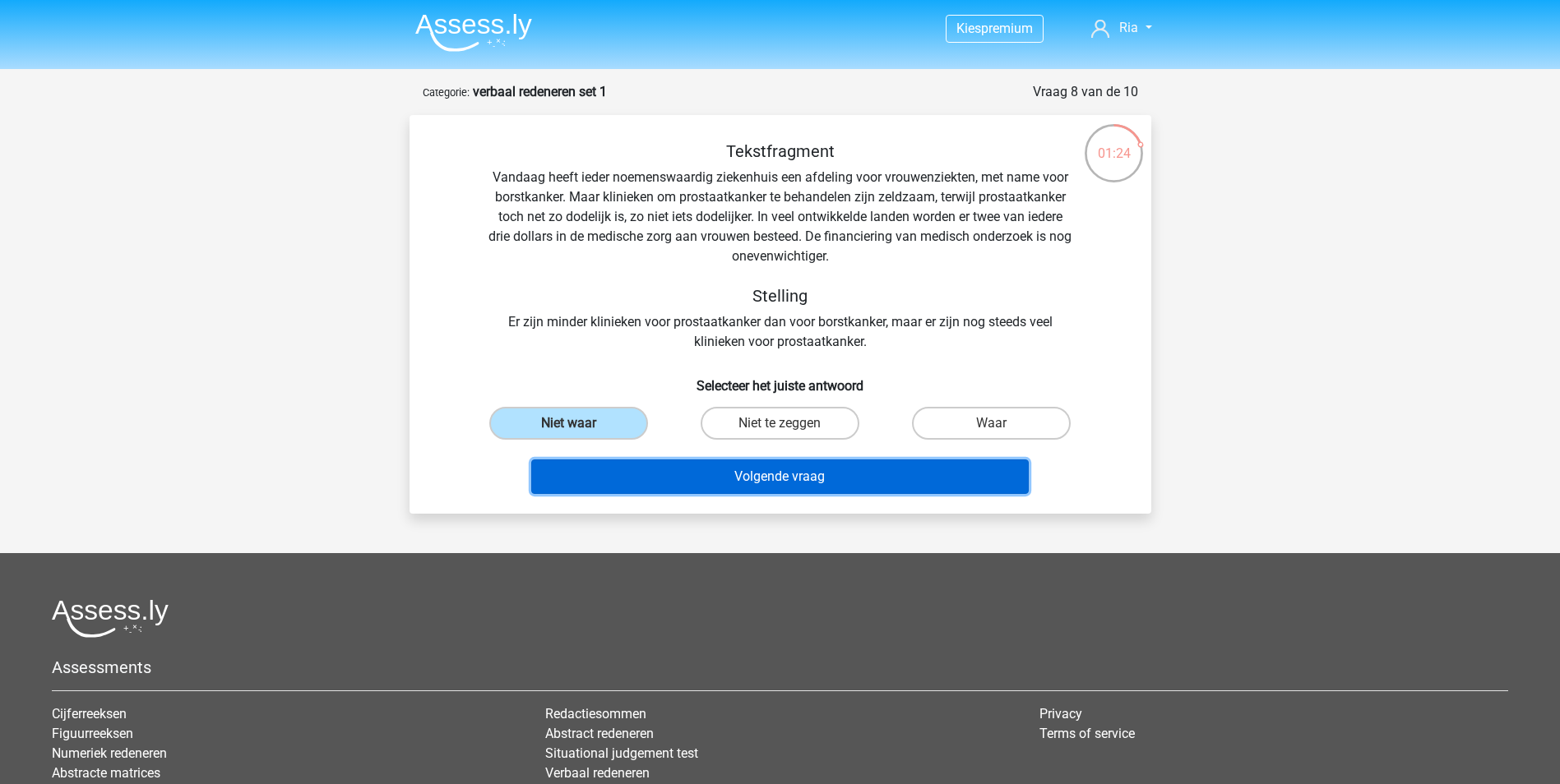
click at [679, 467] on button "Volgende vraag" at bounding box center [780, 477] width 498 height 35
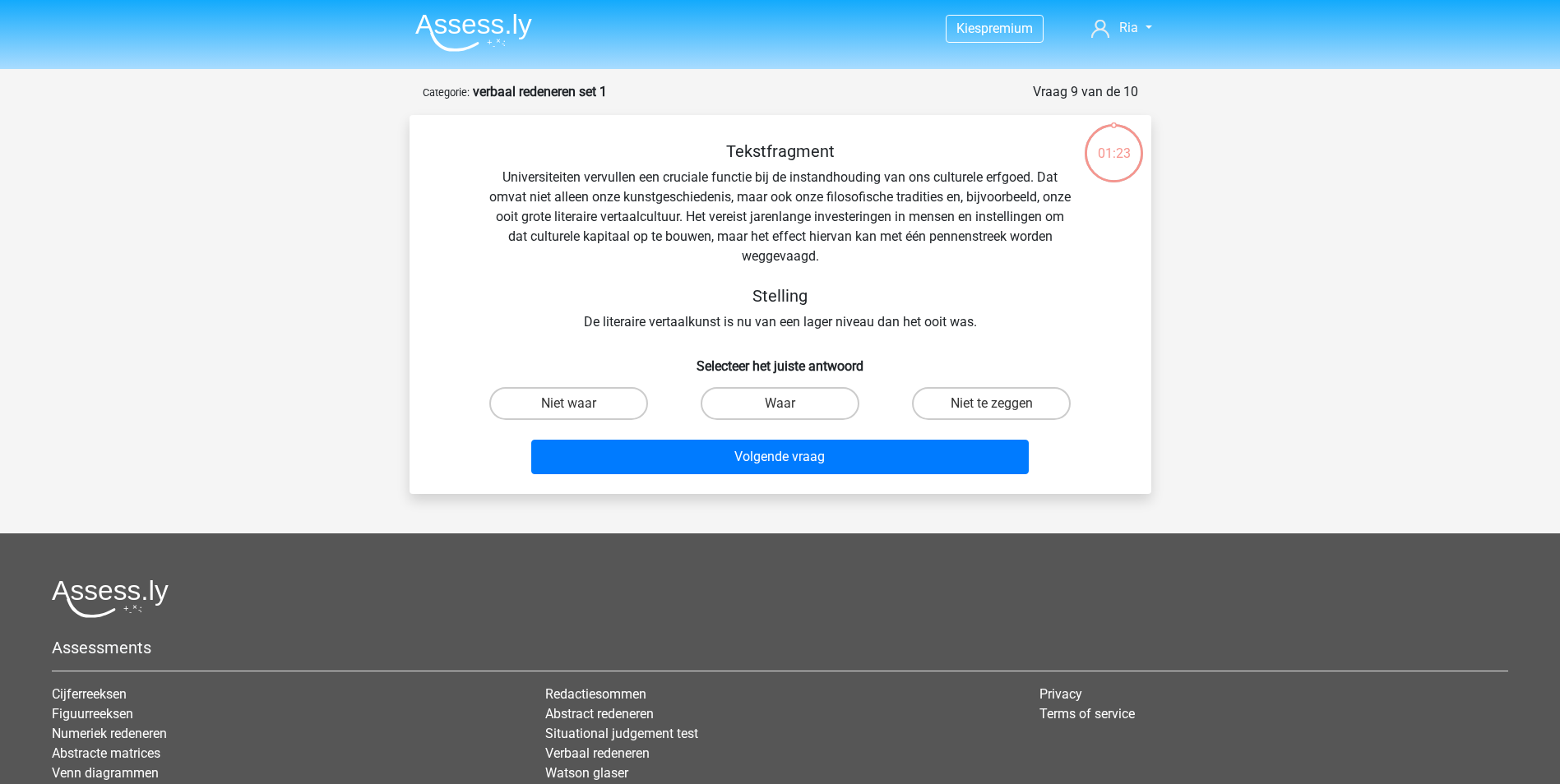
scroll to position [82, 0]
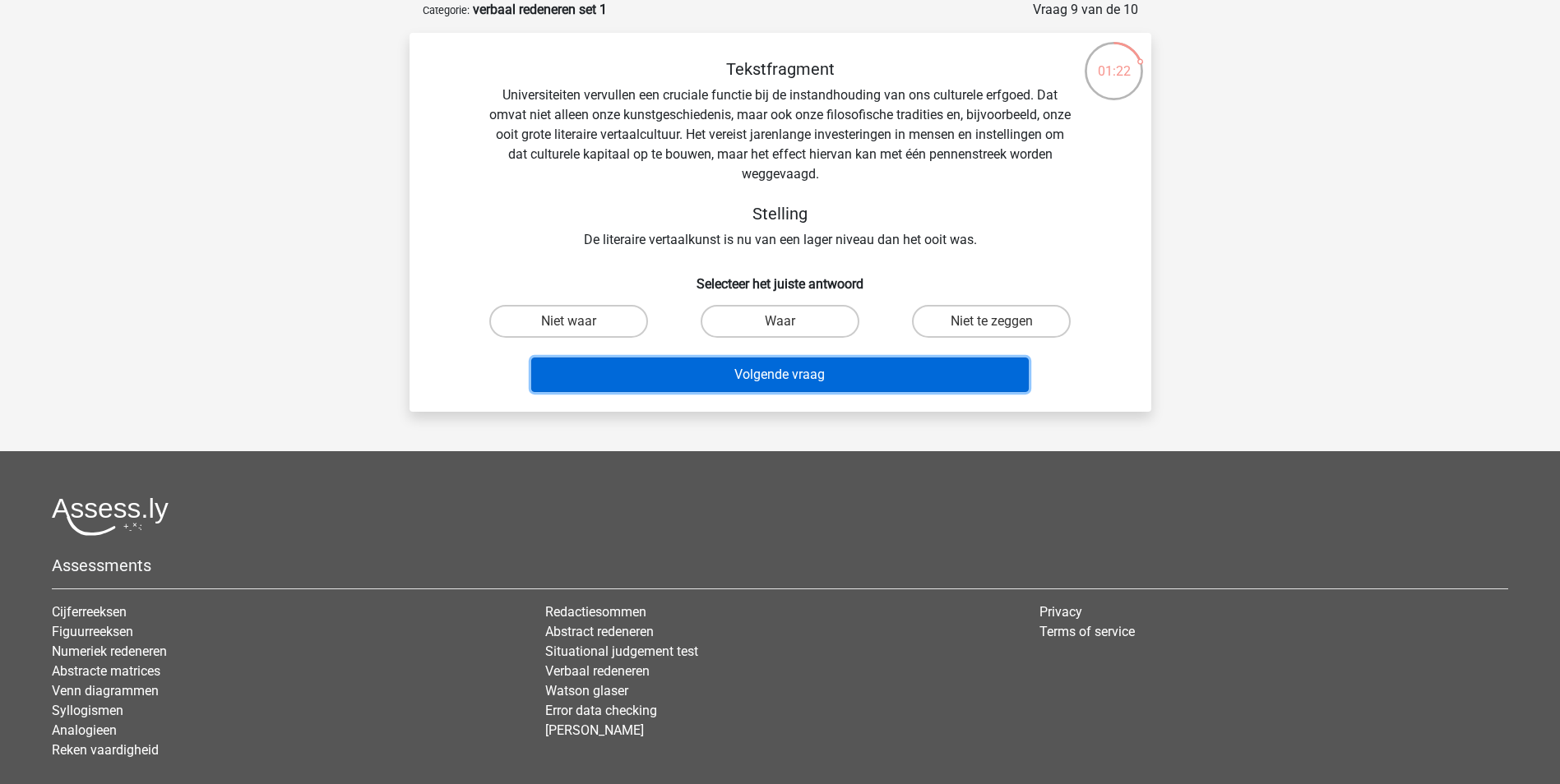
click at [679, 379] on button "Volgende vraag" at bounding box center [780, 375] width 498 height 35
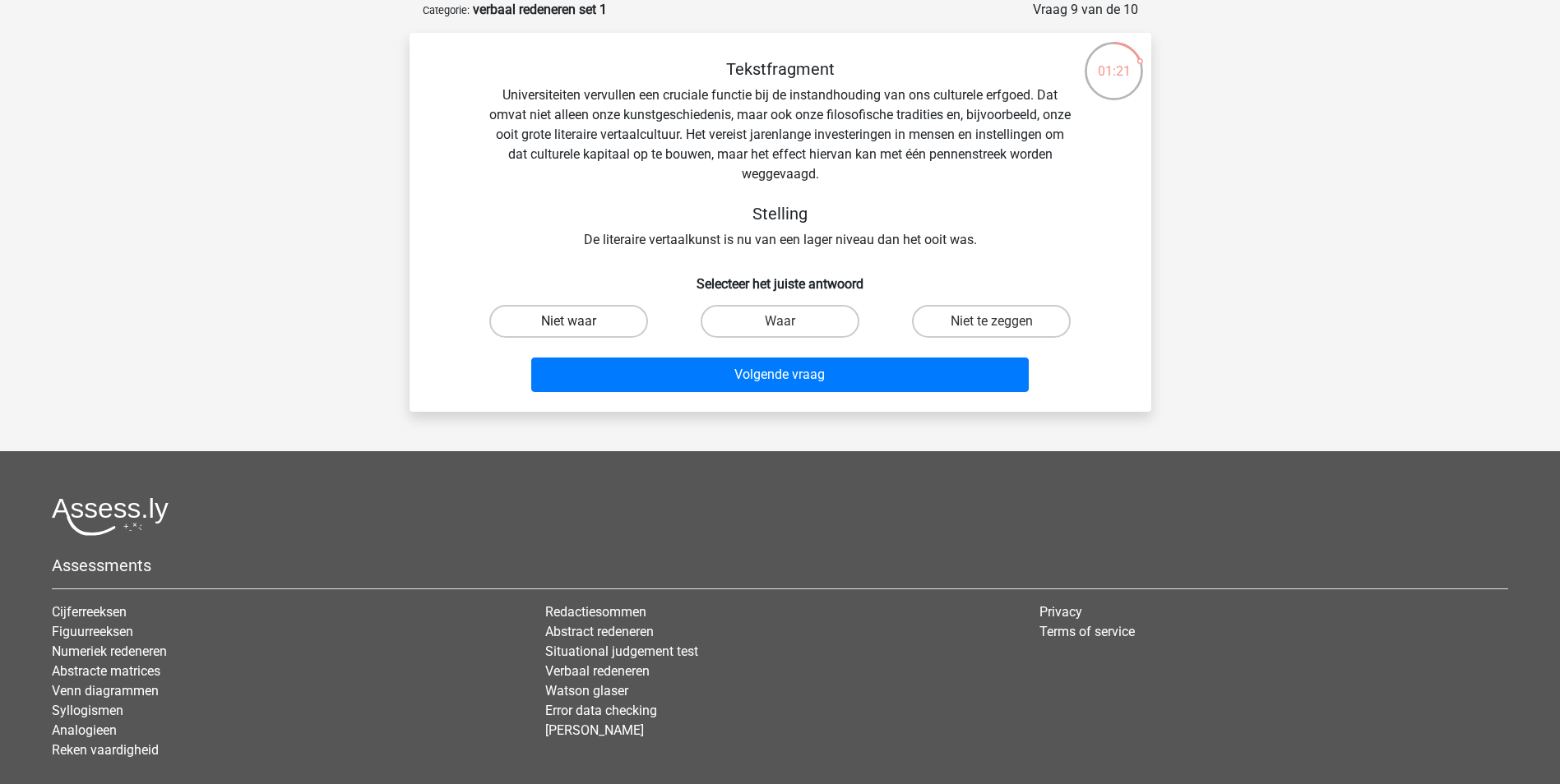
click at [576, 316] on label "Niet waar" at bounding box center [569, 321] width 158 height 33
click at [576, 321] on input "Niet waar" at bounding box center [574, 327] width 11 height 11
radio input "true"
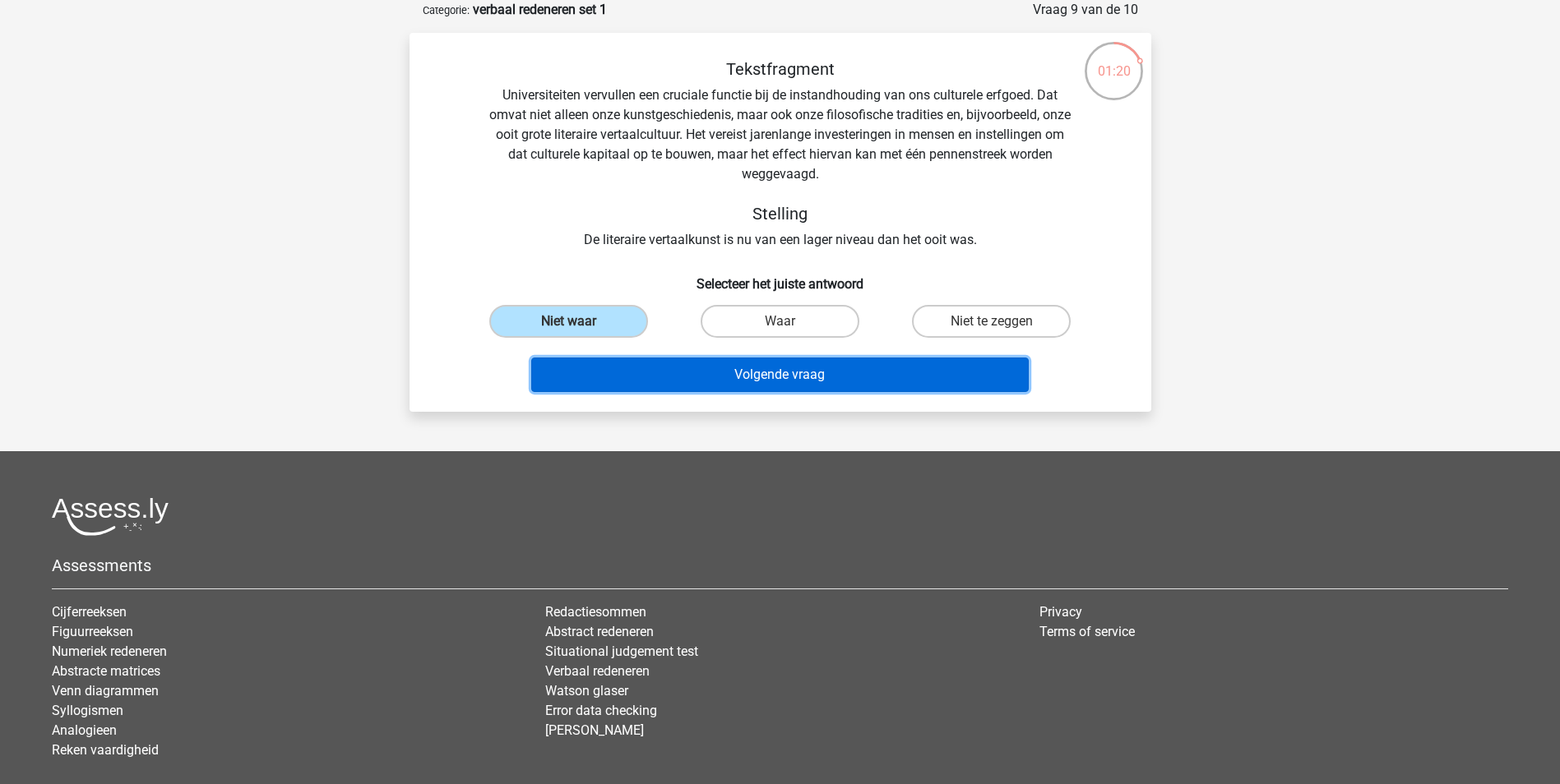
click at [648, 367] on button "Volgende vraag" at bounding box center [780, 375] width 498 height 35
click at [760, 375] on button "Volgende vraag" at bounding box center [780, 375] width 498 height 35
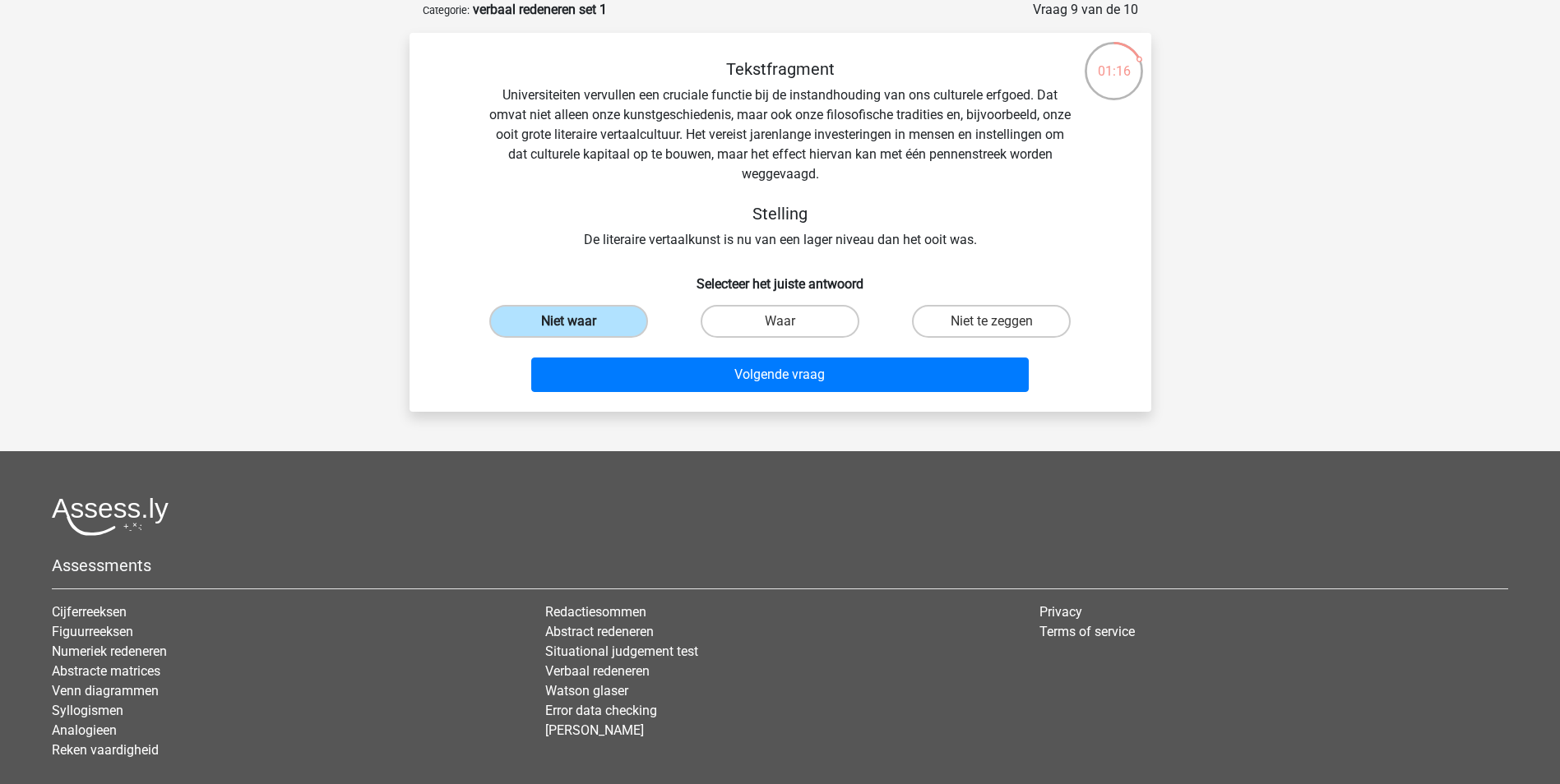
click at [574, 316] on label "Niet waar" at bounding box center [569, 321] width 158 height 33
click at [574, 321] on input "Niet waar" at bounding box center [574, 327] width 11 height 11
click at [672, 275] on h6 "Selecteer het juiste antwoord" at bounding box center [780, 277] width 689 height 29
click at [714, 317] on label "Waar" at bounding box center [780, 321] width 158 height 33
click at [780, 321] on input "Waar" at bounding box center [785, 327] width 11 height 11
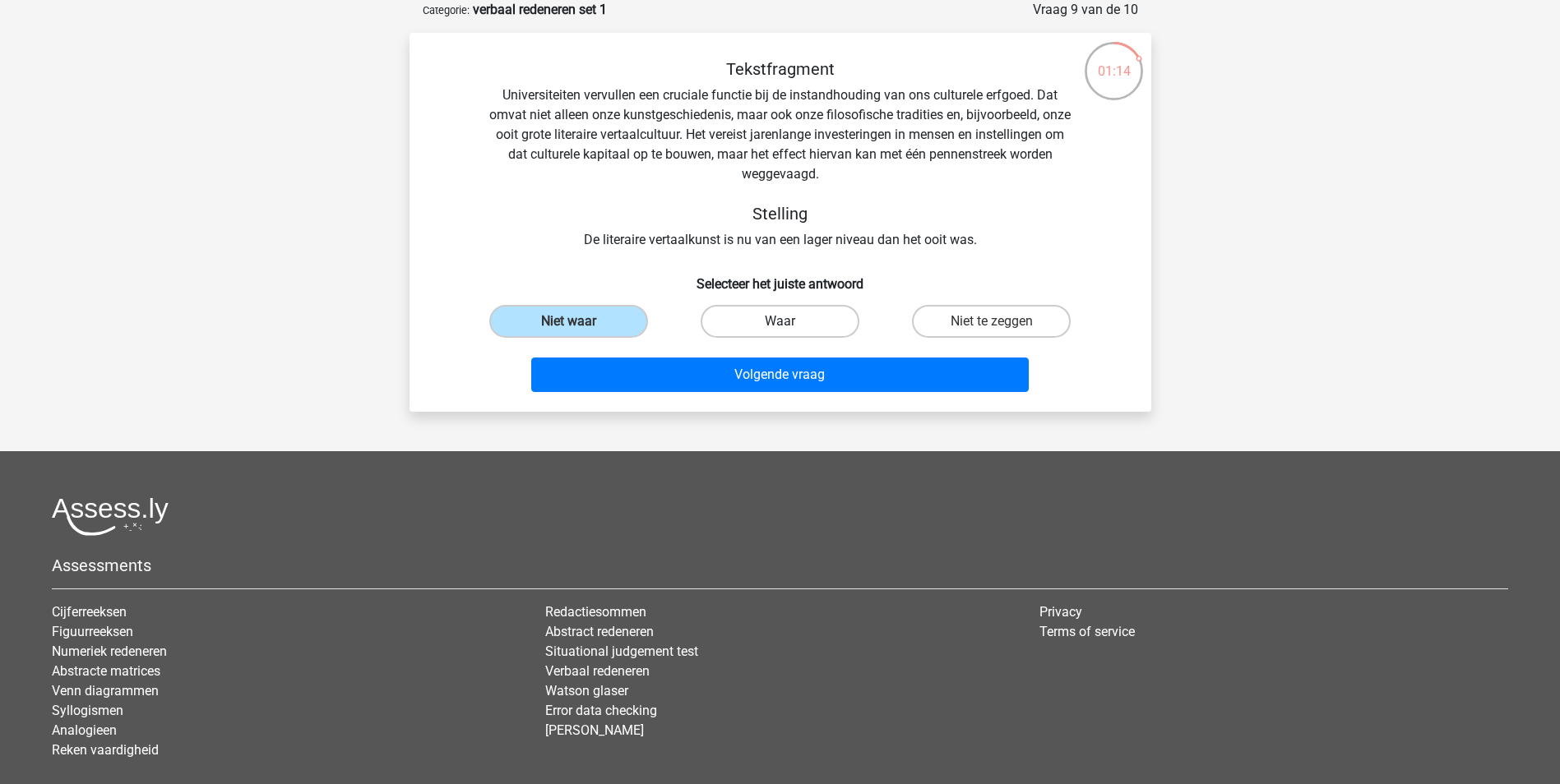
radio input "true"
click at [583, 315] on label "Niet waar" at bounding box center [569, 321] width 158 height 33
click at [579, 321] on input "Niet waar" at bounding box center [574, 327] width 11 height 11
radio input "true"
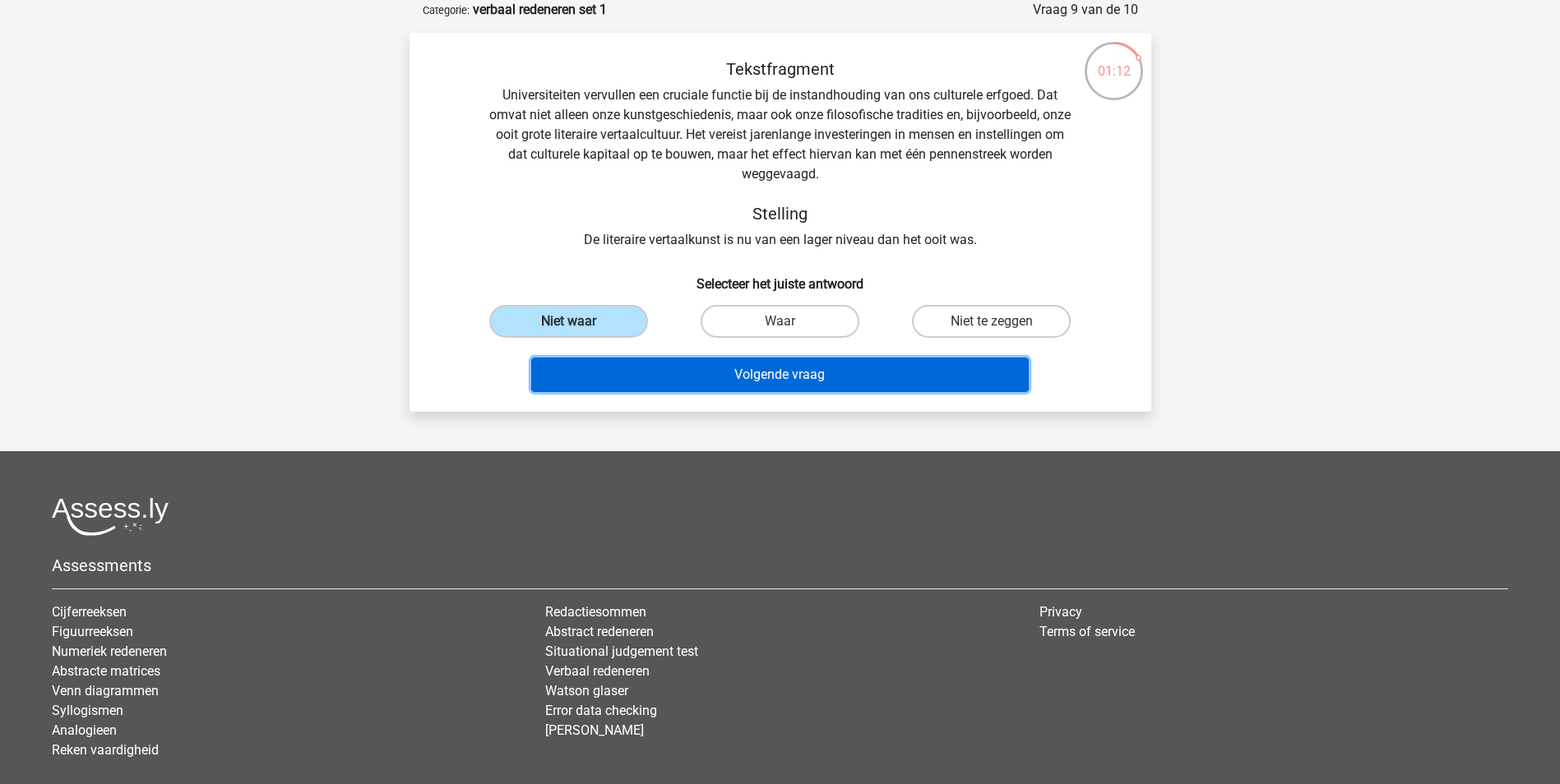
click at [736, 385] on button "Volgende vraag" at bounding box center [780, 375] width 498 height 35
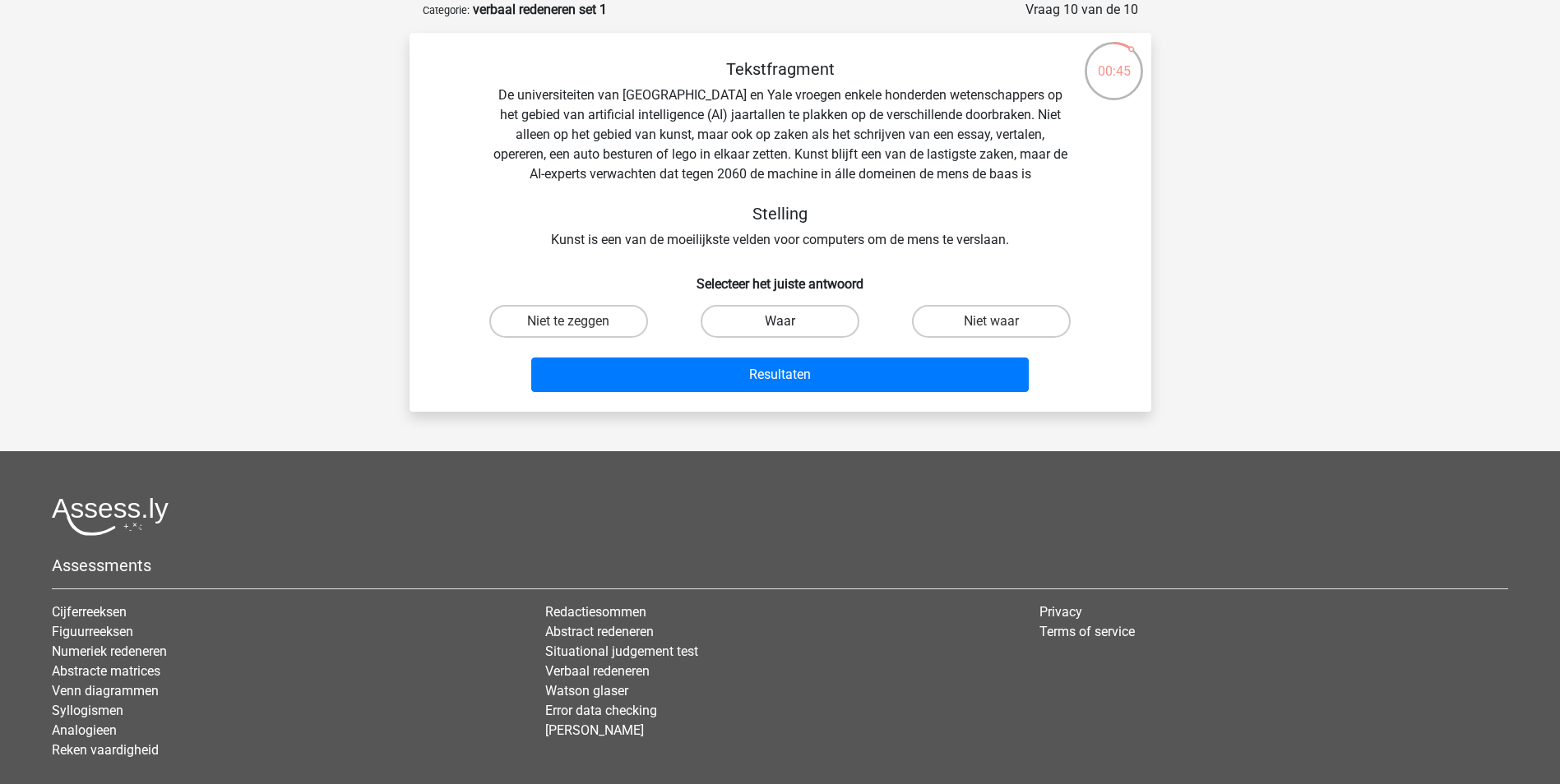
click at [817, 332] on label "Waar" at bounding box center [780, 321] width 158 height 33
click at [790, 332] on input "Waar" at bounding box center [785, 327] width 11 height 11
radio input "true"
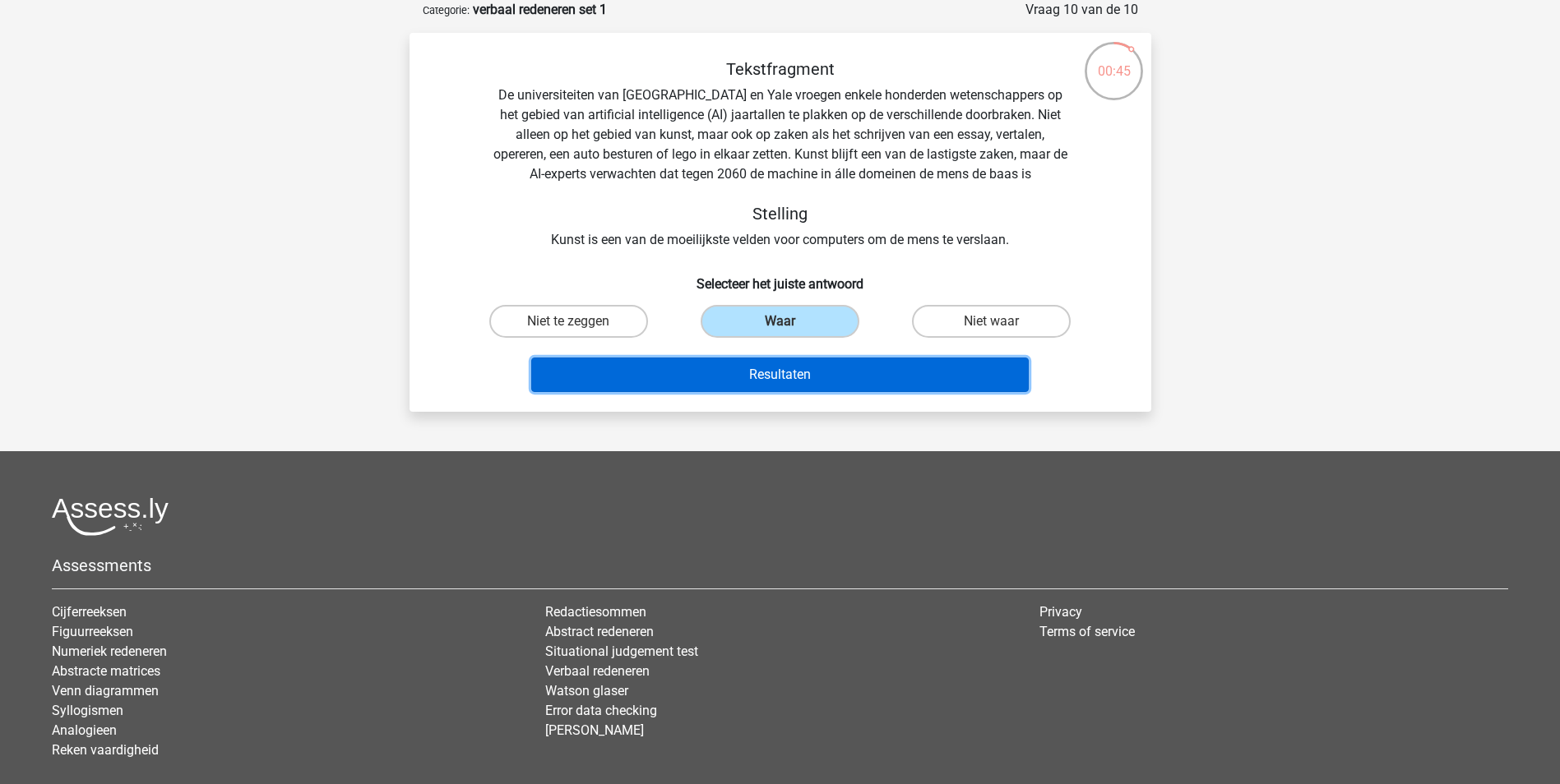
click at [819, 365] on button "Resultaten" at bounding box center [780, 375] width 498 height 35
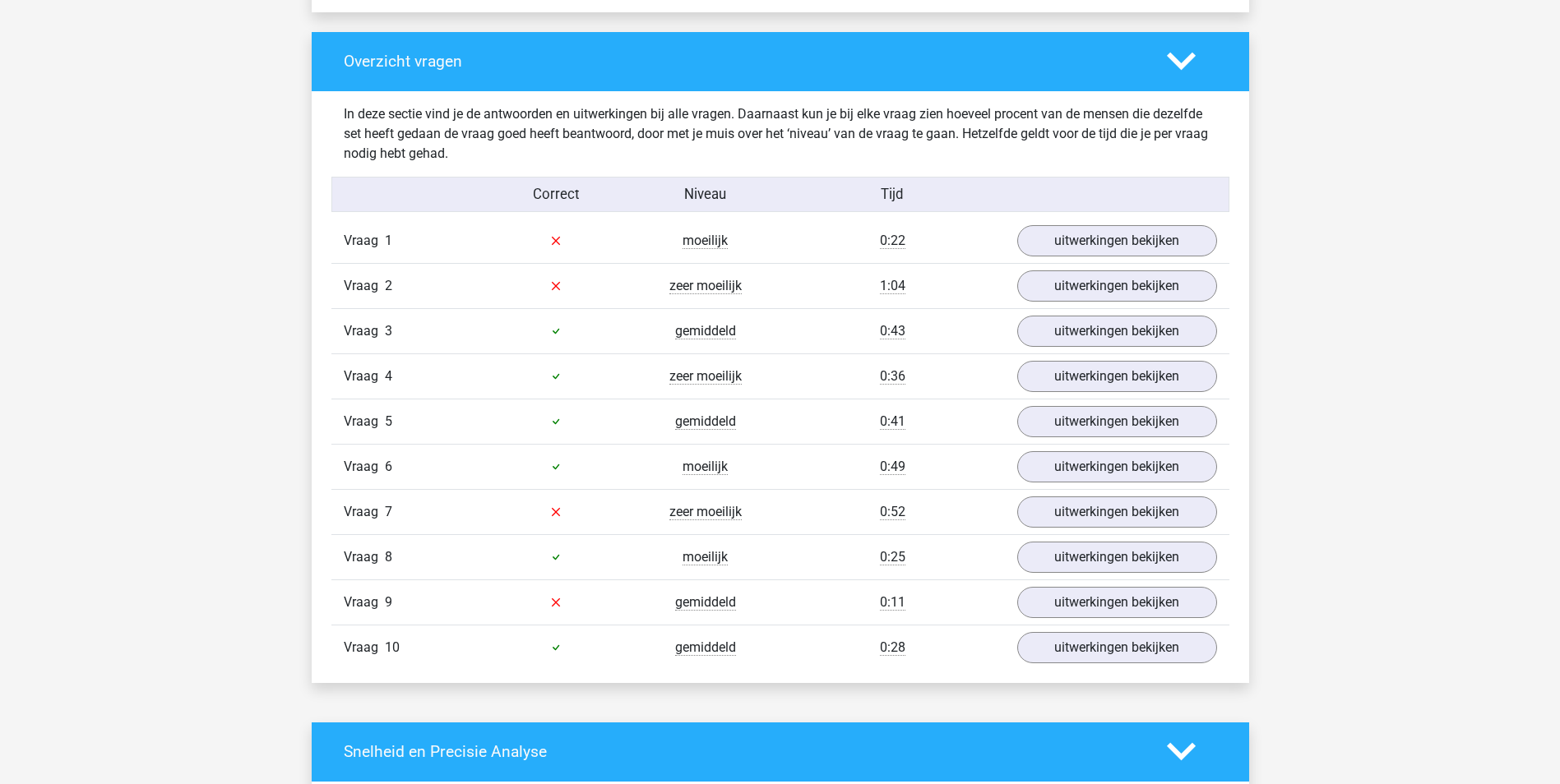
scroll to position [1233, 0]
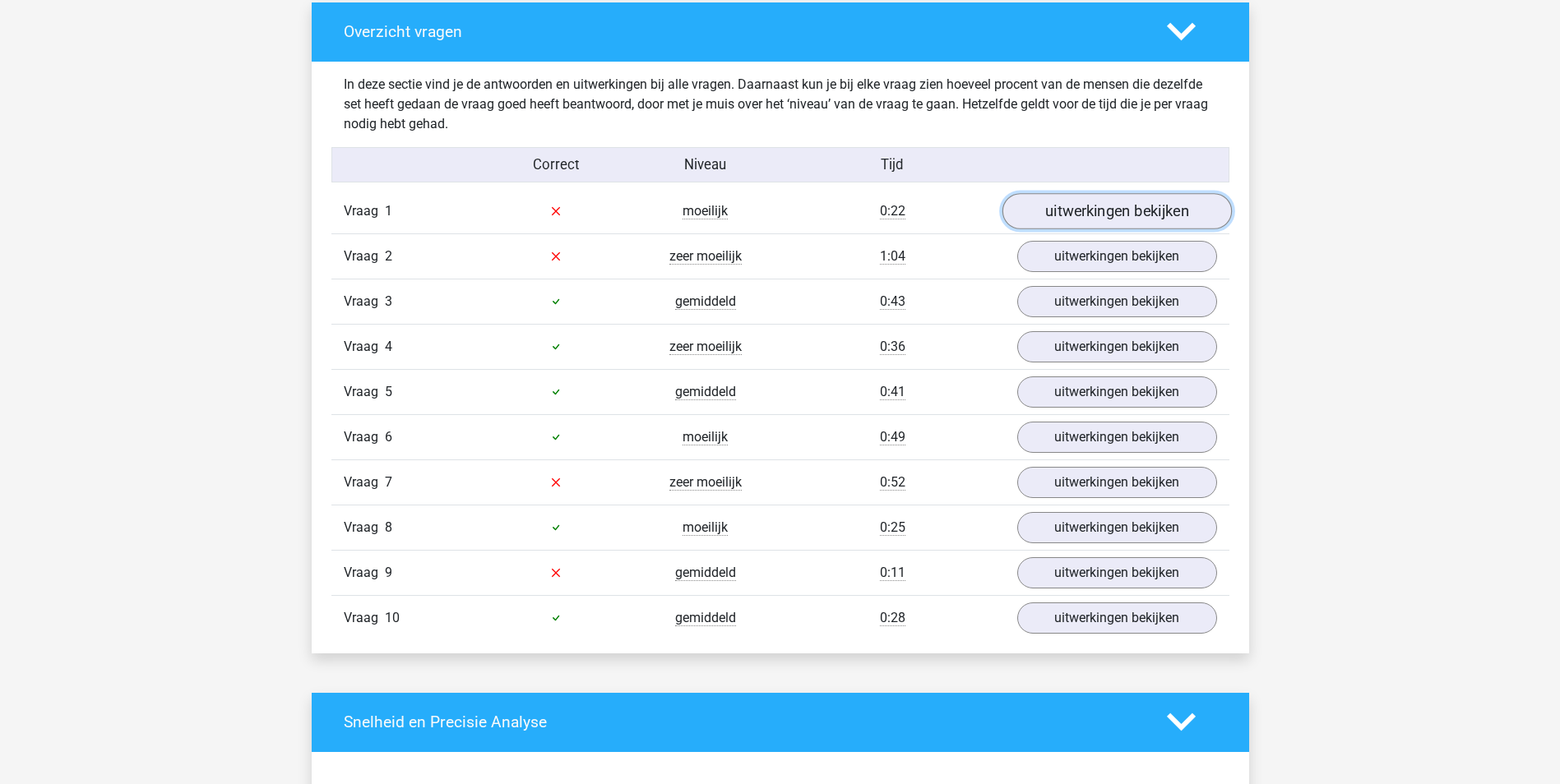
click at [1153, 212] on link "uitwerkingen bekijken" at bounding box center [1116, 211] width 229 height 36
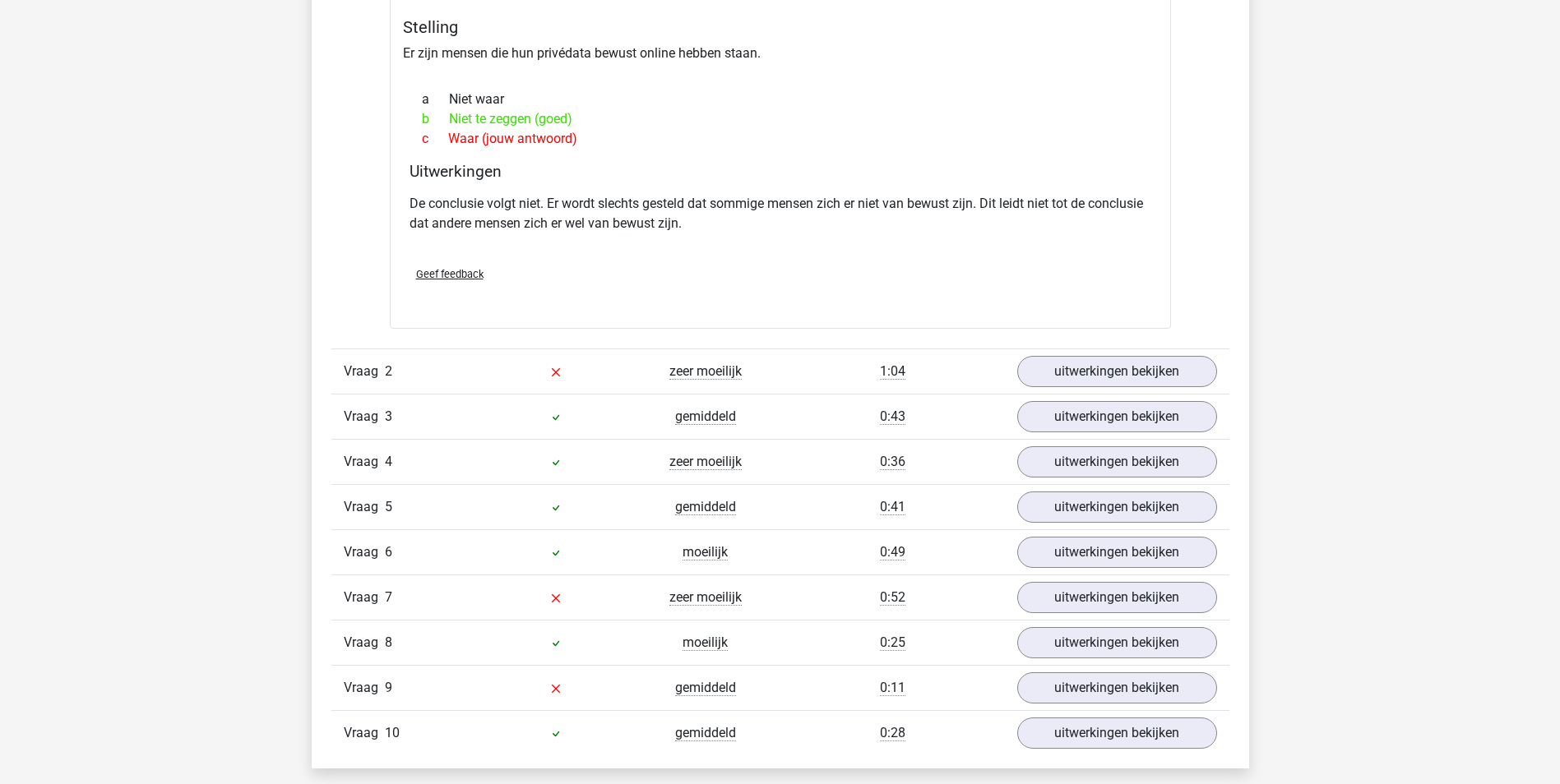
scroll to position [1644, 0]
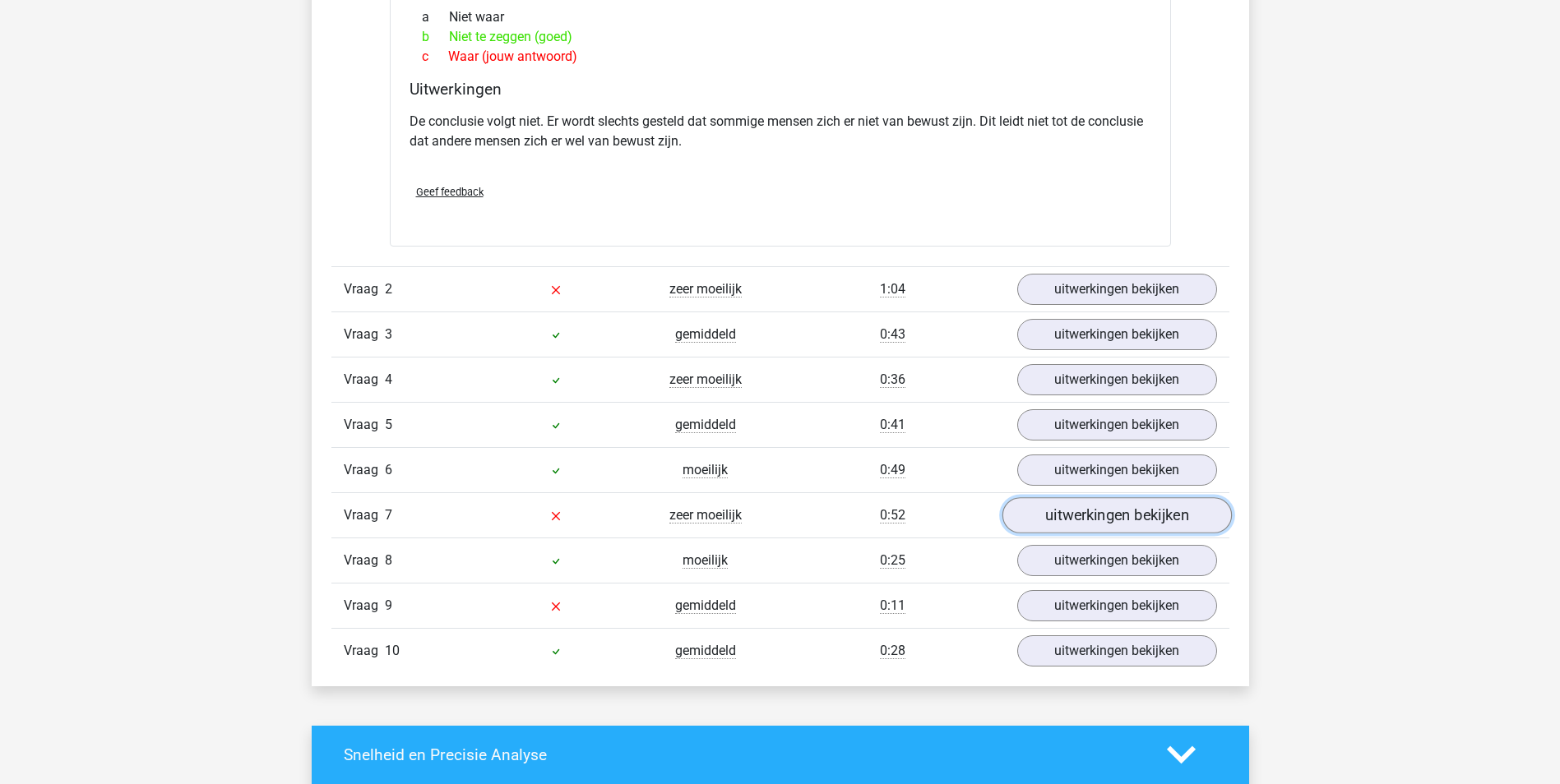
click at [1087, 511] on link "uitwerkingen bekijken" at bounding box center [1116, 516] width 229 height 36
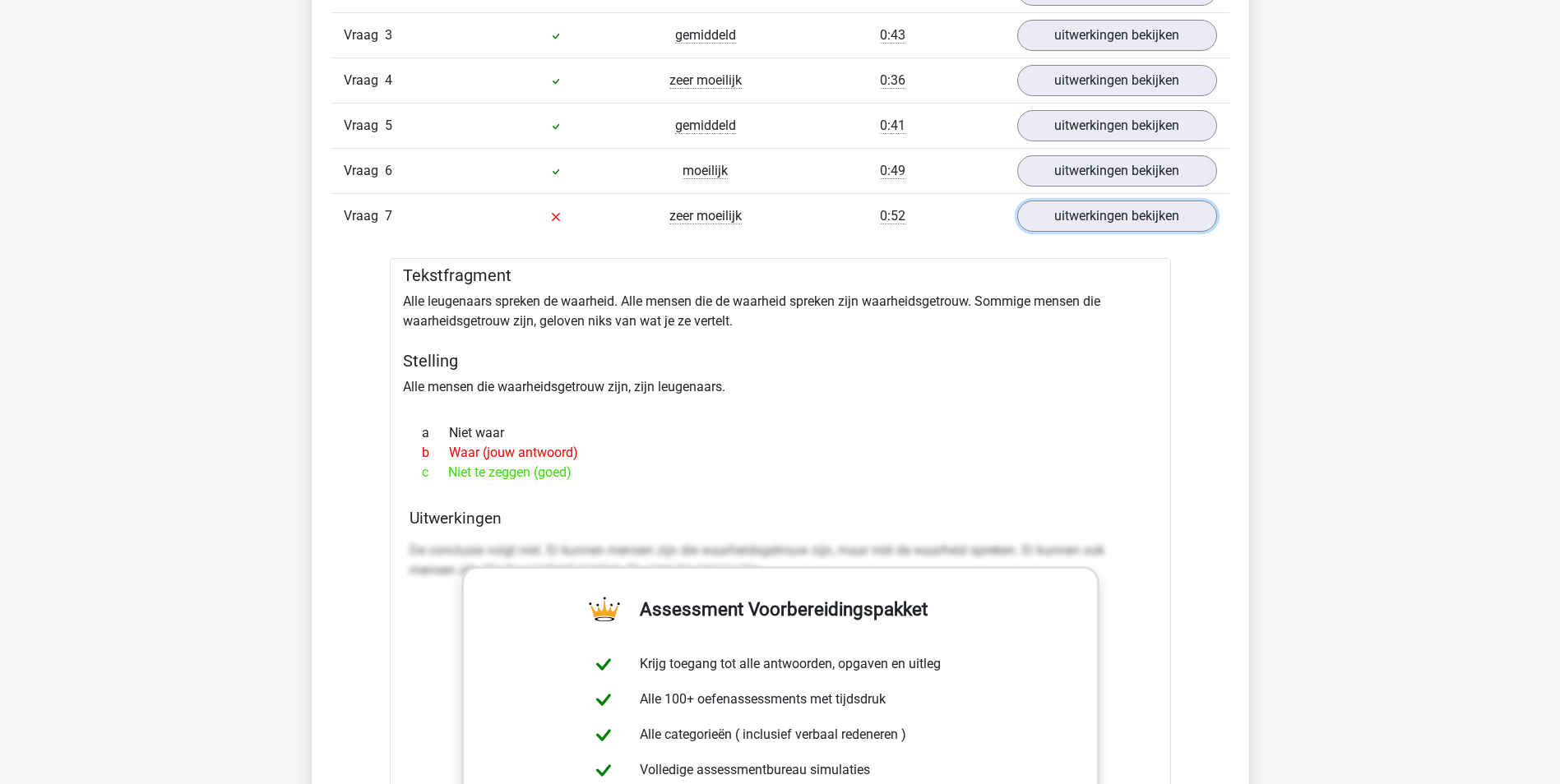
scroll to position [1973, 0]
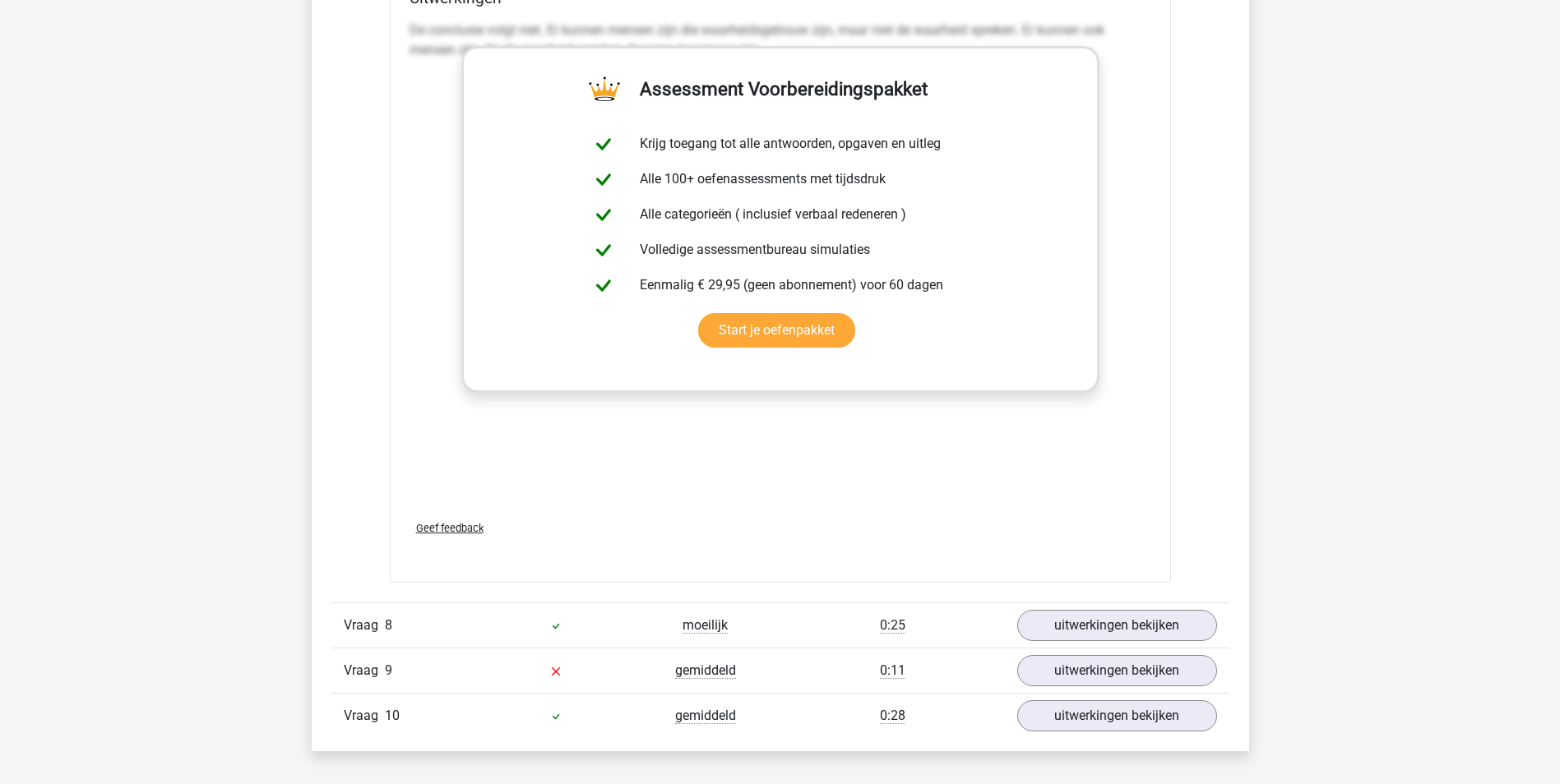
scroll to position [1971, 0]
